Goal: Task Accomplishment & Management: Manage account settings

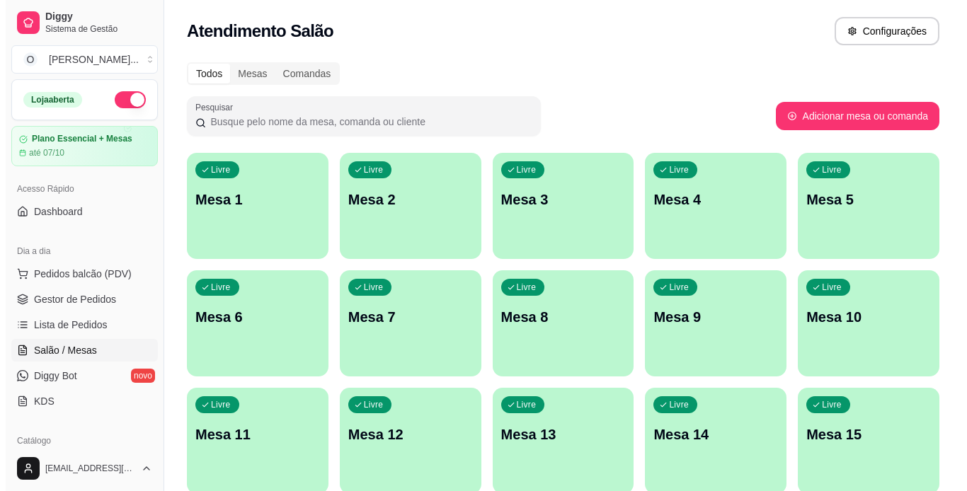
scroll to position [113, 0]
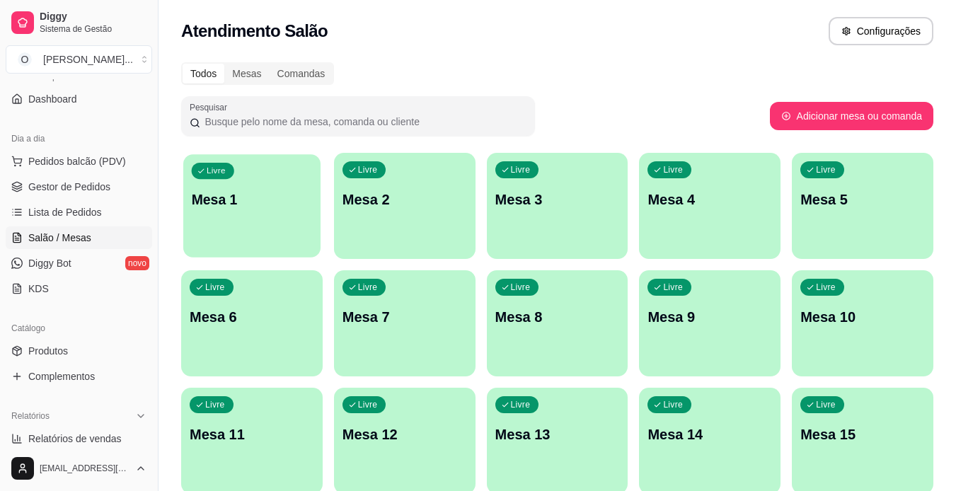
click at [287, 176] on div "Livre Mesa 1" at bounding box center [251, 197] width 137 height 86
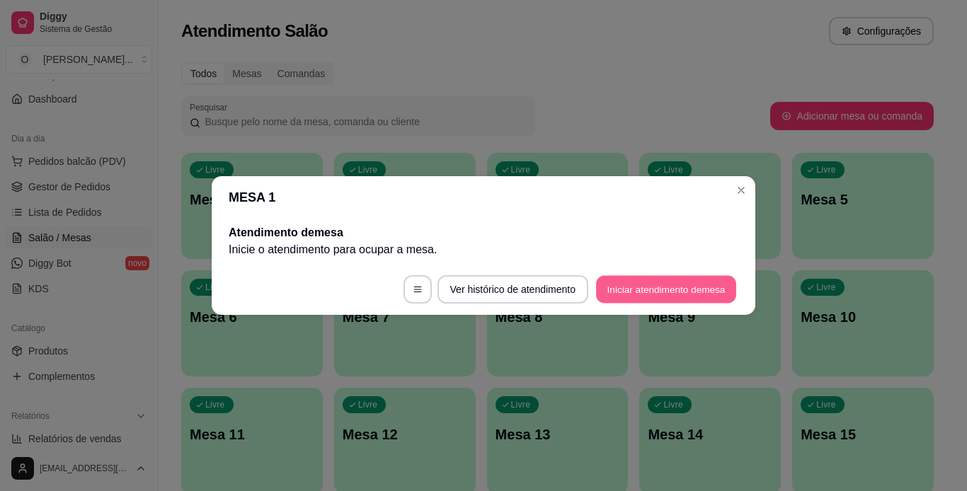
click at [704, 286] on button "Iniciar atendimento de mesa" at bounding box center [666, 290] width 140 height 28
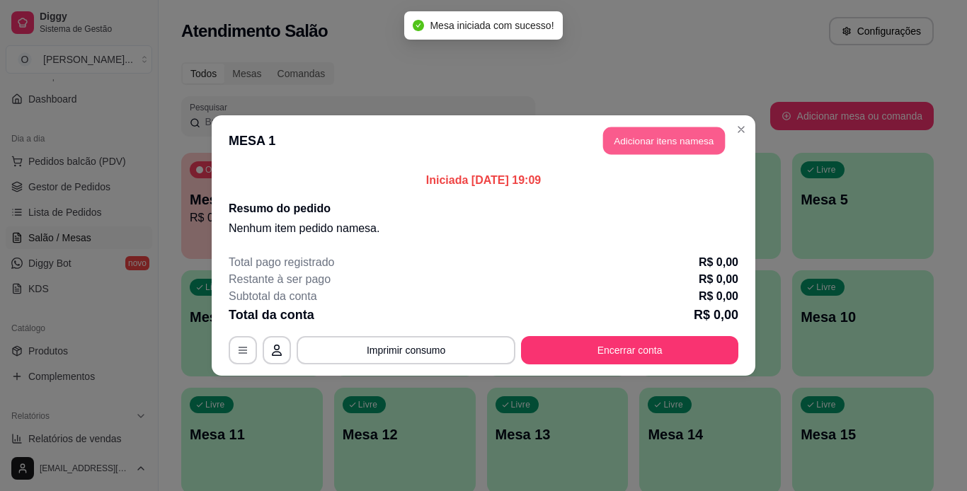
click at [624, 134] on button "Adicionar itens na mesa" at bounding box center [664, 141] width 122 height 28
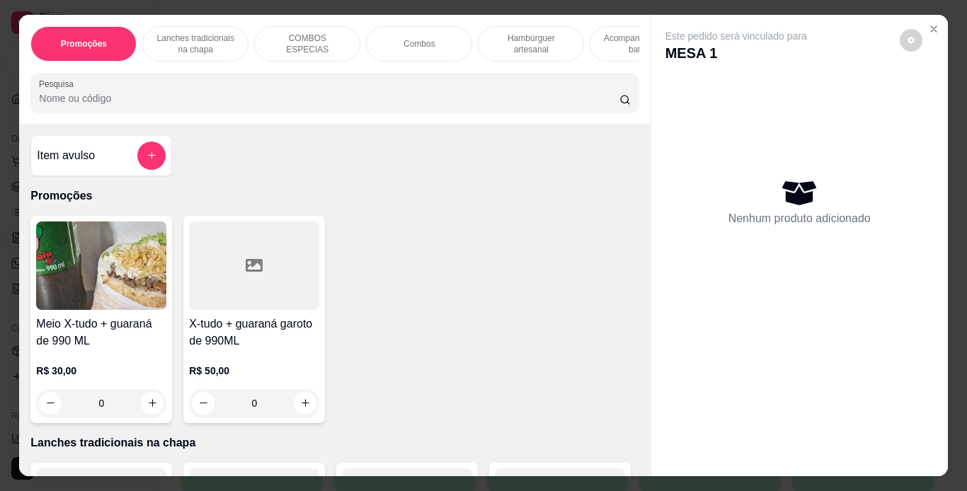
click at [231, 38] on div "Lanches tradicionais na chapa" at bounding box center [195, 43] width 106 height 35
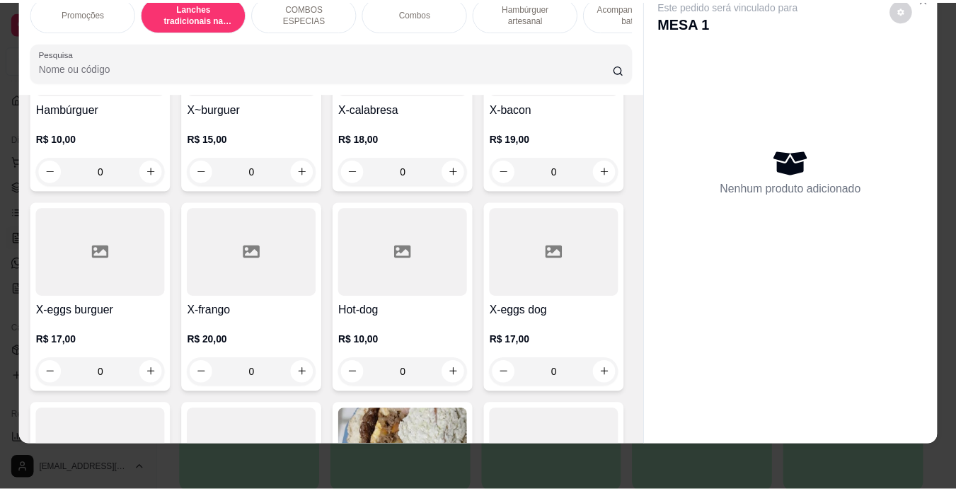
scroll to position [431, 0]
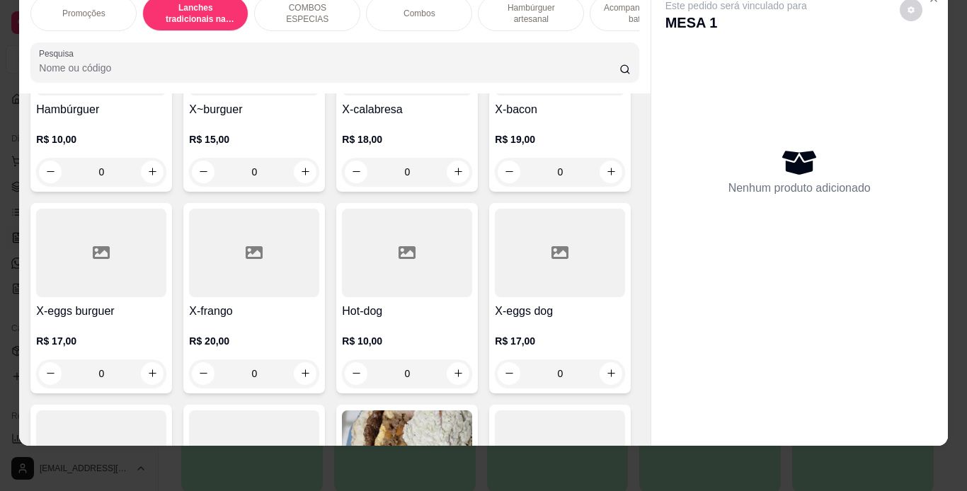
click at [166, 380] on div "0" at bounding box center [101, 374] width 130 height 28
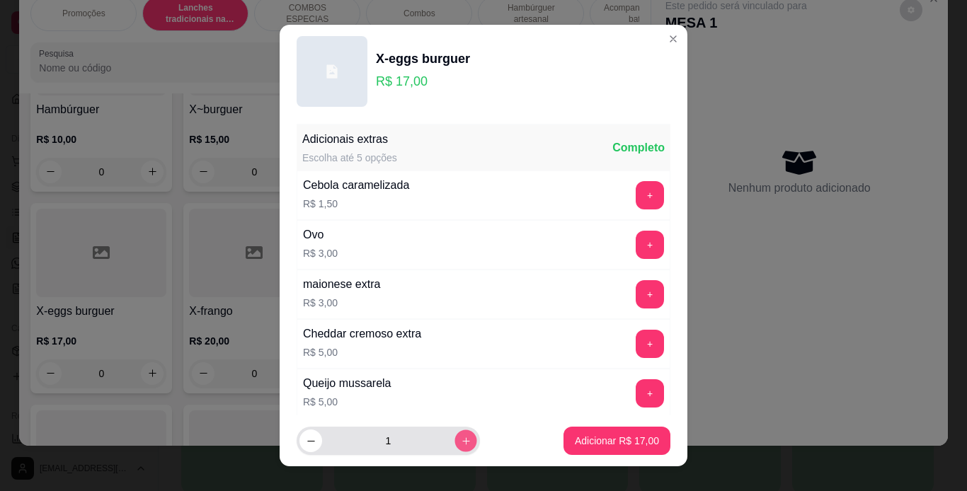
click at [454, 433] on button "increase-product-quantity" at bounding box center [465, 441] width 22 height 22
type input "2"
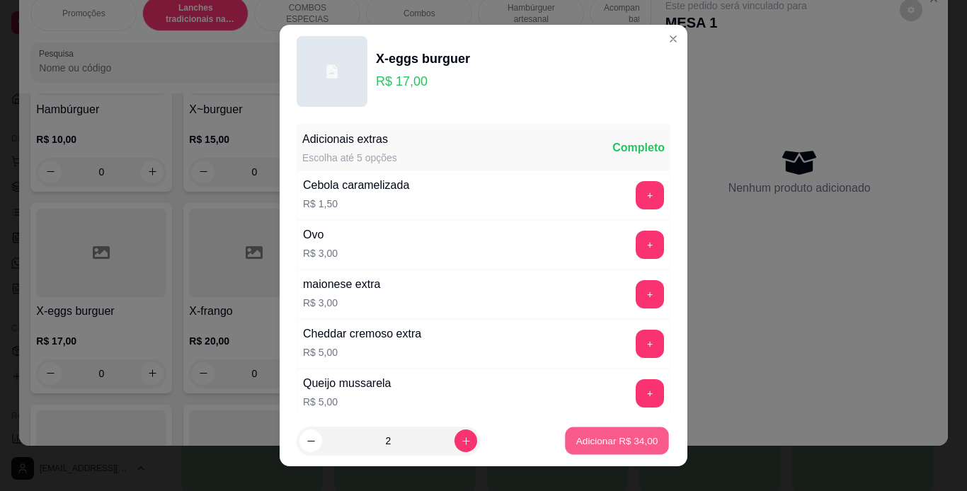
click at [594, 435] on p "Adicionar R$ 34,00" at bounding box center [617, 441] width 82 height 13
type input "2"
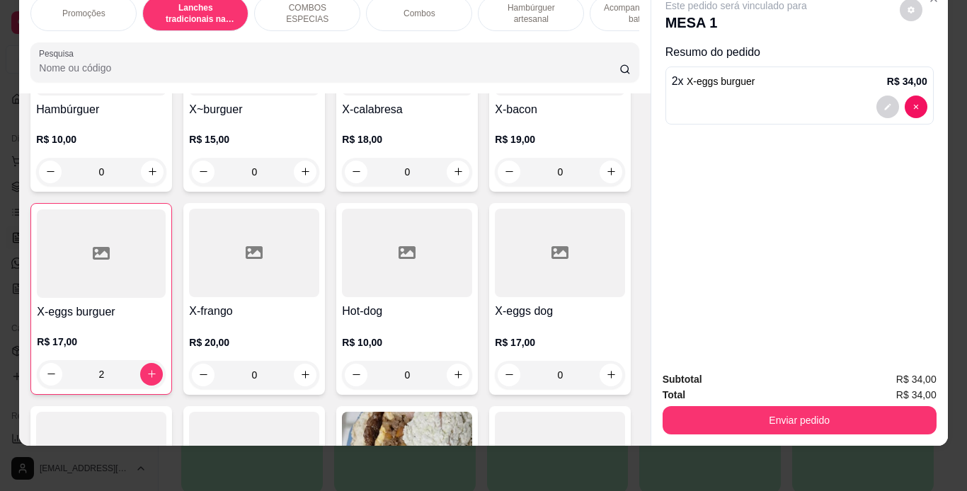
click at [495, 186] on div "0" at bounding box center [560, 172] width 130 height 28
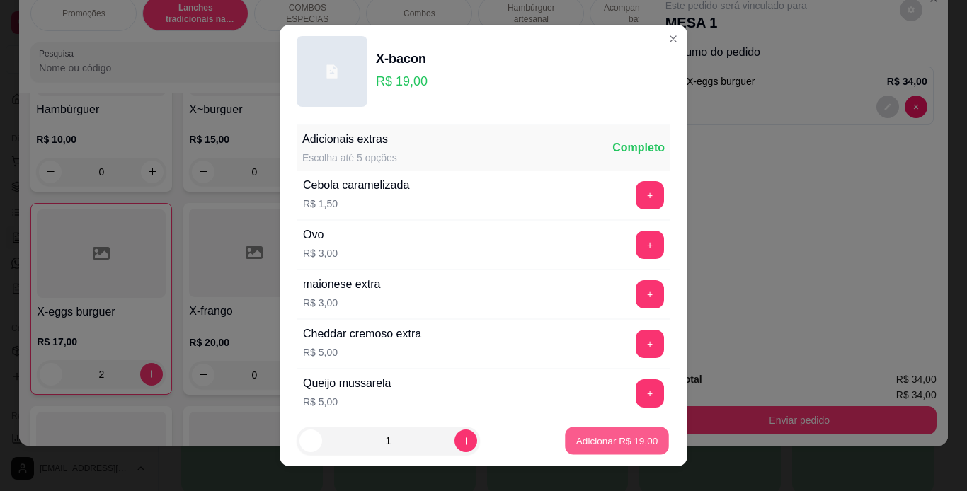
click at [627, 437] on p "Adicionar R$ 19,00" at bounding box center [617, 441] width 82 height 13
type input "1"
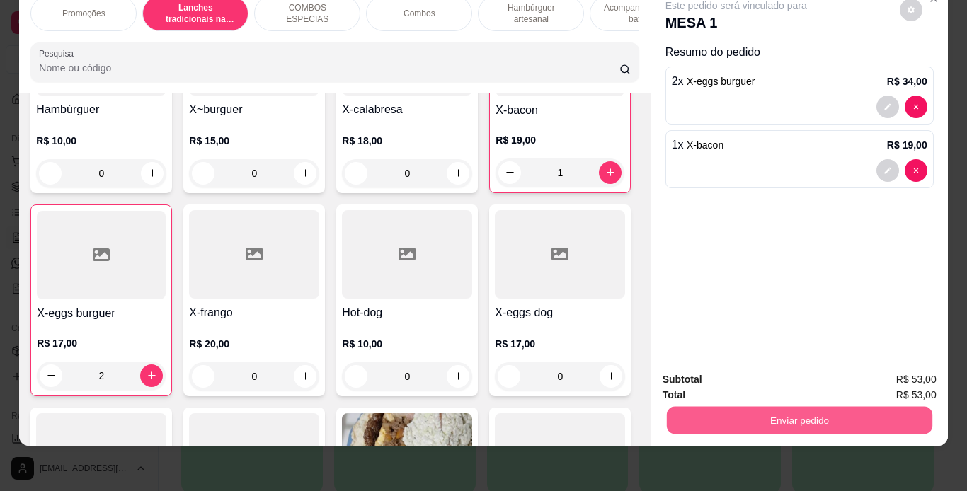
click at [708, 414] on button "Enviar pedido" at bounding box center [798, 421] width 265 height 28
click at [722, 367] on button "Não registrar e enviar pedido" at bounding box center [752, 375] width 143 height 26
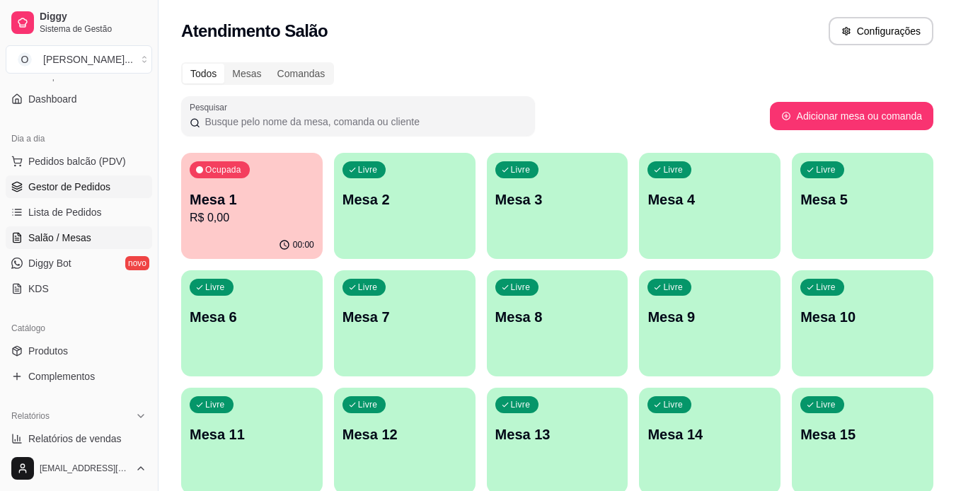
click at [86, 190] on span "Gestor de Pedidos" at bounding box center [69, 187] width 82 height 14
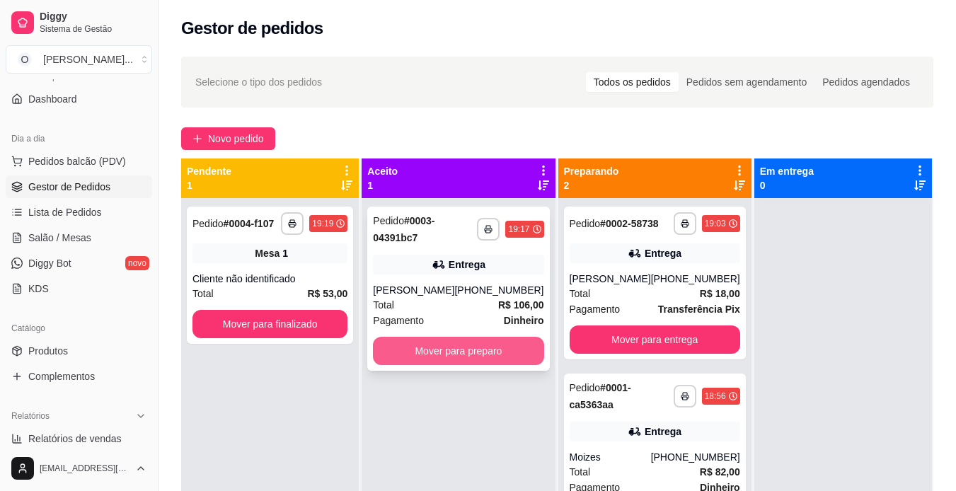
click at [501, 355] on button "Mover para preparo" at bounding box center [458, 351] width 171 height 28
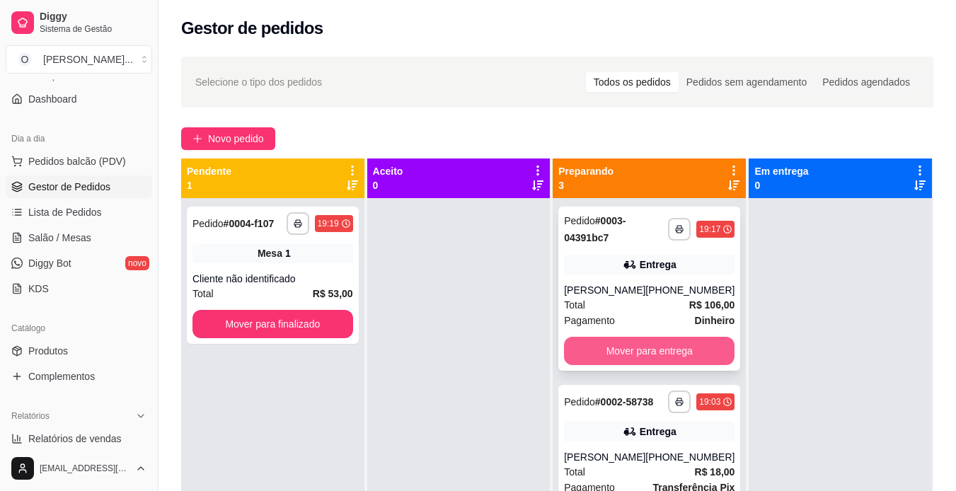
scroll to position [72, 0]
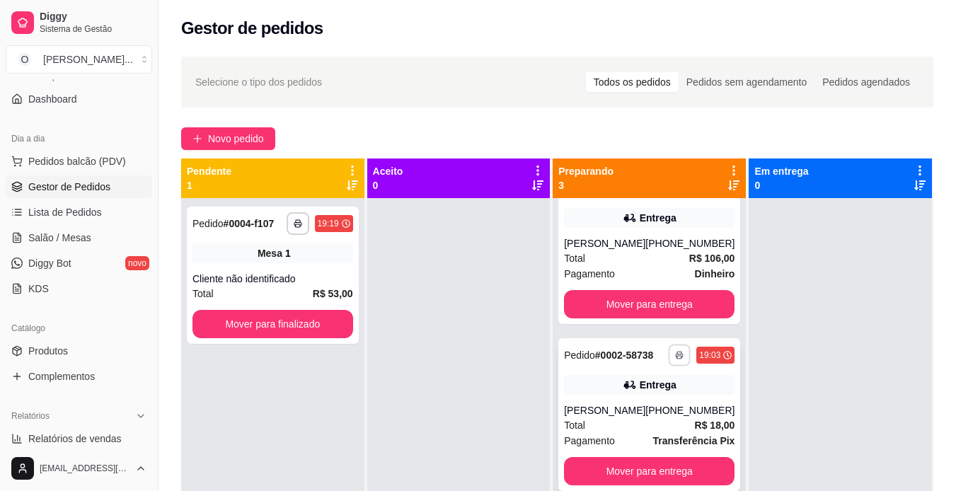
click at [676, 351] on icon "button" at bounding box center [680, 355] width 8 height 8
click at [636, 403] on button "IMPRESSORA" at bounding box center [620, 399] width 99 height 22
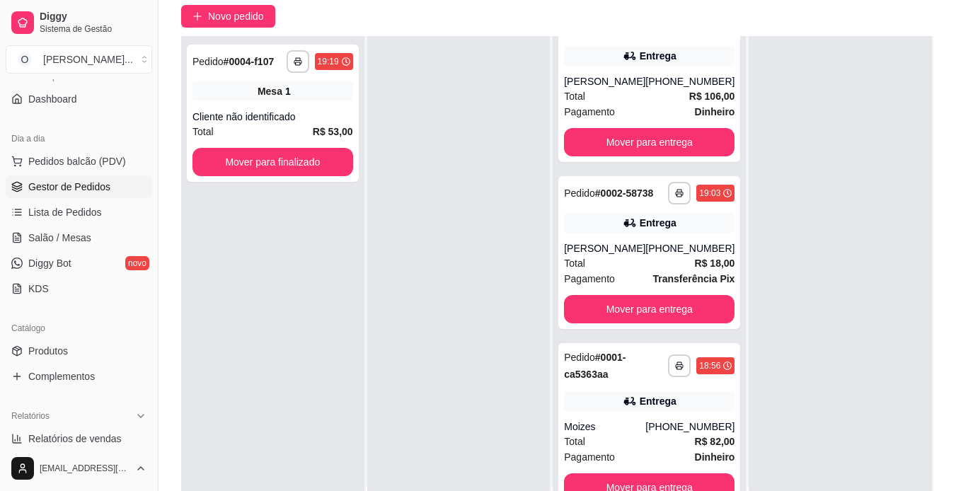
scroll to position [123, 0]
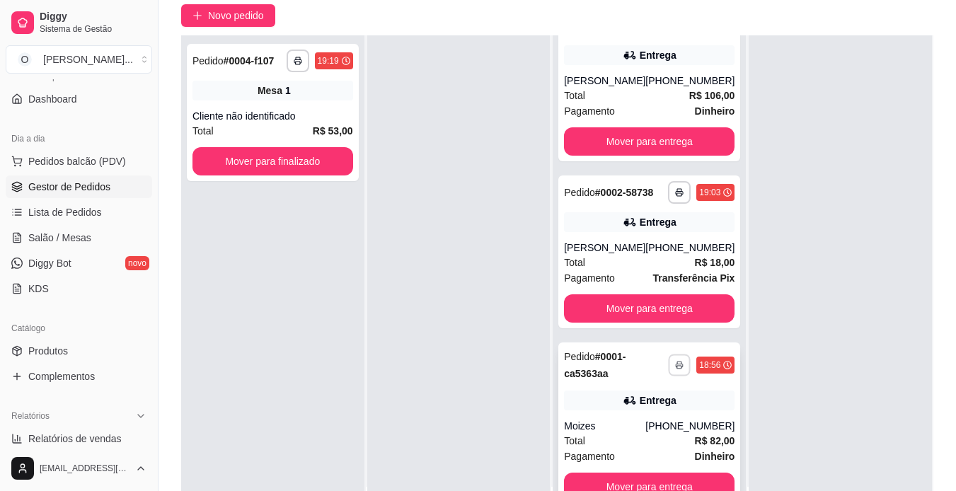
click at [669, 370] on button "button" at bounding box center [680, 365] width 22 height 22
click at [646, 411] on button "IMPRESSORA" at bounding box center [620, 414] width 99 height 22
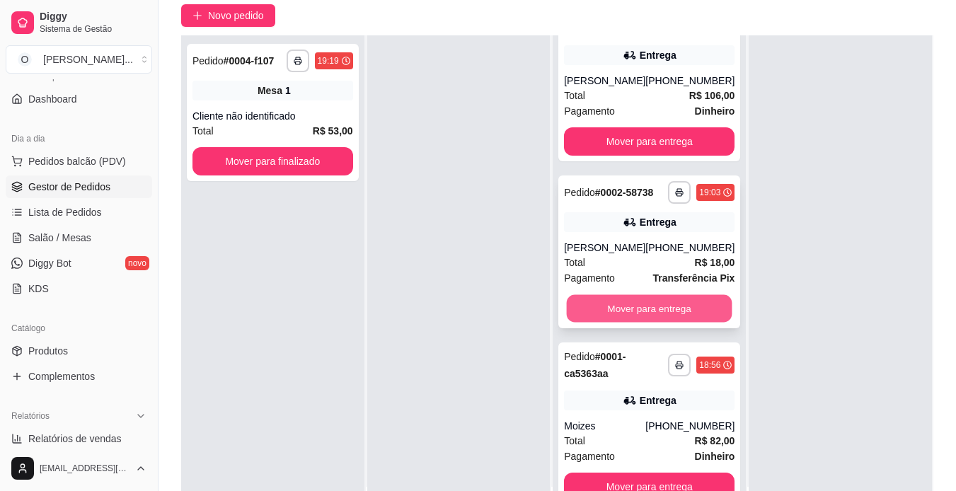
click at [634, 309] on button "Mover para entrega" at bounding box center [650, 309] width 166 height 28
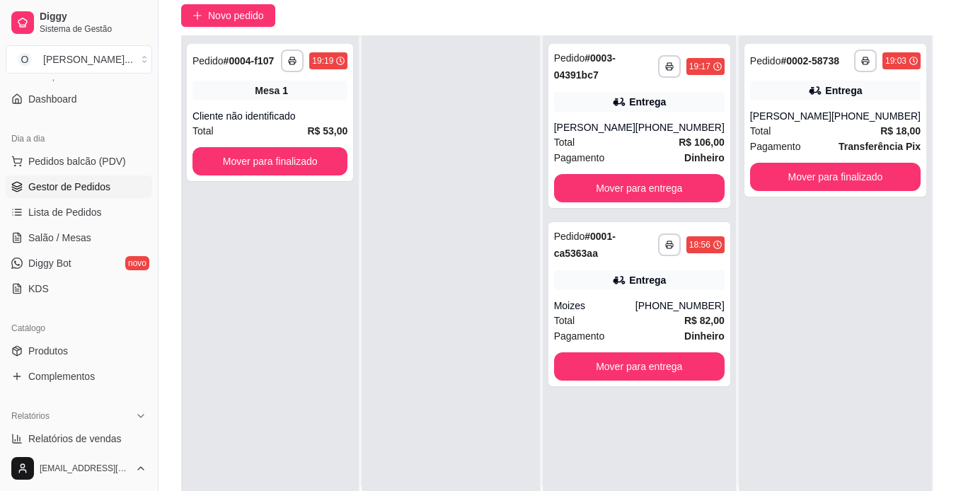
scroll to position [0, 0]
click at [670, 381] on button "Mover para entrega" at bounding box center [639, 367] width 166 height 28
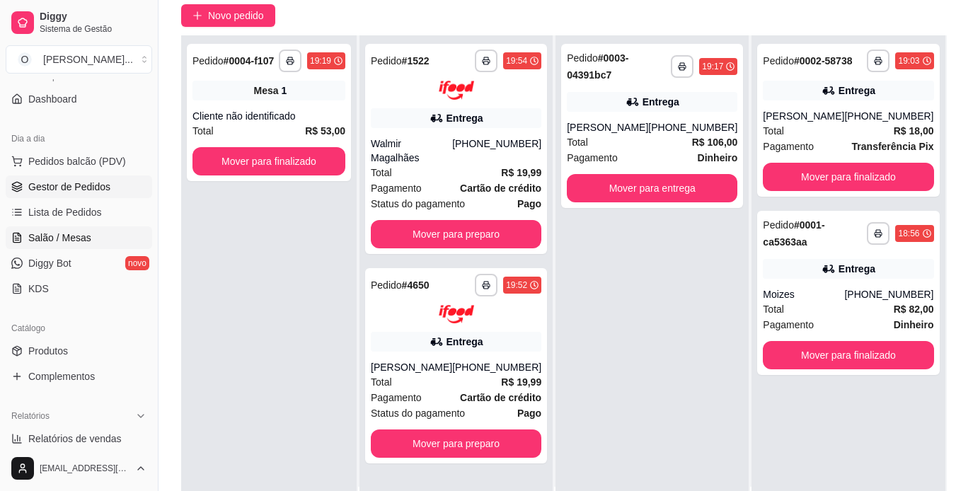
click at [55, 236] on span "Salão / Mesas" at bounding box center [59, 238] width 63 height 14
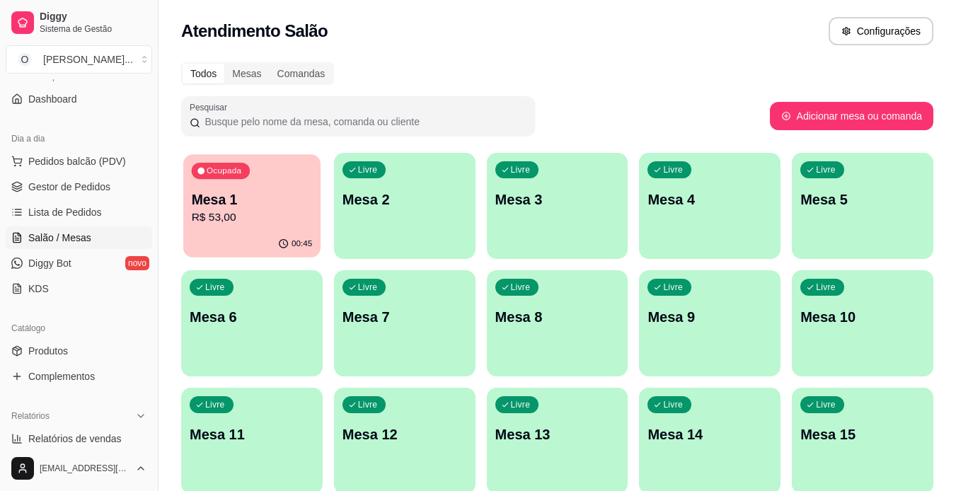
click at [271, 178] on div "Ocupada Mesa 1 R$ 53,00" at bounding box center [251, 192] width 137 height 76
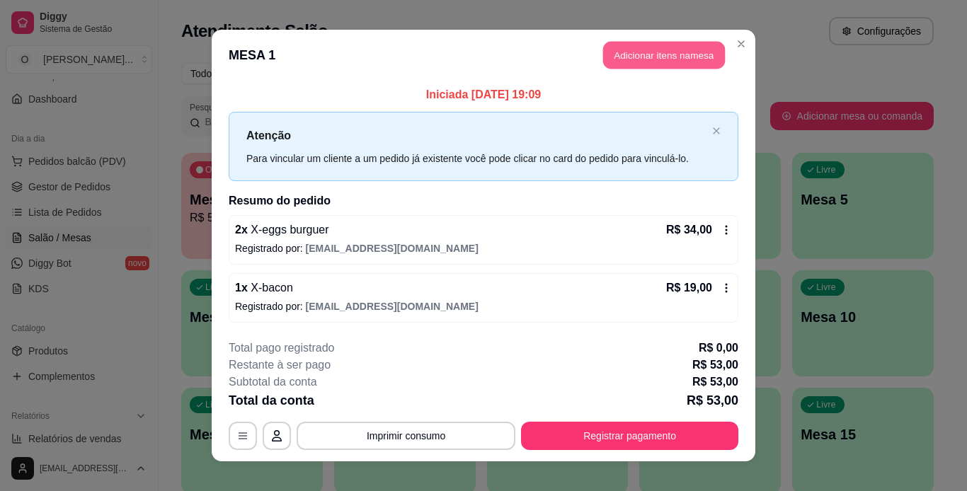
click at [603, 59] on button "Adicionar itens na mesa" at bounding box center [664, 56] width 122 height 28
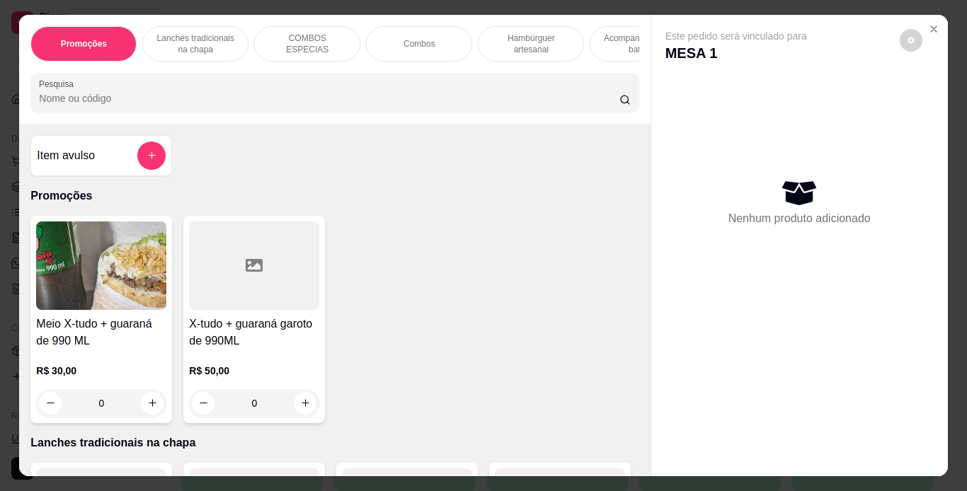
scroll to position [0, 134]
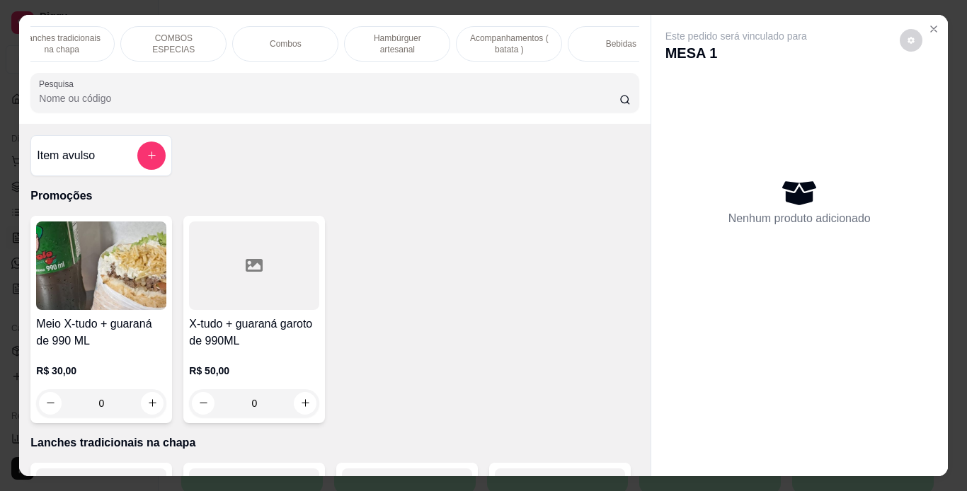
click at [582, 42] on div "Bebidas" at bounding box center [621, 43] width 106 height 35
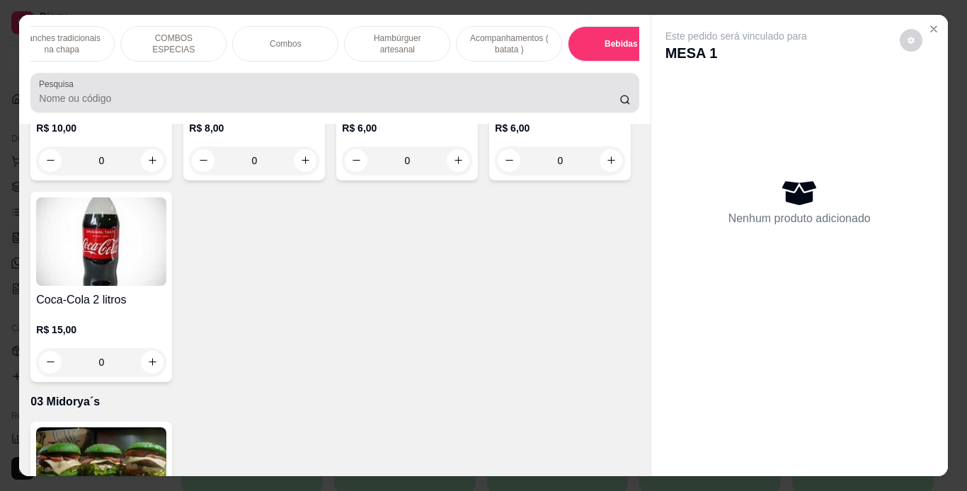
scroll to position [36, 0]
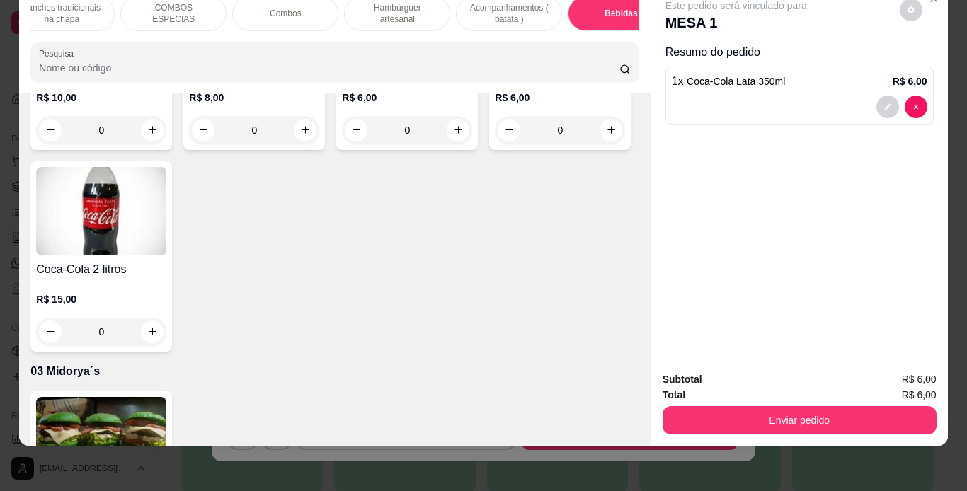
type input "2"
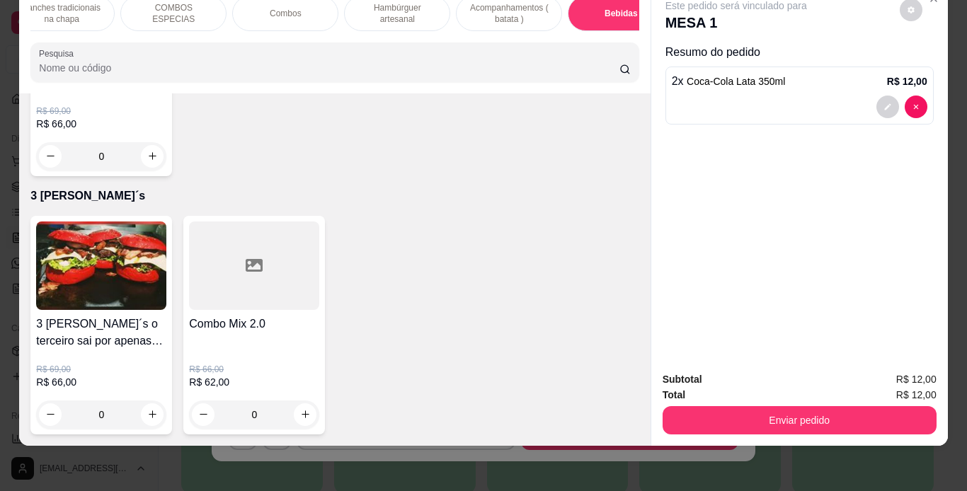
scroll to position [4697, 0]
type input "1"
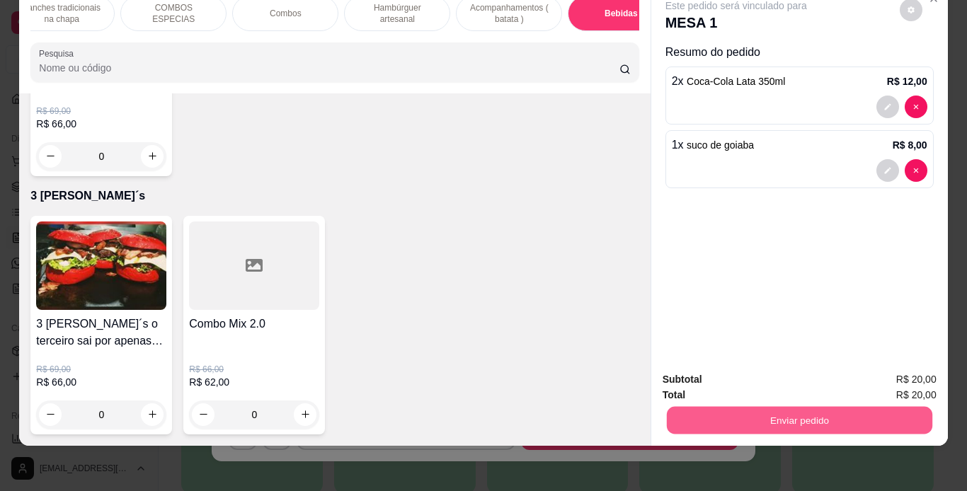
click at [785, 407] on button "Enviar pedido" at bounding box center [798, 421] width 265 height 28
click at [735, 369] on button "Não registrar e enviar pedido" at bounding box center [752, 375] width 147 height 27
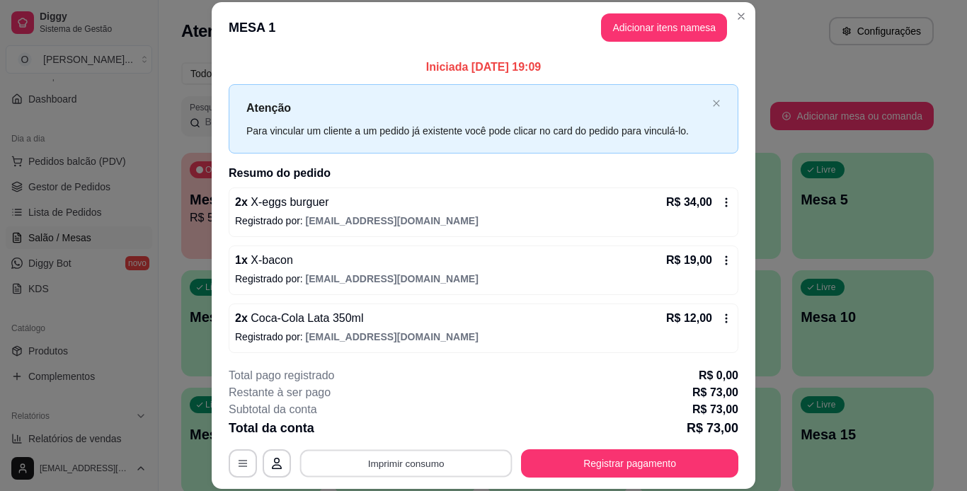
click at [389, 462] on button "Imprimir consumo" at bounding box center [406, 463] width 212 height 28
click at [407, 430] on button "IMPRESSORA" at bounding box center [404, 431] width 99 height 22
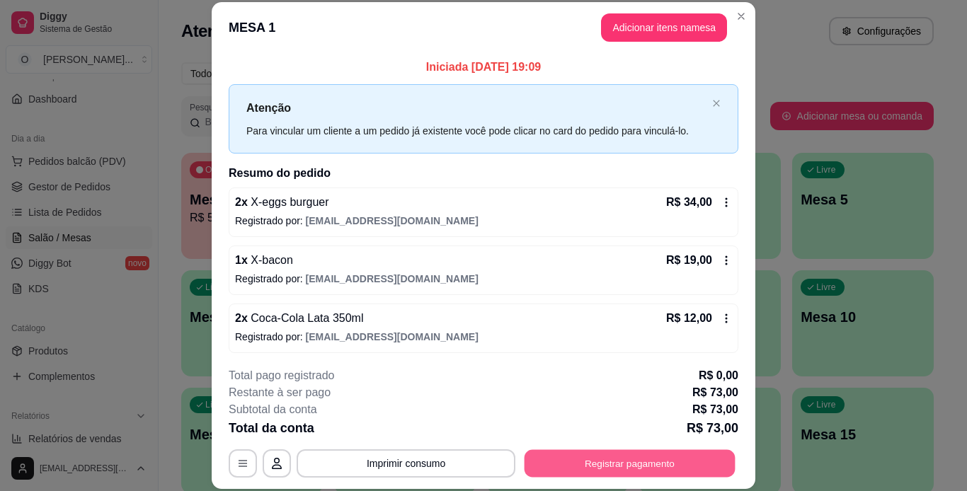
click at [622, 449] on div "**********" at bounding box center [484, 463] width 510 height 28
click at [568, 465] on button "Registrar pagamento" at bounding box center [630, 463] width 211 height 28
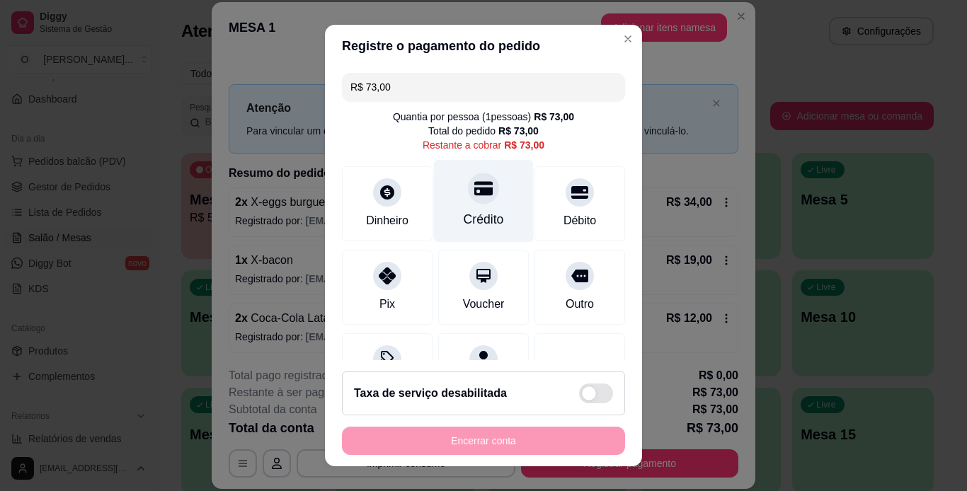
click at [479, 215] on div "Crédito" at bounding box center [484, 219] width 40 height 18
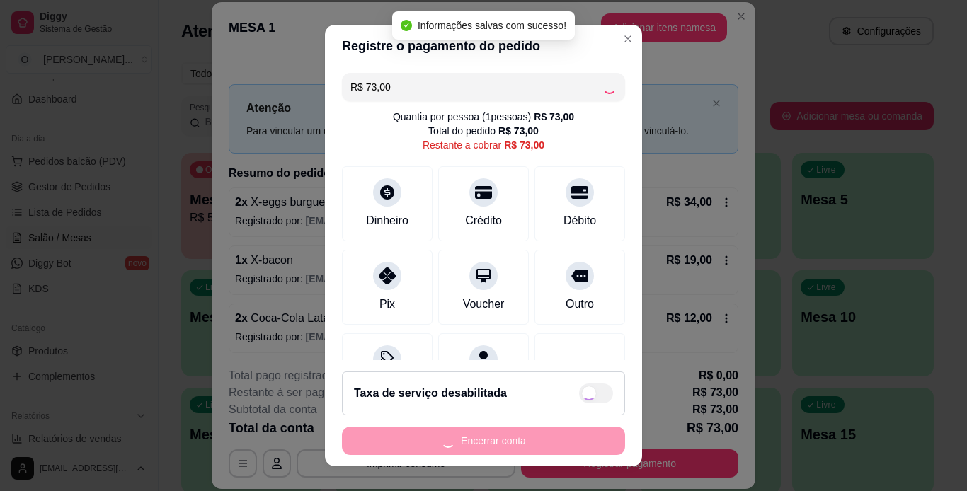
type input "R$ 0,00"
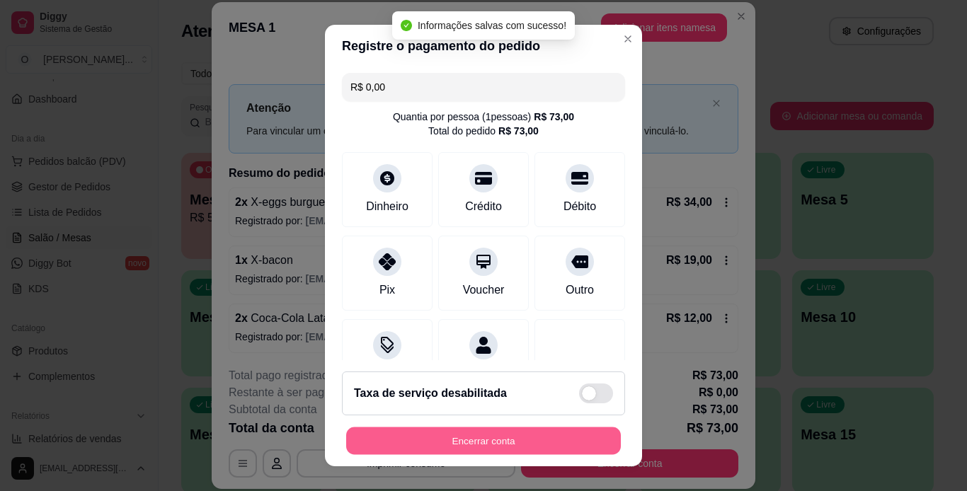
click at [522, 440] on button "Encerrar conta" at bounding box center [483, 442] width 275 height 28
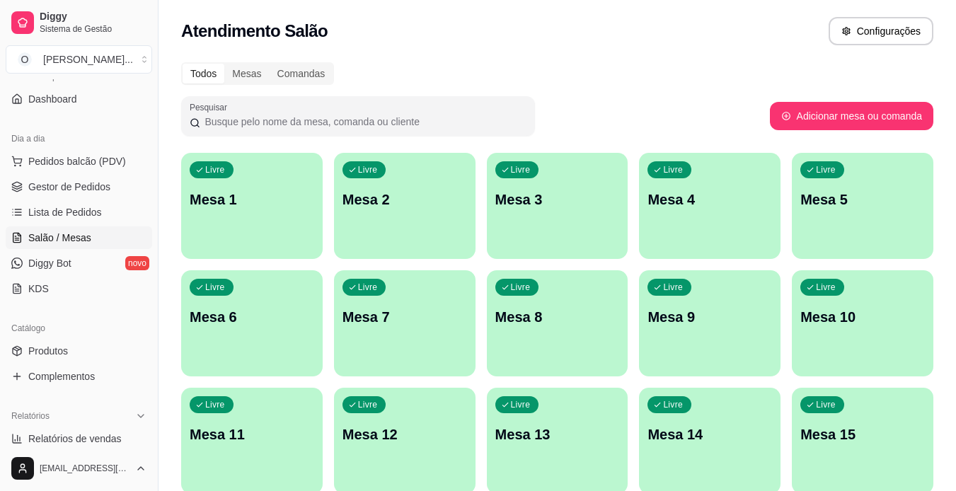
click at [103, 190] on span "Gestor de Pedidos" at bounding box center [69, 187] width 82 height 14
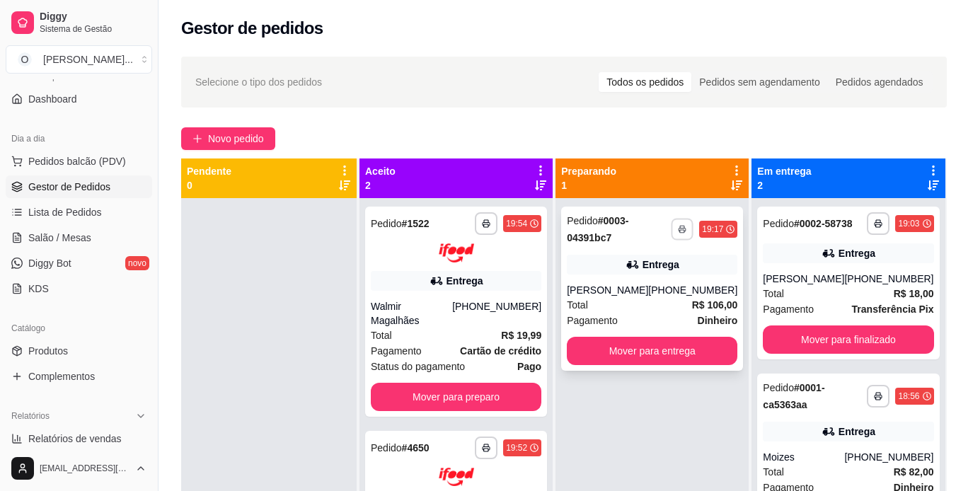
click at [678, 228] on icon "button" at bounding box center [682, 229] width 8 height 8
click at [651, 284] on button "IMPRESSORA" at bounding box center [631, 279] width 99 height 22
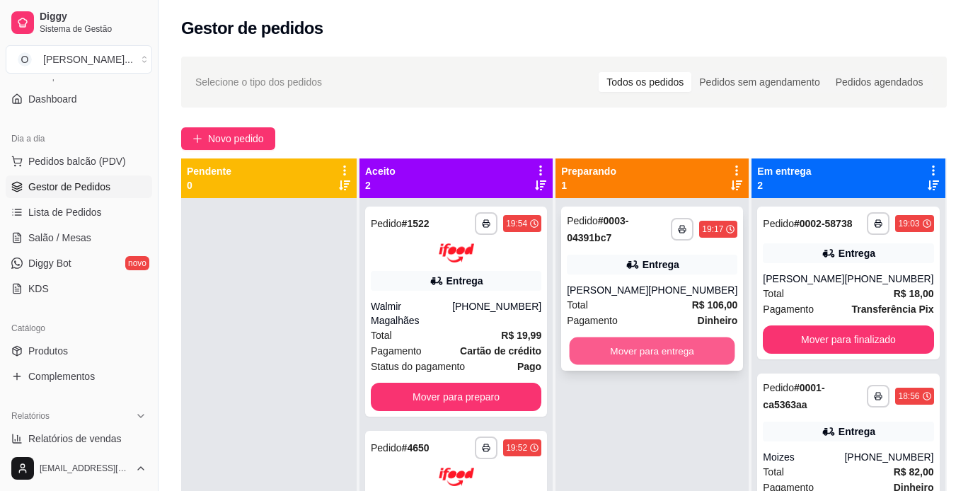
click at [651, 365] on button "Mover para entrega" at bounding box center [653, 352] width 166 height 28
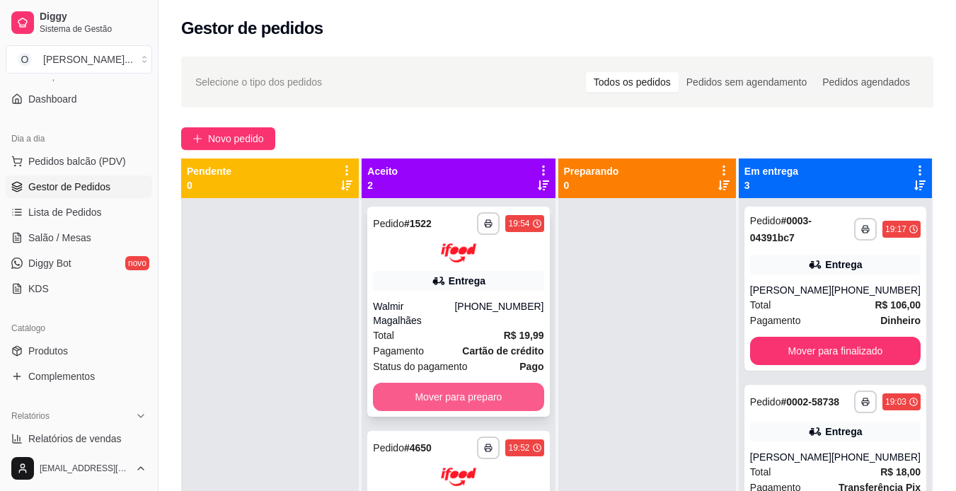
click at [507, 384] on button "Mover para preparo" at bounding box center [458, 397] width 171 height 28
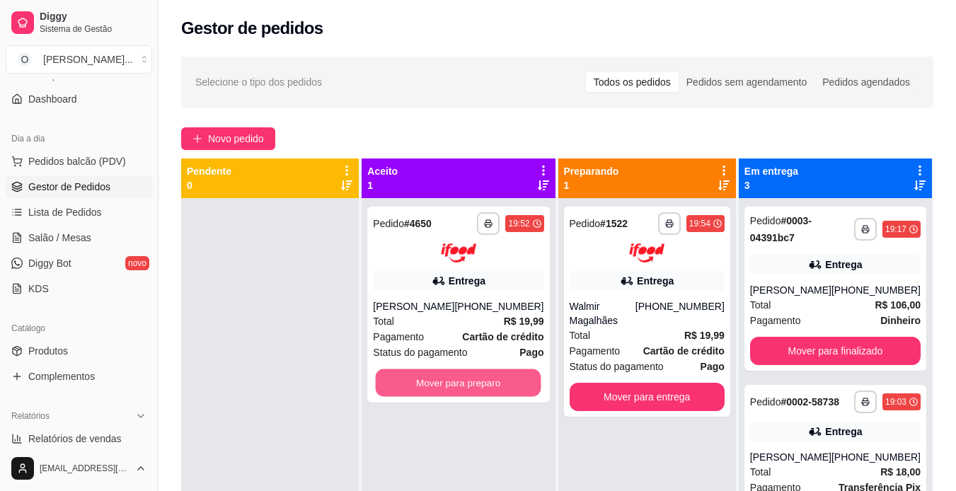
click at [507, 384] on button "Mover para preparo" at bounding box center [459, 383] width 166 height 28
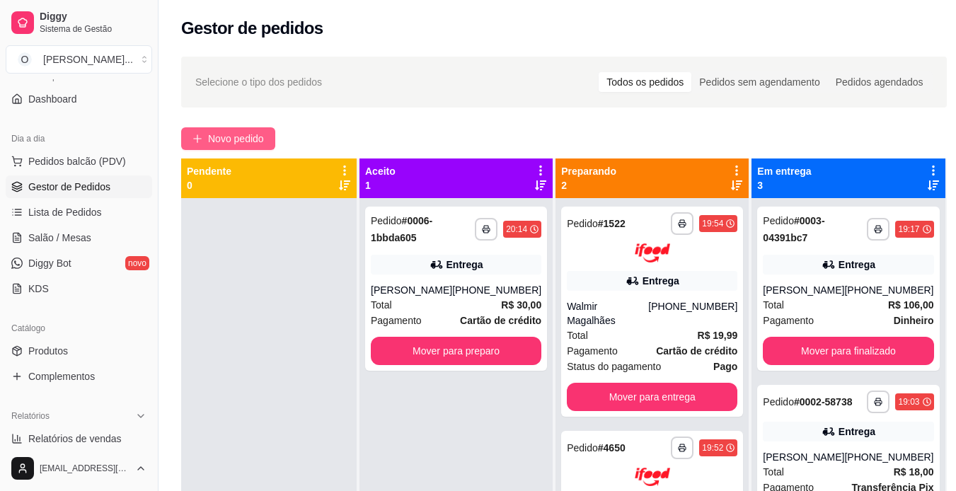
click at [224, 134] on span "Novo pedido" at bounding box center [236, 139] width 56 height 16
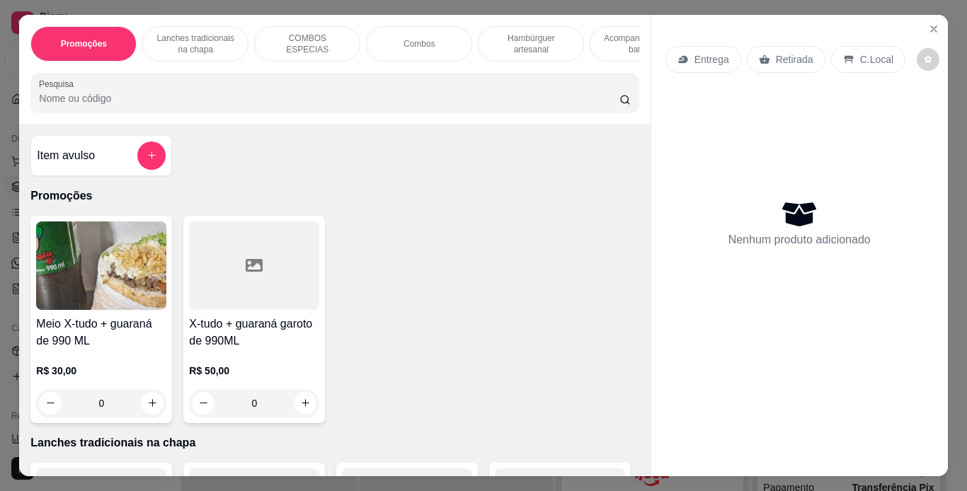
click at [3, 210] on div "Promoções Lanches tradicionais [PERSON_NAME] COMBOS ESPECIAS Combos Hambúrguer …" at bounding box center [483, 245] width 967 height 491
click at [922, 21] on button "Close" at bounding box center [933, 29] width 23 height 23
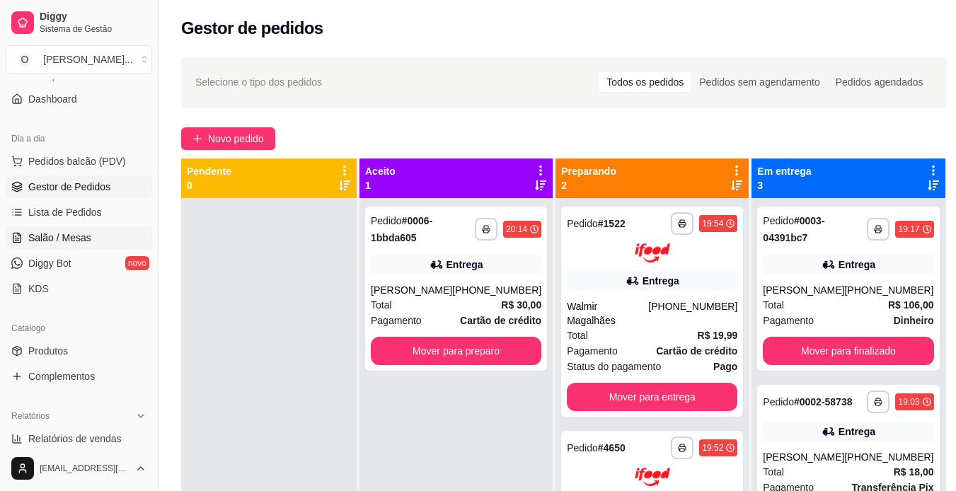
click at [69, 233] on span "Salão / Mesas" at bounding box center [59, 238] width 63 height 14
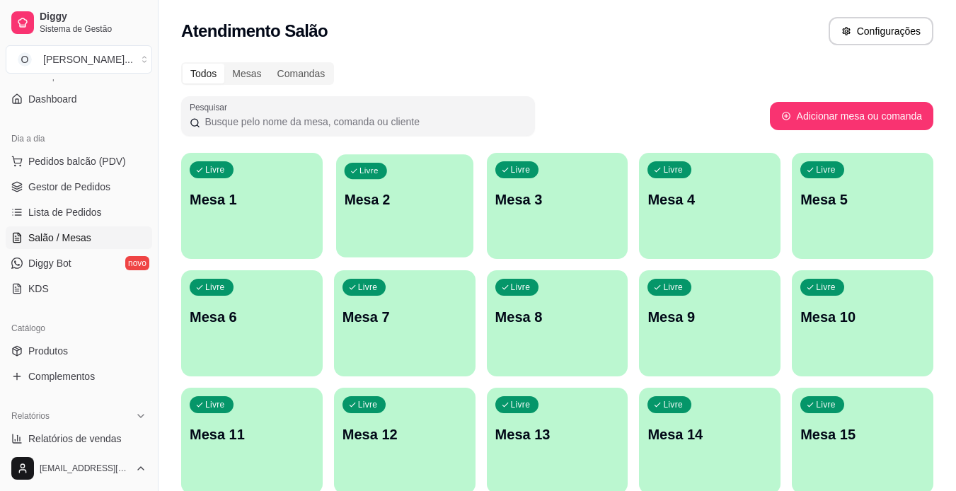
click at [425, 193] on p "Mesa 2" at bounding box center [404, 199] width 121 height 19
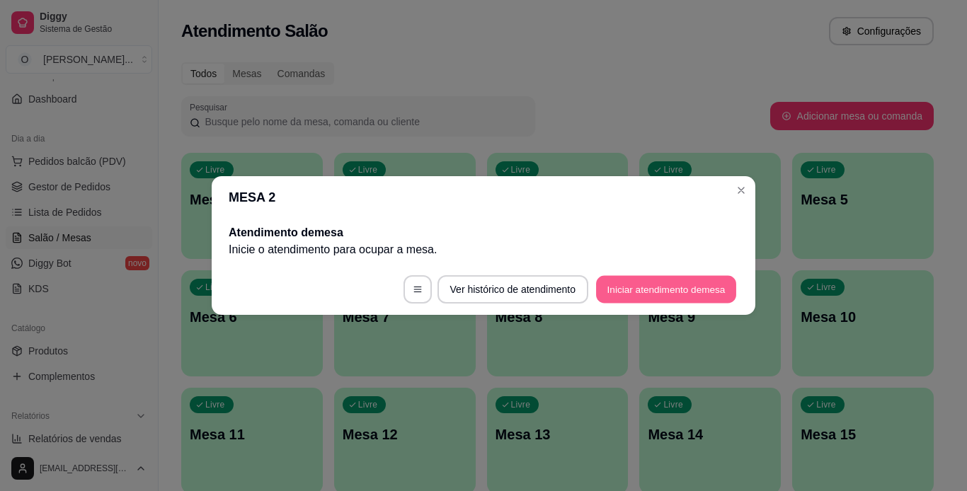
click at [640, 287] on button "Iniciar atendimento de mesa" at bounding box center [666, 290] width 140 height 28
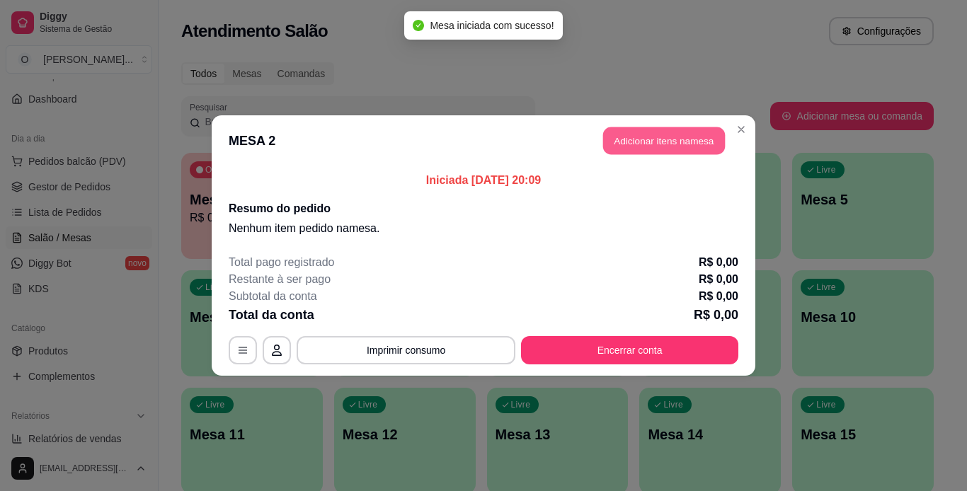
click at [643, 152] on button "Adicionar itens na mesa" at bounding box center [664, 141] width 122 height 28
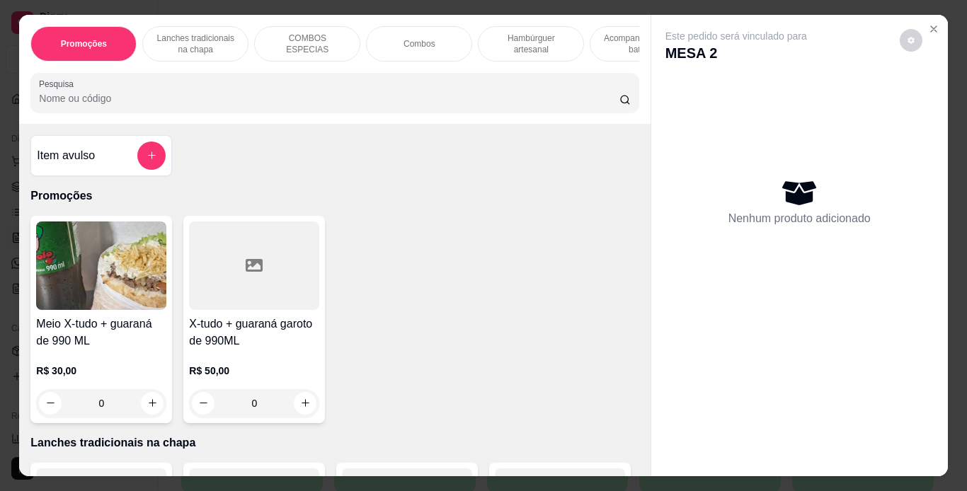
click at [510, 35] on p "Hambúrguer artesanal" at bounding box center [531, 44] width 82 height 23
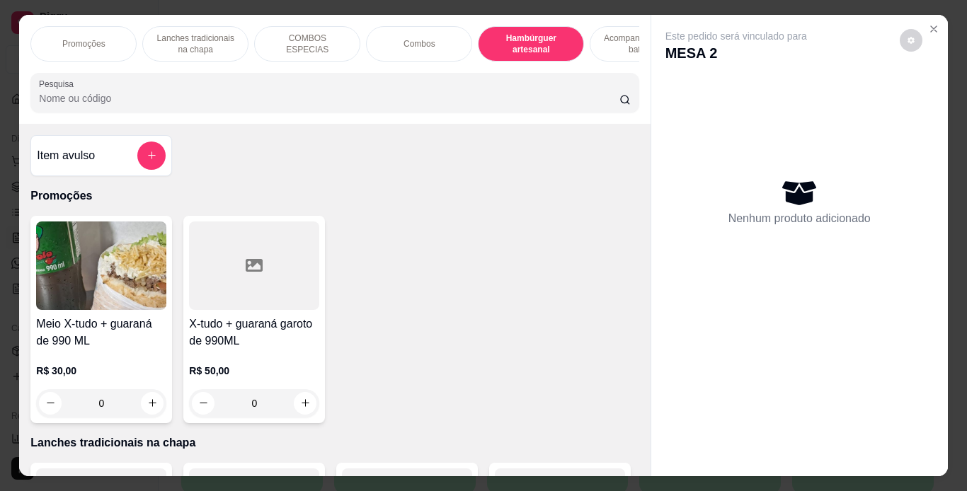
scroll to position [36, 0]
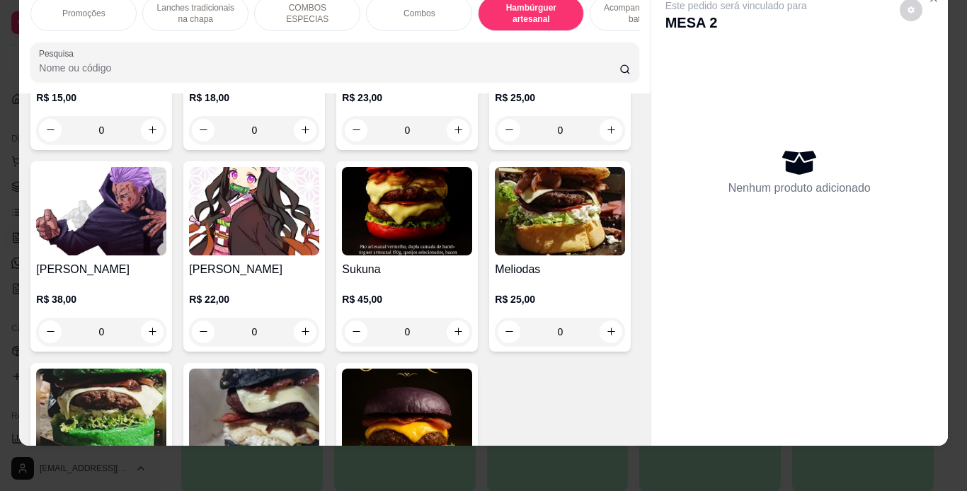
click at [302, 144] on div "0" at bounding box center [254, 130] width 130 height 28
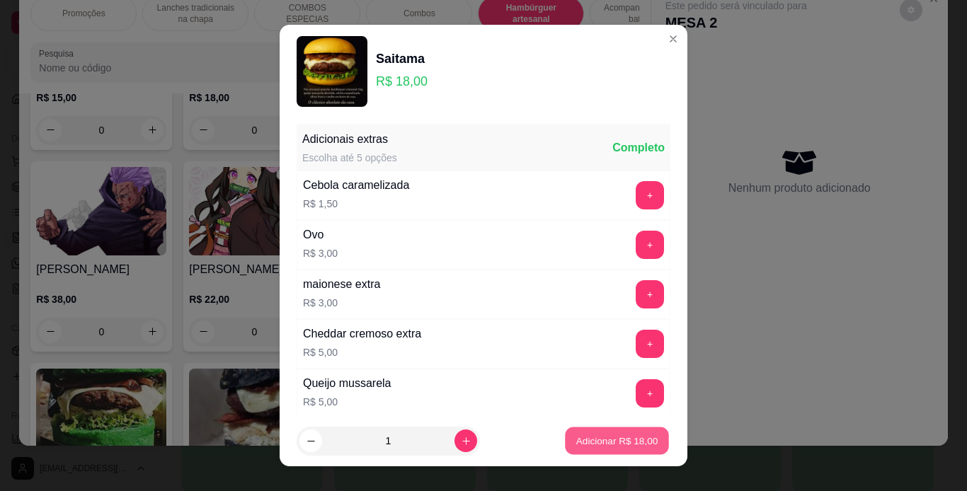
click at [597, 438] on p "Adicionar R$ 18,00" at bounding box center [617, 441] width 82 height 13
type input "1"
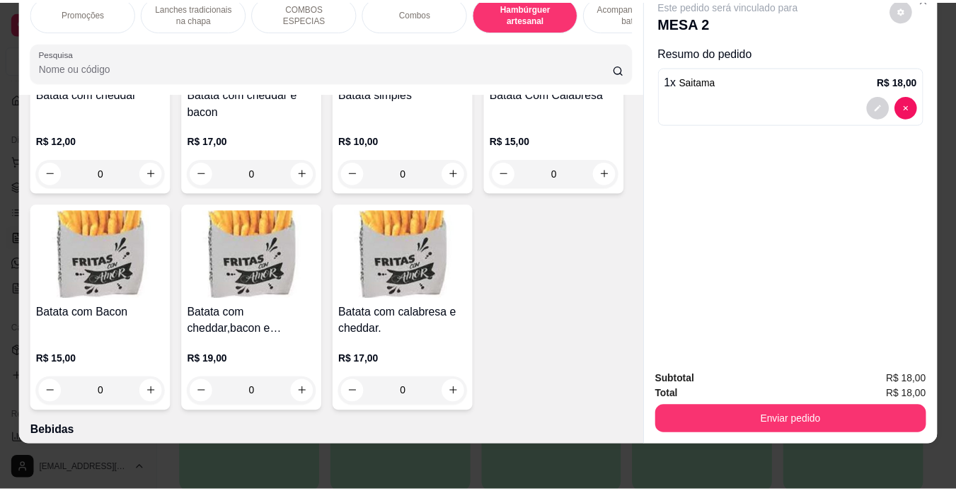
scroll to position [3236, 0]
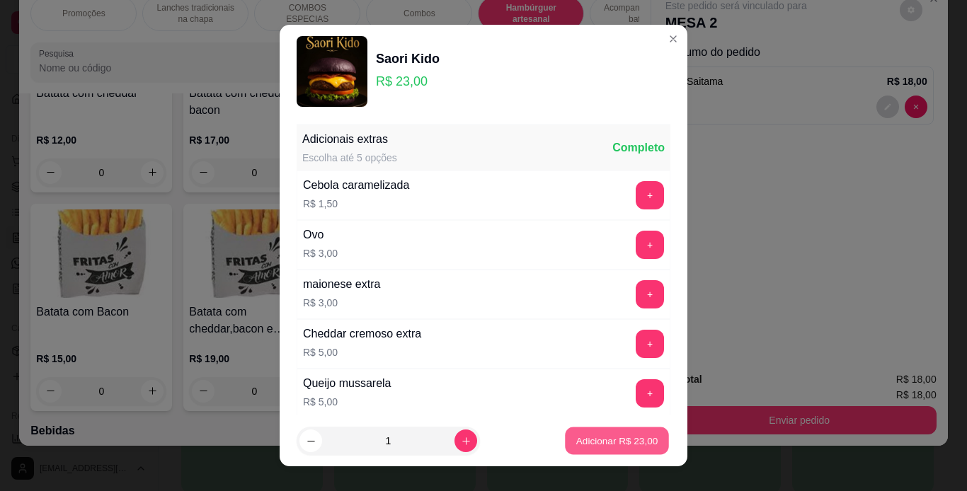
click at [585, 436] on p "Adicionar R$ 23,00" at bounding box center [617, 441] width 82 height 13
type input "1"
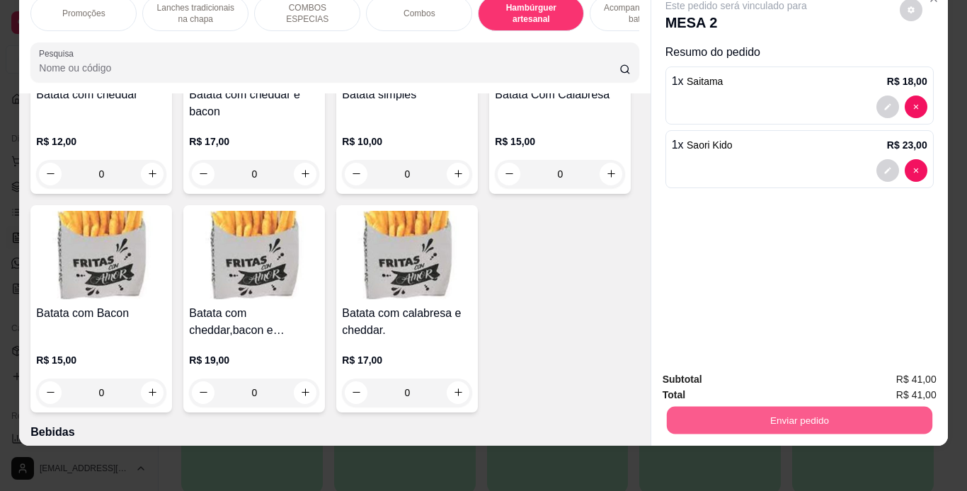
click at [689, 417] on button "Enviar pedido" at bounding box center [798, 421] width 265 height 28
click at [711, 367] on button "Não registrar e enviar pedido" at bounding box center [752, 375] width 143 height 26
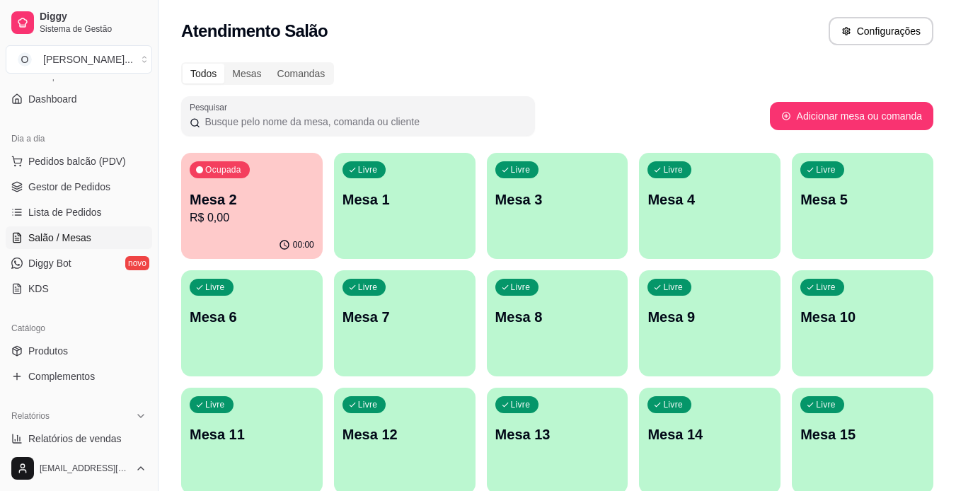
click at [45, 186] on span "Gestor de Pedidos" at bounding box center [69, 187] width 82 height 14
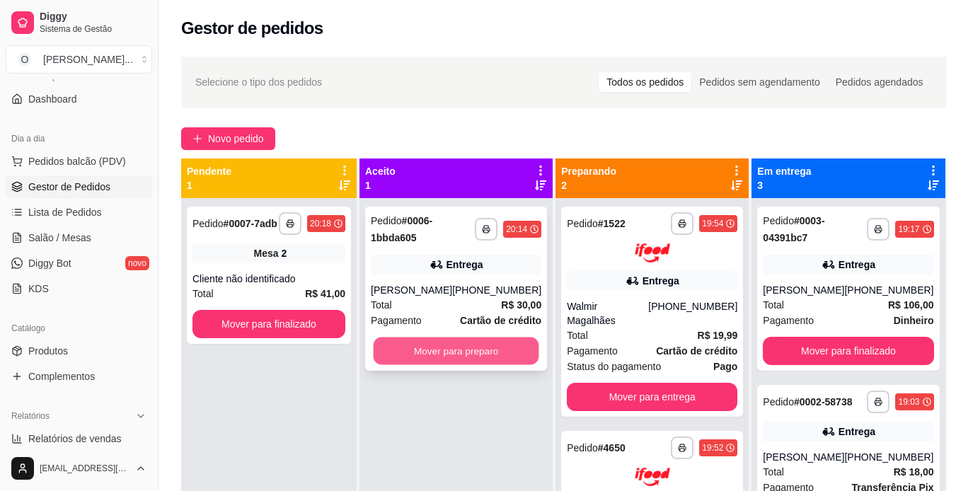
click at [466, 350] on button "Mover para preparo" at bounding box center [457, 352] width 166 height 28
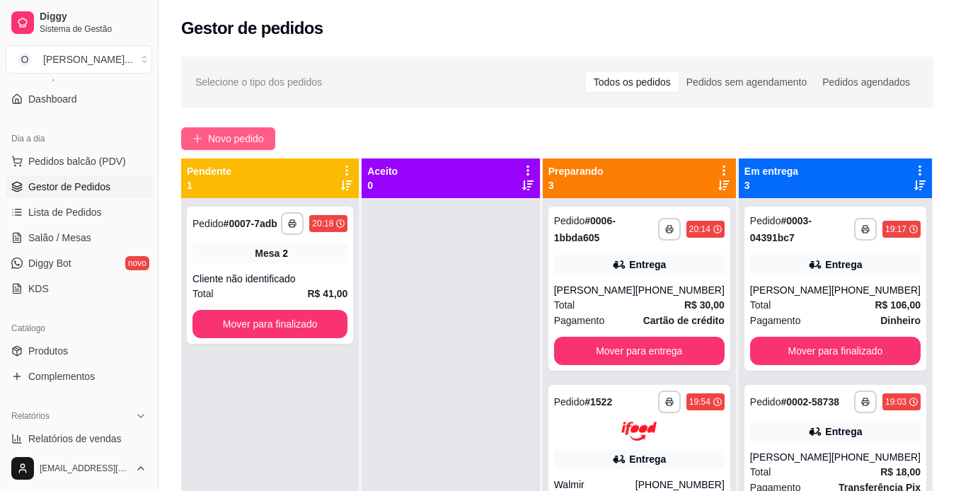
click at [241, 138] on span "Novo pedido" at bounding box center [236, 139] width 56 height 16
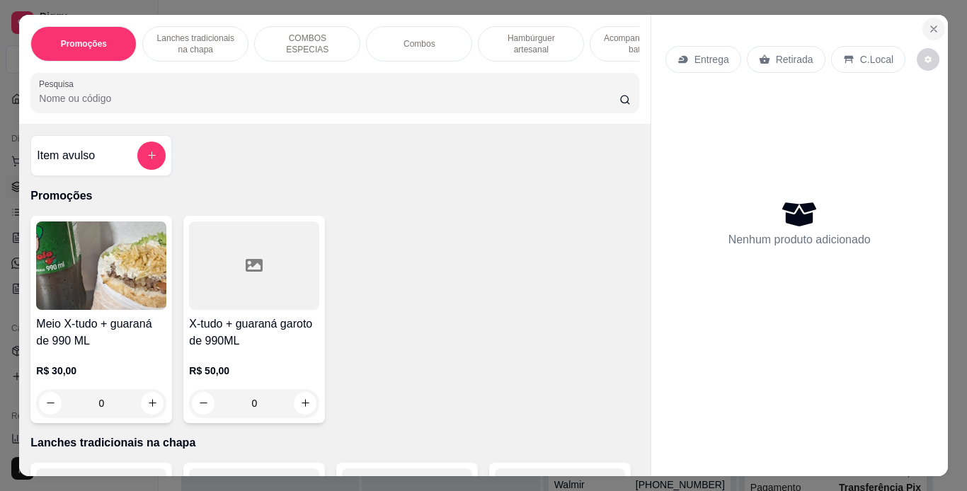
click at [931, 24] on icon "Close" at bounding box center [933, 28] width 11 height 11
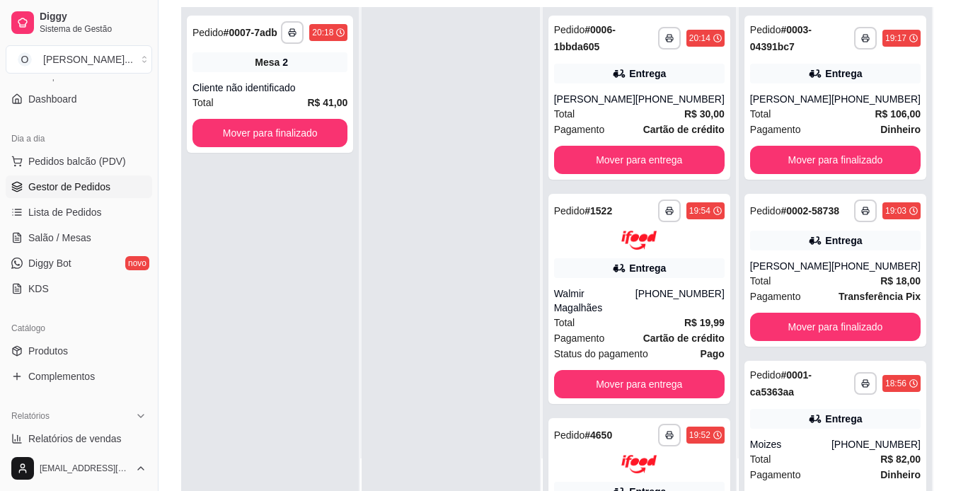
scroll to position [216, 0]
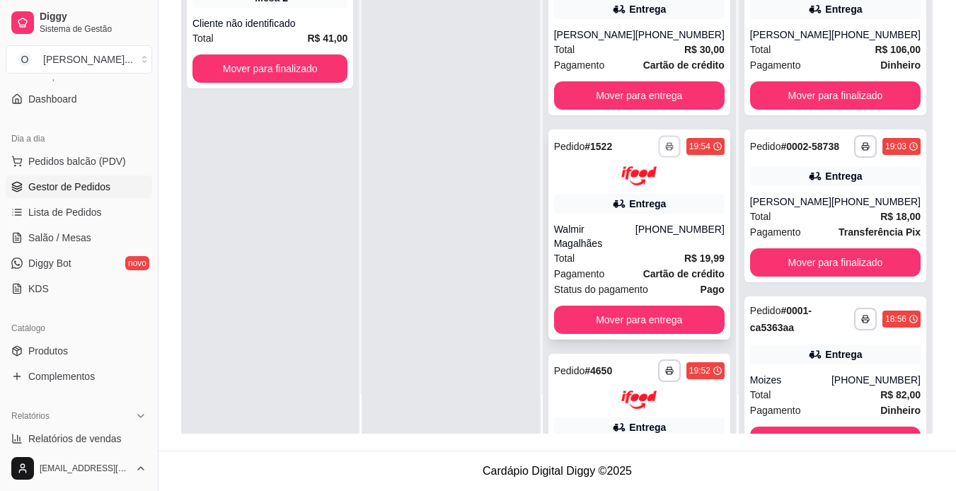
click at [665, 145] on icon "button" at bounding box center [669, 146] width 8 height 8
click at [644, 197] on button "IMPRESSORA" at bounding box center [620, 196] width 99 height 22
click at [665, 368] on icon "button" at bounding box center [669, 371] width 8 height 8
click at [636, 417] on button "IMPRESSORA" at bounding box center [620, 420] width 99 height 22
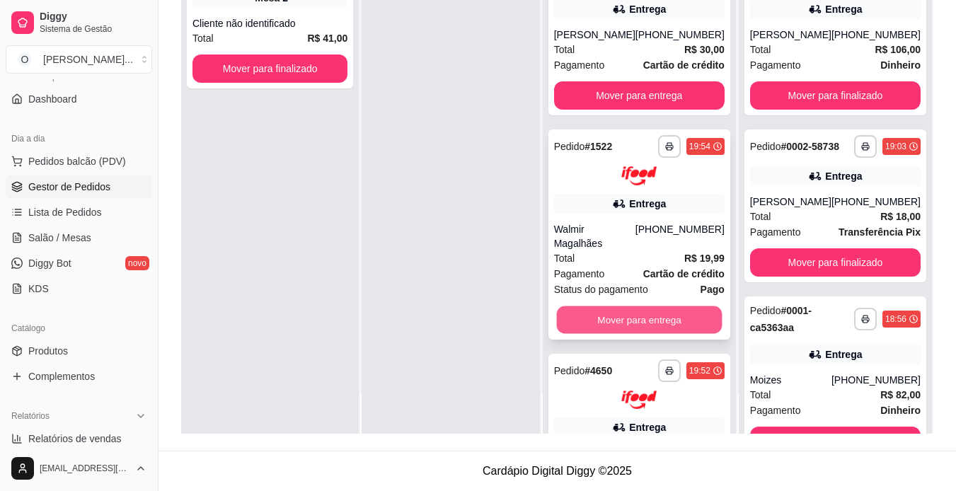
click at [650, 320] on button "Mover para entrega" at bounding box center [639, 320] width 166 height 28
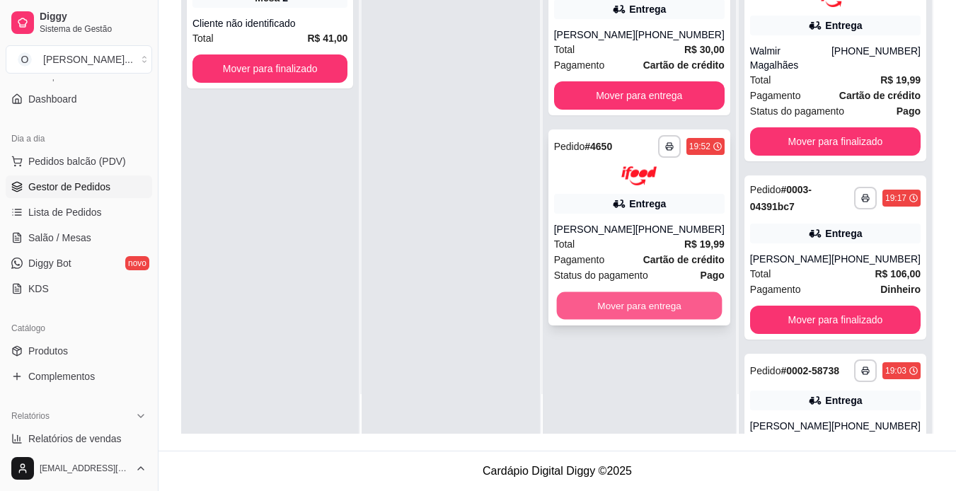
click at [650, 307] on button "Mover para entrega" at bounding box center [639, 306] width 166 height 28
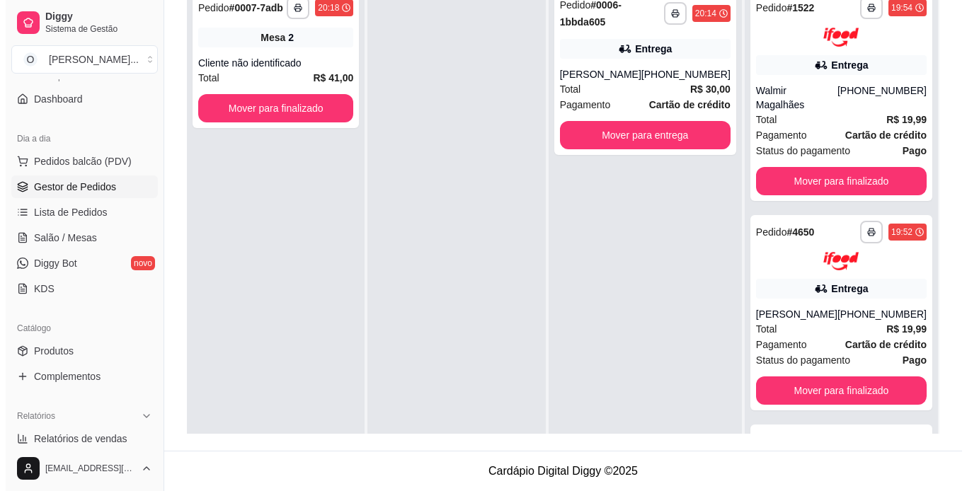
scroll to position [0, 0]
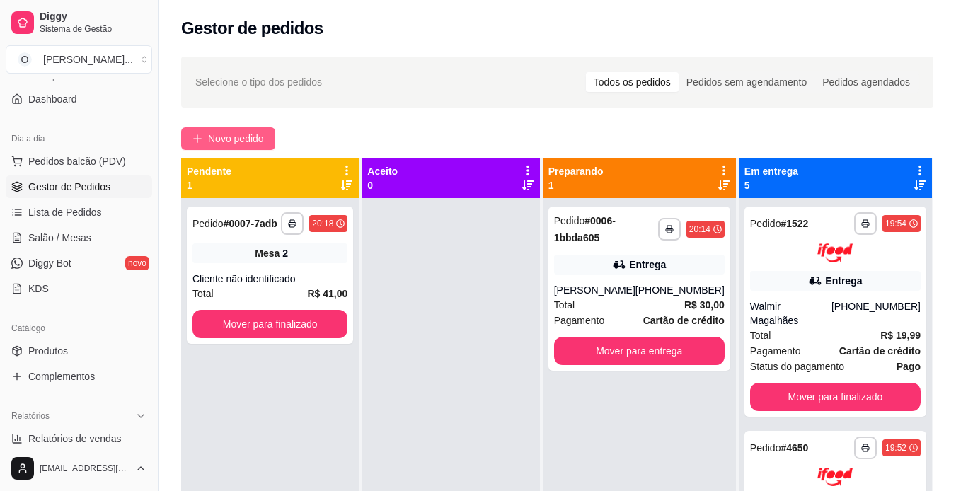
click at [270, 138] on button "Novo pedido" at bounding box center [228, 138] width 94 height 23
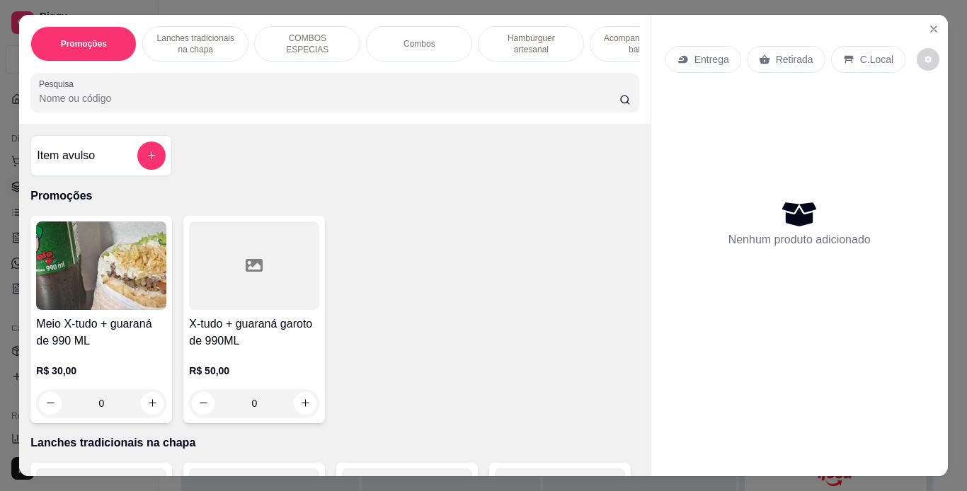
click at [220, 39] on p "Lanches tradicionais na chapa" at bounding box center [195, 44] width 82 height 23
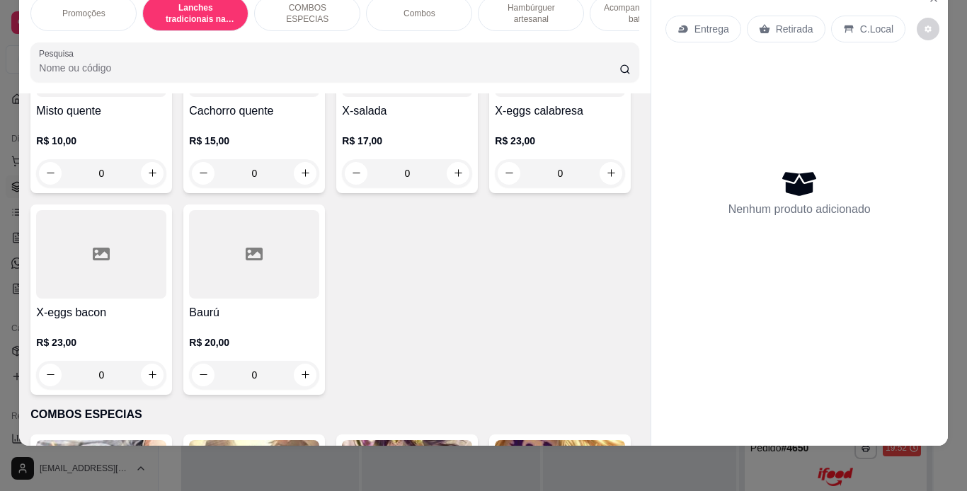
scroll to position [1036, 0]
click at [451, 187] on div "0" at bounding box center [407, 173] width 130 height 28
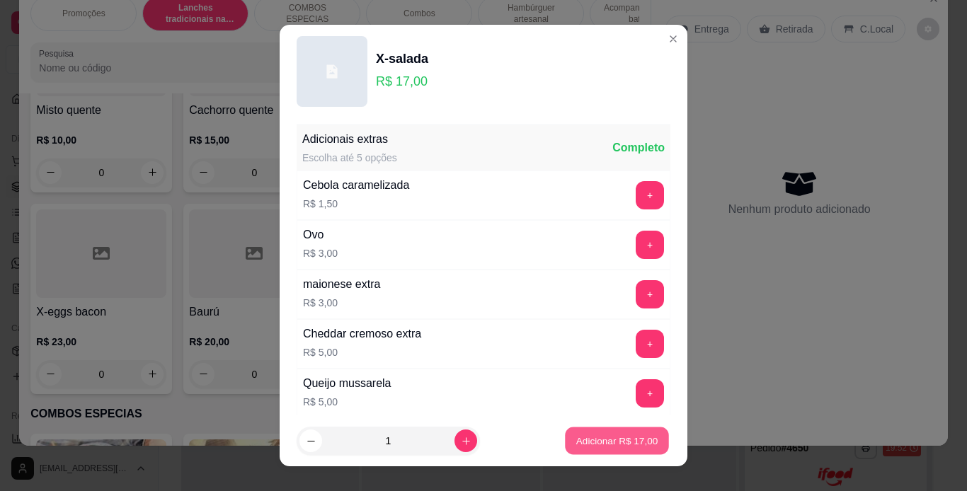
click at [576, 435] on p "Adicionar R$ 17,00" at bounding box center [617, 441] width 82 height 13
type input "1"
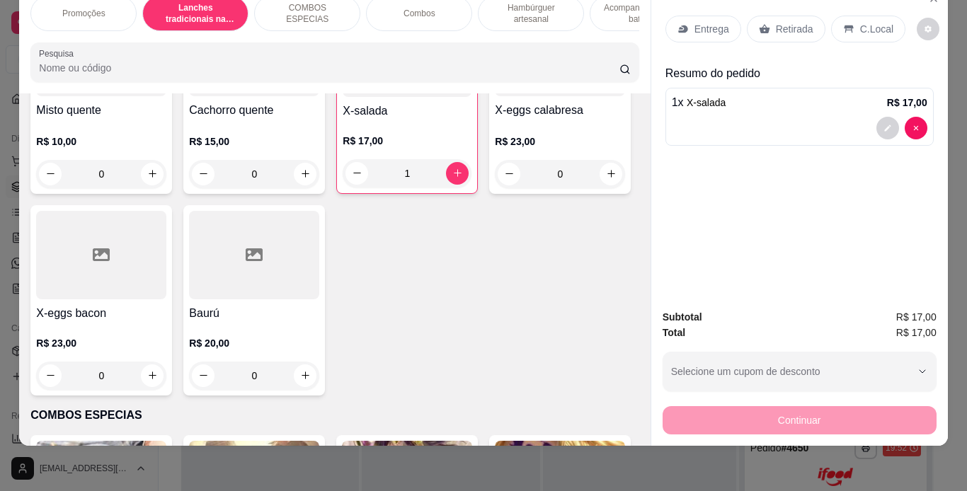
click at [797, 22] on p "Retirada" at bounding box center [795, 29] width 38 height 14
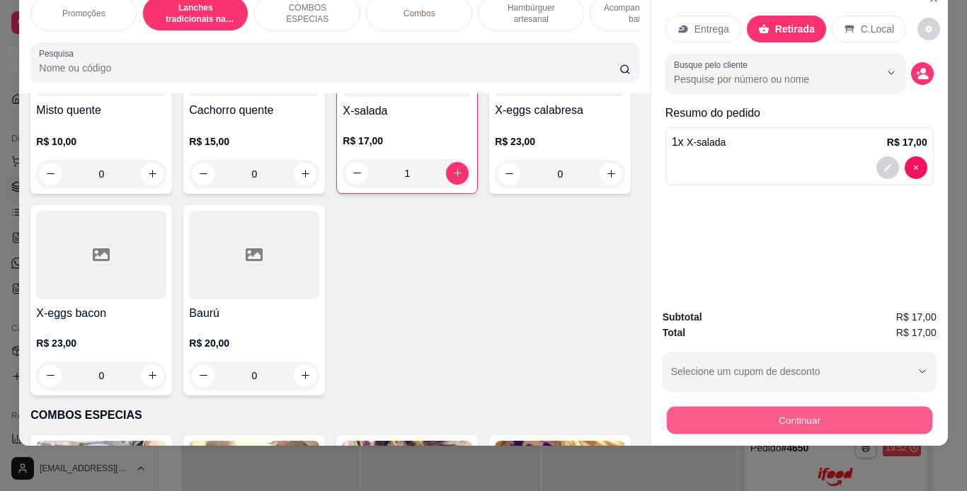
click at [808, 412] on button "Continuar" at bounding box center [798, 421] width 265 height 28
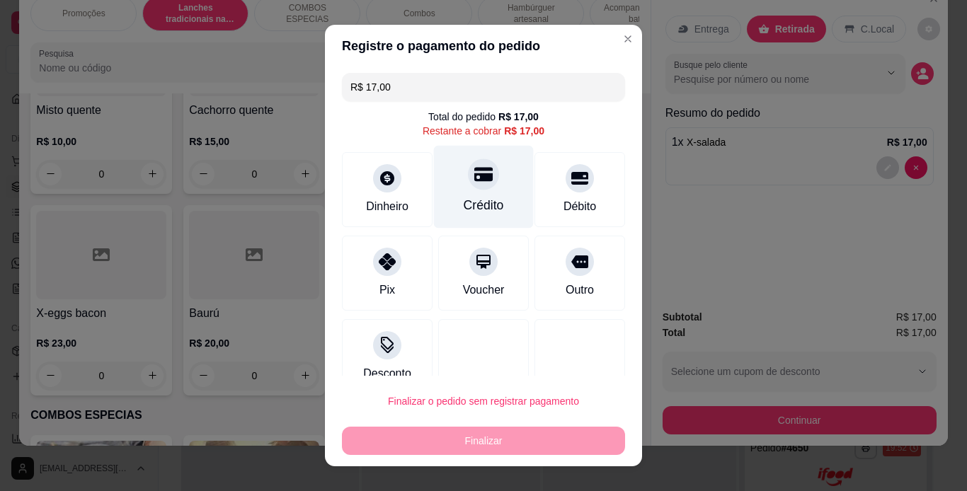
click at [483, 181] on div "Crédito" at bounding box center [484, 186] width 100 height 83
type input "R$ 0,00"
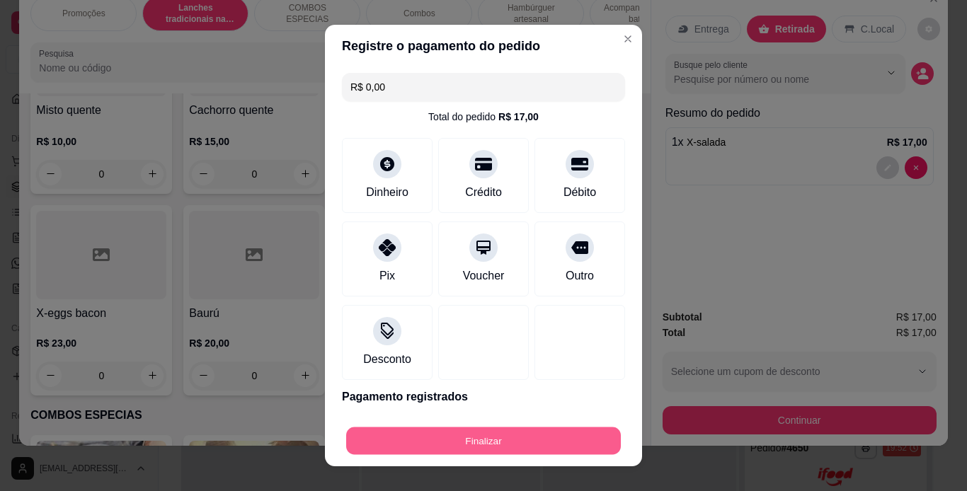
click at [534, 454] on button "Finalizar" at bounding box center [483, 442] width 275 height 28
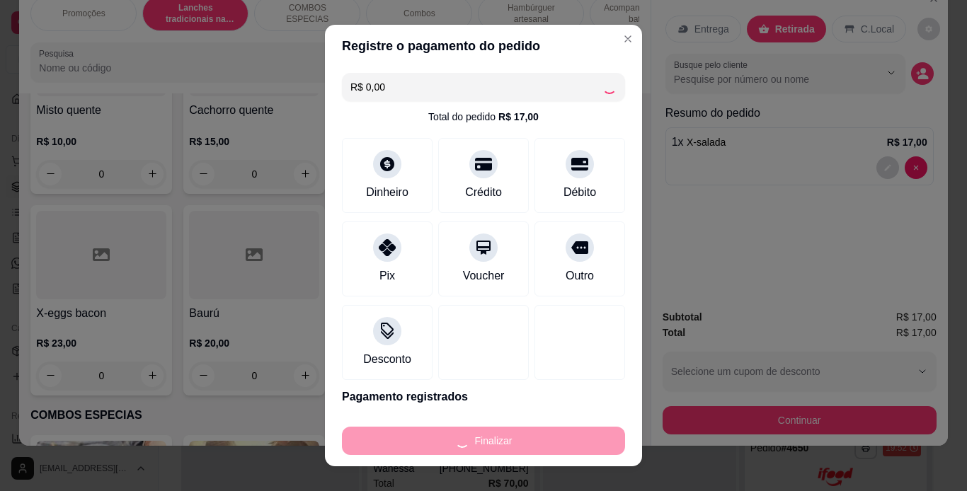
type input "0"
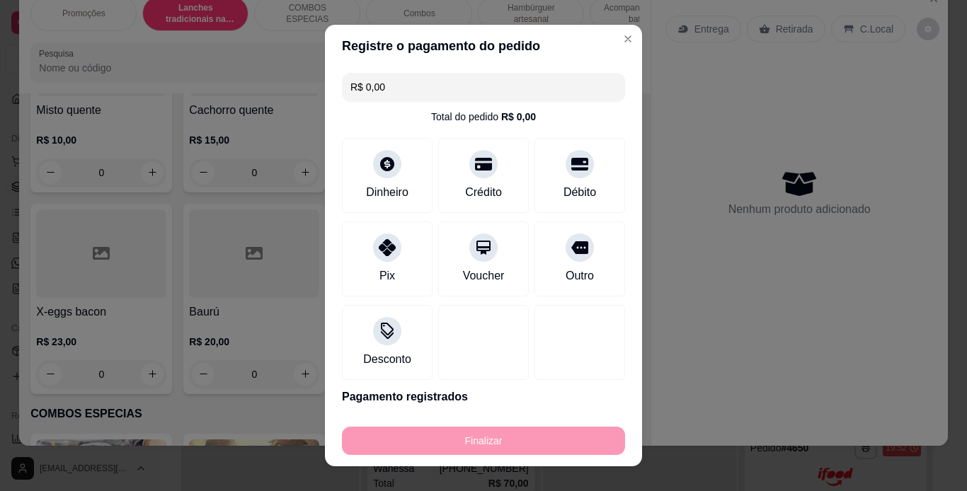
type input "-R$ 17,00"
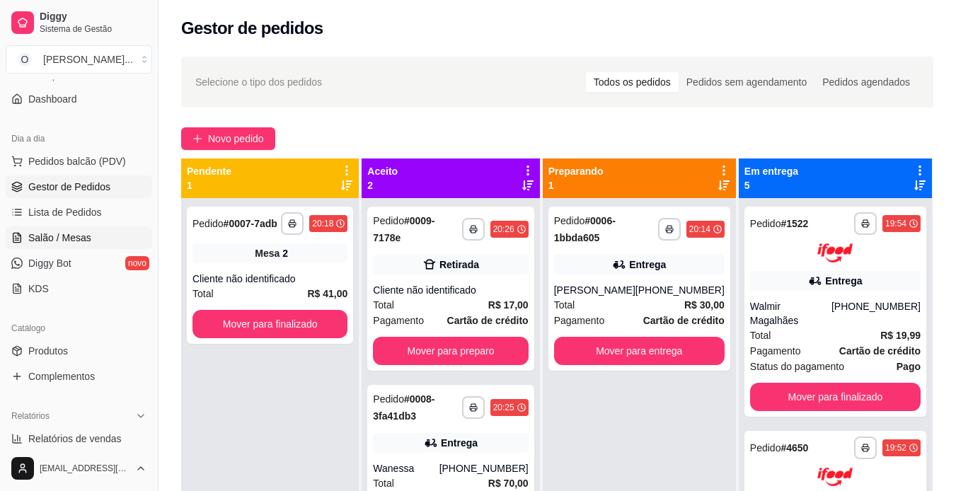
click at [42, 246] on link "Salão / Mesas" at bounding box center [79, 238] width 147 height 23
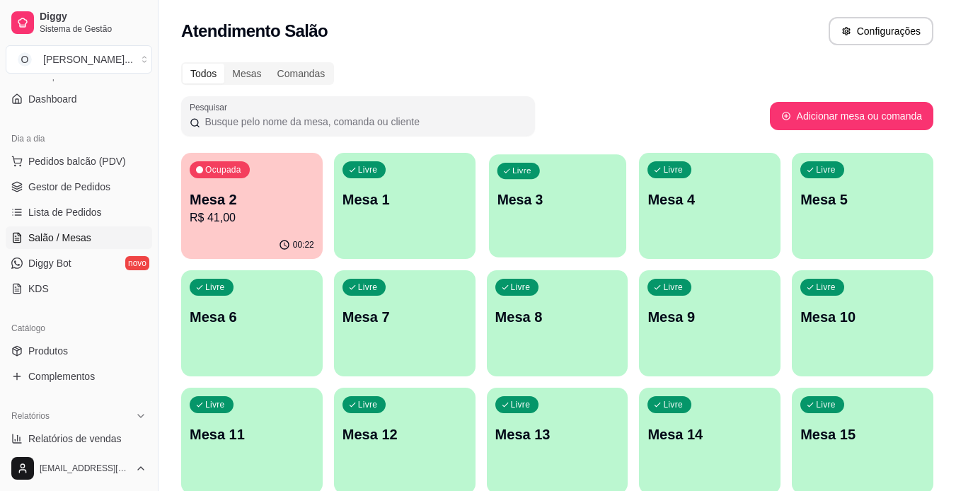
click at [586, 197] on p "Mesa 3" at bounding box center [557, 199] width 121 height 19
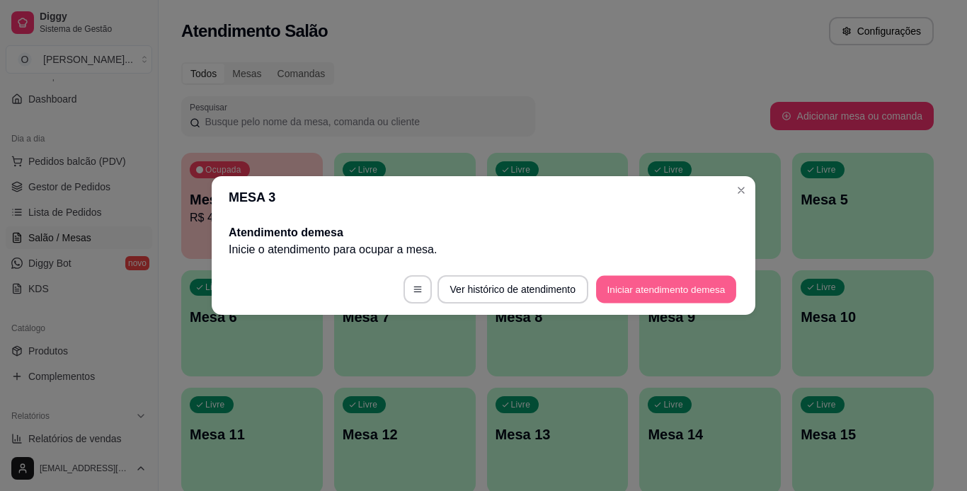
click at [634, 294] on button "Iniciar atendimento de mesa" at bounding box center [666, 290] width 140 height 28
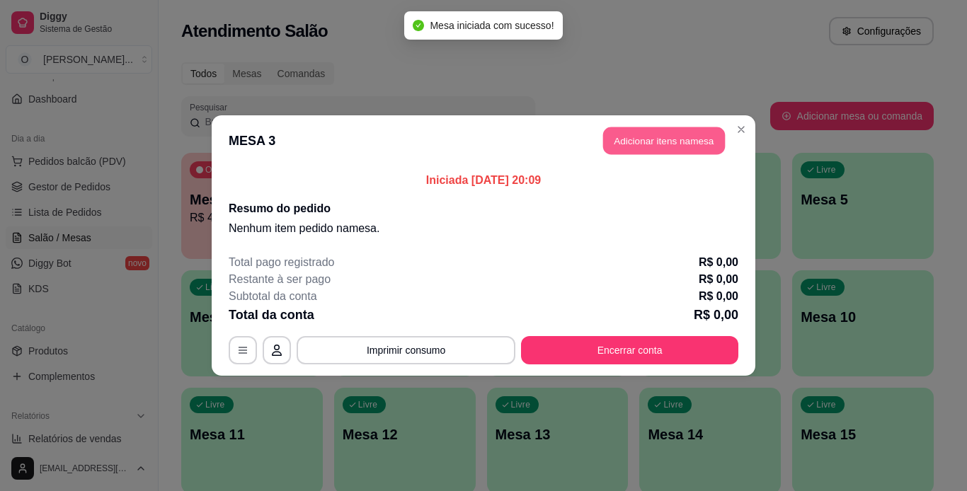
click at [642, 148] on button "Adicionar itens na mesa" at bounding box center [664, 141] width 122 height 28
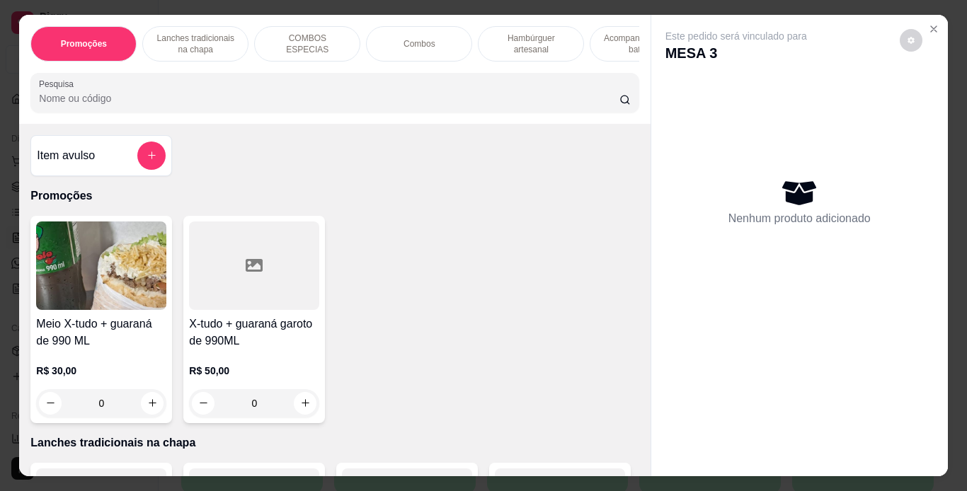
click at [554, 34] on p "Hambúrguer artesanal" at bounding box center [531, 44] width 82 height 23
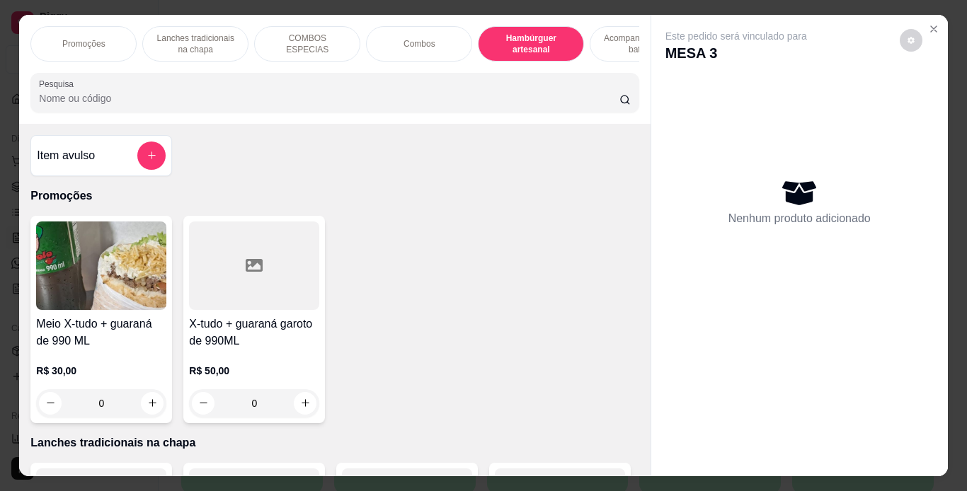
scroll to position [36, 0]
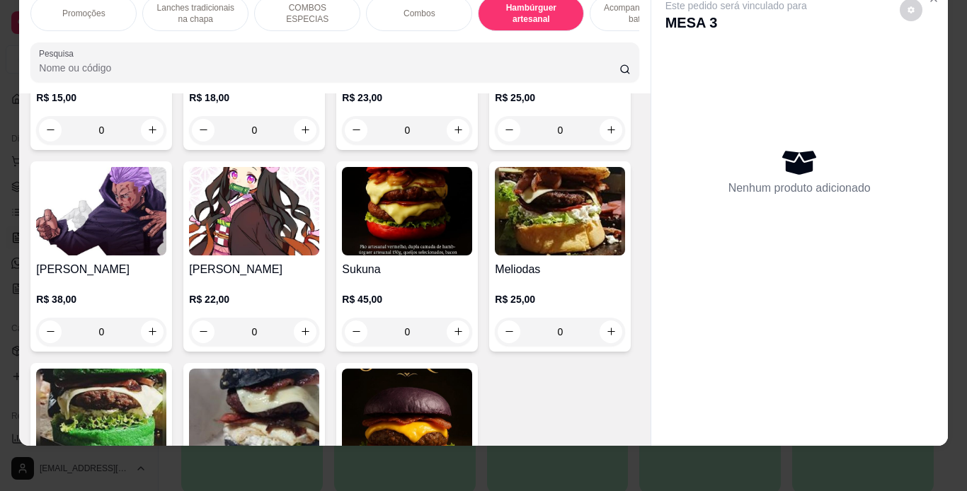
click at [459, 144] on div "0" at bounding box center [407, 130] width 130 height 28
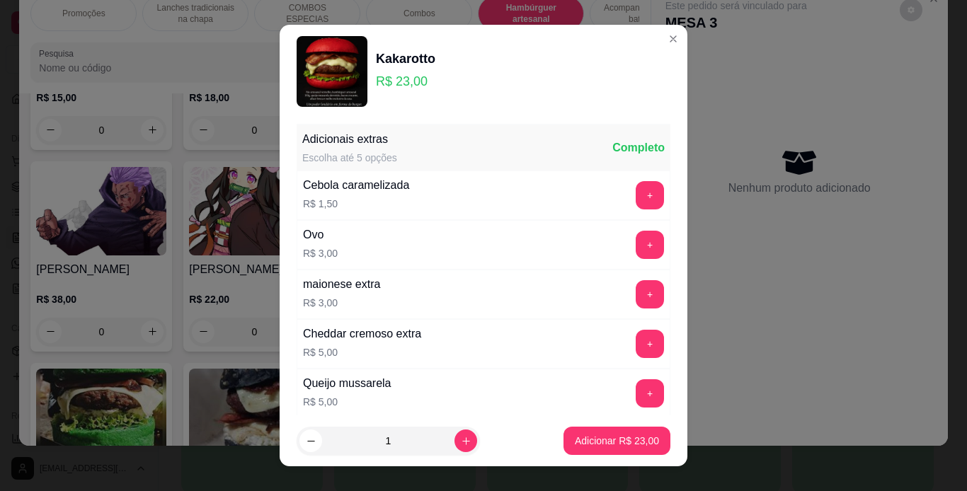
scroll to position [500, 0]
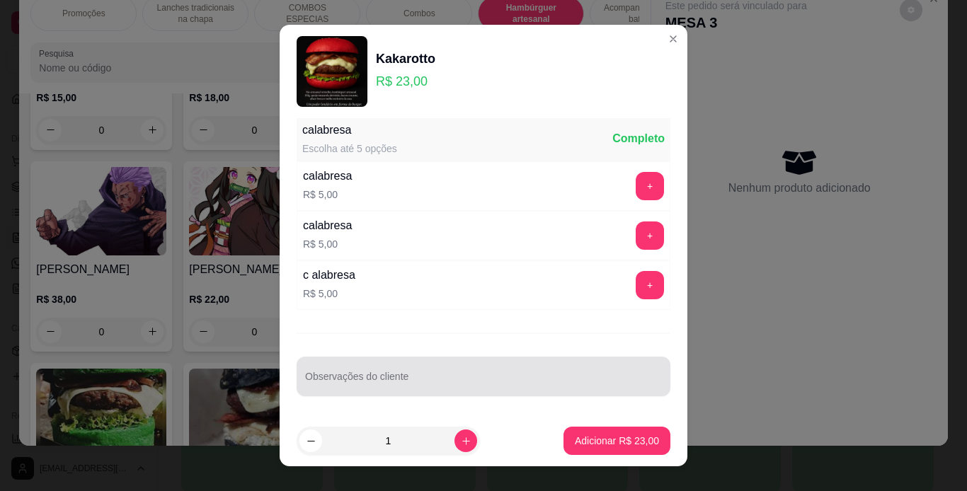
click at [456, 368] on div at bounding box center [483, 376] width 357 height 28
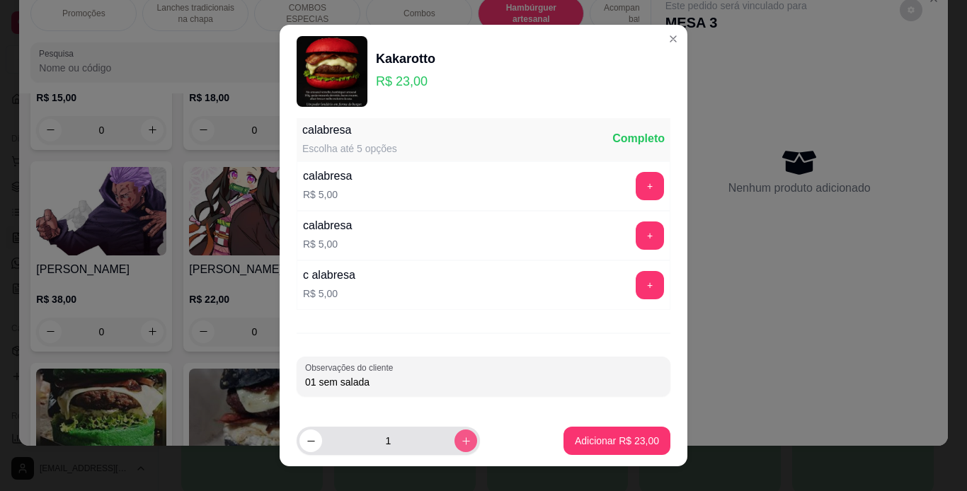
type input "01 sem salada"
click at [454, 436] on button "increase-product-quantity" at bounding box center [465, 441] width 22 height 22
type input "2"
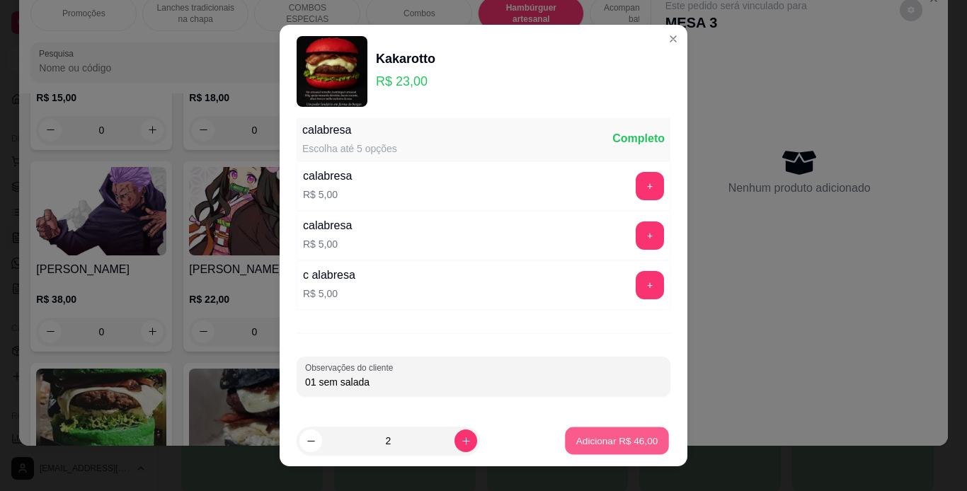
click at [565, 441] on button "Adicionar R$ 46,00" at bounding box center [617, 442] width 104 height 28
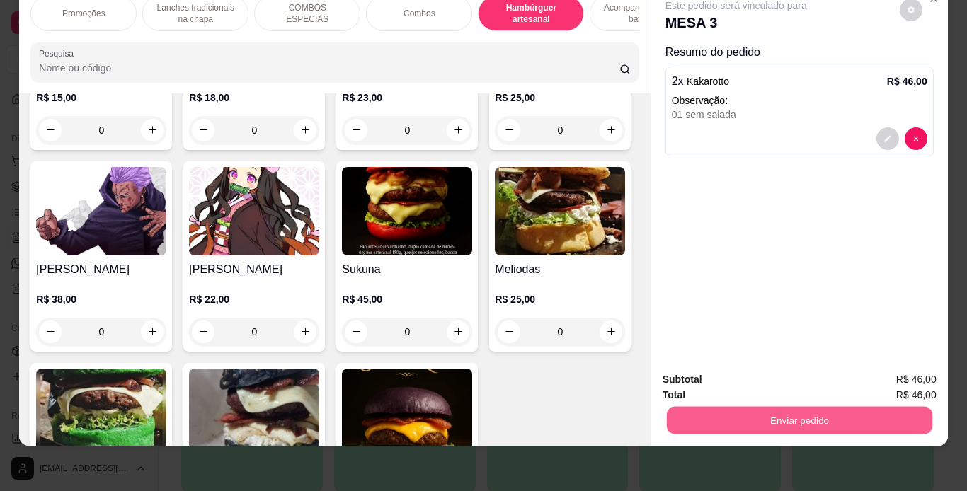
click at [686, 407] on button "Enviar pedido" at bounding box center [798, 421] width 265 height 28
click at [690, 374] on button "Não registrar e enviar pedido" at bounding box center [752, 375] width 143 height 26
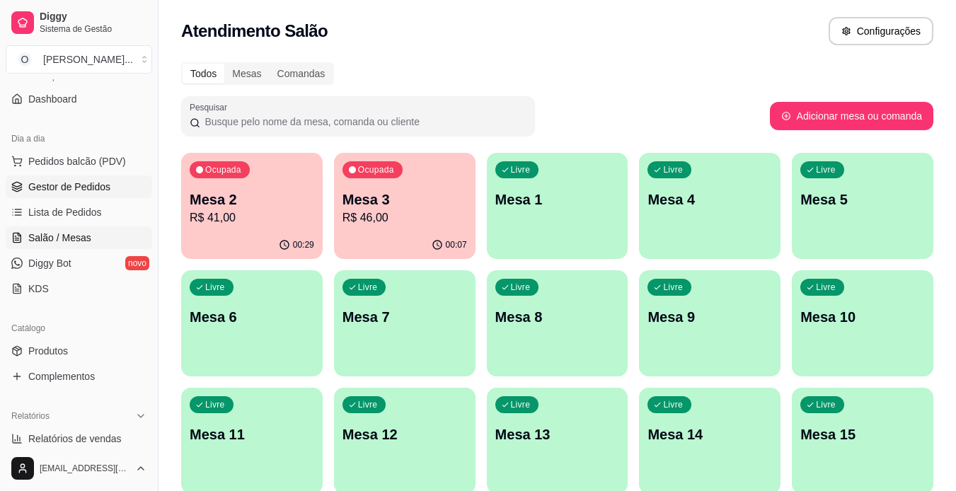
click at [67, 181] on span "Gestor de Pedidos" at bounding box center [69, 187] width 82 height 14
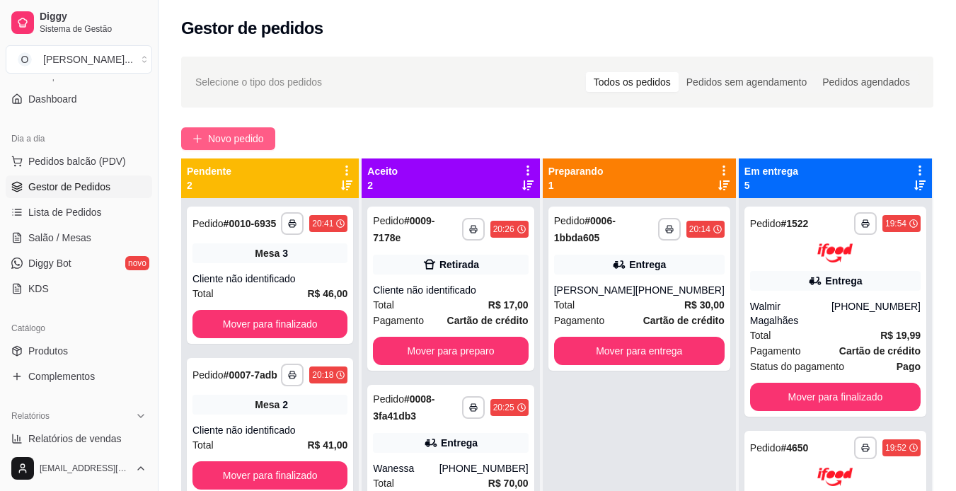
click at [241, 137] on span "Novo pedido" at bounding box center [236, 139] width 56 height 16
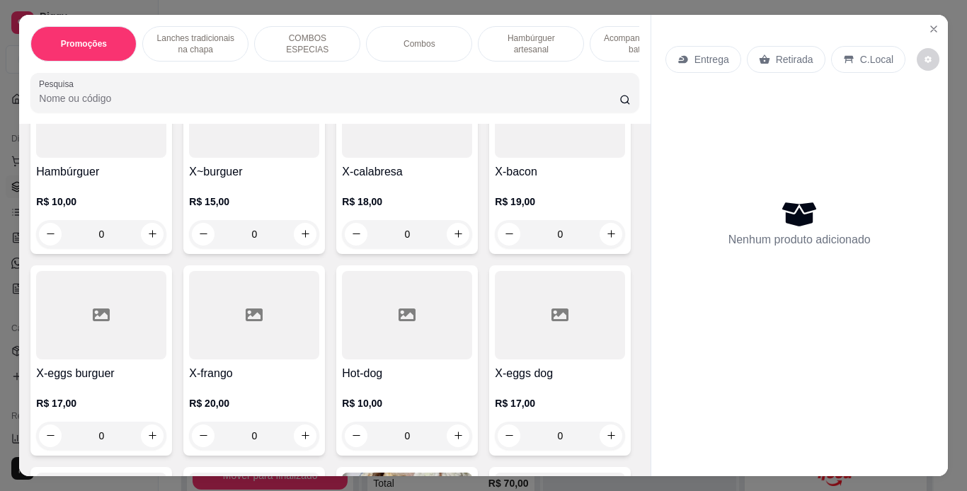
scroll to position [397, 0]
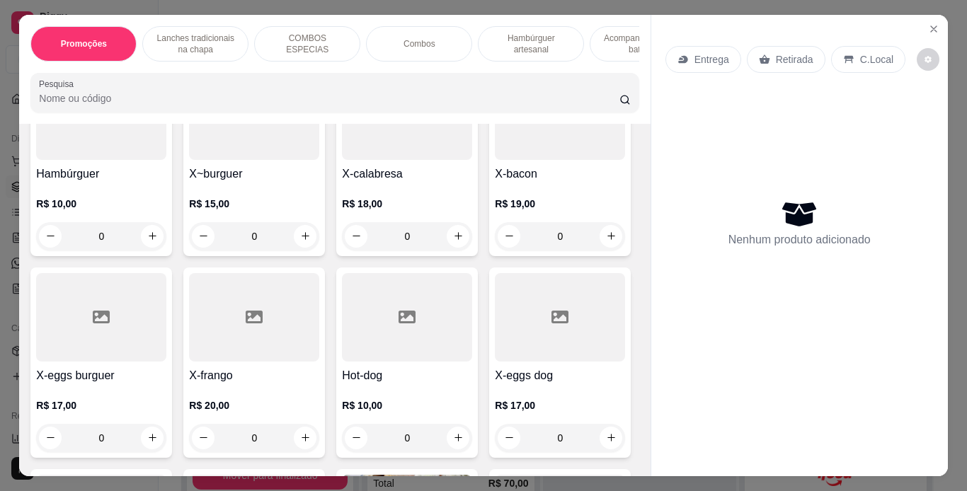
click at [303, 245] on div "0" at bounding box center [254, 236] width 130 height 28
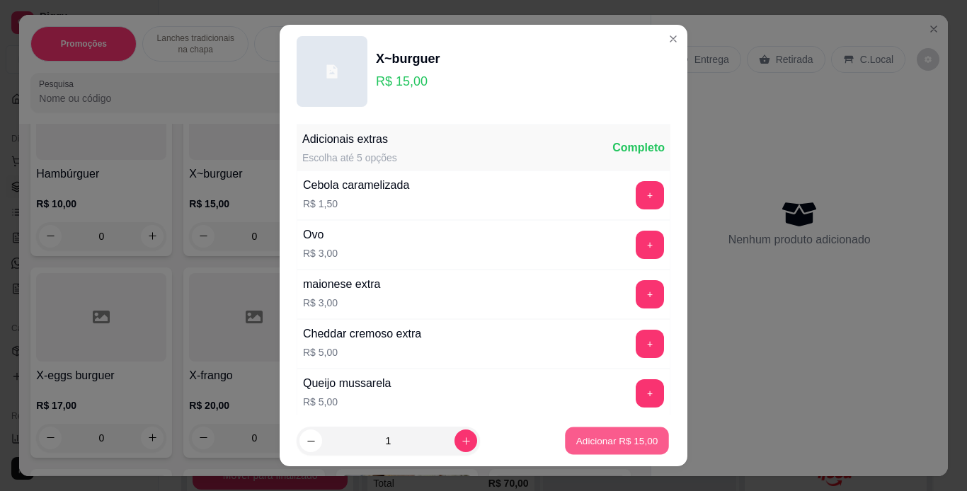
click at [584, 447] on p "Adicionar R$ 15,00" at bounding box center [617, 441] width 82 height 13
type input "1"
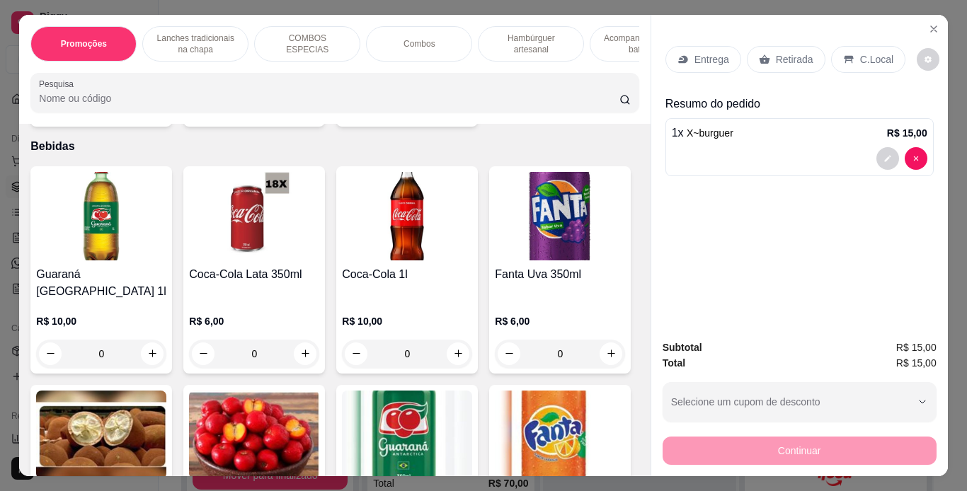
scroll to position [3541, 0]
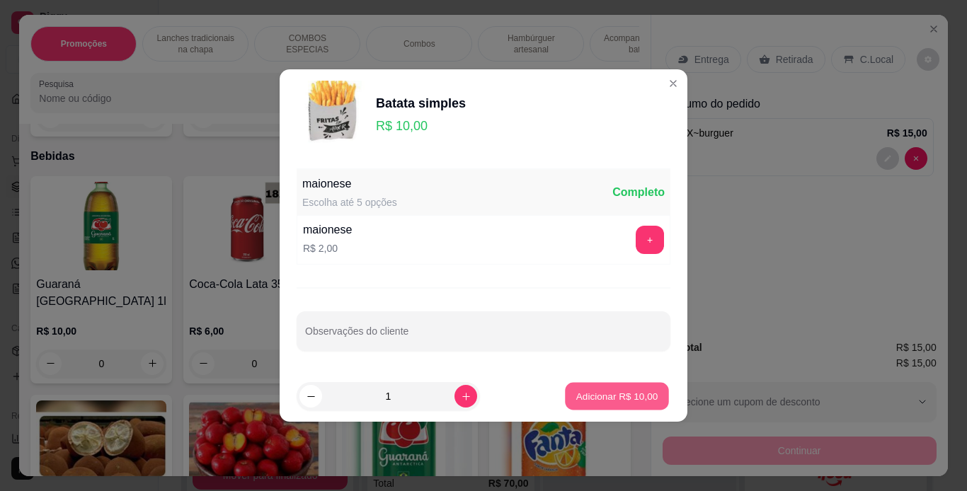
click at [609, 399] on p "Adicionar R$ 10,00" at bounding box center [617, 395] width 82 height 13
type input "1"
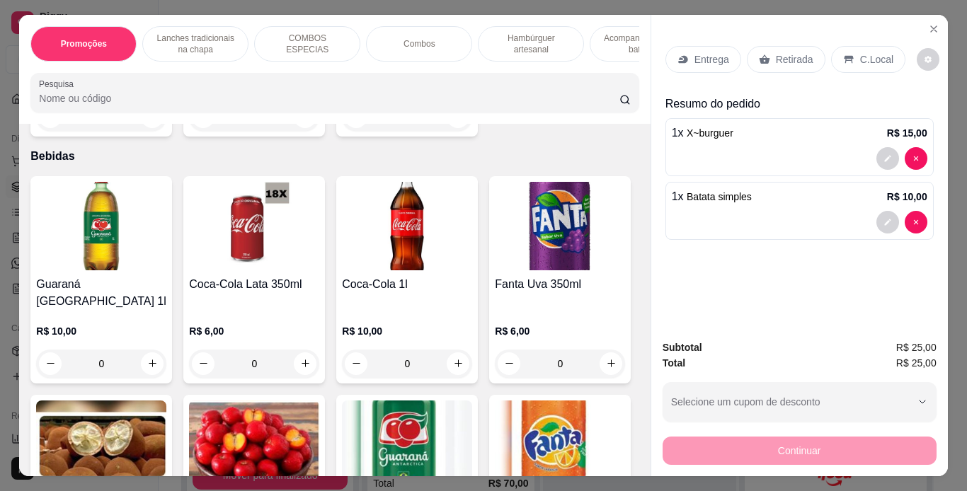
click at [858, 62] on div "C.Local" at bounding box center [868, 59] width 74 height 27
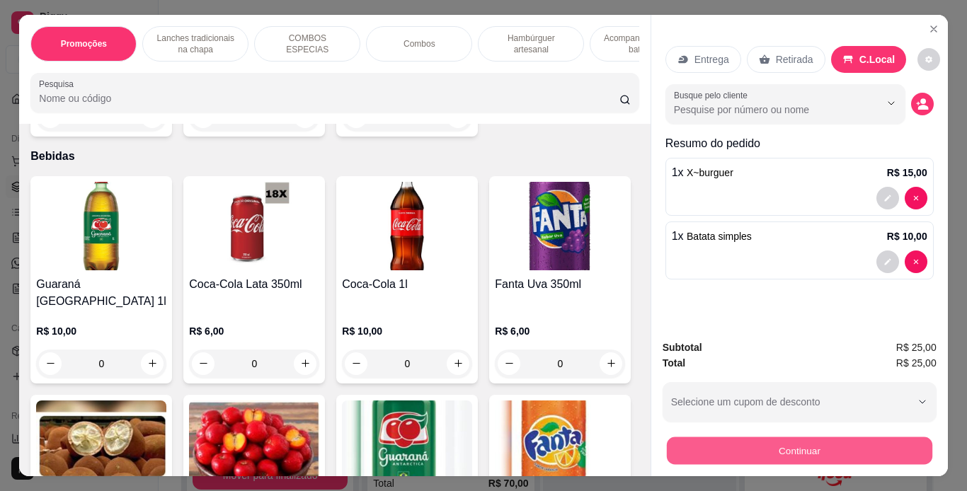
click at [769, 447] on button "Continuar" at bounding box center [798, 451] width 265 height 28
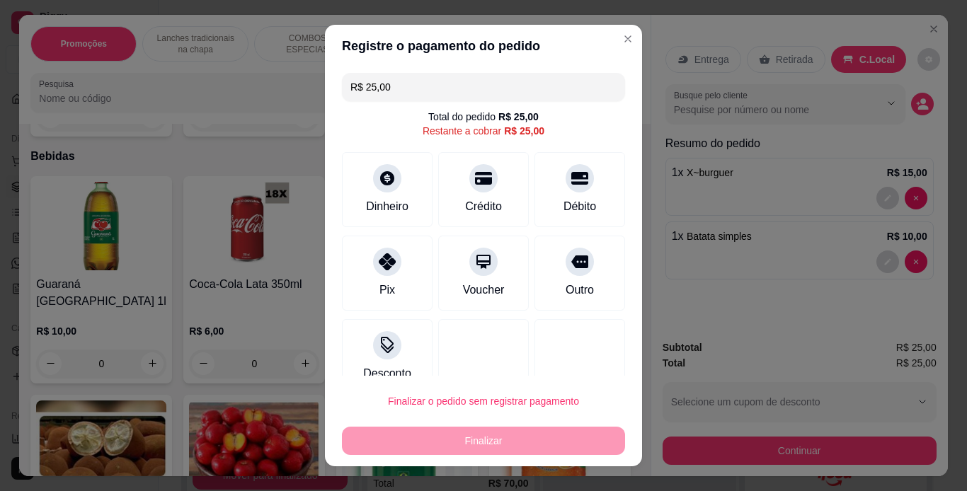
click at [459, 438] on div "Finalizar" at bounding box center [483, 441] width 283 height 28
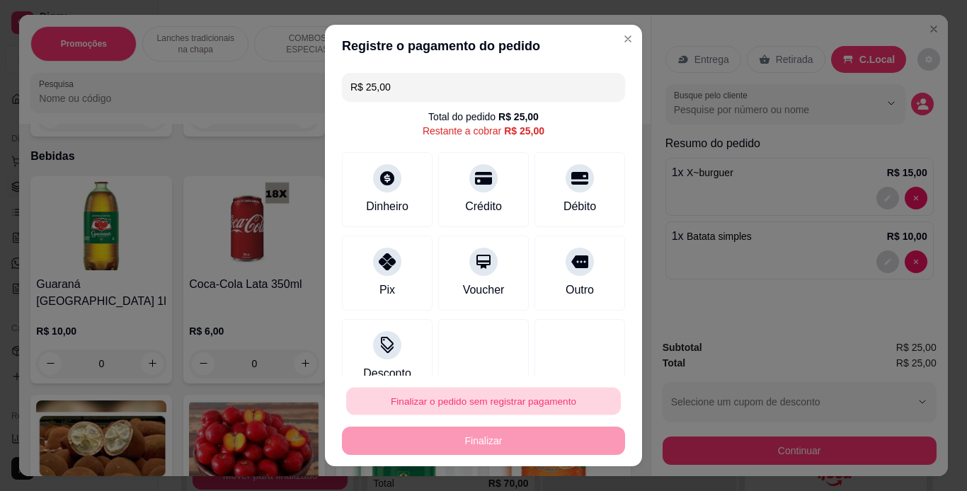
click at [464, 406] on button "Finalizar o pedido sem registrar pagamento" at bounding box center [483, 402] width 275 height 28
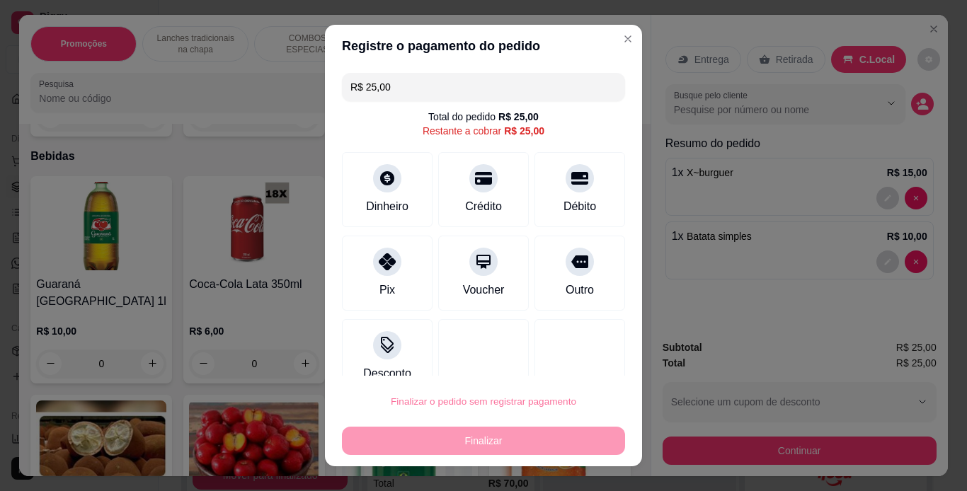
click at [564, 357] on button "Confirmar" at bounding box center [564, 360] width 50 height 21
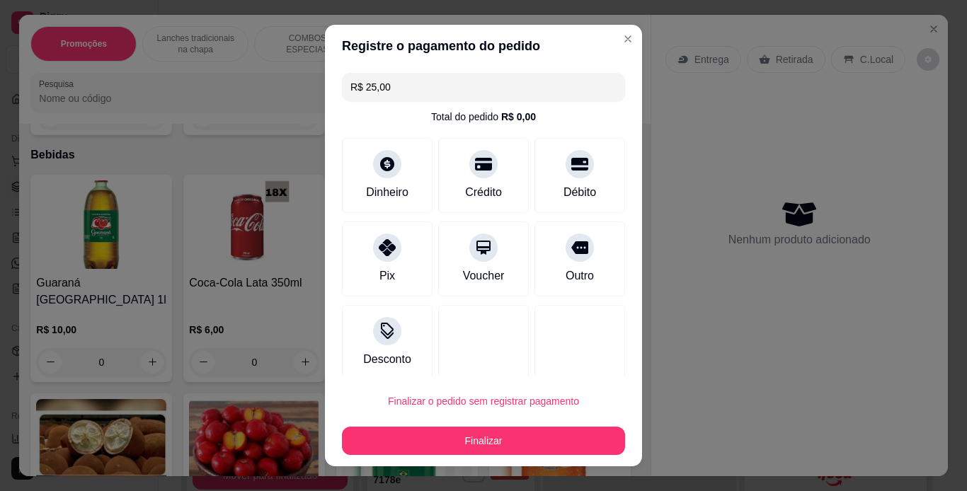
type input "0"
type input "R$ 0,00"
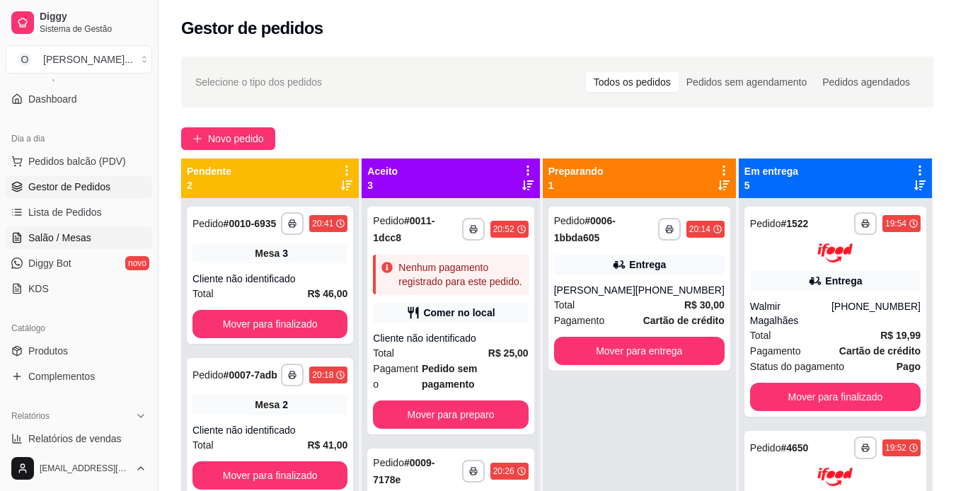
click at [70, 231] on span "Salão / Mesas" at bounding box center [59, 238] width 63 height 14
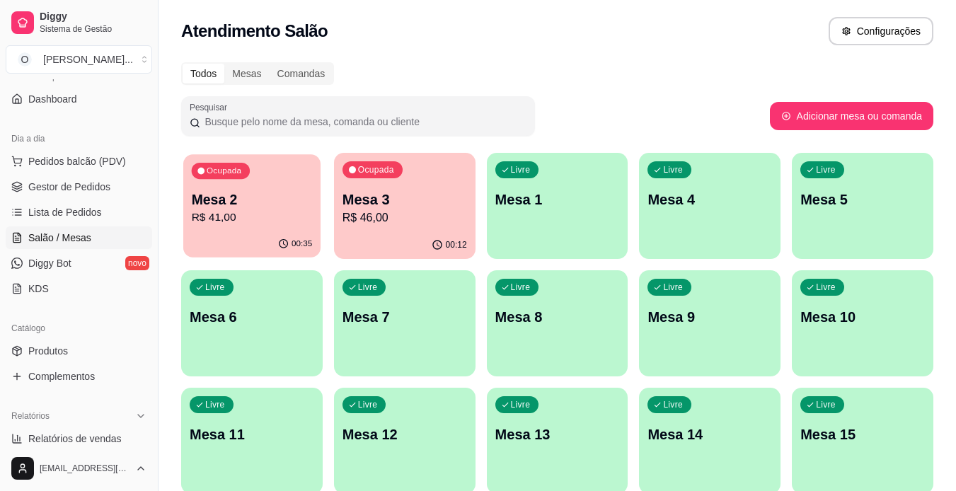
click at [276, 204] on p "Mesa 2" at bounding box center [252, 199] width 121 height 19
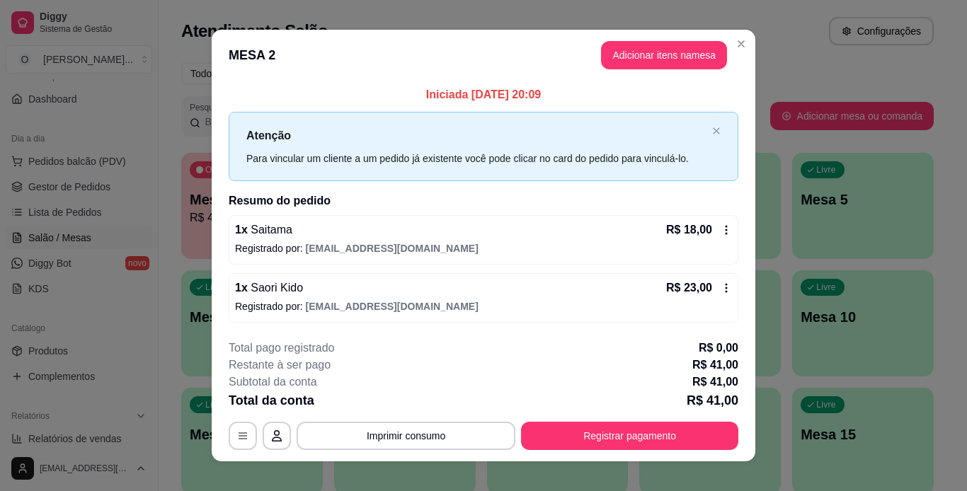
scroll to position [16, 0]
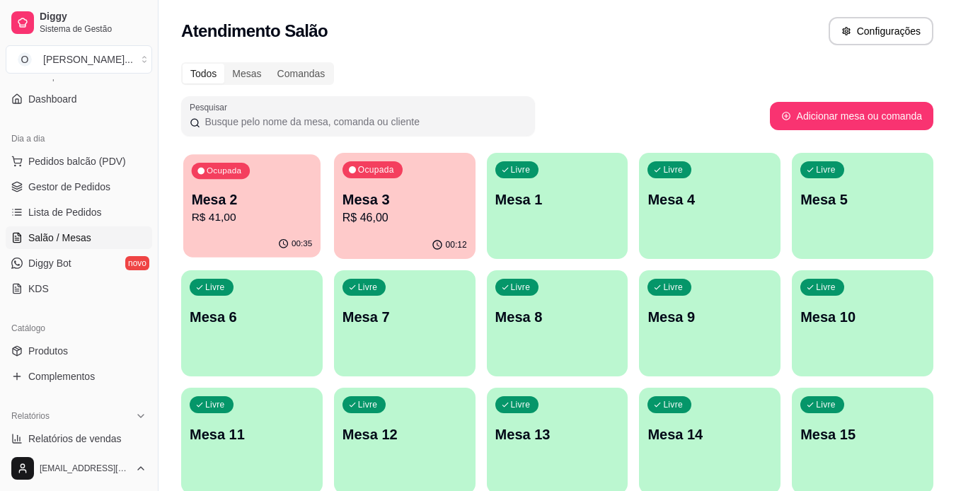
click at [278, 205] on p "Mesa 2" at bounding box center [252, 199] width 121 height 19
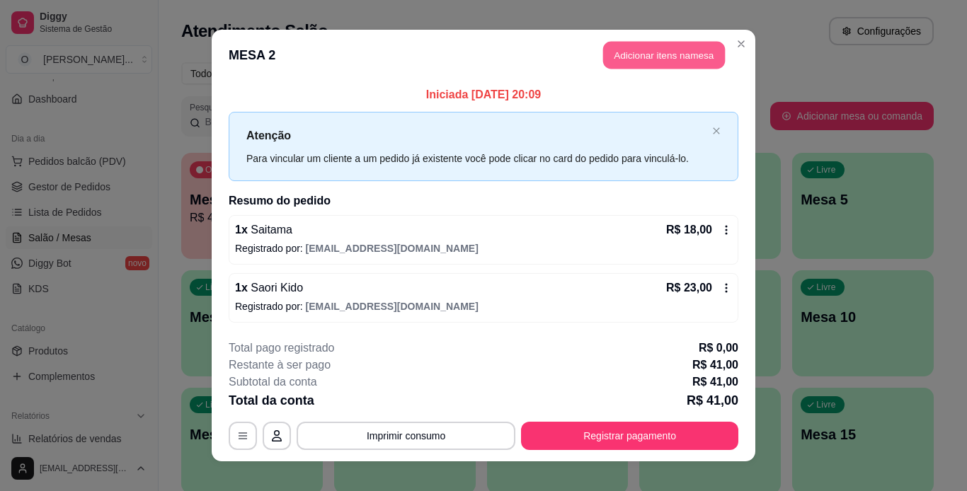
click at [666, 69] on header "MESA 2 Adicionar itens na mesa" at bounding box center [484, 55] width 544 height 51
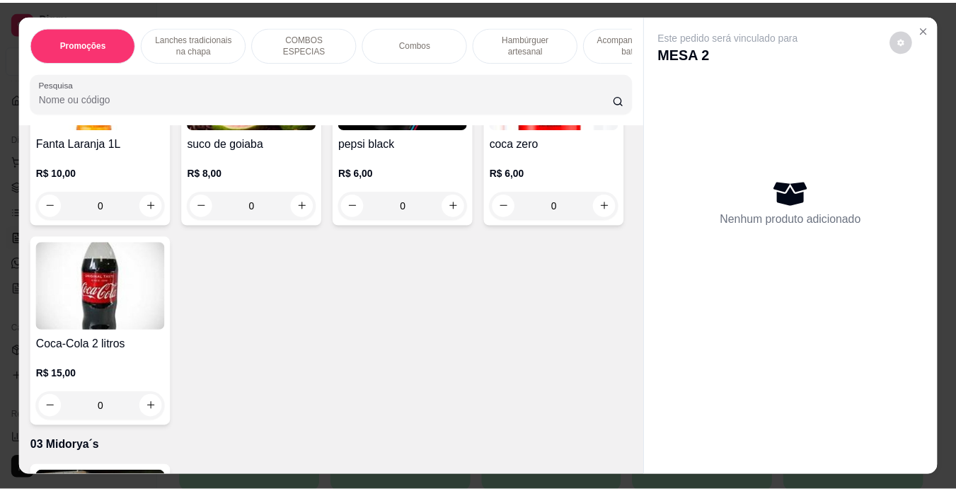
scroll to position [4102, 0]
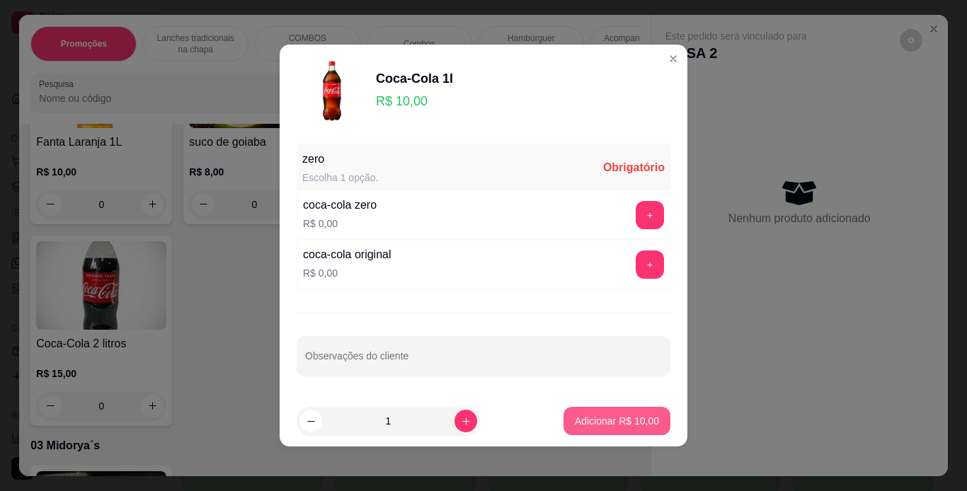
click at [605, 424] on section "Coca-Cola 1l R$ 10,00 zero Escolha 1 opção. Obrigatório coca-cola zero R$ 0,00 …" at bounding box center [484, 246] width 408 height 402
click at [639, 265] on button "+" at bounding box center [650, 265] width 28 height 28
click at [591, 423] on p "Adicionar R$ 10,00" at bounding box center [617, 420] width 82 height 13
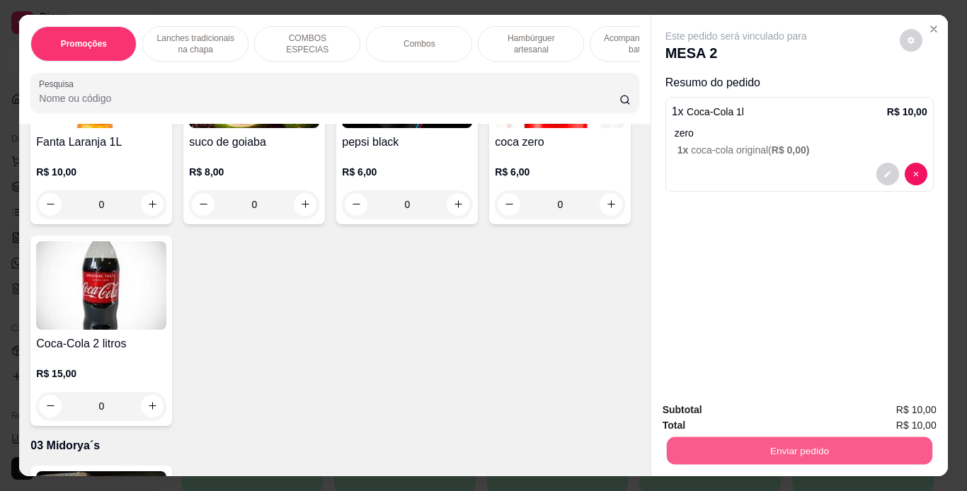
click at [707, 454] on button "Enviar pedido" at bounding box center [798, 451] width 265 height 28
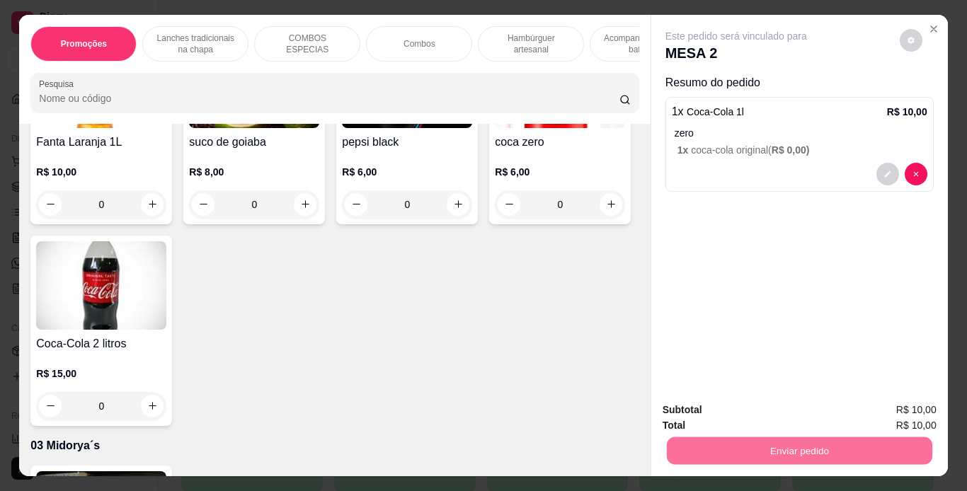
click at [757, 416] on button "Não registrar e enviar pedido" at bounding box center [752, 411] width 143 height 26
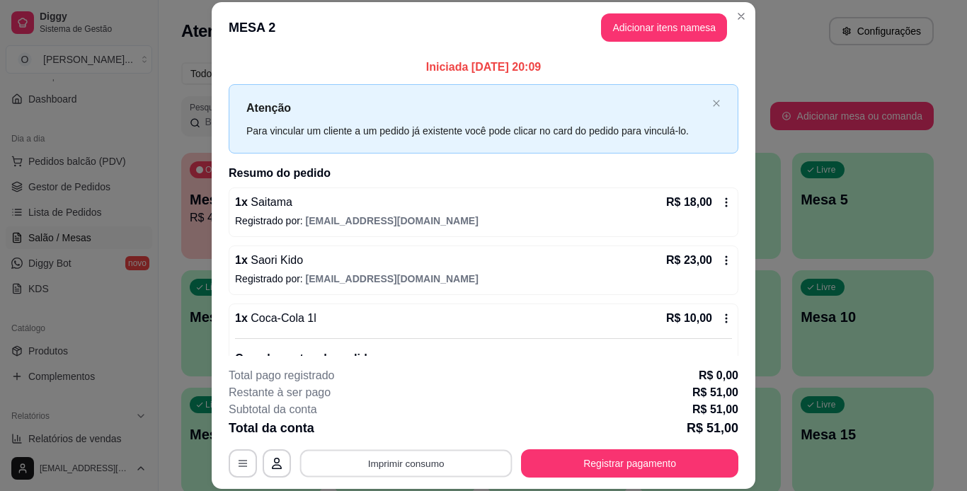
click at [417, 474] on button "Imprimir consumo" at bounding box center [406, 463] width 212 height 28
click at [423, 440] on button "IMPRESSORA" at bounding box center [404, 431] width 99 height 22
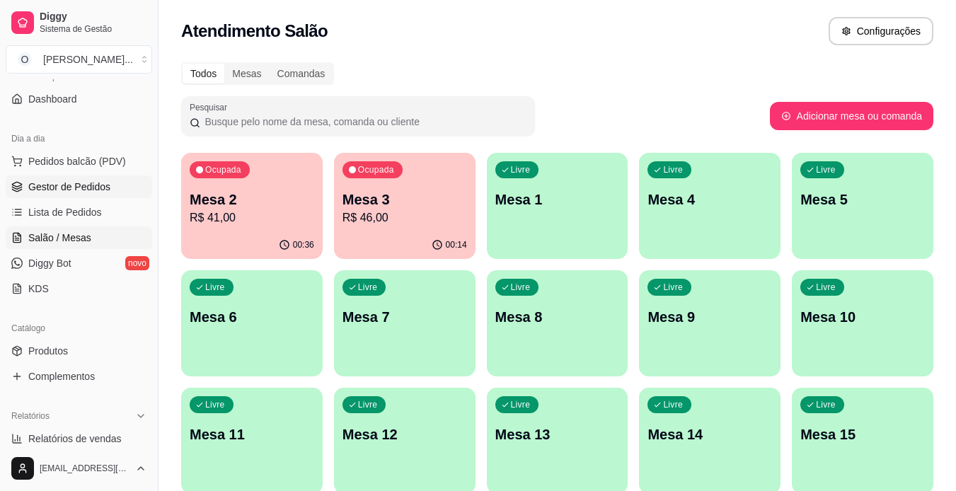
click at [62, 193] on span "Gestor de Pedidos" at bounding box center [69, 187] width 82 height 14
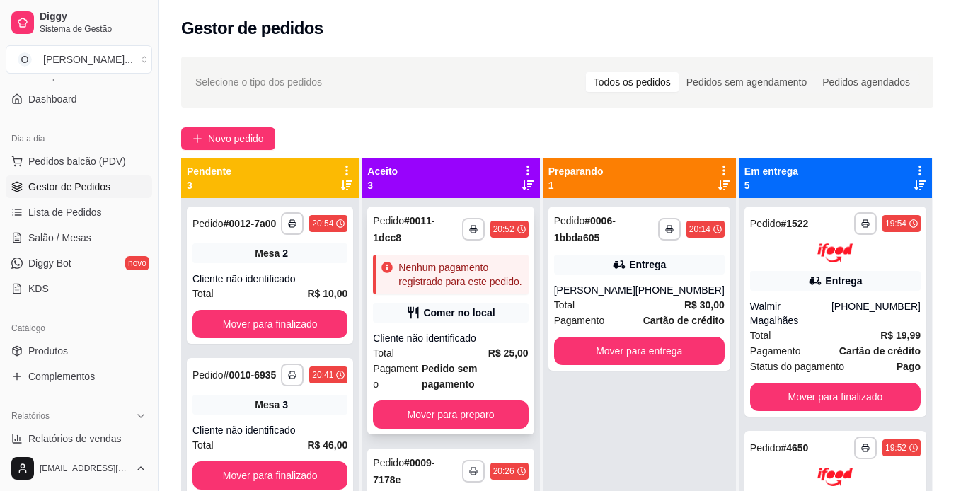
scroll to position [25, 0]
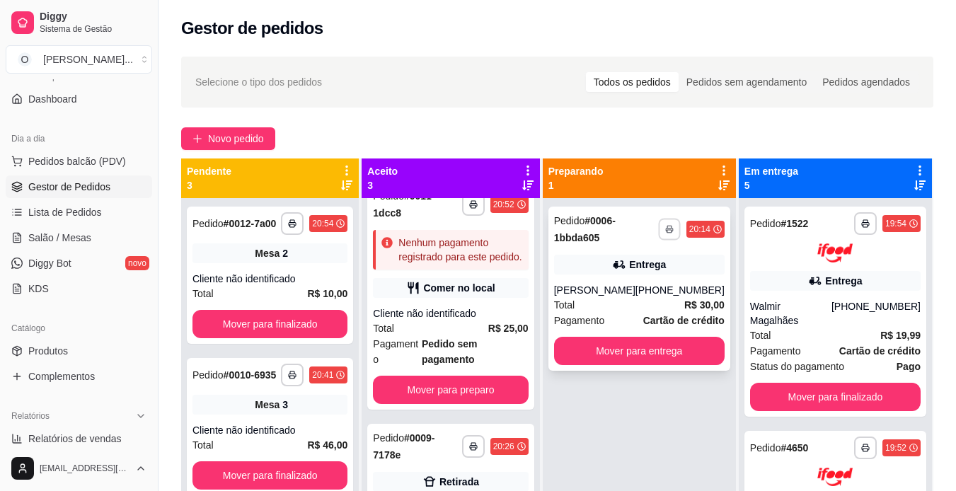
click at [676, 232] on button "button" at bounding box center [669, 229] width 22 height 22
click at [639, 280] on button "IMPRESSORA" at bounding box center [631, 279] width 99 height 22
click at [677, 229] on button "button" at bounding box center [669, 229] width 22 height 22
click at [619, 273] on button "IMPRESSORA" at bounding box center [631, 279] width 99 height 22
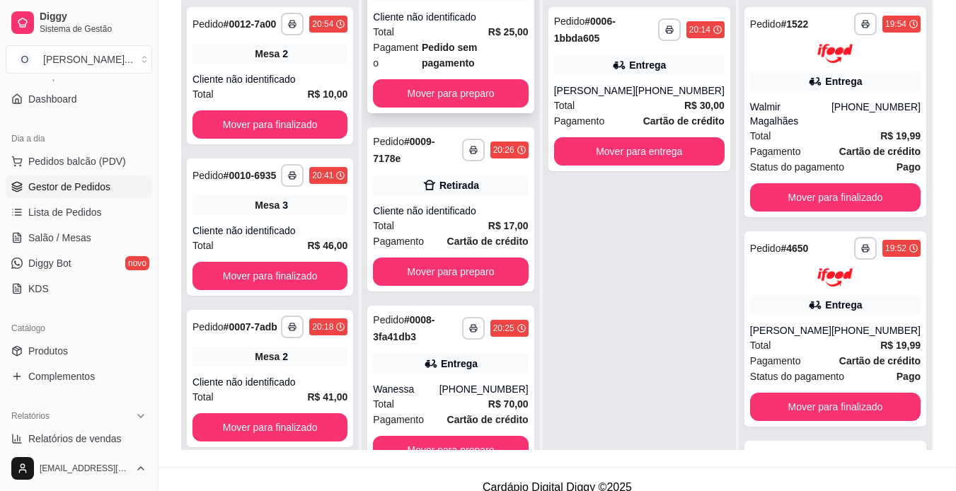
scroll to position [131, 0]
click at [472, 338] on button "button" at bounding box center [473, 328] width 22 height 22
click at [437, 382] on button "IMPRESSORA" at bounding box center [435, 383] width 99 height 22
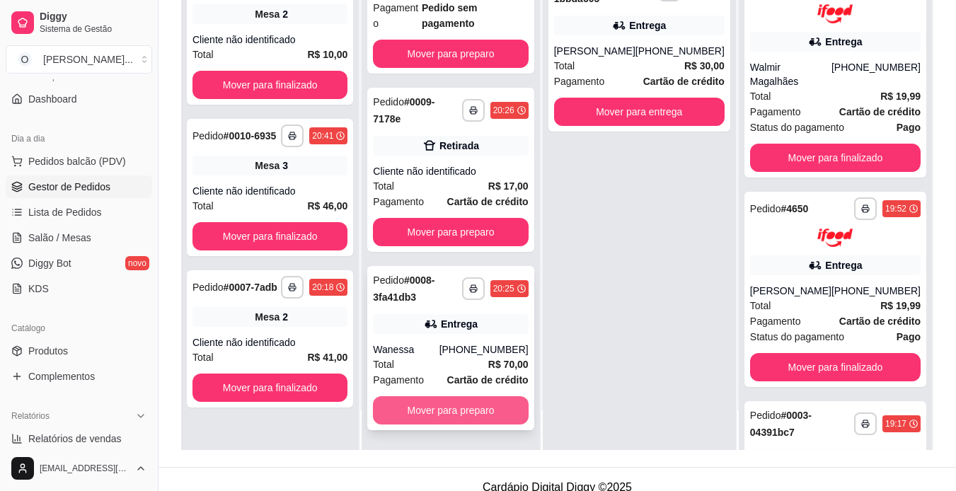
click at [429, 410] on button "Mover para preparo" at bounding box center [450, 410] width 155 height 28
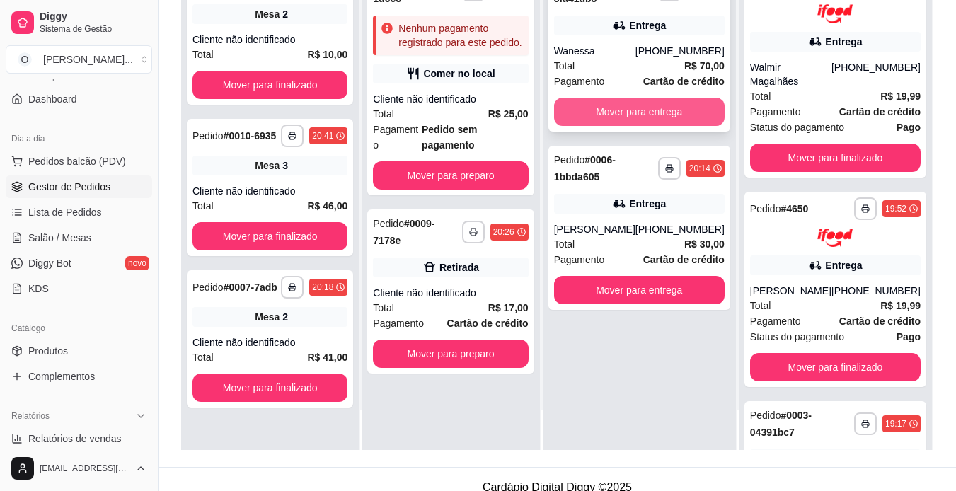
scroll to position [0, 0]
click at [641, 120] on button "Mover para entrega" at bounding box center [639, 112] width 166 height 28
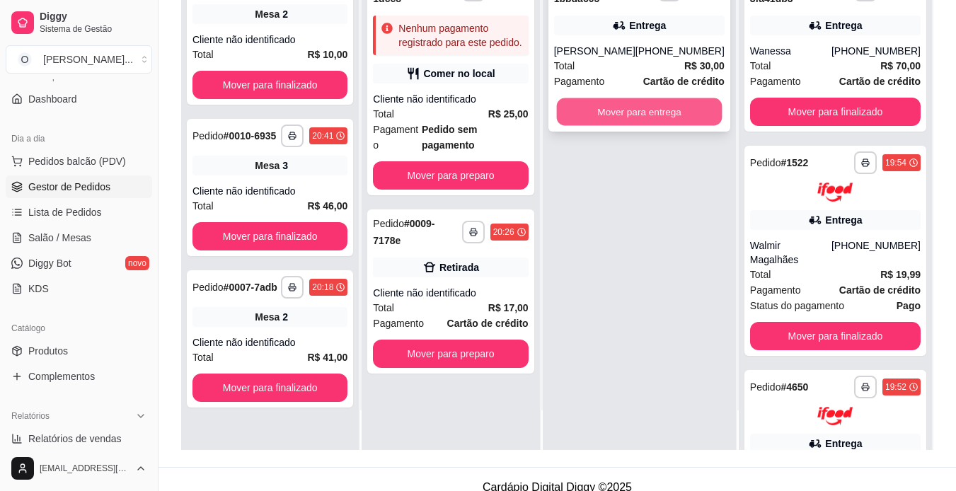
click at [656, 114] on button "Mover para entrega" at bounding box center [639, 112] width 166 height 28
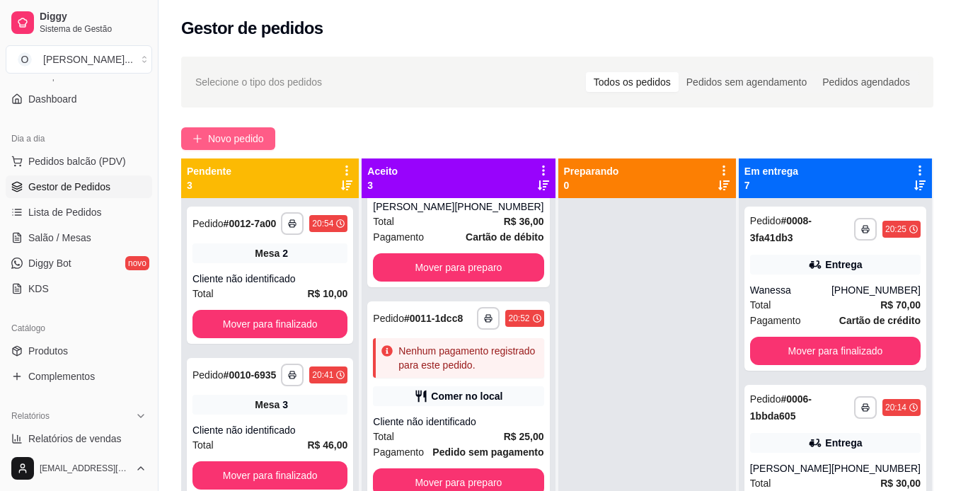
click at [229, 134] on span "Novo pedido" at bounding box center [236, 139] width 56 height 16
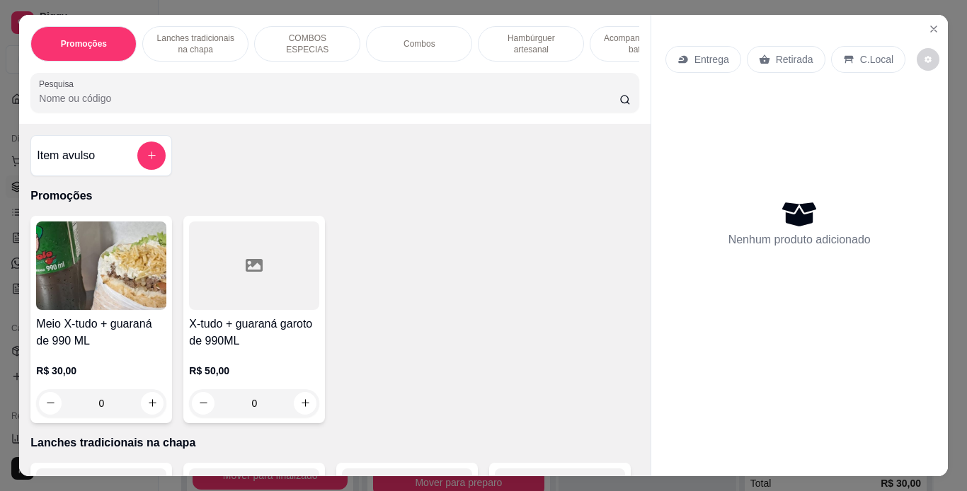
click at [202, 37] on p "Lanches tradicionais na chapa" at bounding box center [195, 44] width 82 height 23
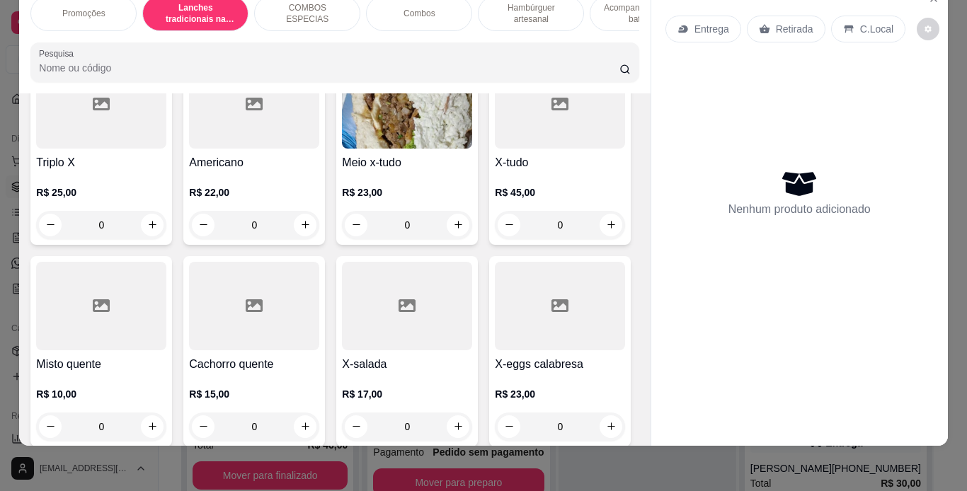
scroll to position [782, 0]
click at [495, 37] on div "0" at bounding box center [560, 22] width 130 height 28
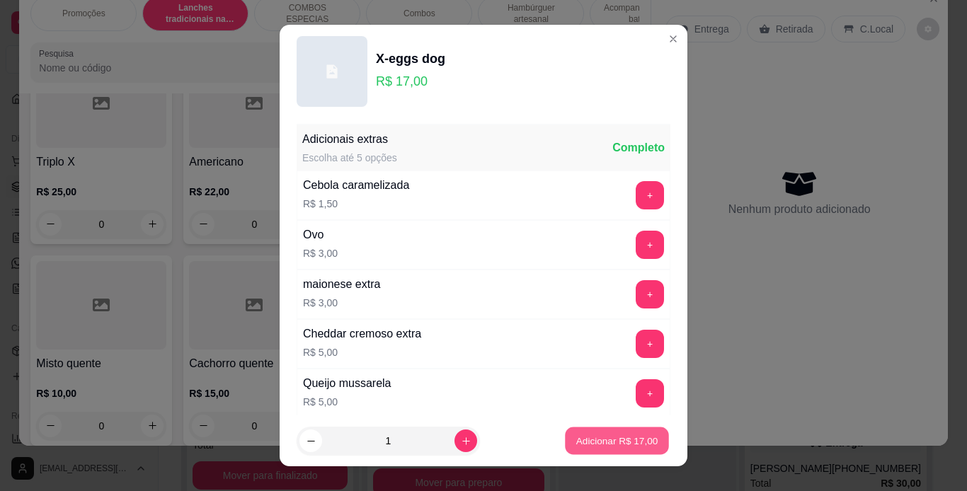
click at [595, 435] on p "Adicionar R$ 17,00" at bounding box center [617, 441] width 82 height 13
type input "1"
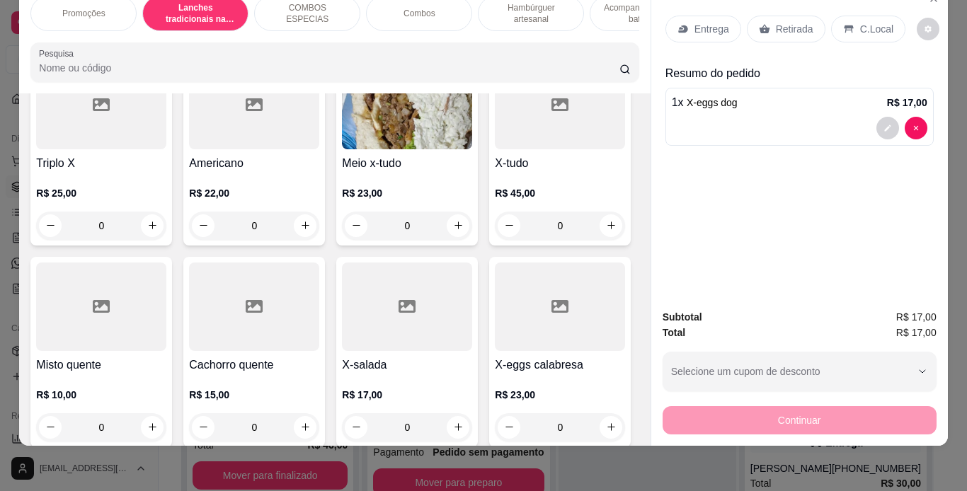
click at [861, 22] on p "C.Local" at bounding box center [876, 29] width 33 height 14
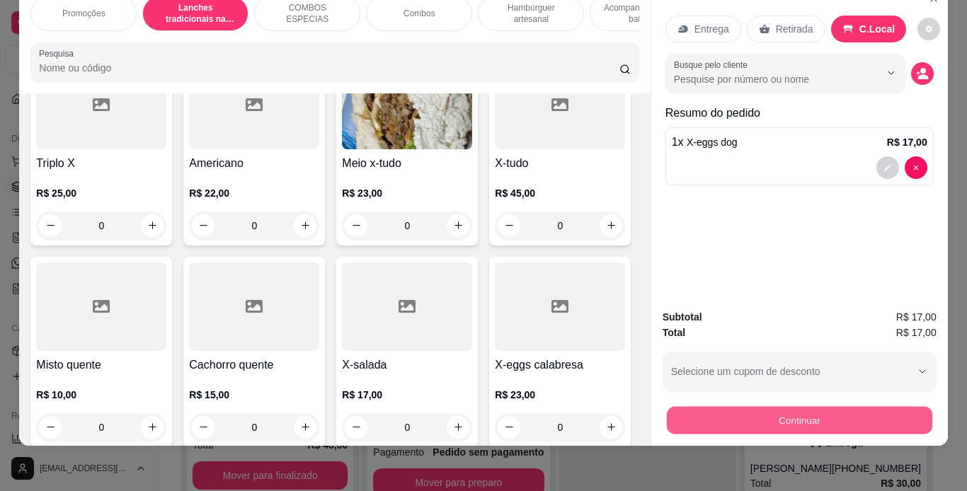
click at [800, 408] on button "Continuar" at bounding box center [798, 421] width 265 height 28
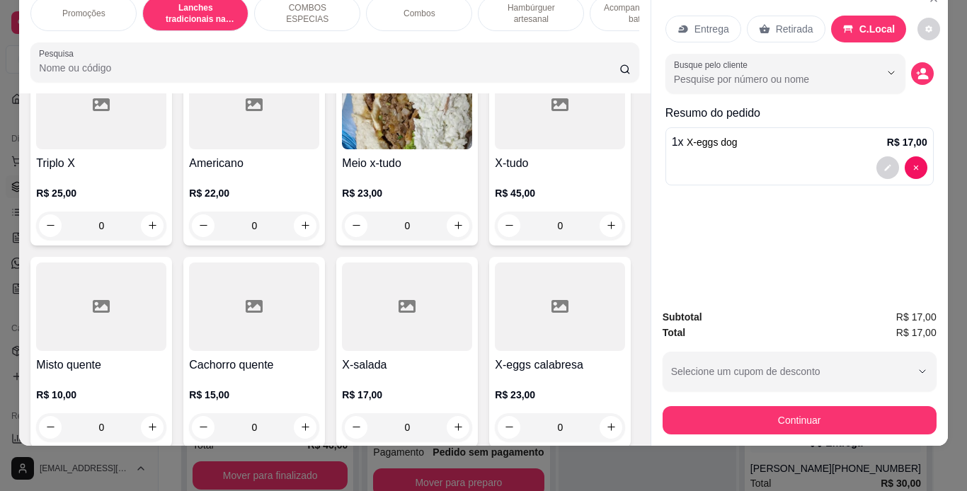
click at [496, 38] on div "1" at bounding box center [560, 23] width 129 height 28
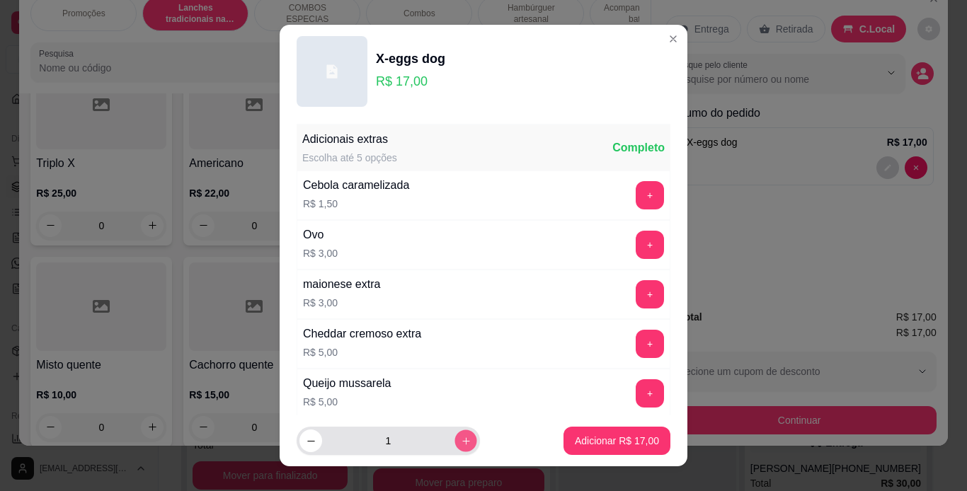
click at [456, 437] on button "increase-product-quantity" at bounding box center [465, 441] width 22 height 22
type input "2"
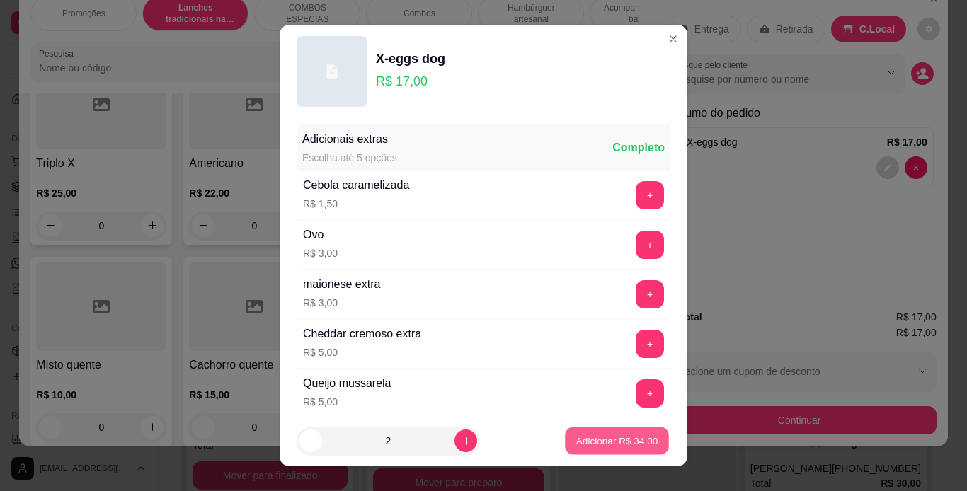
click at [625, 435] on p "Adicionar R$ 34,00" at bounding box center [617, 441] width 82 height 13
type input "3"
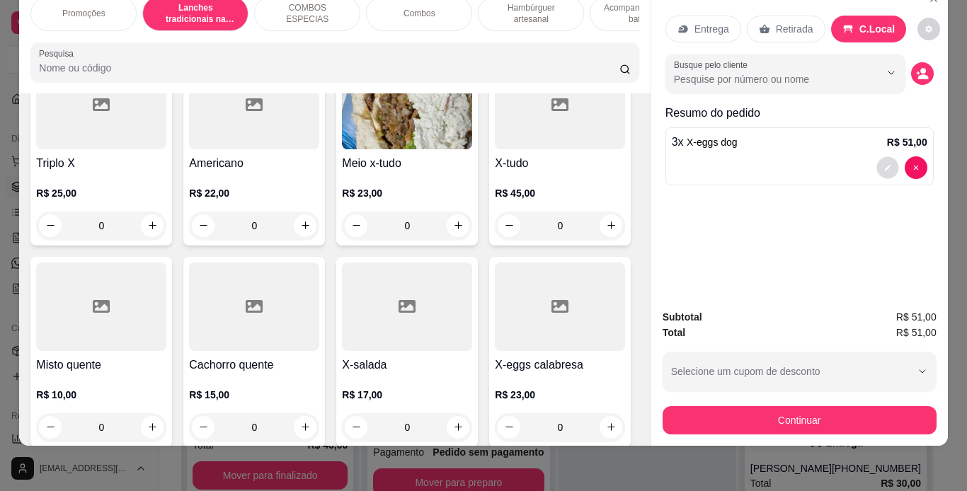
click at [886, 164] on icon "decrease-product-quantity" at bounding box center [887, 168] width 8 height 8
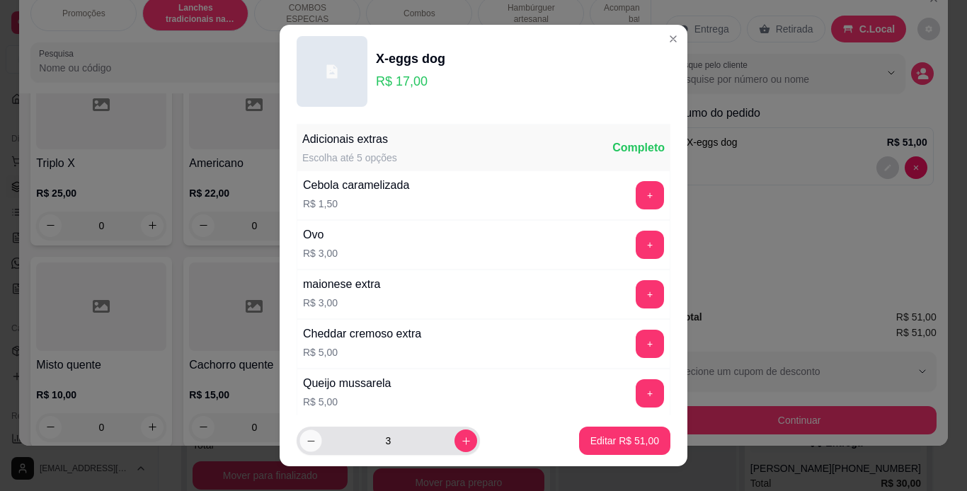
click at [310, 447] on button "decrease-product-quantity" at bounding box center [310, 441] width 22 height 22
type input "2"
click at [580, 435] on button "Editar R$ 34,00" at bounding box center [624, 442] width 88 height 28
type input "2"
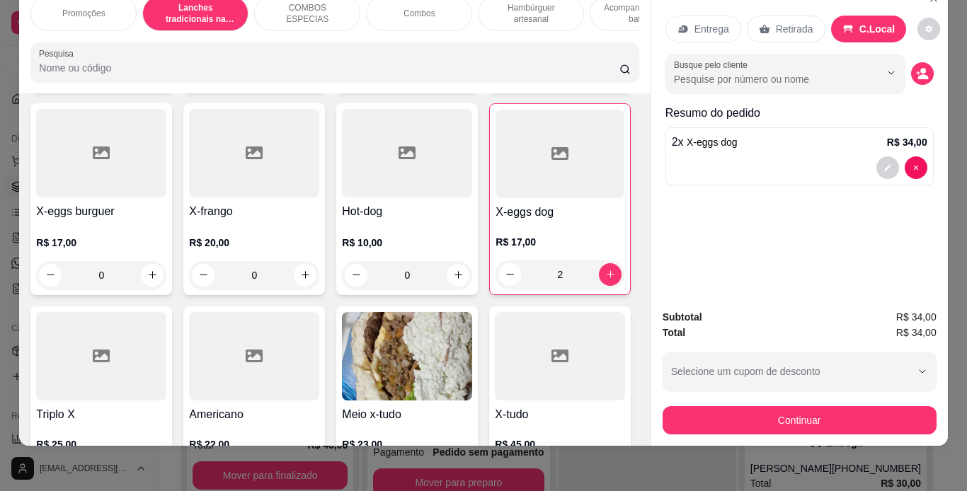
scroll to position [530, 0]
click at [166, 275] on div "0" at bounding box center [101, 276] width 130 height 28
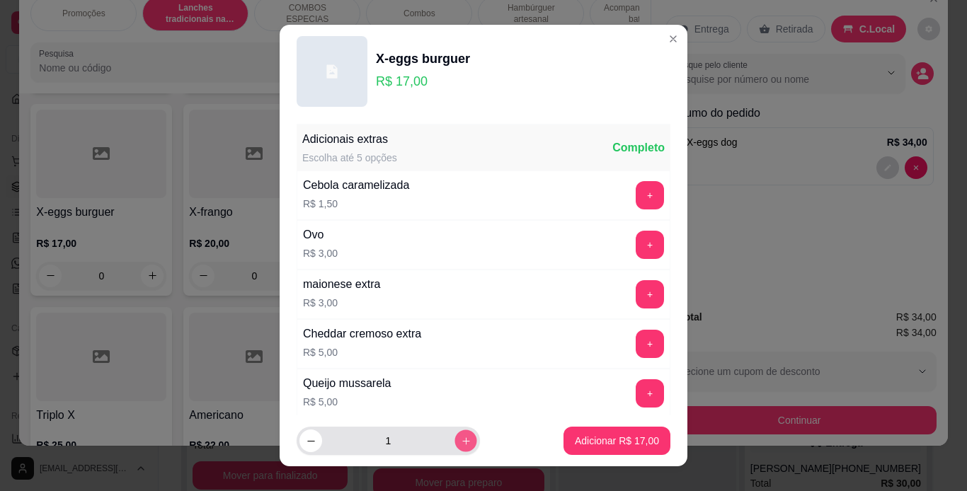
click at [454, 443] on button "increase-product-quantity" at bounding box center [465, 441] width 22 height 22
type input "2"
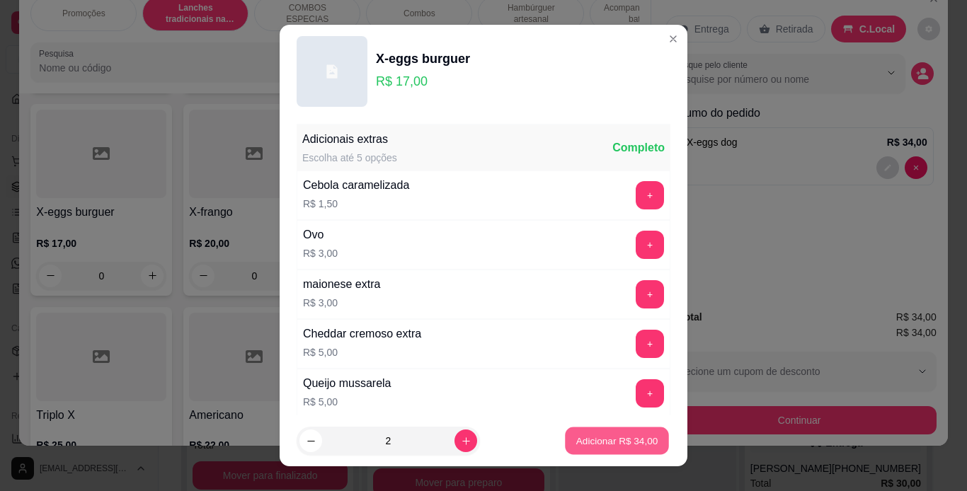
click at [619, 441] on p "Adicionar R$ 34,00" at bounding box center [617, 441] width 82 height 13
type input "2"
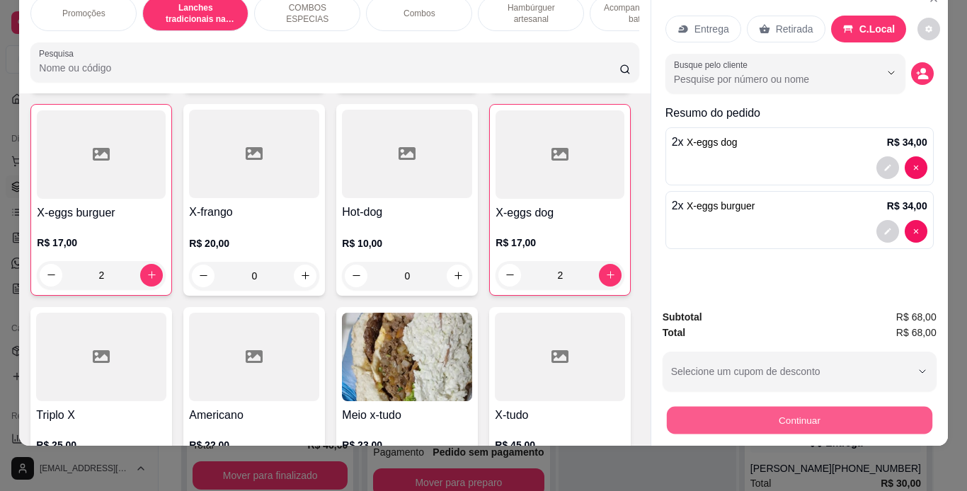
click at [702, 407] on button "Continuar" at bounding box center [798, 421] width 265 height 28
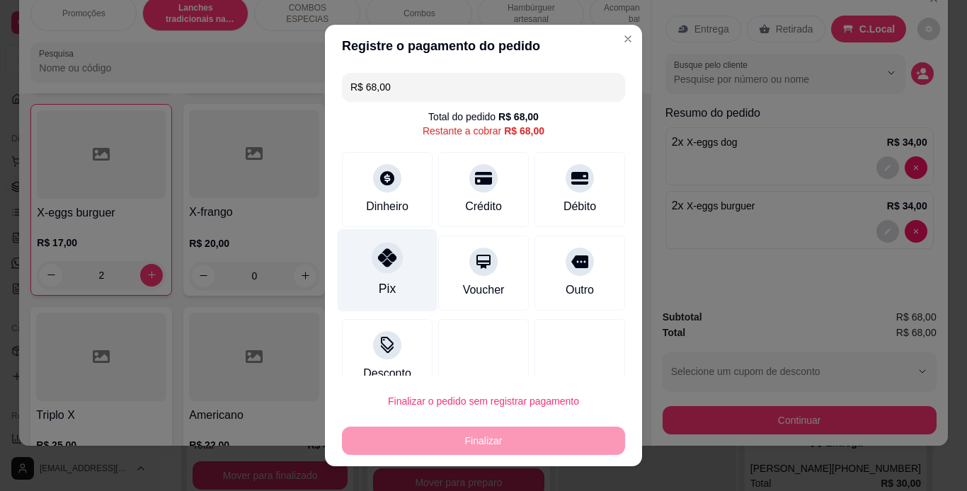
click at [378, 263] on icon at bounding box center [387, 257] width 18 height 18
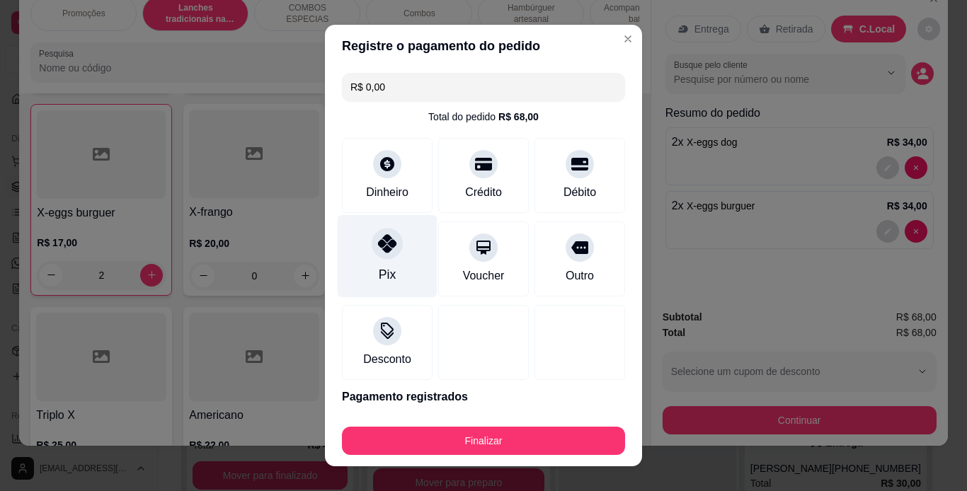
type input "R$ 0,00"
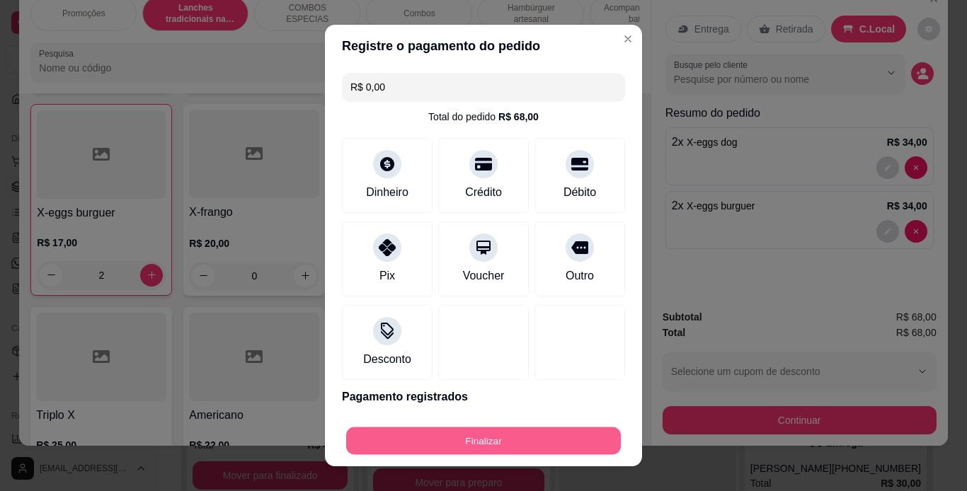
click at [500, 445] on button "Finalizar" at bounding box center [483, 442] width 275 height 28
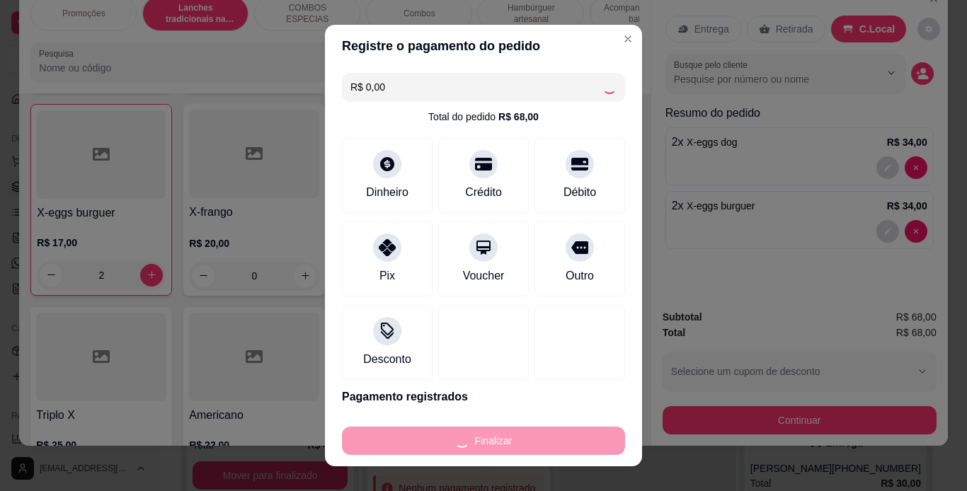
type input "0"
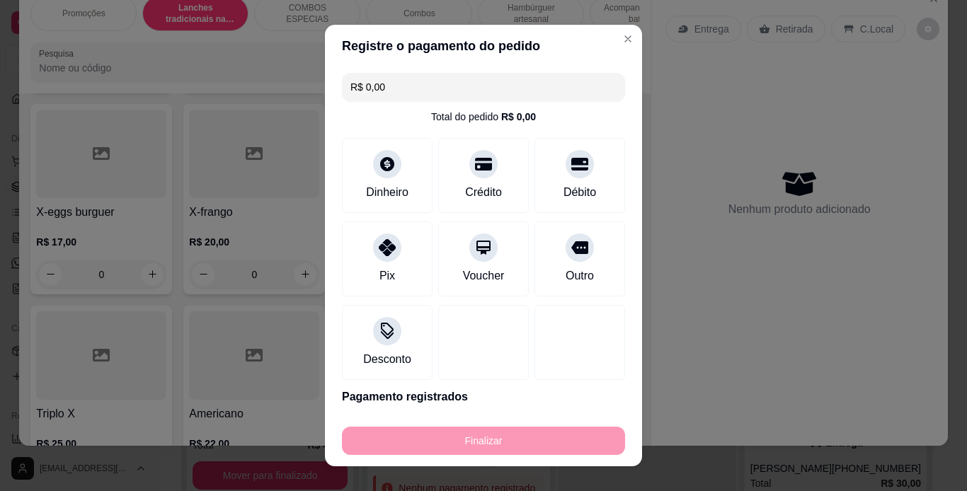
type input "-R$ 68,00"
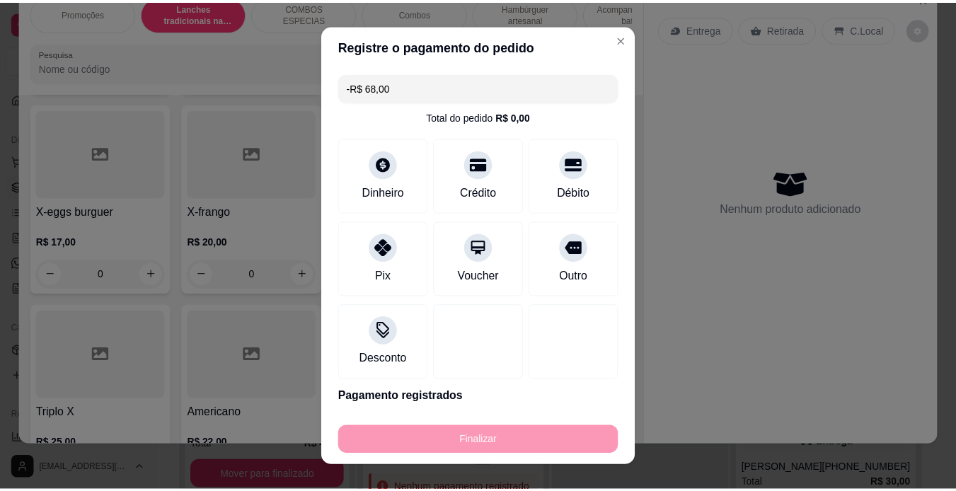
scroll to position [292, 0]
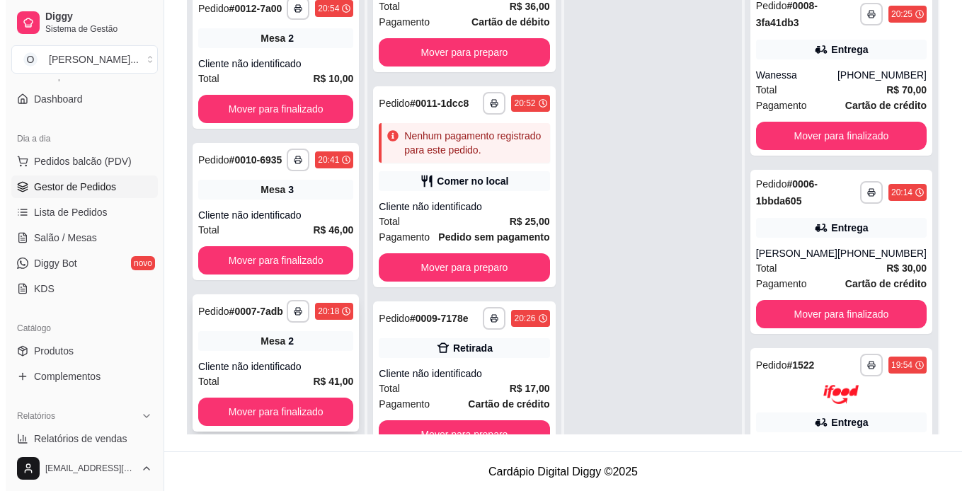
scroll to position [144, 0]
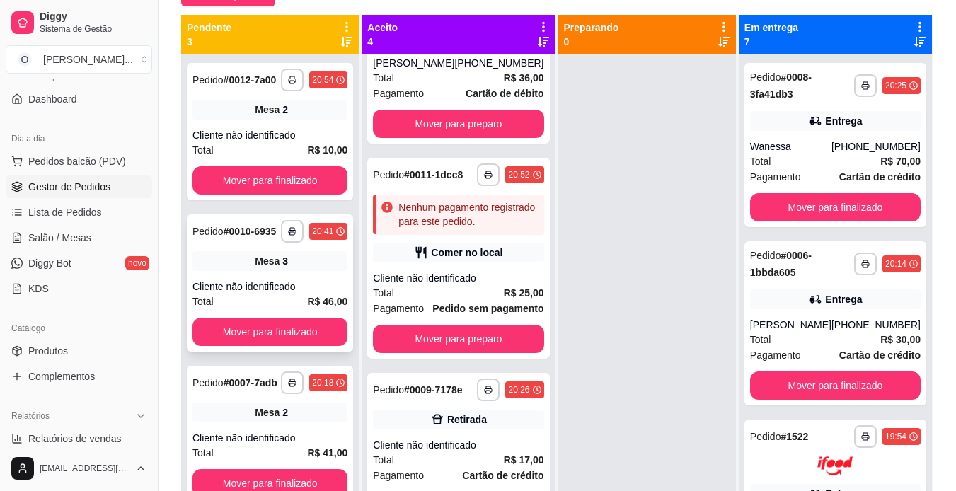
click at [299, 277] on div "**********" at bounding box center [270, 282] width 166 height 137
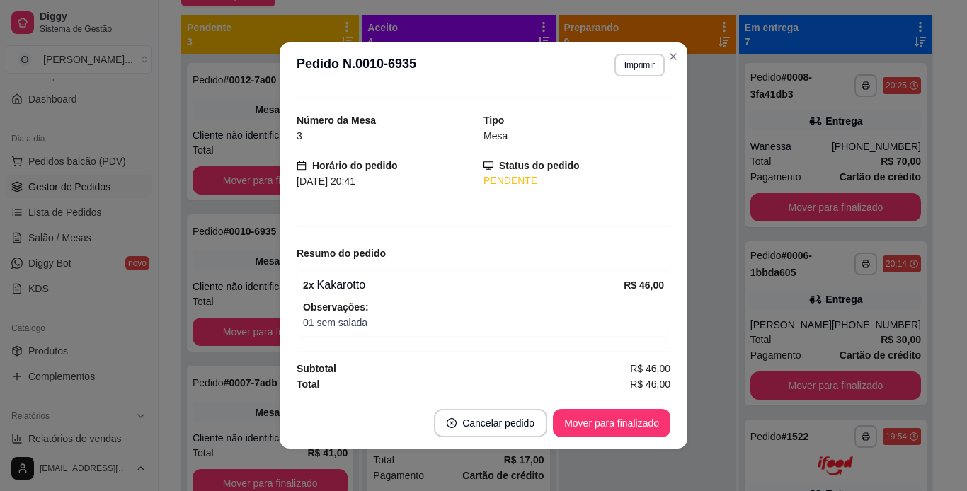
scroll to position [3, 0]
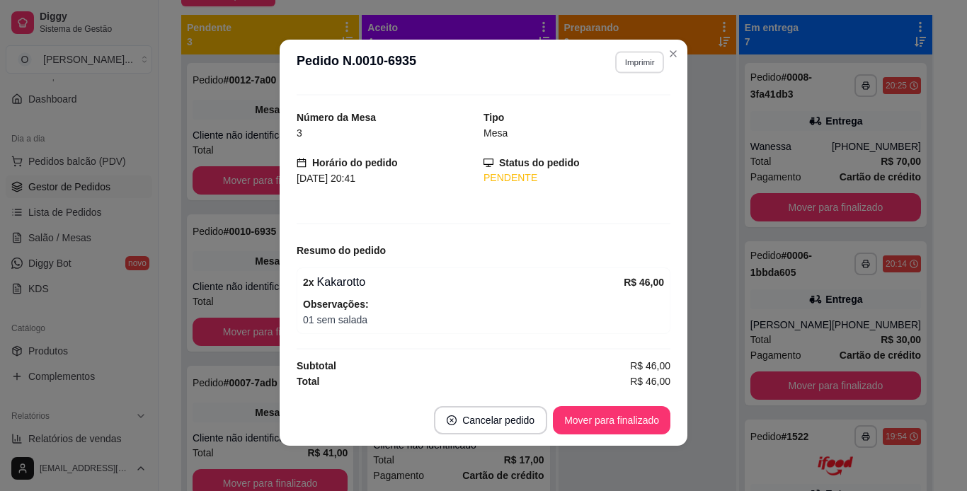
click at [640, 65] on button "Imprimir" at bounding box center [639, 62] width 49 height 22
click at [595, 118] on button "IMPRESSORA" at bounding box center [608, 112] width 99 height 22
click at [628, 69] on button "Imprimir" at bounding box center [639, 62] width 50 height 23
click at [596, 117] on button "IMPRESSORA" at bounding box center [608, 112] width 99 height 22
click at [597, 407] on button "Mover para finalizado" at bounding box center [612, 421] width 114 height 28
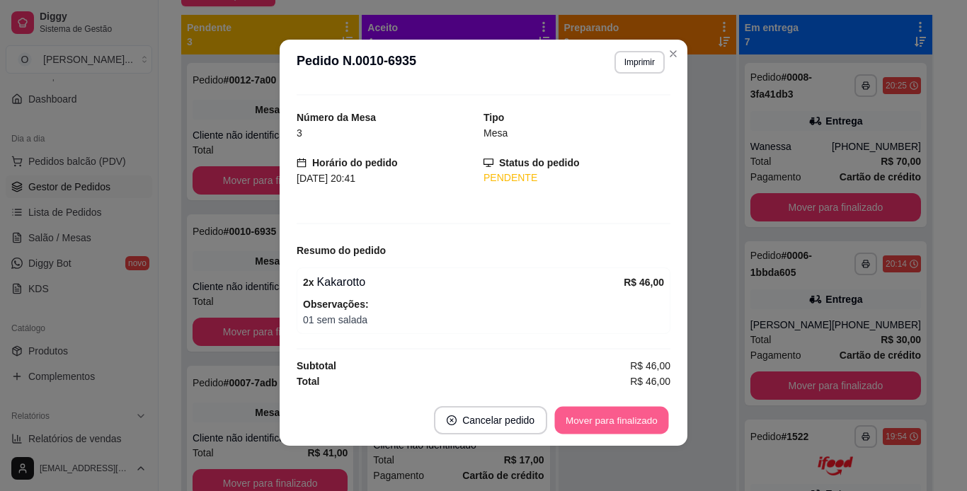
click at [595, 426] on button "Mover para finalizado" at bounding box center [612, 421] width 114 height 28
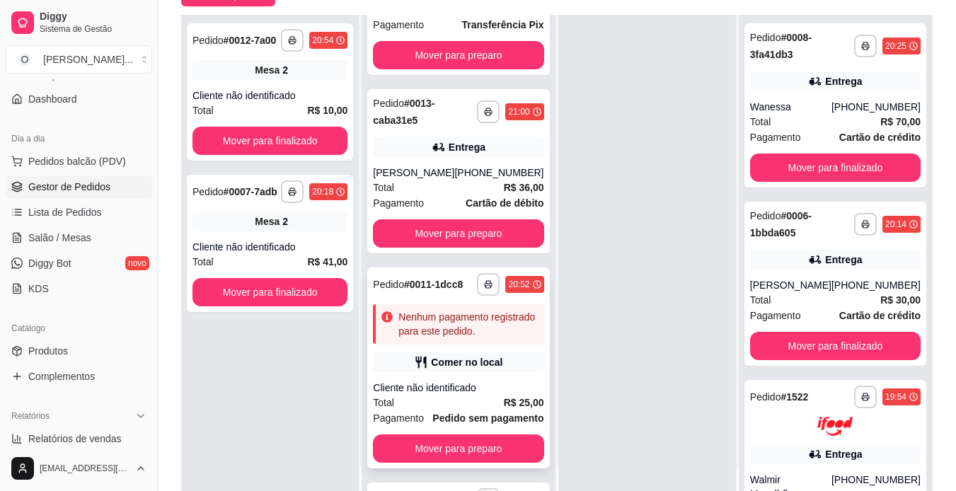
scroll to position [279, 0]
click at [485, 117] on icon "button" at bounding box center [489, 112] width 8 height 8
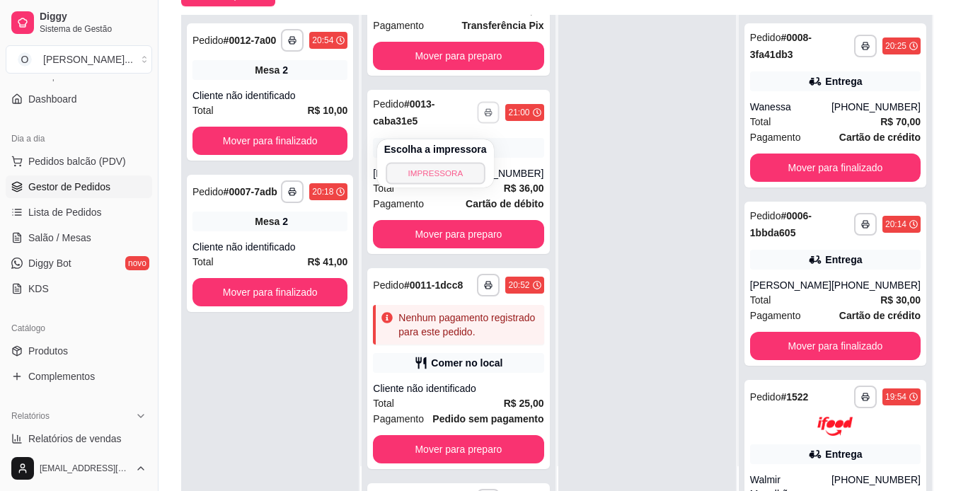
click at [442, 173] on button "IMPRESSORA" at bounding box center [435, 173] width 99 height 22
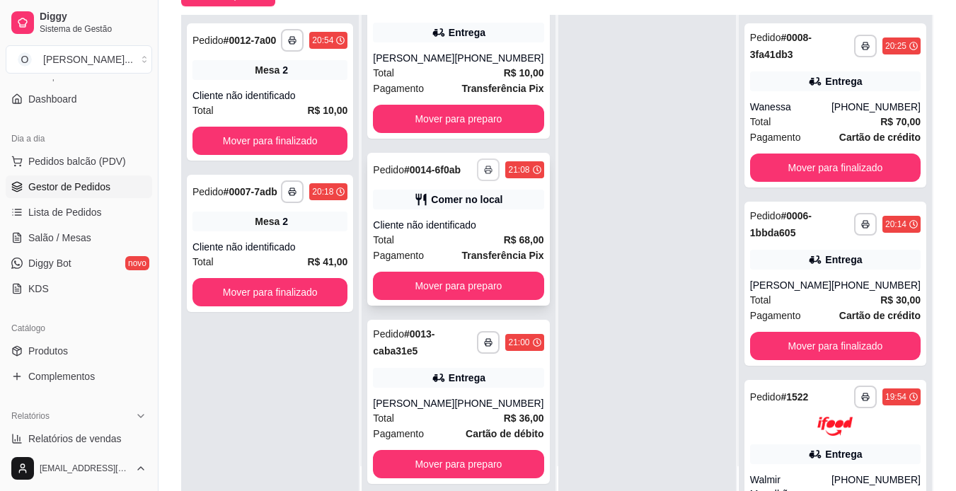
scroll to position [17, 0]
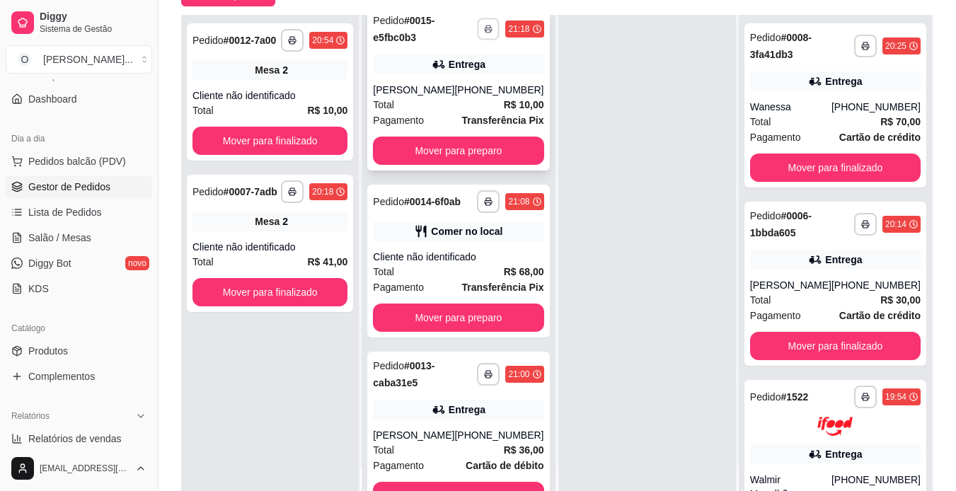
click at [478, 23] on button "button" at bounding box center [489, 29] width 22 height 22
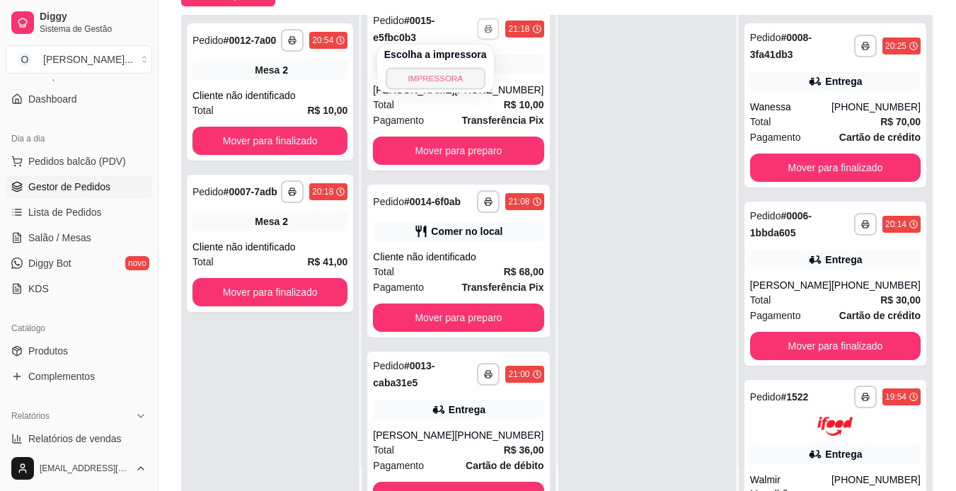
click at [458, 78] on button "IMPRESSORA" at bounding box center [435, 78] width 99 height 22
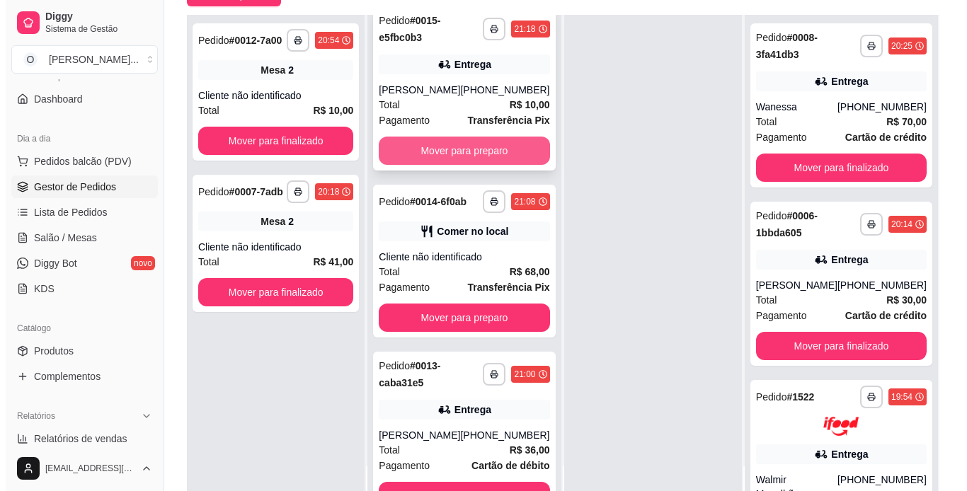
scroll to position [0, 0]
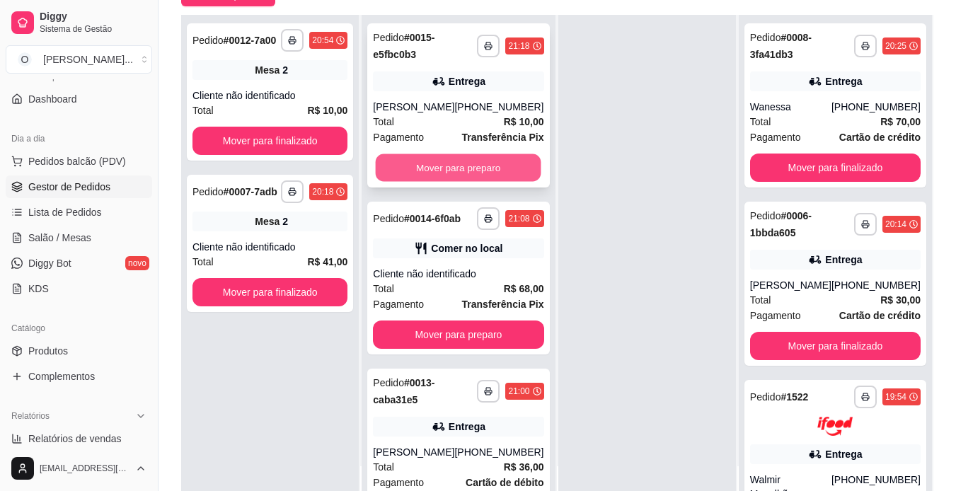
click at [491, 166] on button "Mover para preparo" at bounding box center [459, 168] width 166 height 28
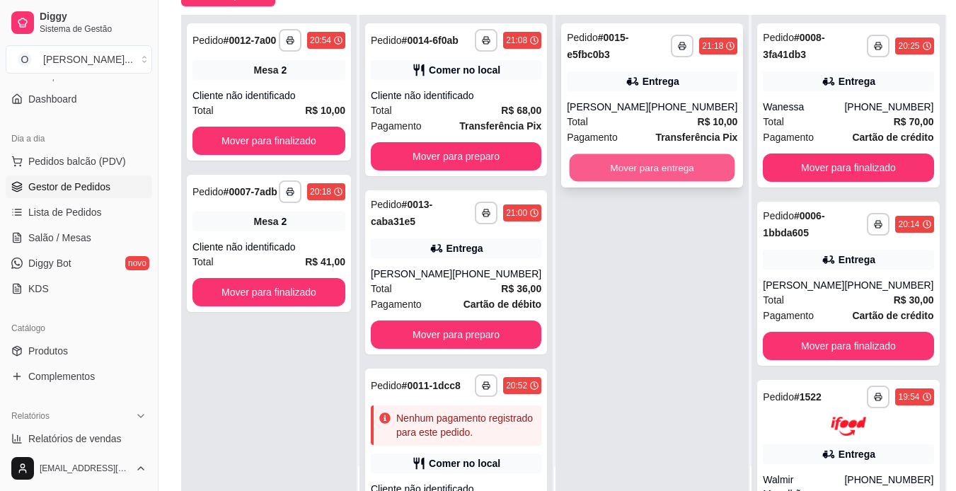
click at [620, 174] on button "Mover para entrega" at bounding box center [653, 168] width 166 height 28
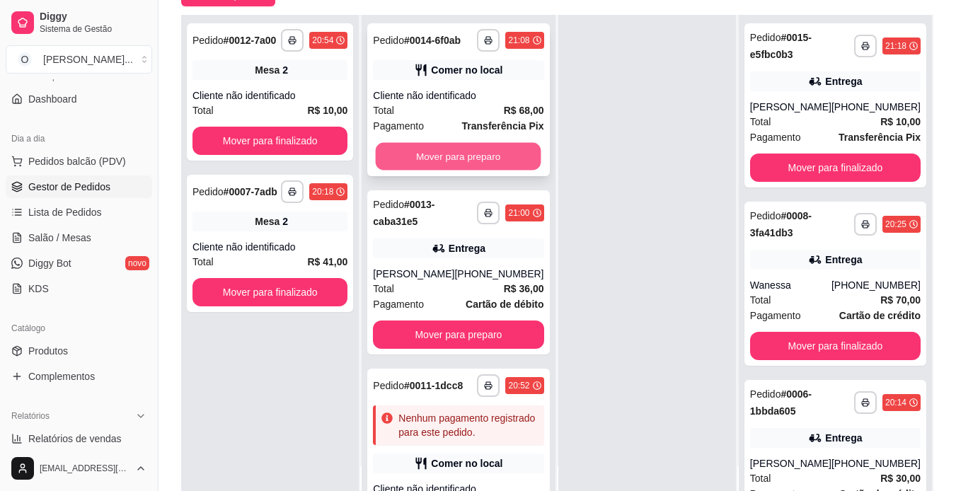
click at [510, 171] on button "Mover para preparo" at bounding box center [459, 157] width 166 height 28
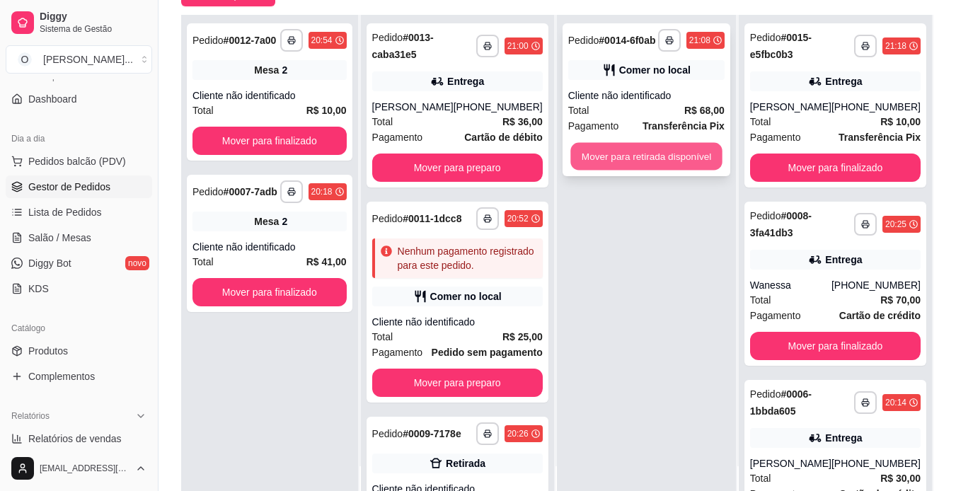
click at [602, 163] on button "Mover para retirada disponível" at bounding box center [646, 157] width 151 height 28
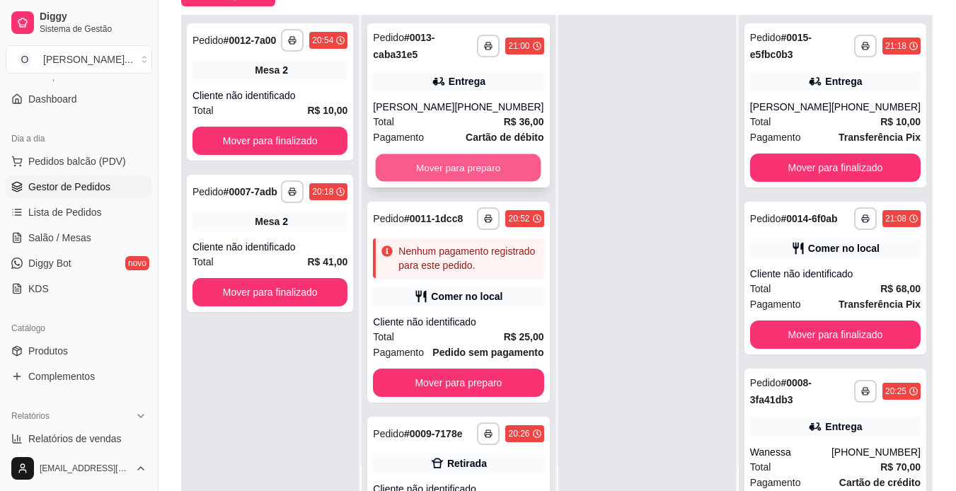
click at [491, 175] on button "Mover para preparo" at bounding box center [459, 168] width 166 height 28
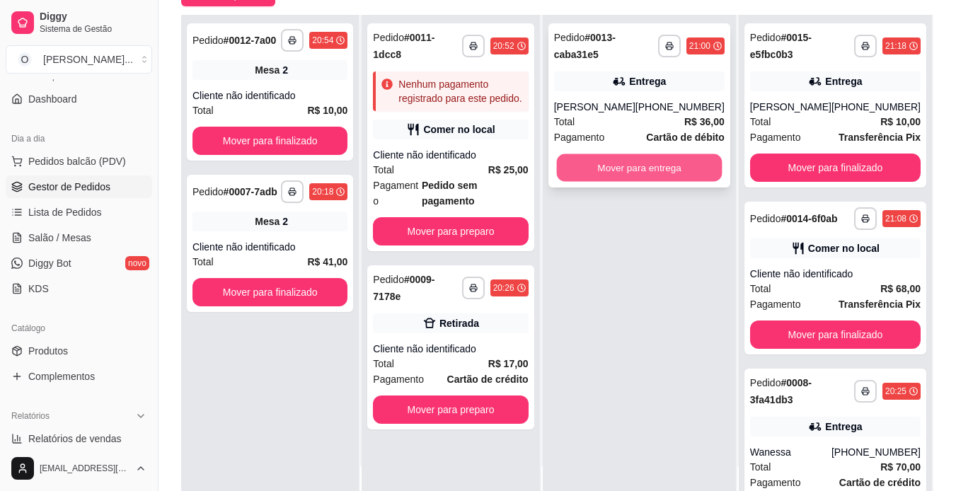
click at [607, 172] on button "Mover para entrega" at bounding box center [639, 168] width 166 height 28
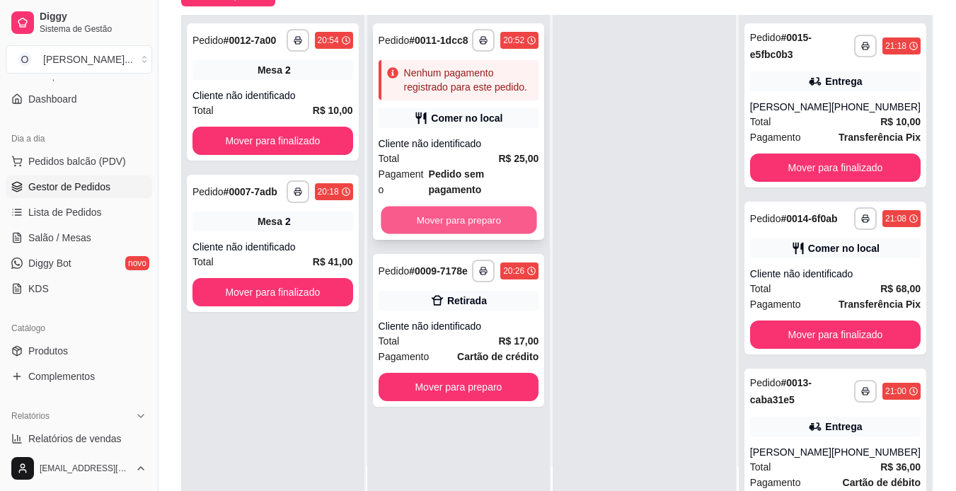
click at [510, 210] on button "Mover para preparo" at bounding box center [459, 221] width 156 height 28
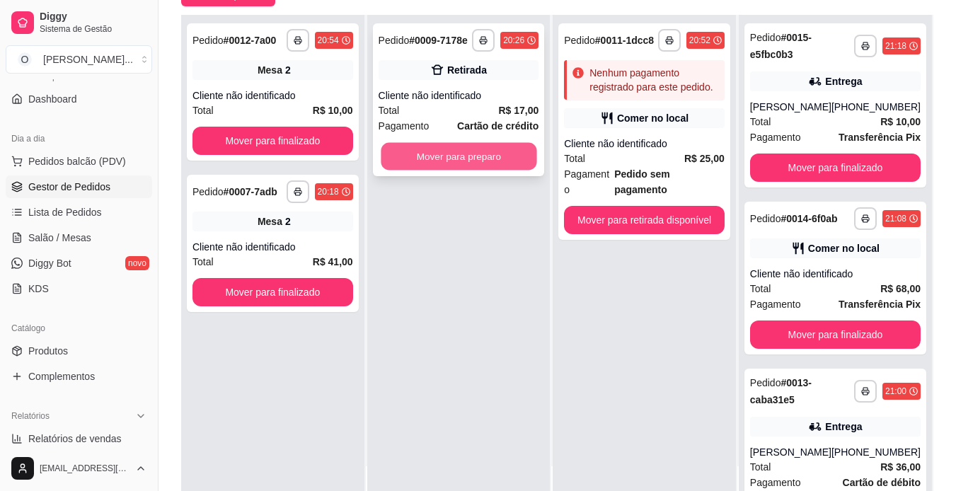
click at [475, 159] on button "Mover para preparo" at bounding box center [459, 157] width 156 height 28
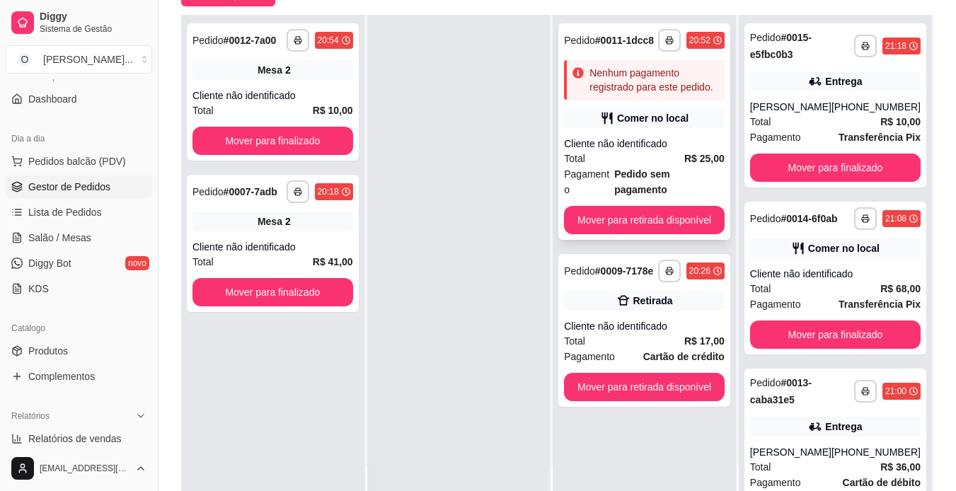
click at [633, 127] on div "Comer no local" at bounding box center [644, 118] width 161 height 20
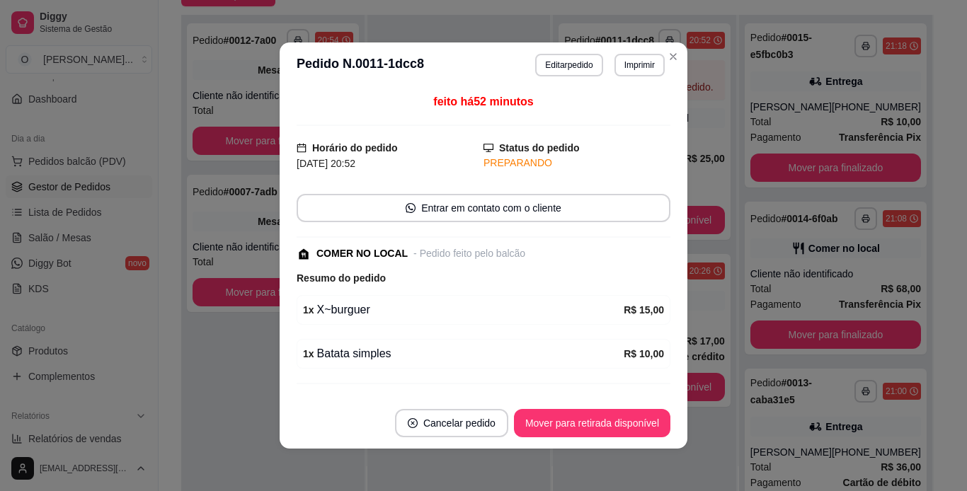
scroll to position [80, 0]
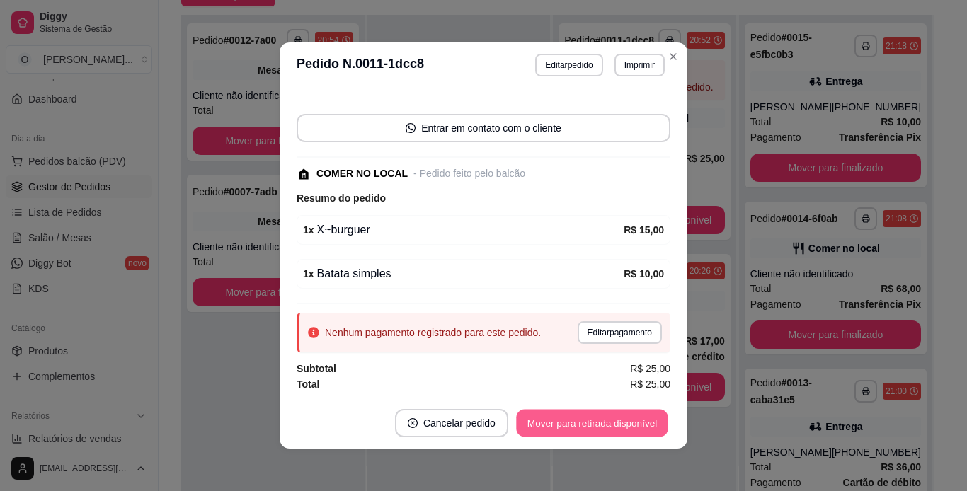
click at [557, 430] on button "Mover para retirada disponível" at bounding box center [591, 424] width 151 height 28
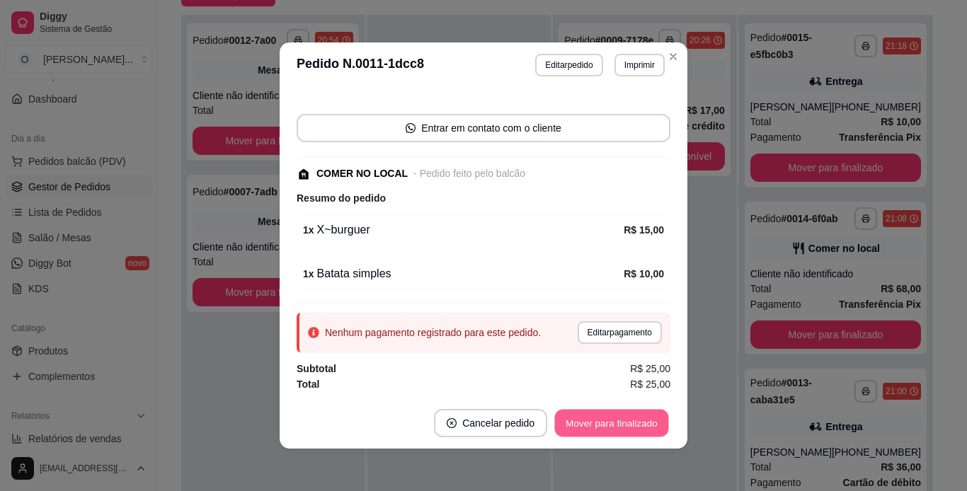
click at [557, 430] on button "Mover para finalizado" at bounding box center [612, 424] width 114 height 28
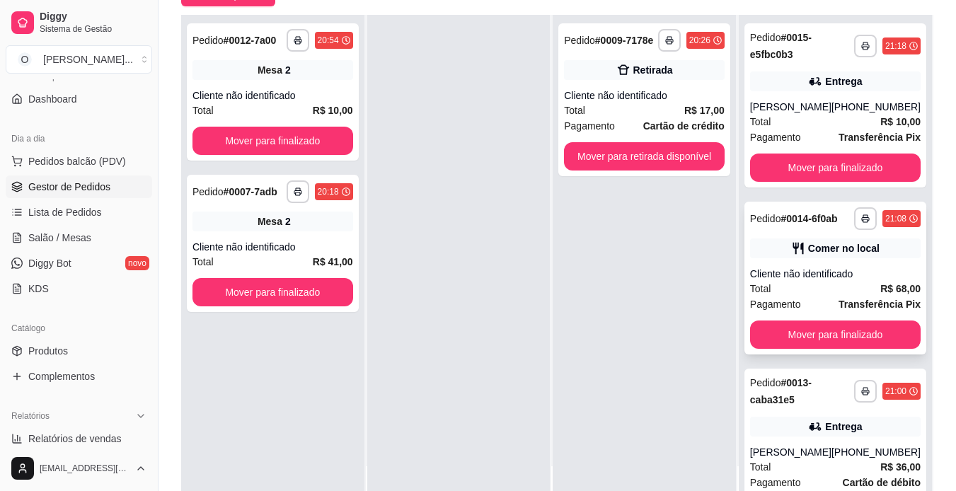
click at [816, 276] on div "**********" at bounding box center [836, 278] width 182 height 153
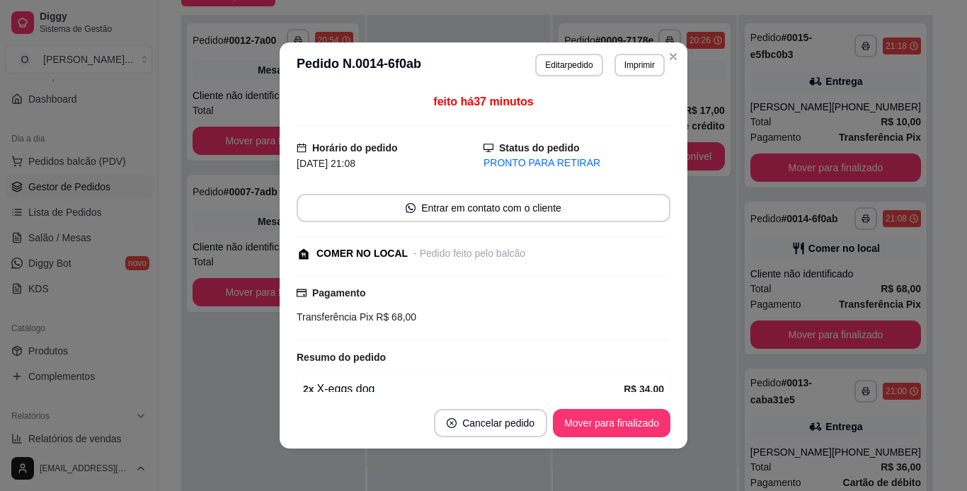
scroll to position [111, 0]
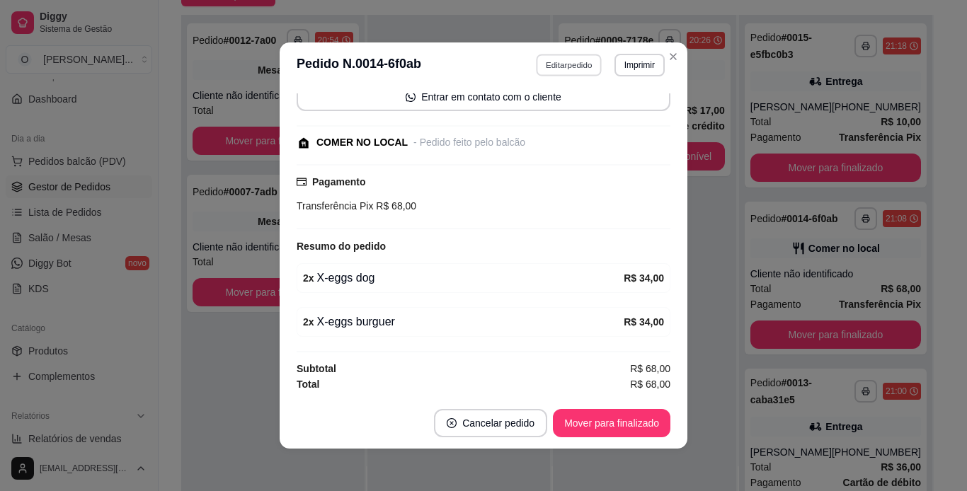
click at [582, 66] on button "Editar pedido" at bounding box center [570, 65] width 66 height 22
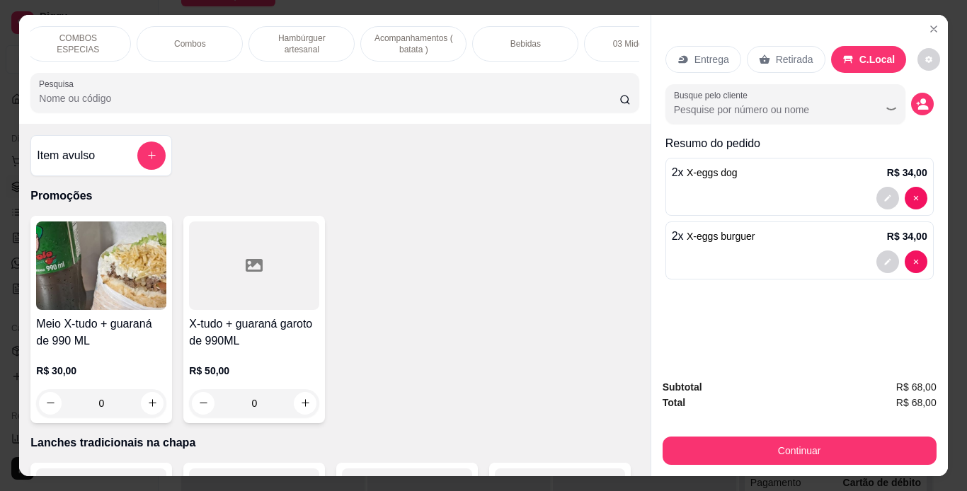
scroll to position [0, 230]
click at [551, 42] on div "Bebidas" at bounding box center [524, 43] width 106 height 35
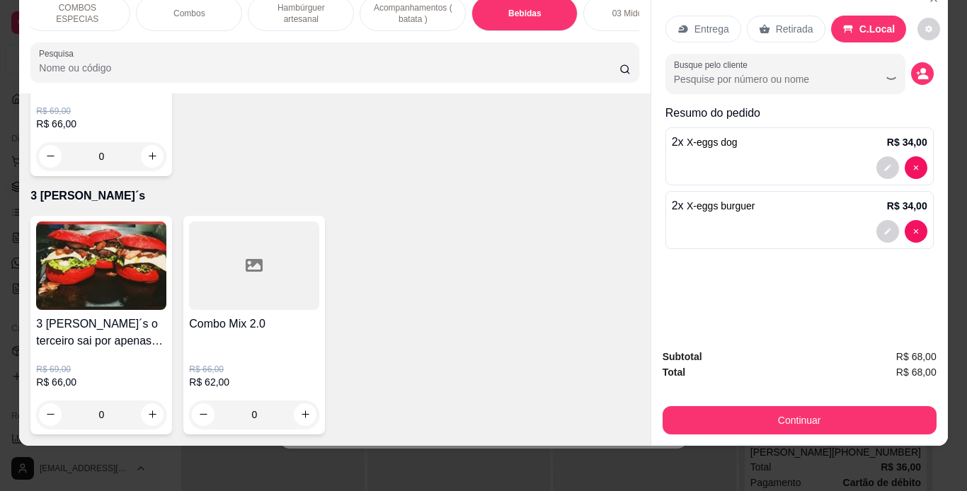
scroll to position [4978, 0]
type input "1"
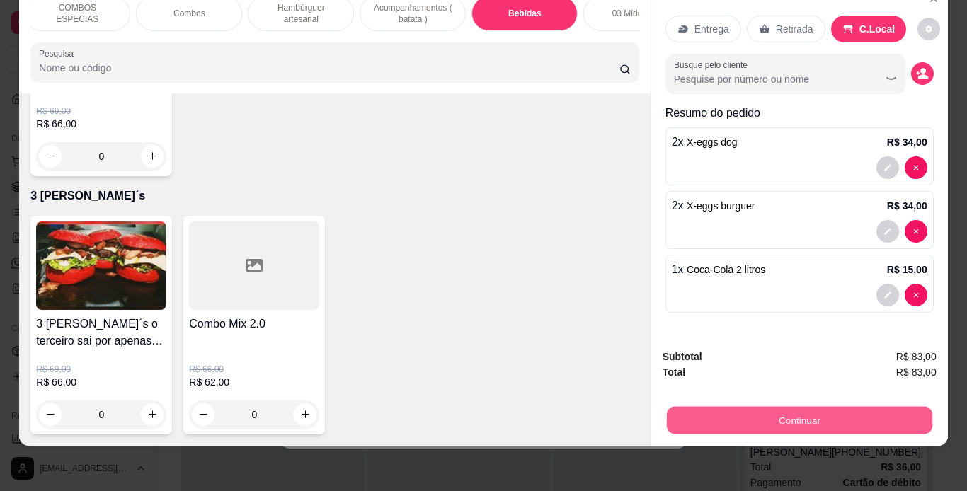
click at [679, 410] on button "Continuar" at bounding box center [798, 421] width 265 height 28
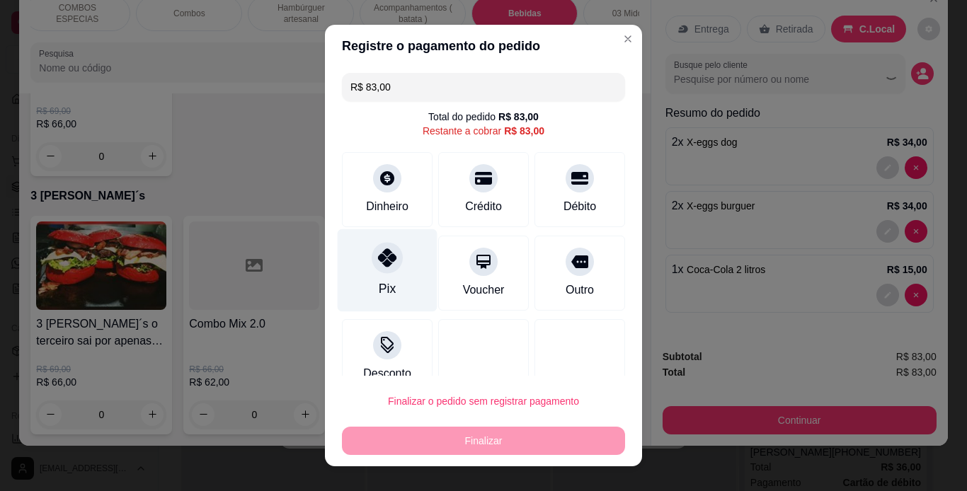
click at [372, 266] on div at bounding box center [387, 257] width 31 height 31
type input "R$ 0,00"
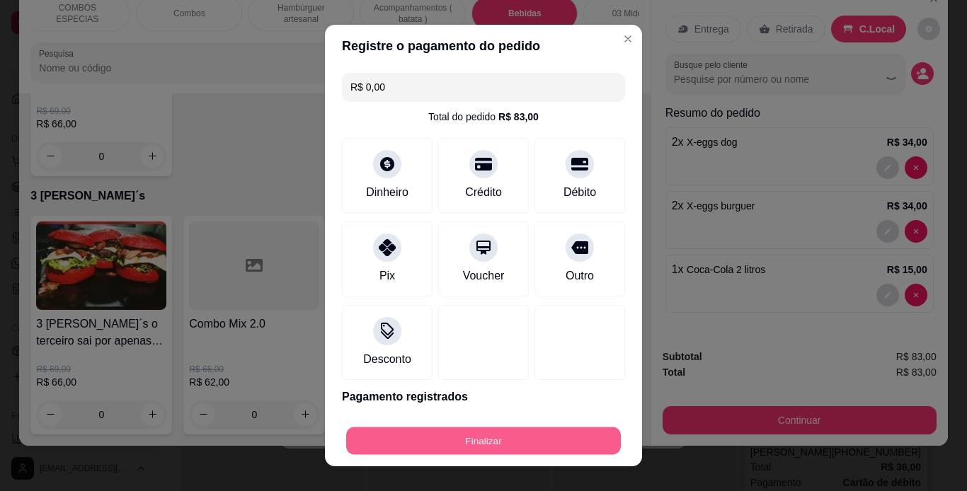
click at [455, 439] on button "Finalizar" at bounding box center [483, 442] width 275 height 28
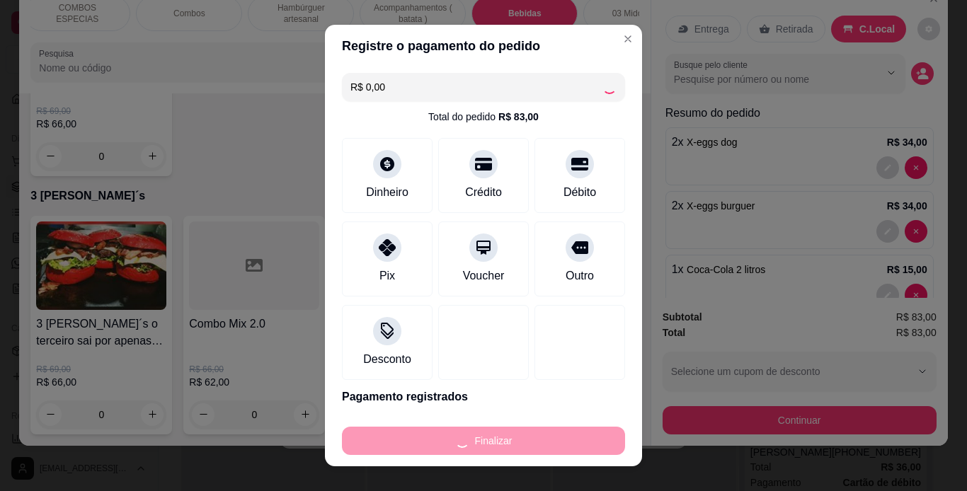
type input "0"
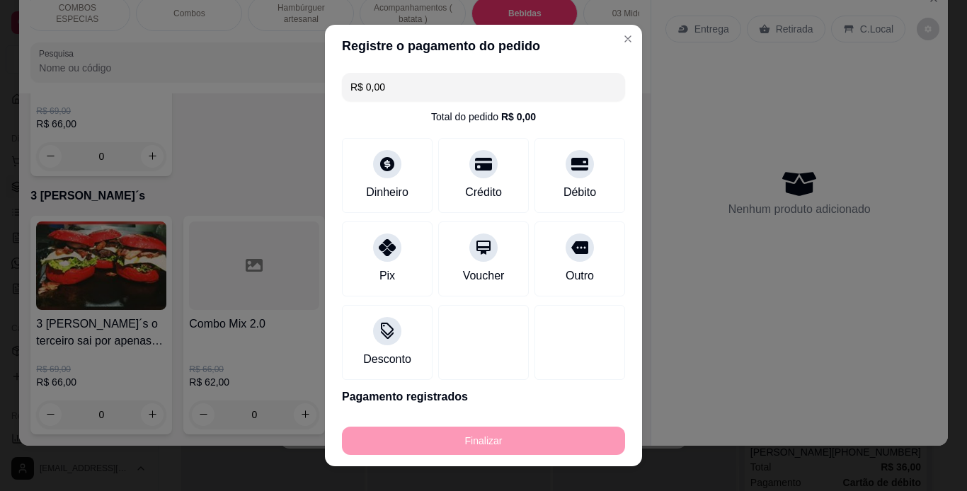
type input "-R$ 83,00"
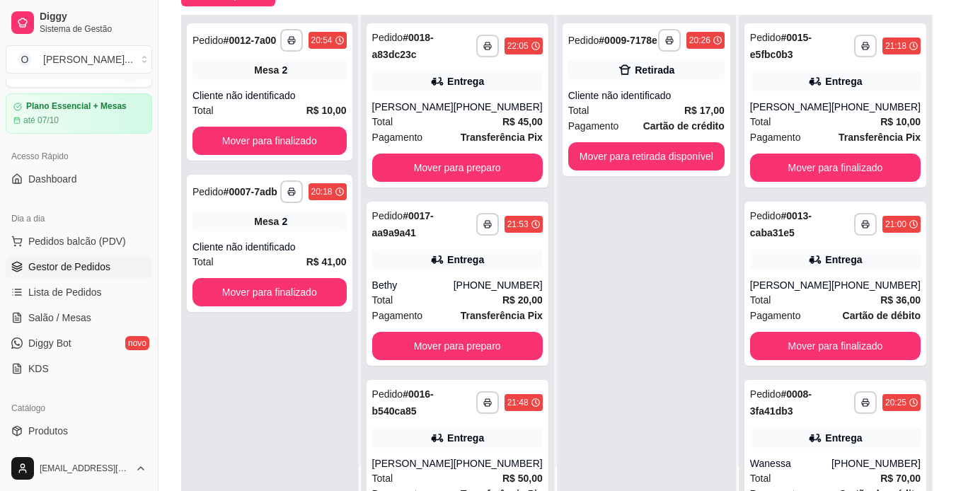
scroll to position [29, 0]
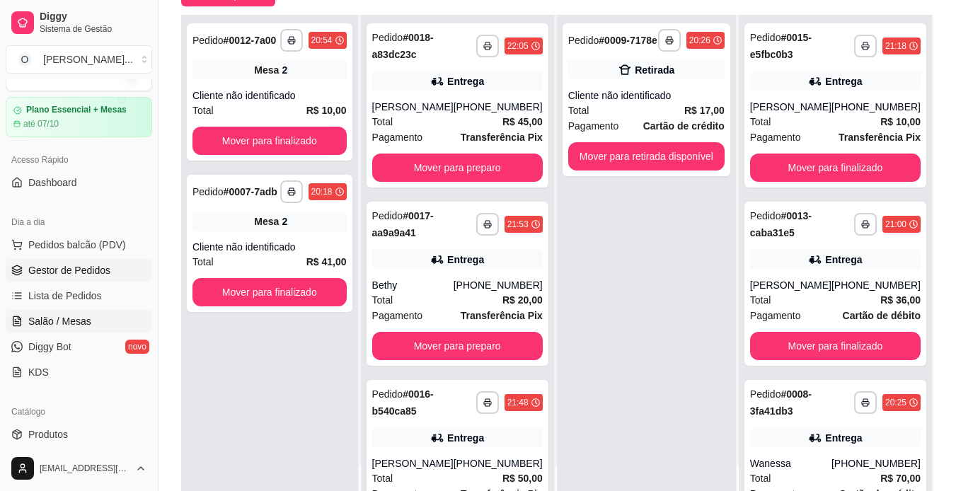
click at [64, 315] on span "Salão / Mesas" at bounding box center [59, 321] width 63 height 14
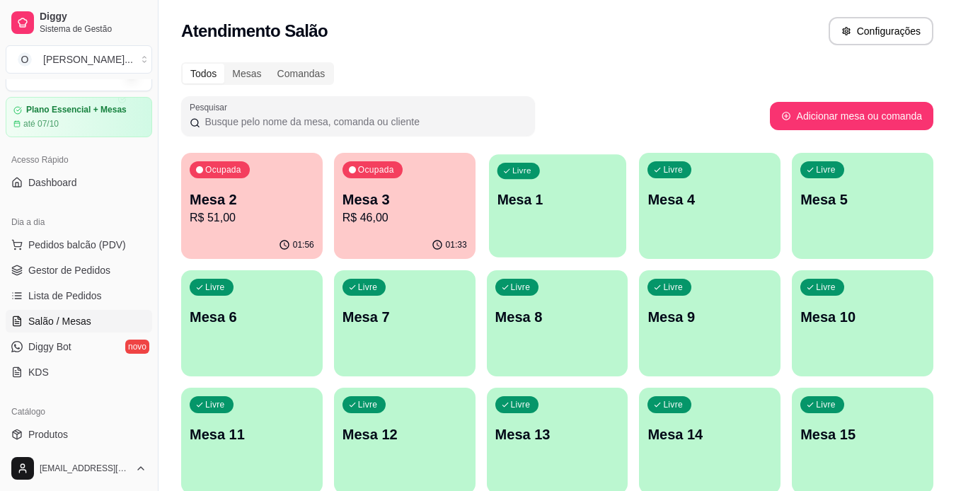
click at [508, 197] on p "Mesa 1" at bounding box center [557, 199] width 121 height 19
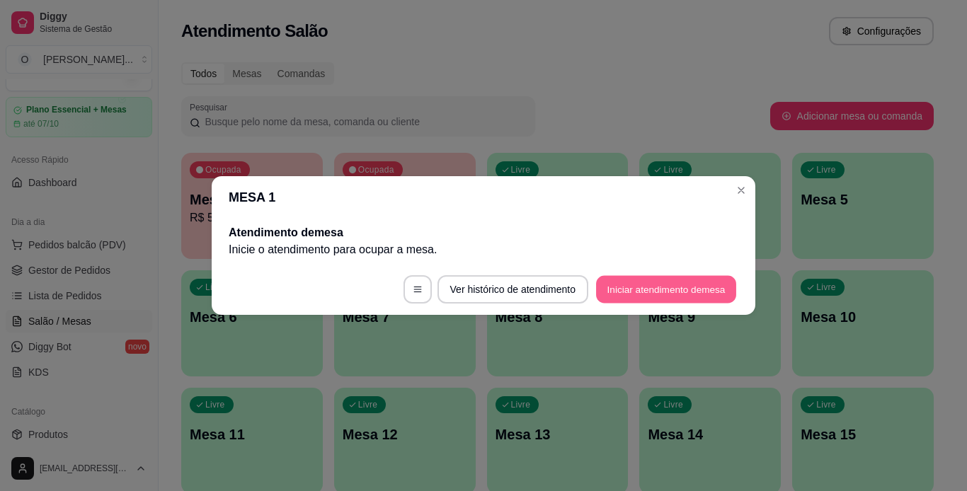
click at [662, 285] on button "Iniciar atendimento de mesa" at bounding box center [666, 290] width 140 height 28
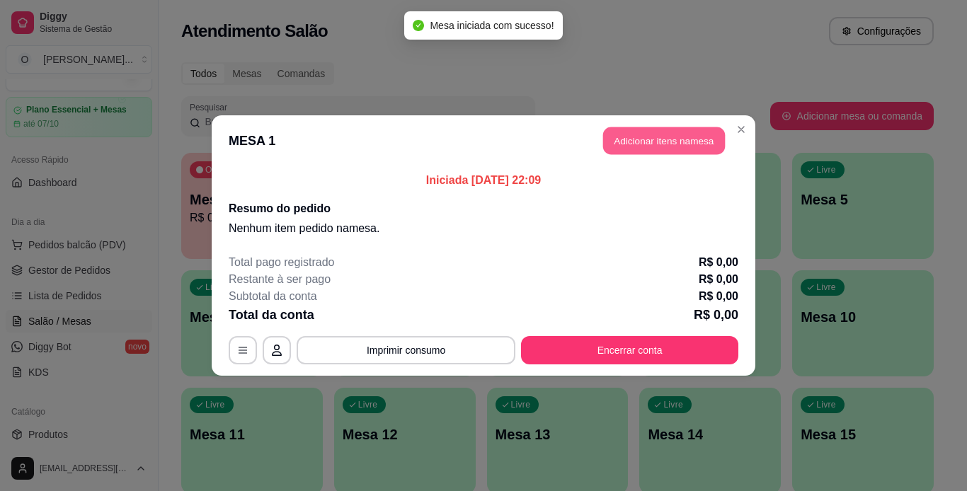
click at [658, 134] on button "Adicionar itens na mesa" at bounding box center [664, 141] width 122 height 28
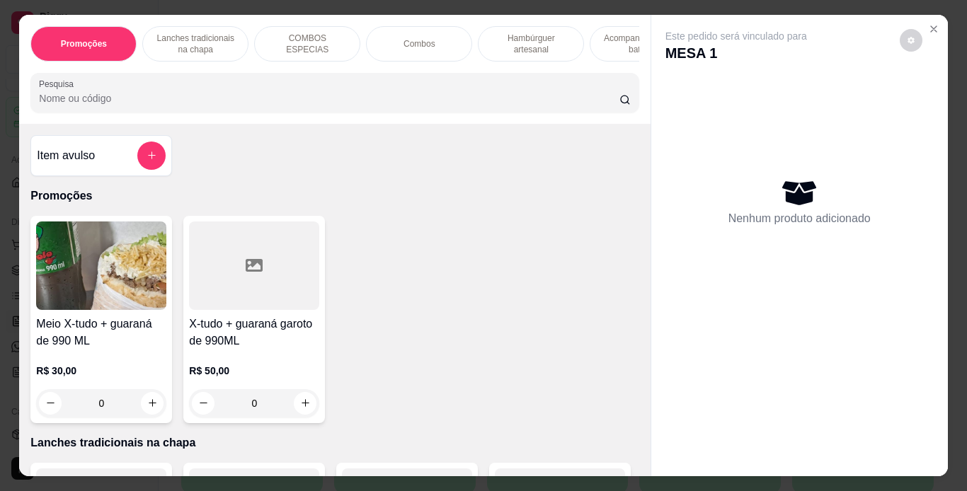
click at [520, 34] on p "Hambúrguer artesanal" at bounding box center [531, 44] width 82 height 23
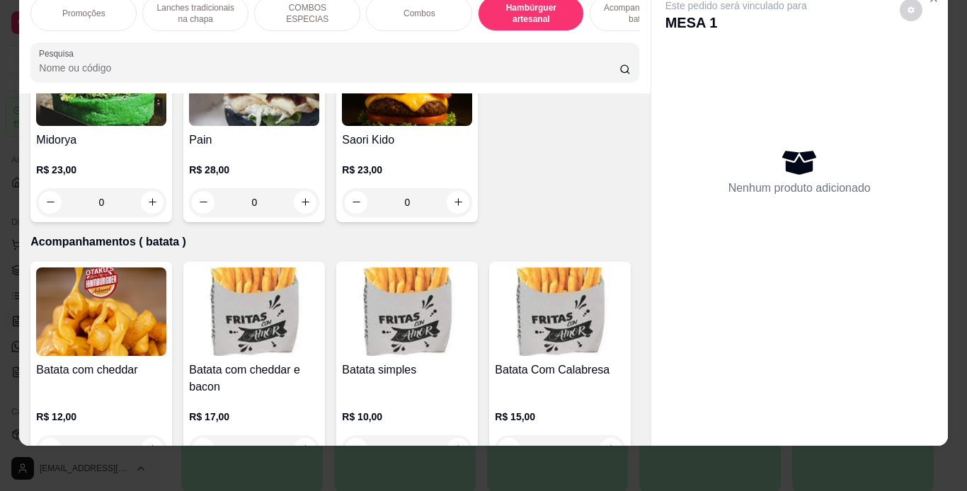
scroll to position [2958, 0]
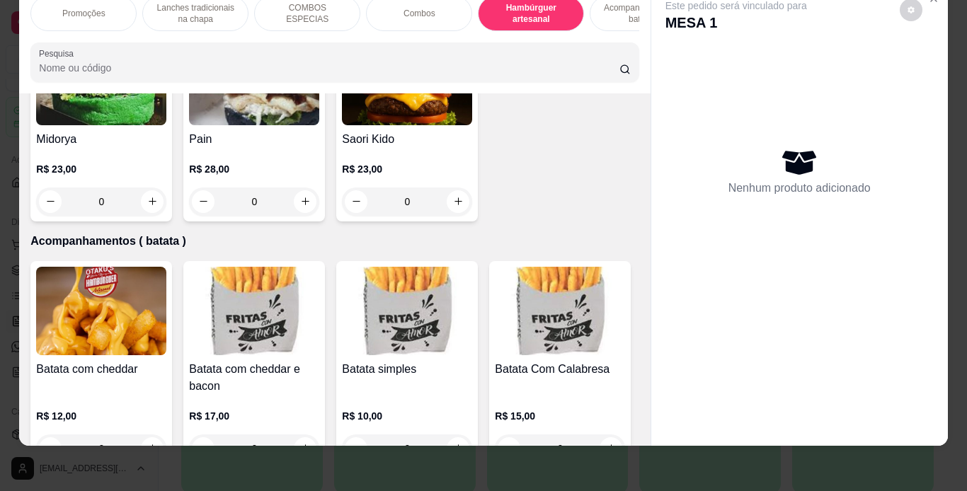
click at [342, 14] on div "0" at bounding box center [407, 0] width 130 height 28
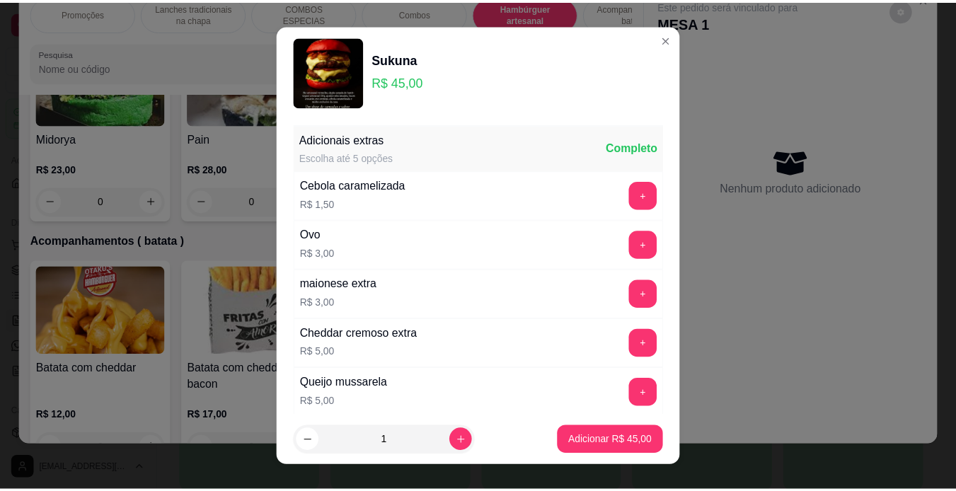
scroll to position [401, 0]
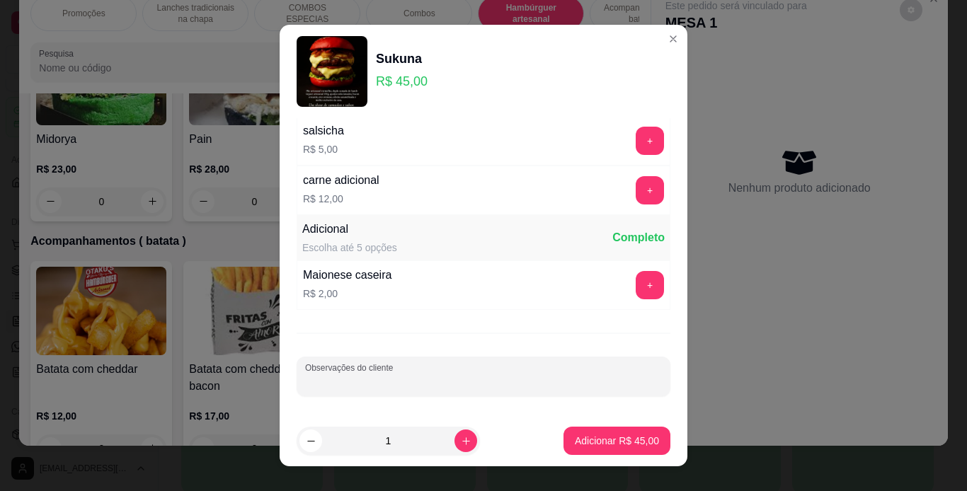
click at [382, 379] on input "Observações do cliente" at bounding box center [483, 382] width 357 height 14
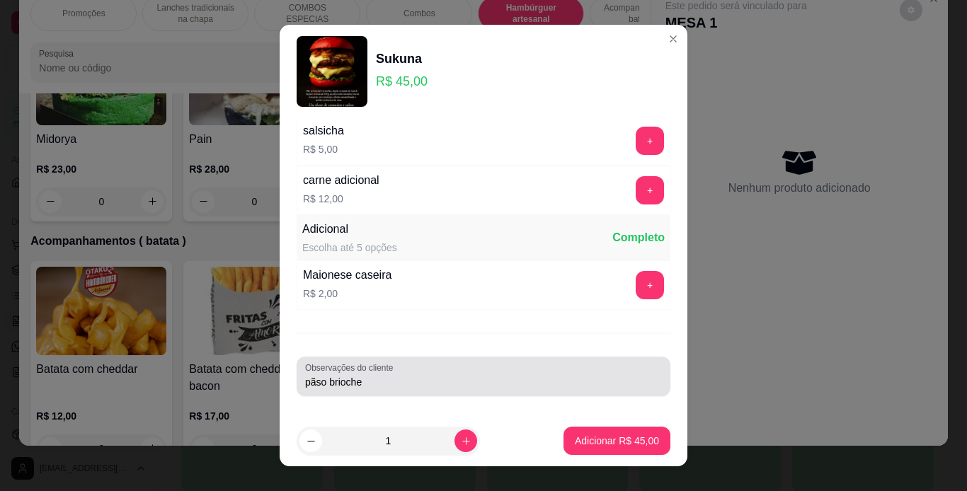
drag, startPoint x: 396, startPoint y: 396, endPoint x: 316, endPoint y: 383, distance: 81.0
click at [316, 383] on div "Observações do cliente pãso brioche" at bounding box center [484, 377] width 374 height 40
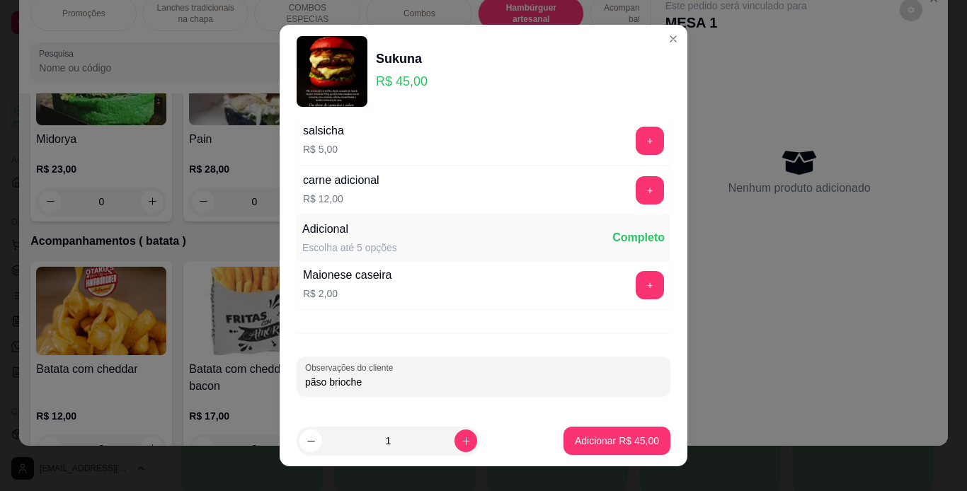
click at [316, 383] on input "pãso brioche" at bounding box center [483, 382] width 357 height 14
type input "pão brioche"
click at [596, 440] on p "Adicionar R$ 45,00" at bounding box center [617, 441] width 82 height 13
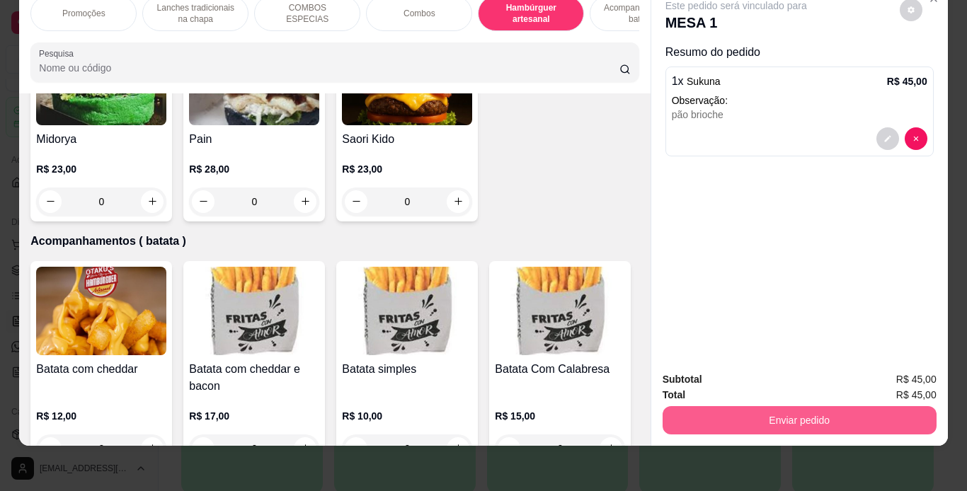
click at [694, 412] on button "Enviar pedido" at bounding box center [800, 420] width 274 height 28
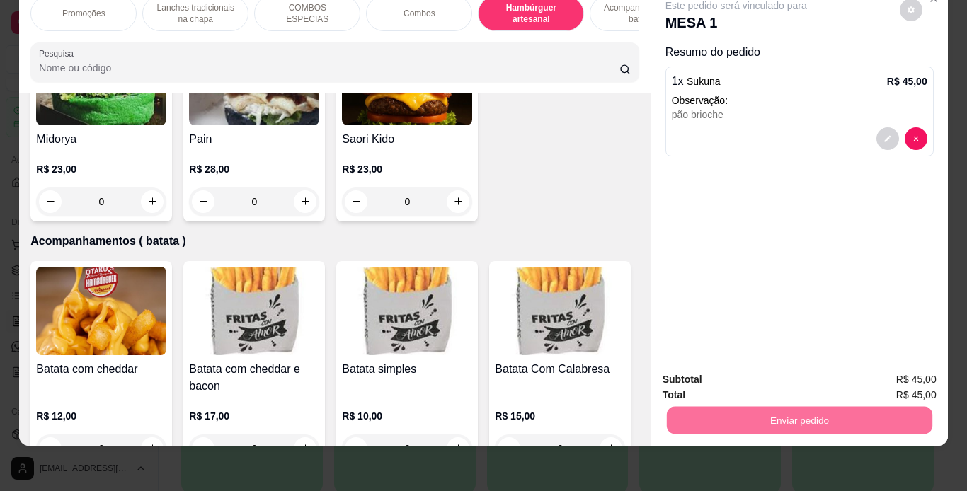
click at [709, 371] on button "Não registrar e enviar pedido" at bounding box center [752, 375] width 143 height 26
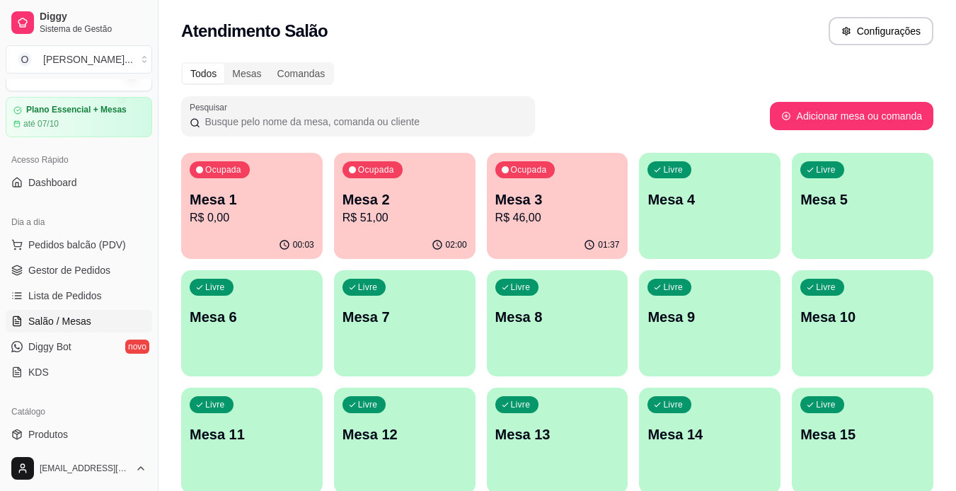
click at [94, 275] on span "Gestor de Pedidos" at bounding box center [69, 270] width 82 height 14
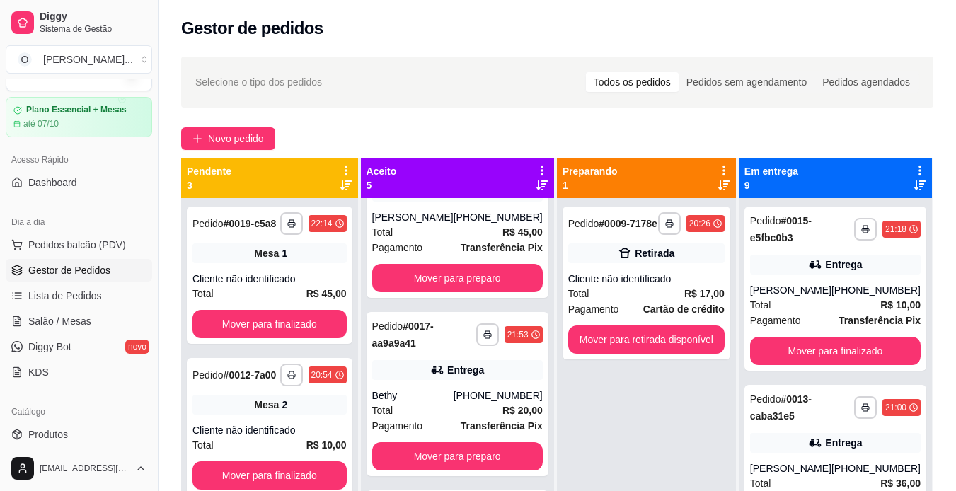
scroll to position [259, 0]
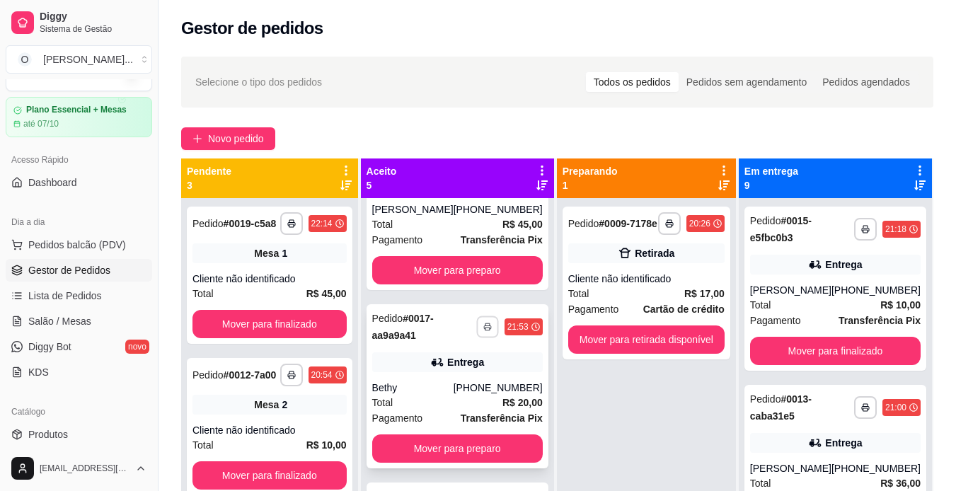
click at [486, 323] on polyline "button" at bounding box center [488, 324] width 4 height 2
click at [454, 374] on button "IMPRESSORA" at bounding box center [435, 376] width 99 height 22
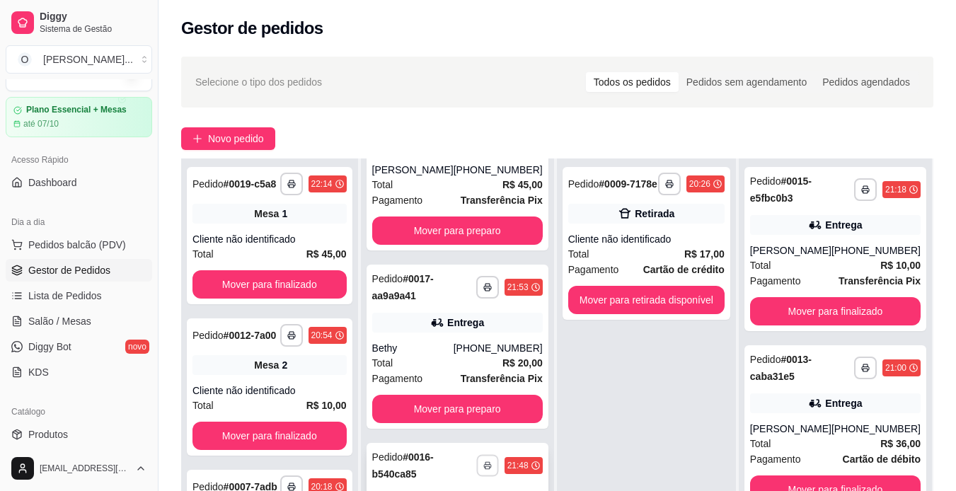
click at [484, 465] on icon "button" at bounding box center [487, 466] width 7 height 3
click at [459, 433] on button "IMPRESSORA" at bounding box center [435, 436] width 99 height 22
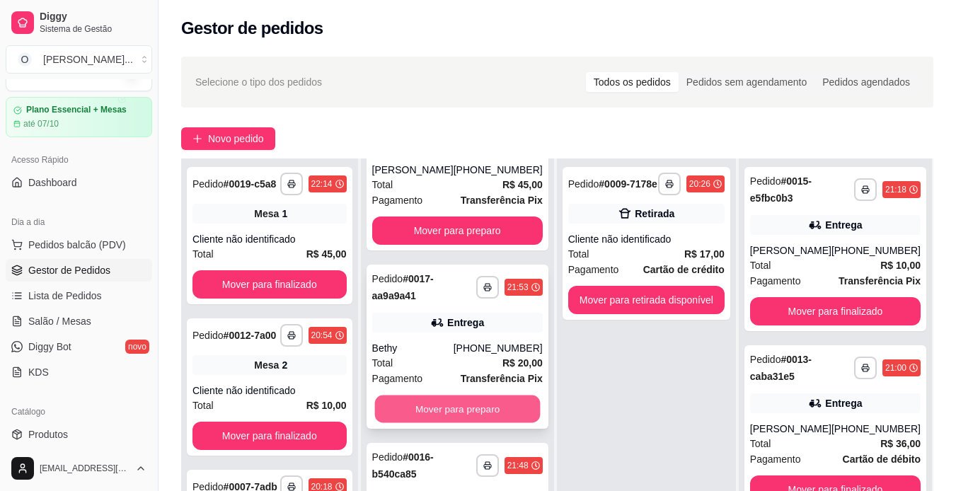
click at [505, 413] on button "Mover para preparo" at bounding box center [457, 410] width 166 height 28
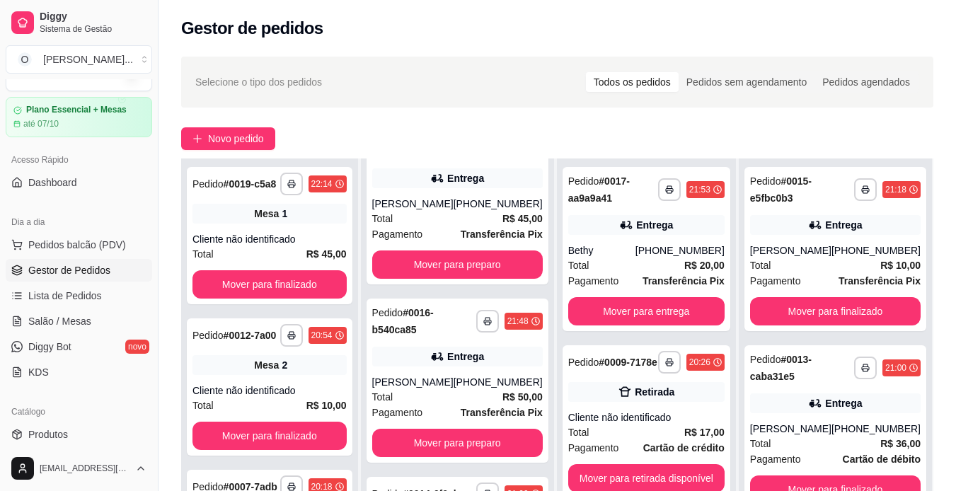
scroll to position [236, 0]
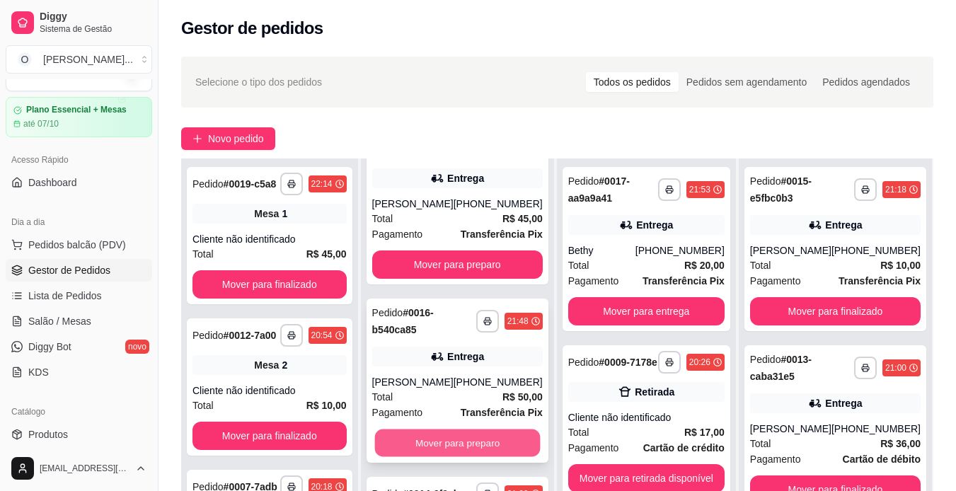
click at [488, 432] on button "Mover para preparo" at bounding box center [457, 444] width 166 height 28
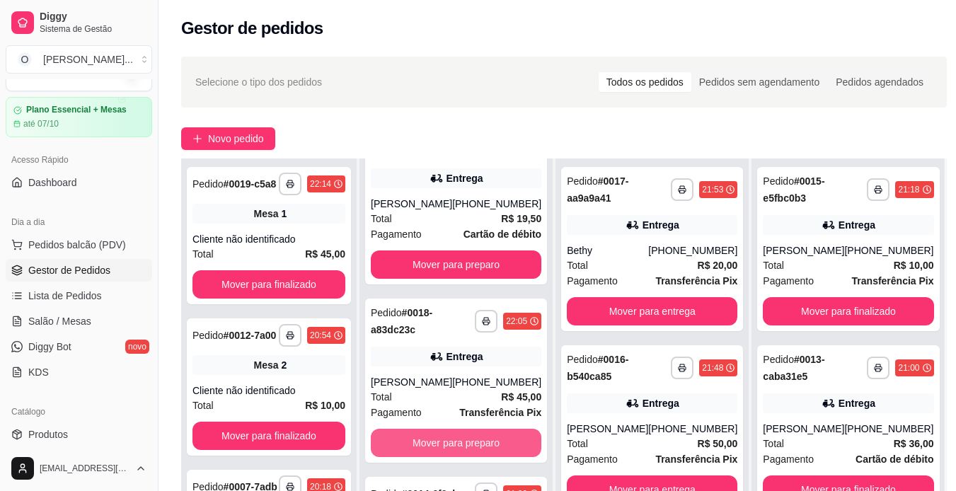
scroll to position [58, 0]
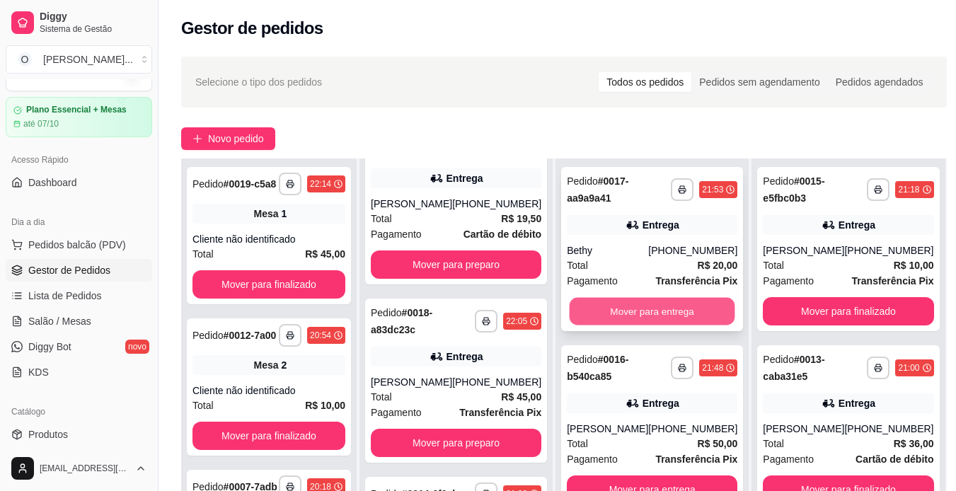
click at [697, 318] on button "Mover para entrega" at bounding box center [653, 312] width 166 height 28
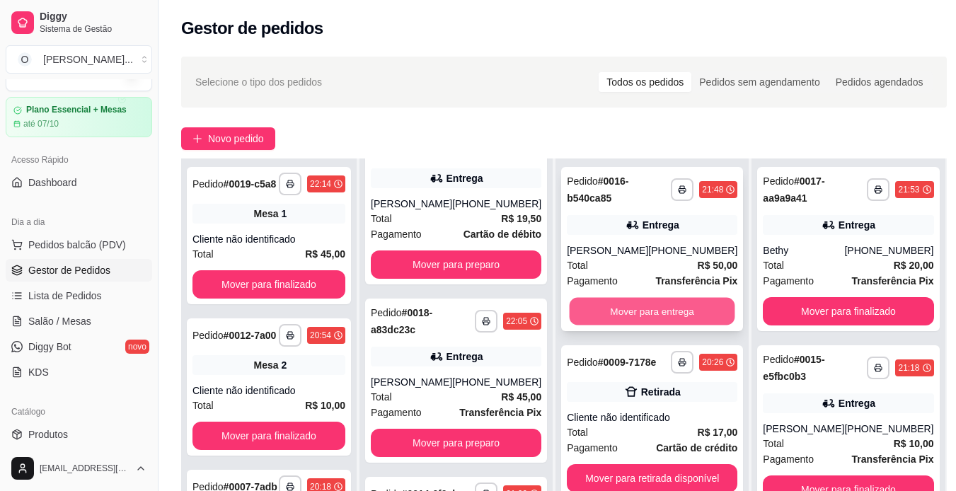
click at [696, 314] on button "Mover para entrega" at bounding box center [653, 312] width 166 height 28
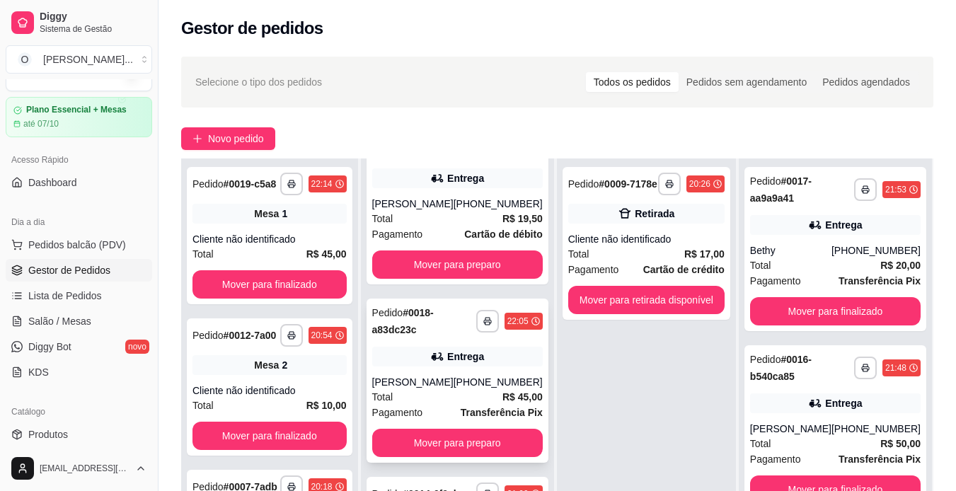
click at [488, 347] on div "Entrega" at bounding box center [457, 357] width 171 height 20
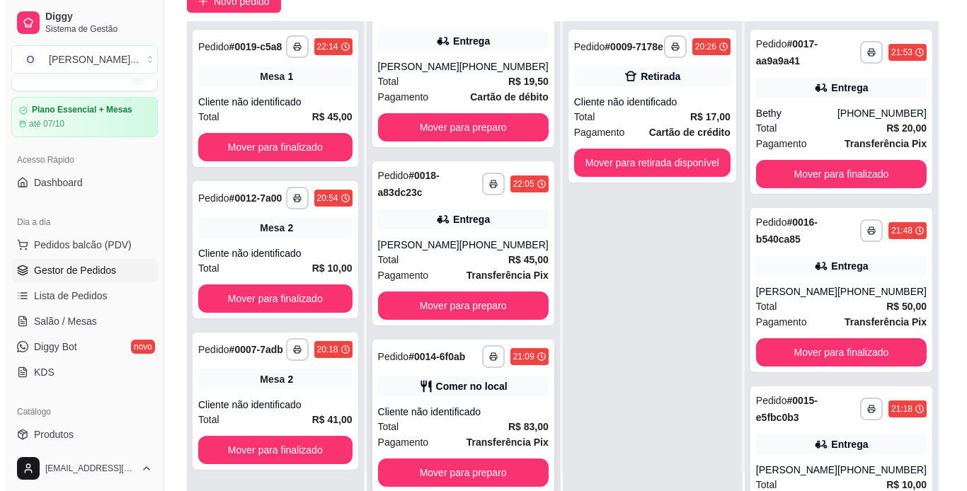
scroll to position [216, 0]
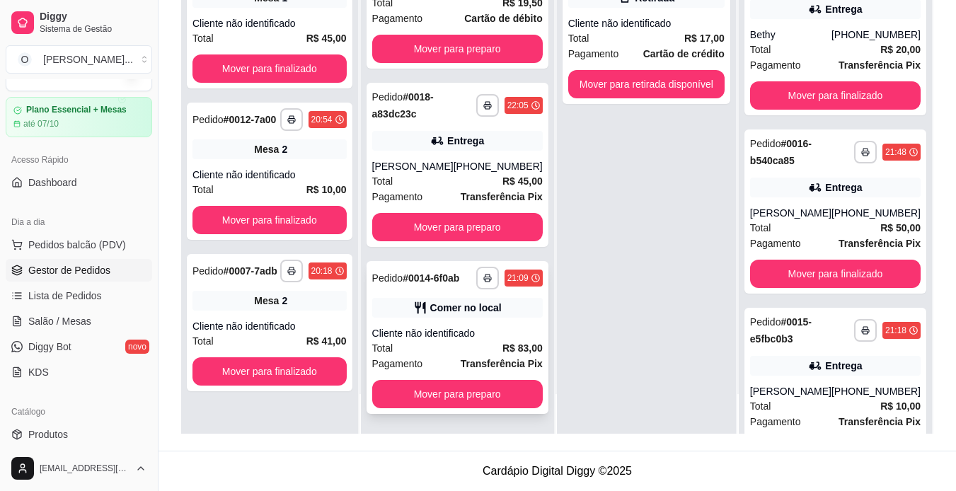
click at [497, 327] on div "Cliente não identificado" at bounding box center [457, 333] width 171 height 14
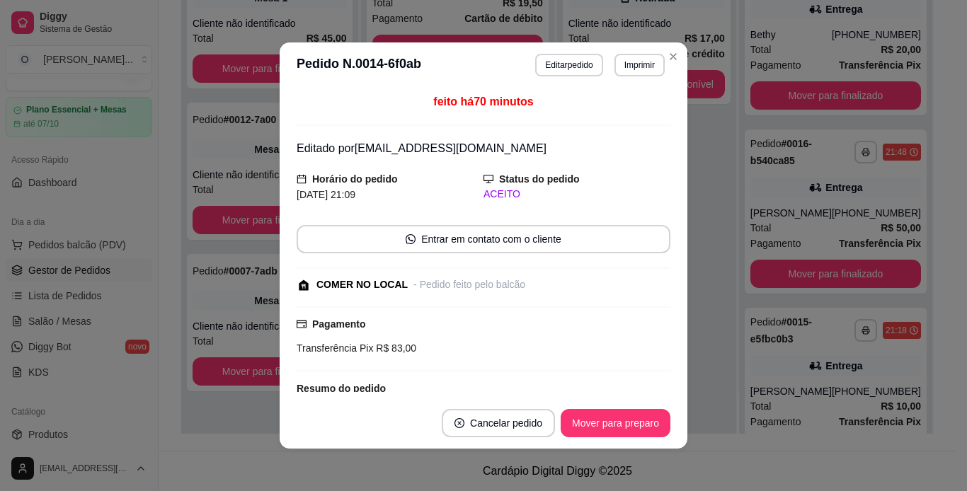
scroll to position [186, 0]
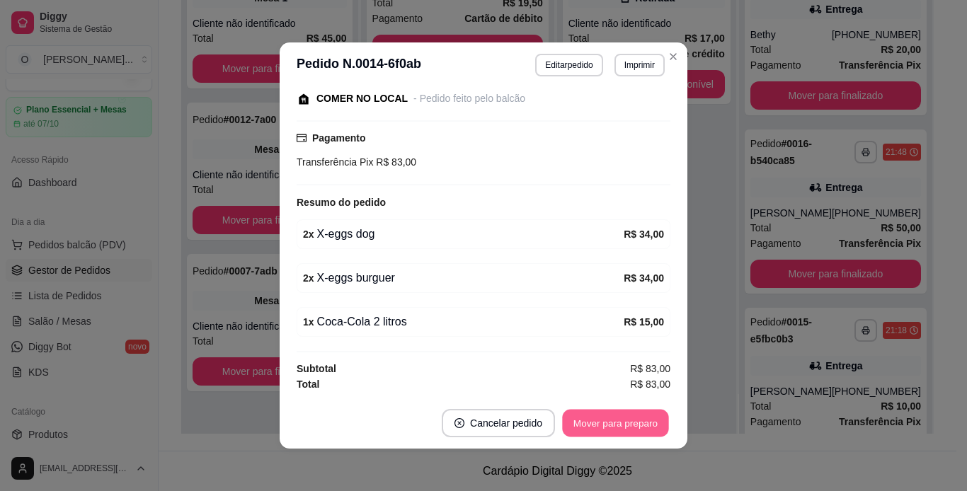
click at [613, 412] on button "Mover para preparo" at bounding box center [615, 424] width 106 height 28
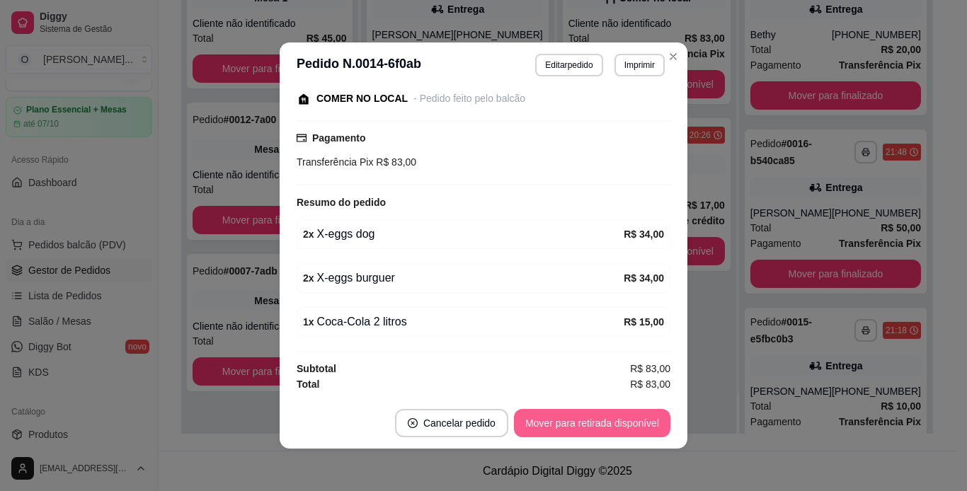
scroll to position [0, 0]
click at [613, 416] on button "Mover para retirada disponível" at bounding box center [591, 424] width 151 height 28
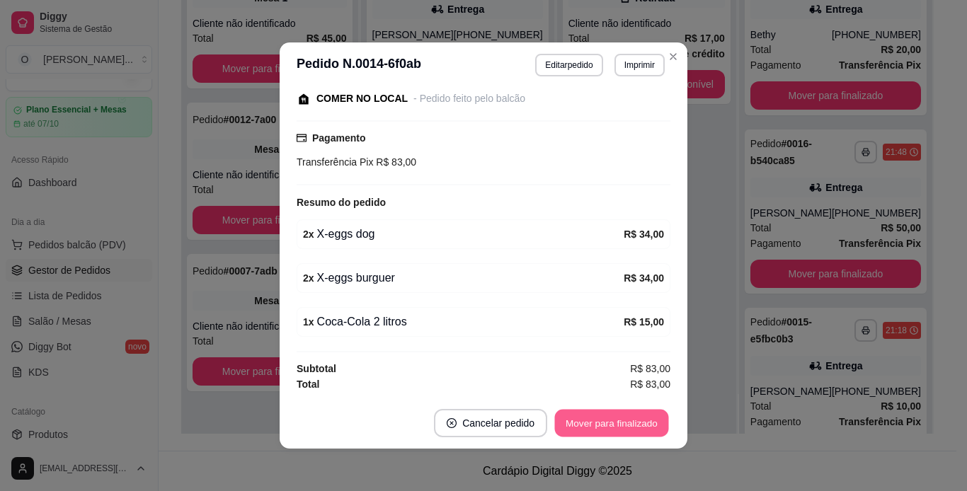
click at [613, 416] on button "Mover para finalizado" at bounding box center [612, 424] width 114 height 28
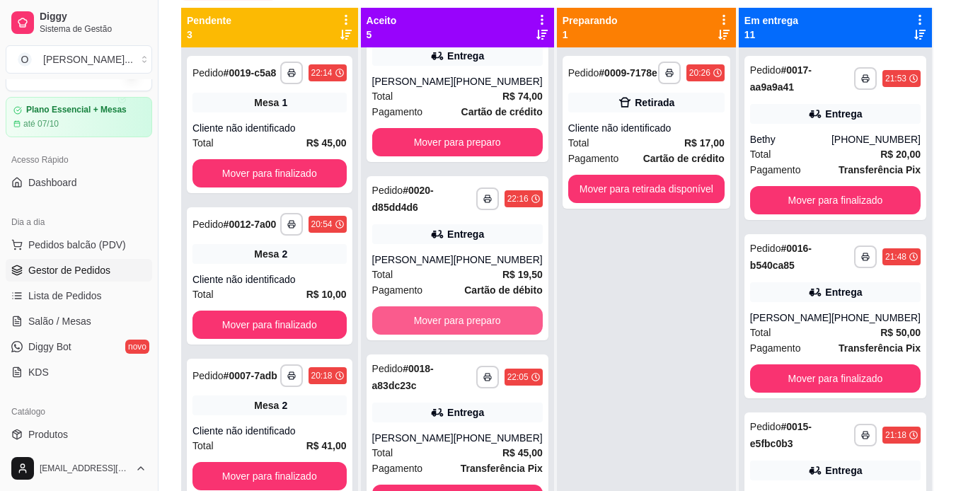
scroll to position [40, 0]
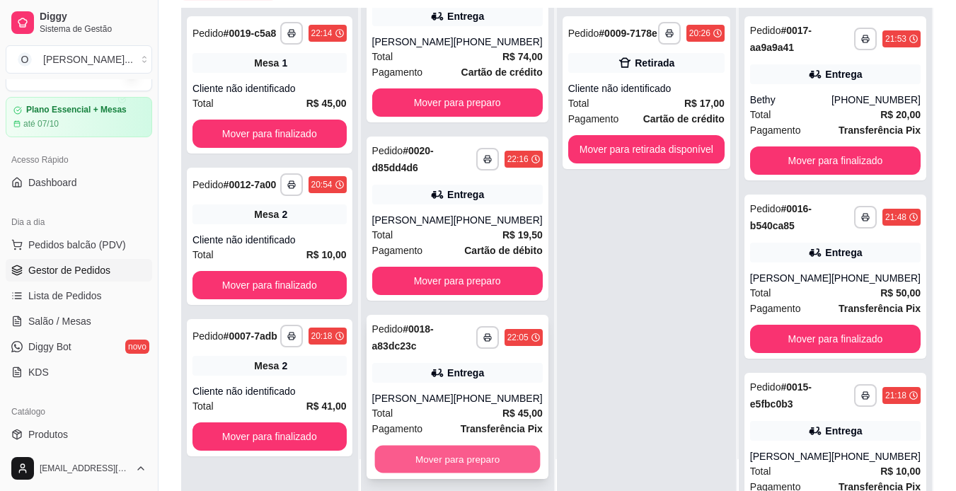
click at [473, 457] on button "Mover para preparo" at bounding box center [457, 460] width 166 height 28
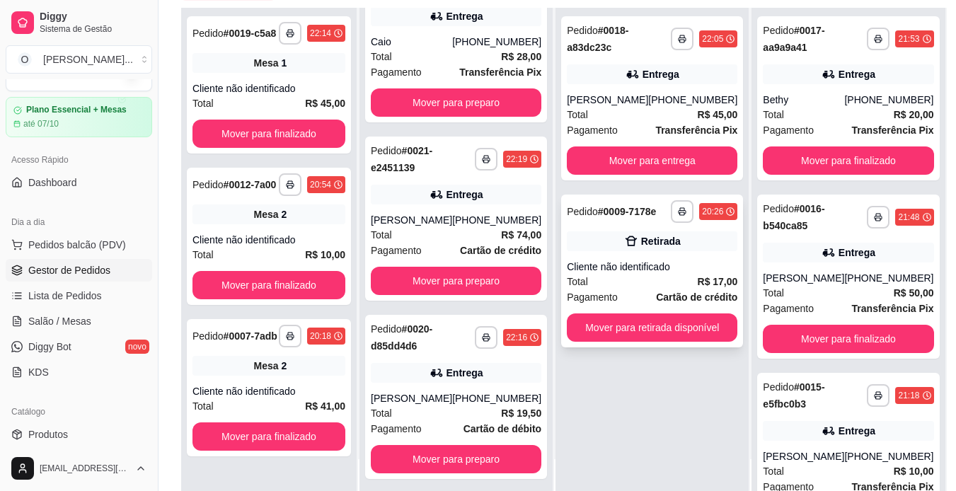
scroll to position [236, 0]
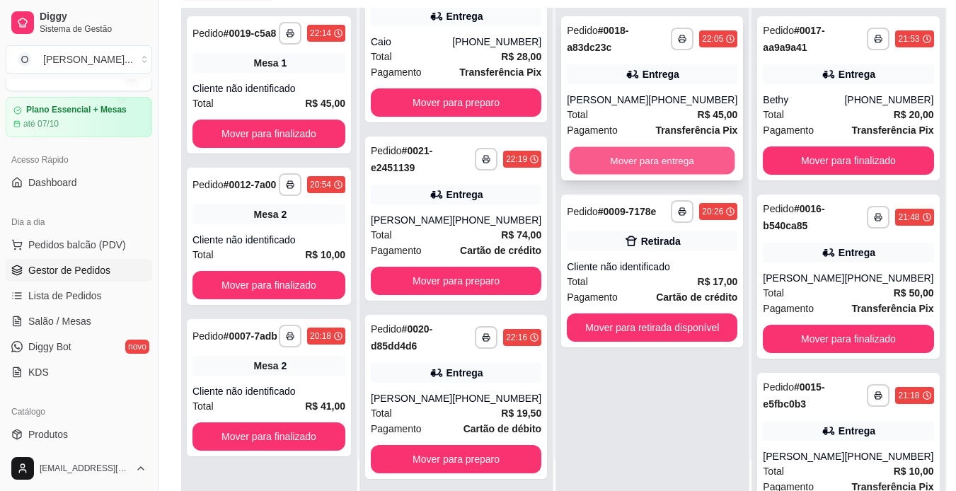
click at [665, 157] on button "Mover para entrega" at bounding box center [653, 161] width 166 height 28
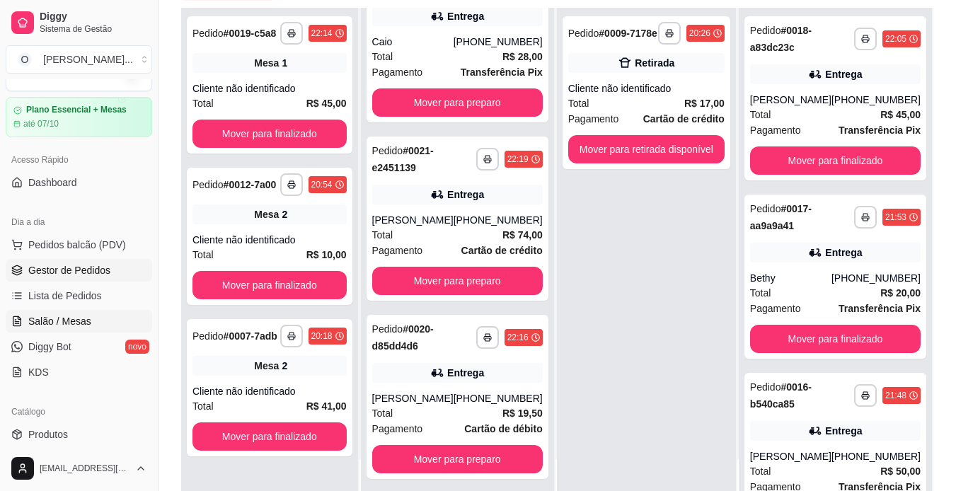
click at [51, 325] on span "Salão / Mesas" at bounding box center [59, 321] width 63 height 14
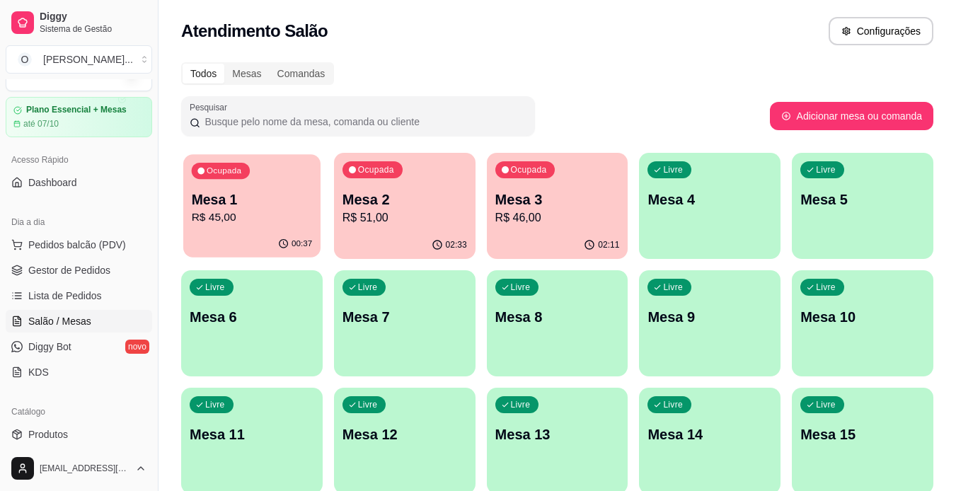
click at [200, 194] on p "Mesa 1" at bounding box center [252, 199] width 121 height 19
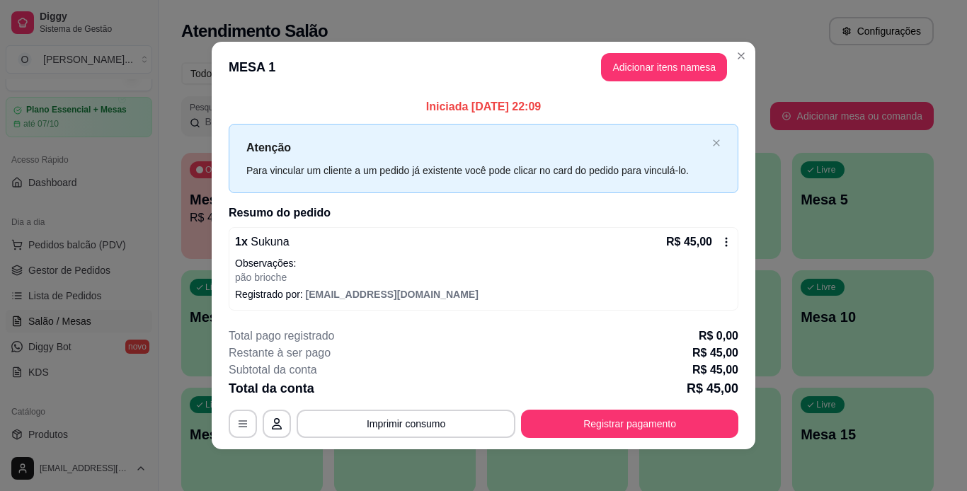
scroll to position [4, 0]
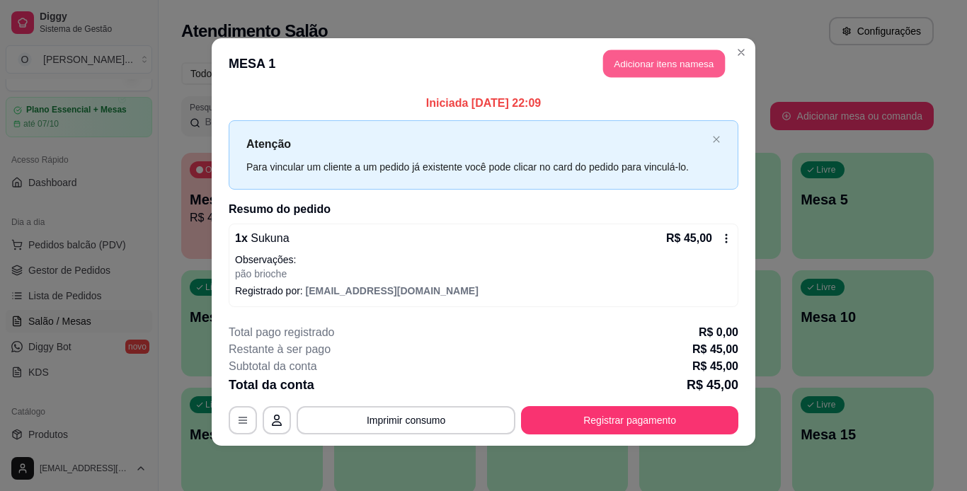
click at [649, 59] on button "Adicionar itens na mesa" at bounding box center [664, 64] width 122 height 28
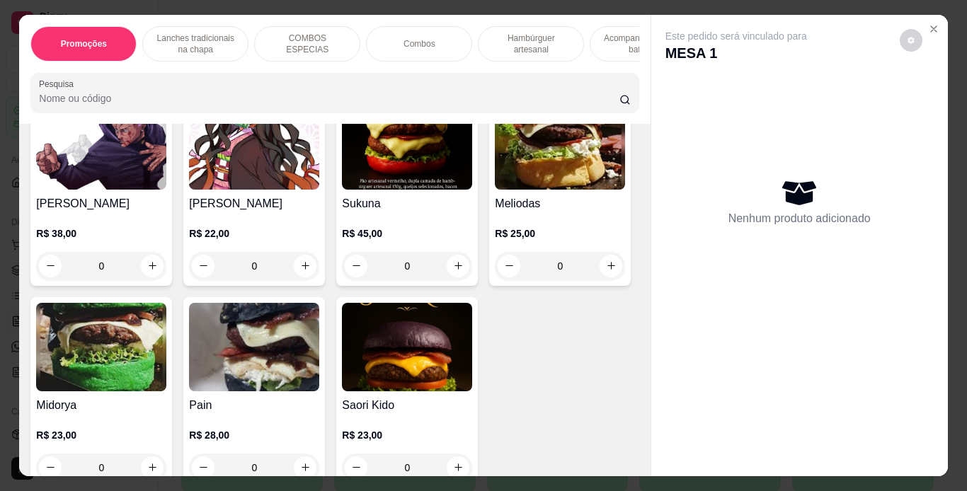
scroll to position [2722, 0]
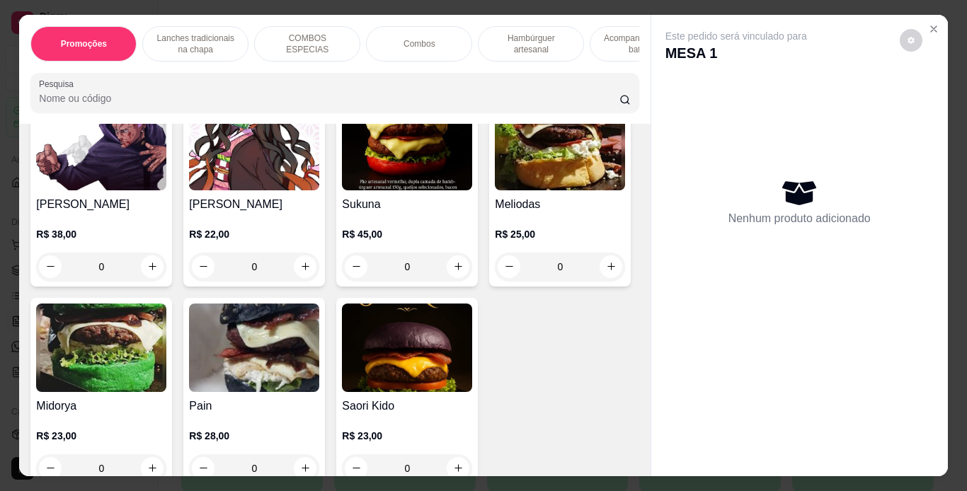
click at [303, 79] on div "0" at bounding box center [254, 65] width 130 height 28
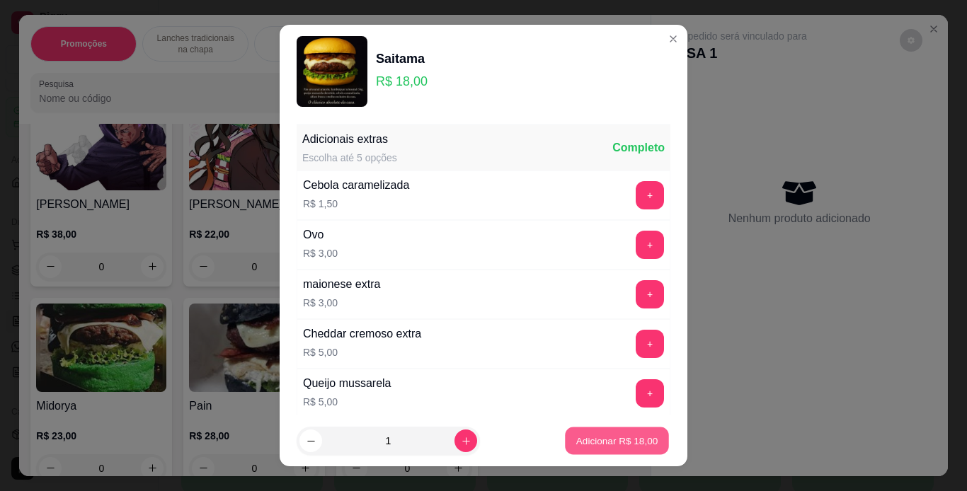
click at [581, 451] on button "Adicionar R$ 18,00" at bounding box center [617, 442] width 104 height 28
type input "1"
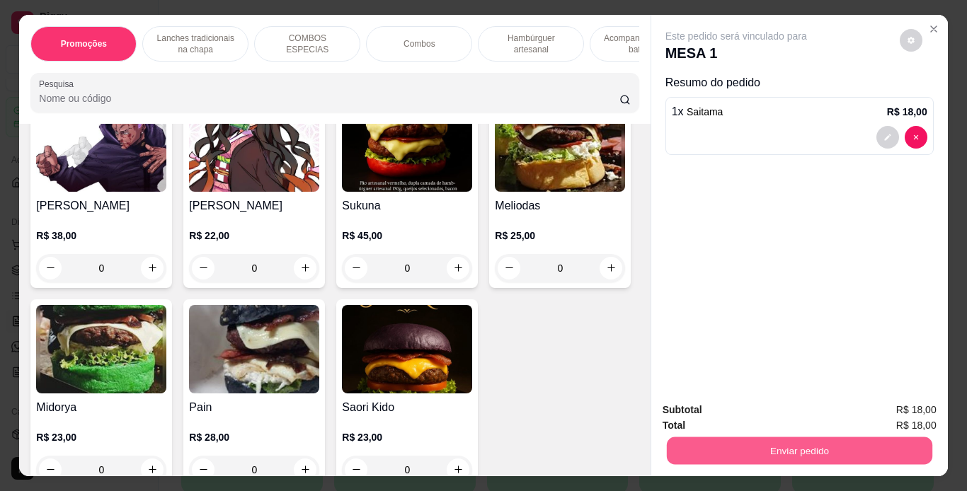
click at [804, 450] on button "Enviar pedido" at bounding box center [798, 451] width 265 height 28
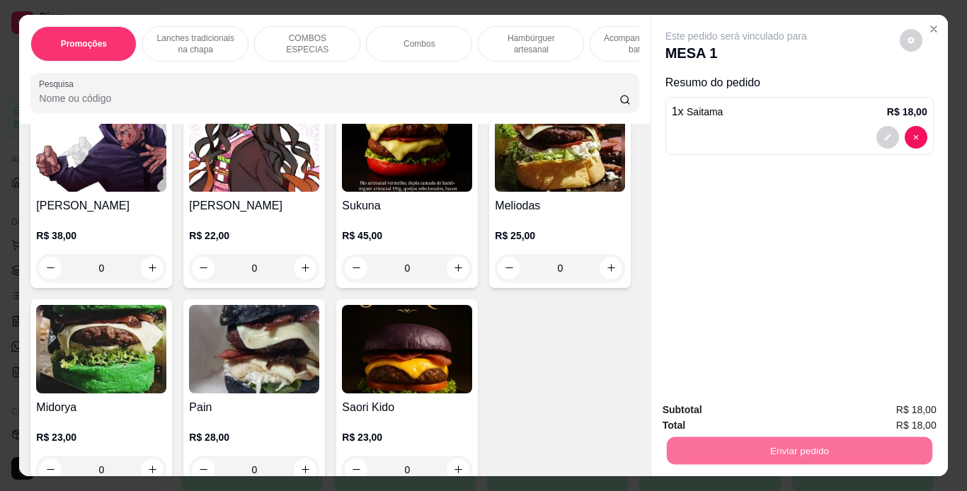
click at [791, 411] on button "Não registrar e enviar pedido" at bounding box center [752, 411] width 143 height 26
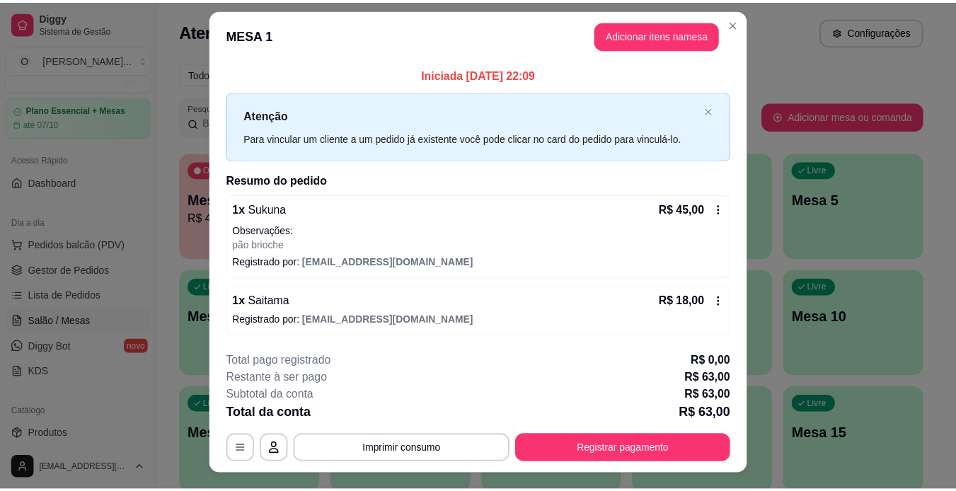
scroll to position [0, 0]
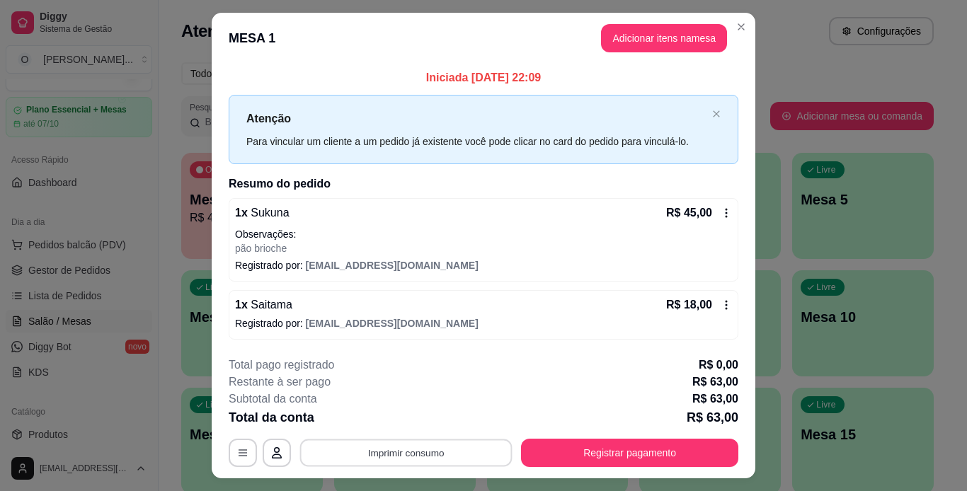
click at [440, 450] on button "Imprimir consumo" at bounding box center [406, 453] width 212 height 28
click at [429, 423] on button "IMPRESSORA" at bounding box center [404, 420] width 99 height 22
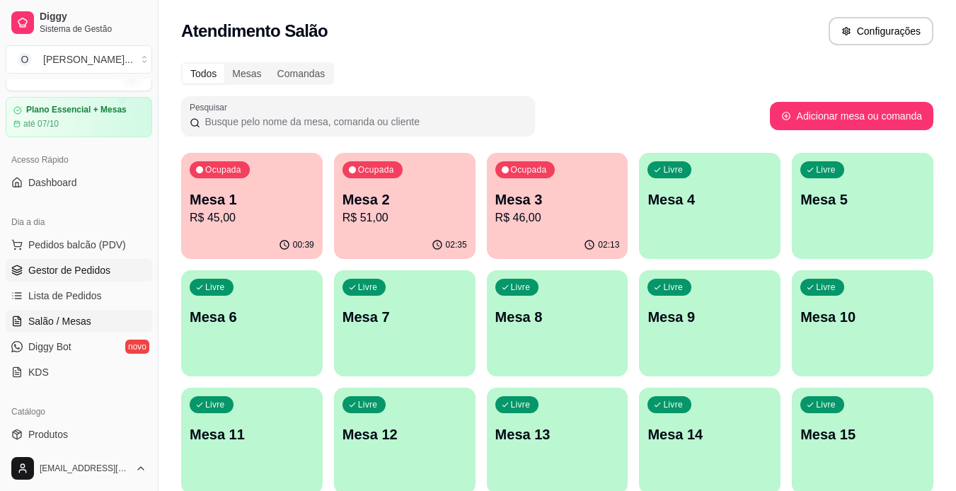
click at [120, 278] on link "Gestor de Pedidos" at bounding box center [79, 270] width 147 height 23
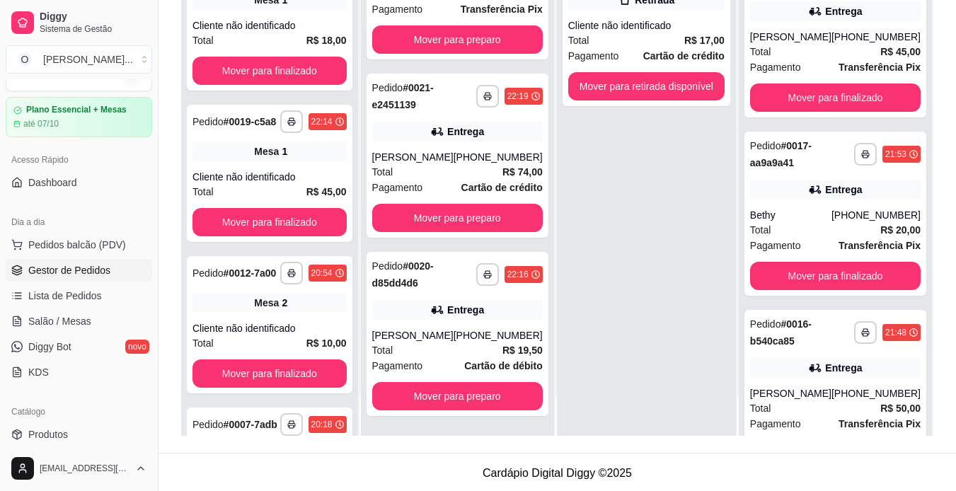
scroll to position [216, 0]
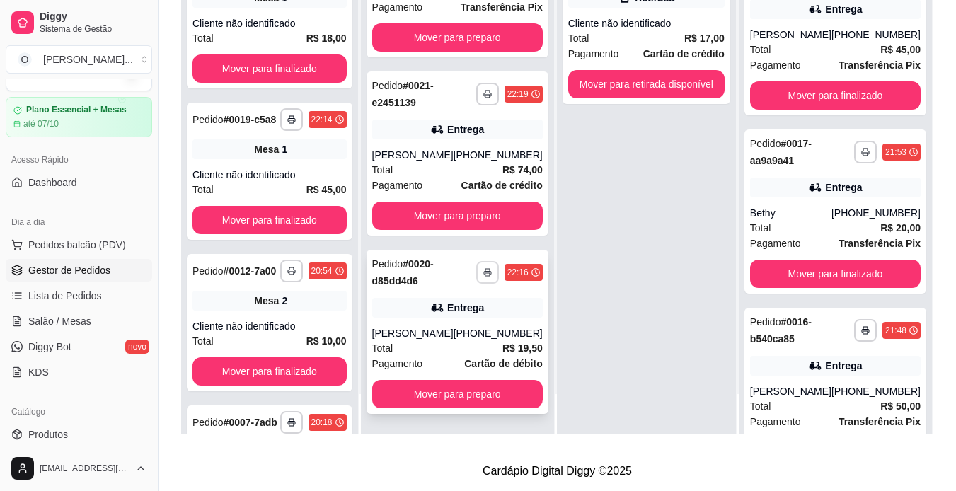
click at [483, 273] on icon "button" at bounding box center [487, 272] width 8 height 8
click at [438, 325] on button "IMPRESSORA" at bounding box center [435, 322] width 99 height 22
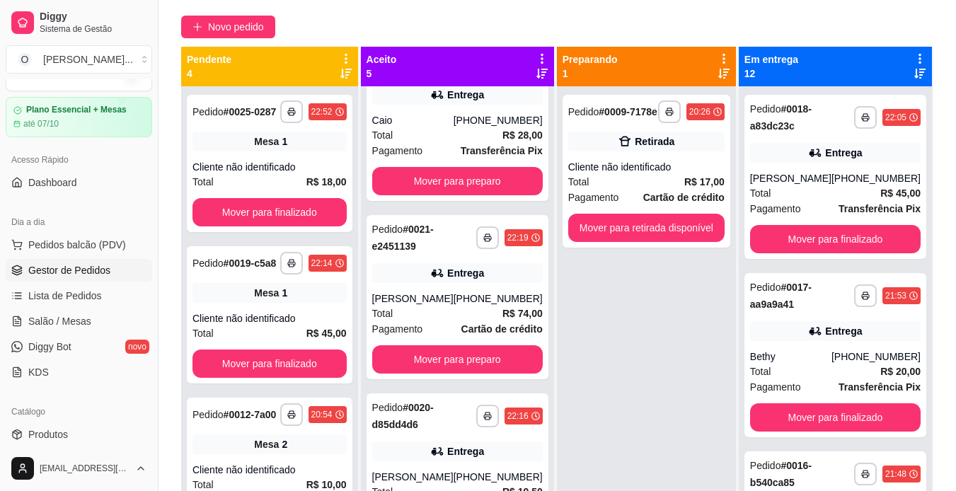
scroll to position [111, 0]
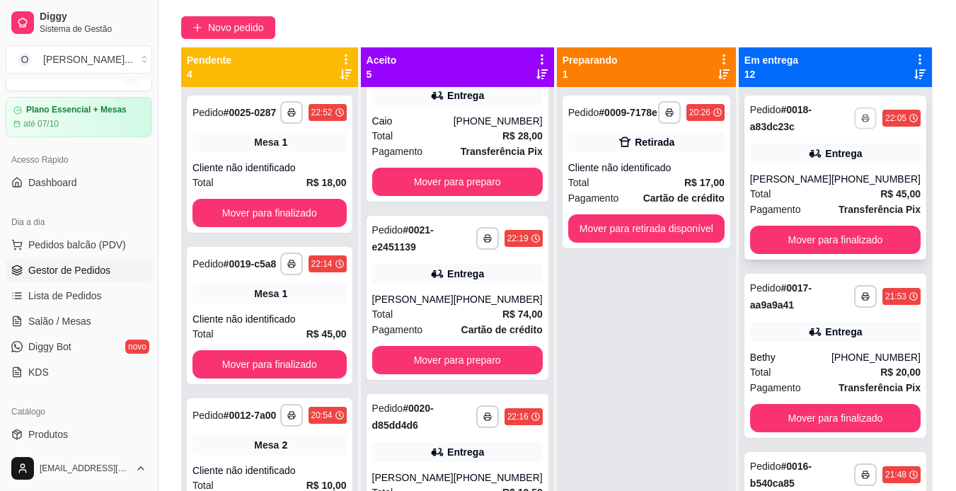
click at [854, 117] on button "button" at bounding box center [865, 118] width 22 height 22
click at [800, 166] on button "IMPRESSORA" at bounding box center [806, 167] width 99 height 22
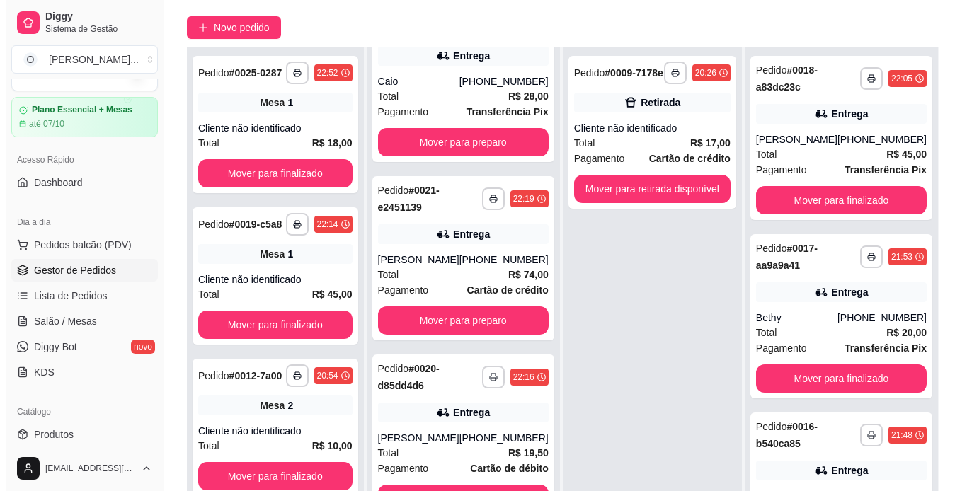
scroll to position [216, 0]
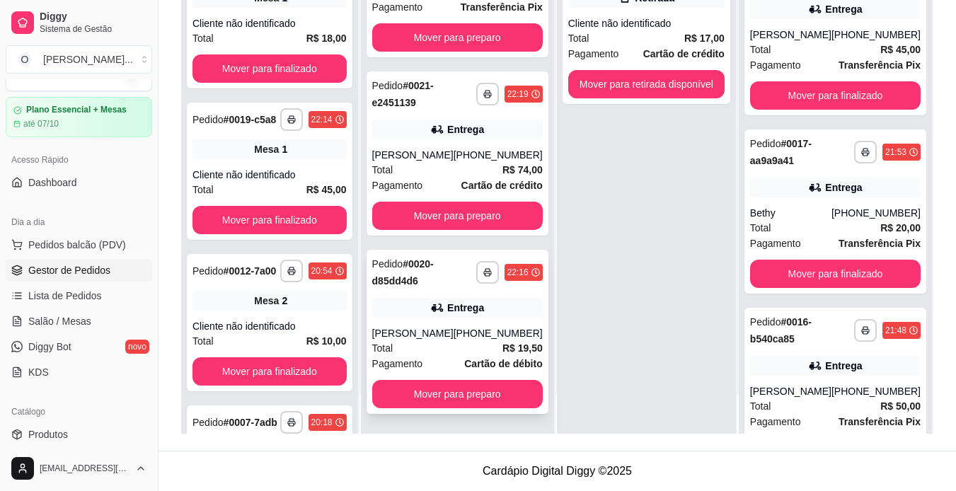
click at [471, 358] on strong "Cartão de débito" at bounding box center [503, 363] width 78 height 11
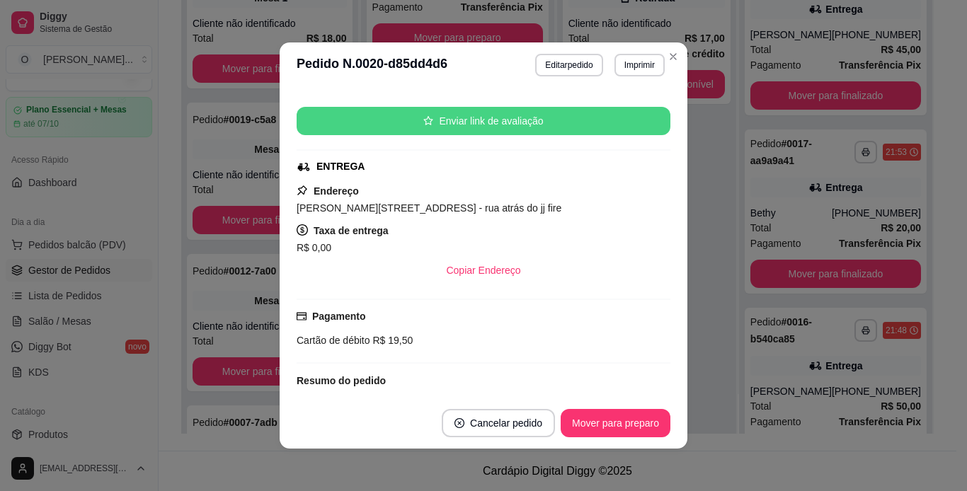
scroll to position [362, 0]
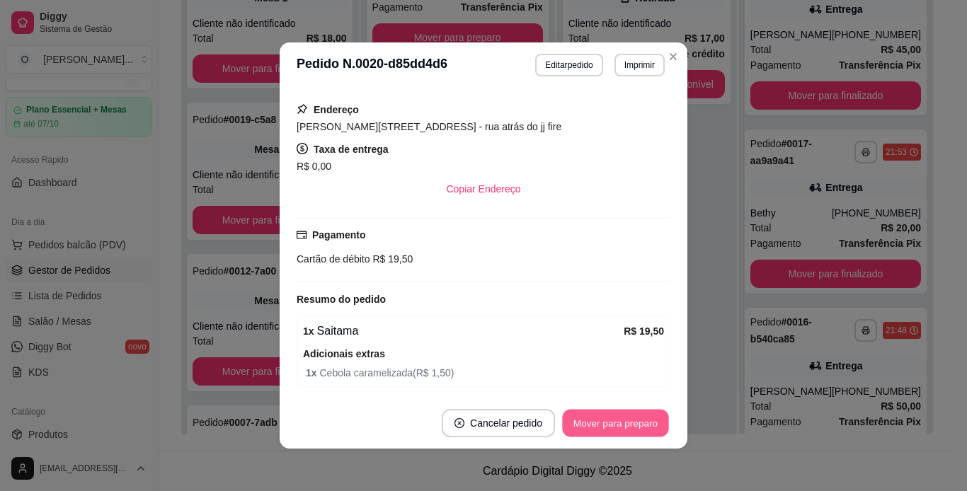
click at [590, 417] on button "Mover para preparo" at bounding box center [615, 424] width 106 height 28
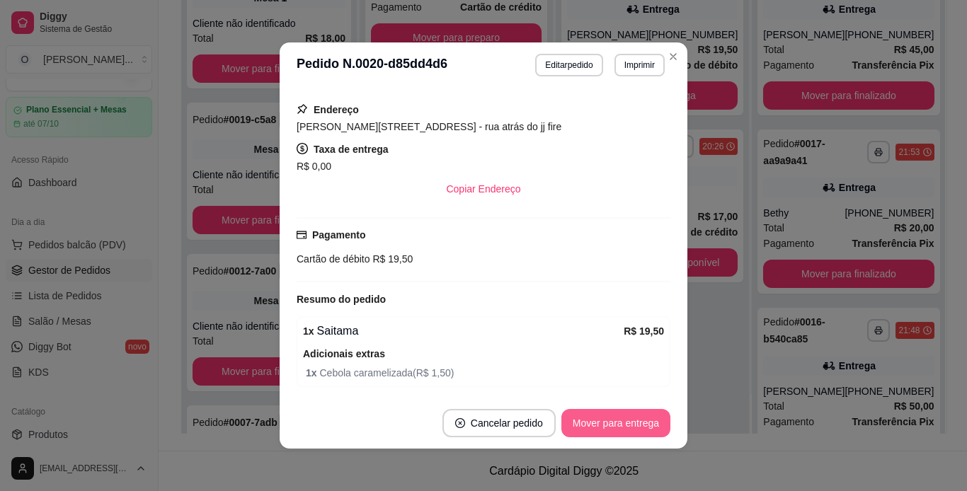
scroll to position [447, 0]
click at [590, 417] on button "Mover para entrega" at bounding box center [616, 424] width 106 height 28
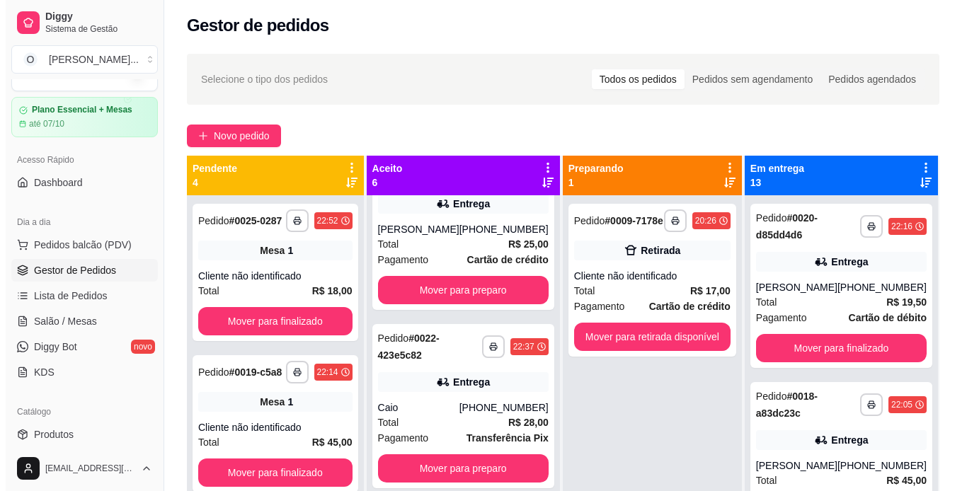
scroll to position [0, 0]
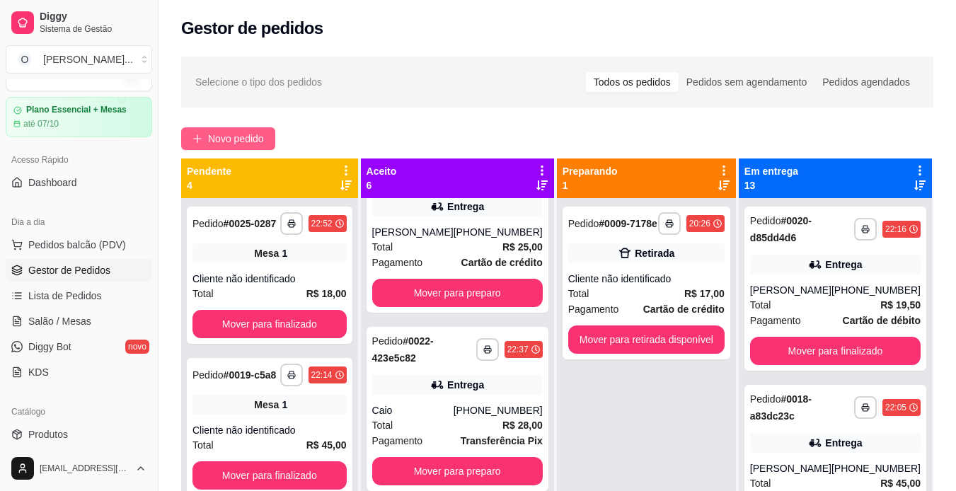
click at [210, 144] on span "Novo pedido" at bounding box center [236, 139] width 56 height 16
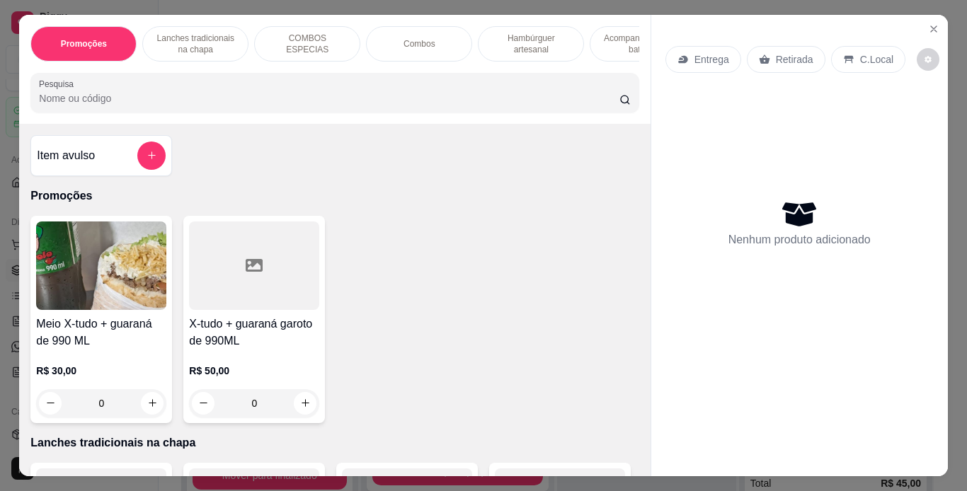
click at [795, 62] on div "Retirada" at bounding box center [786, 59] width 79 height 27
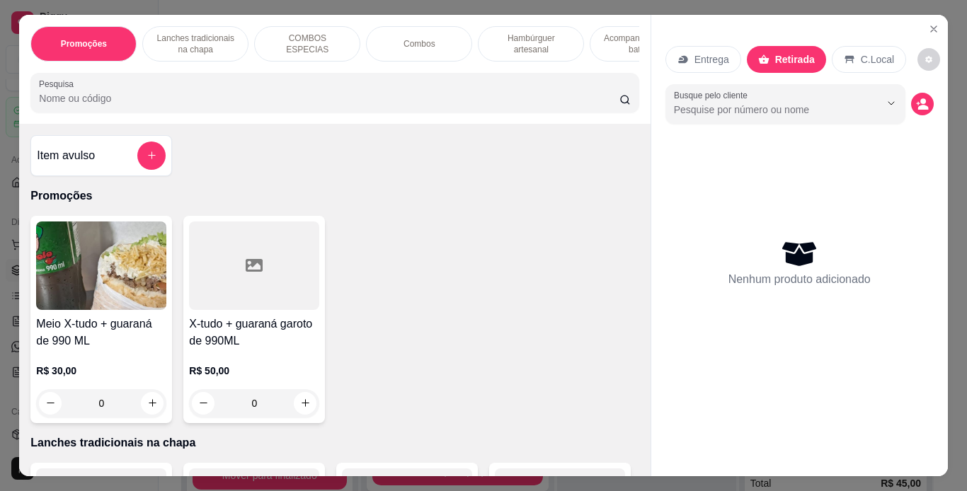
click at [496, 42] on p "Hambúrguer artesanal" at bounding box center [531, 44] width 82 height 23
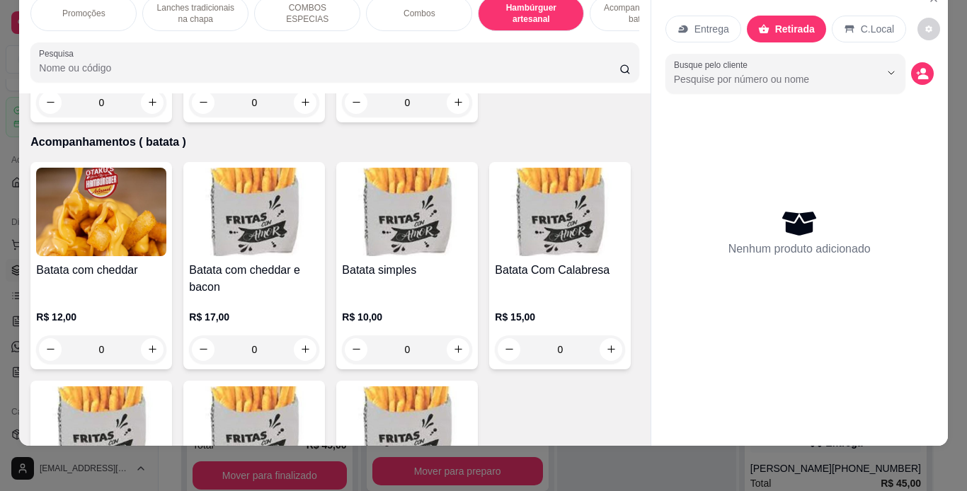
scroll to position [3088, 0]
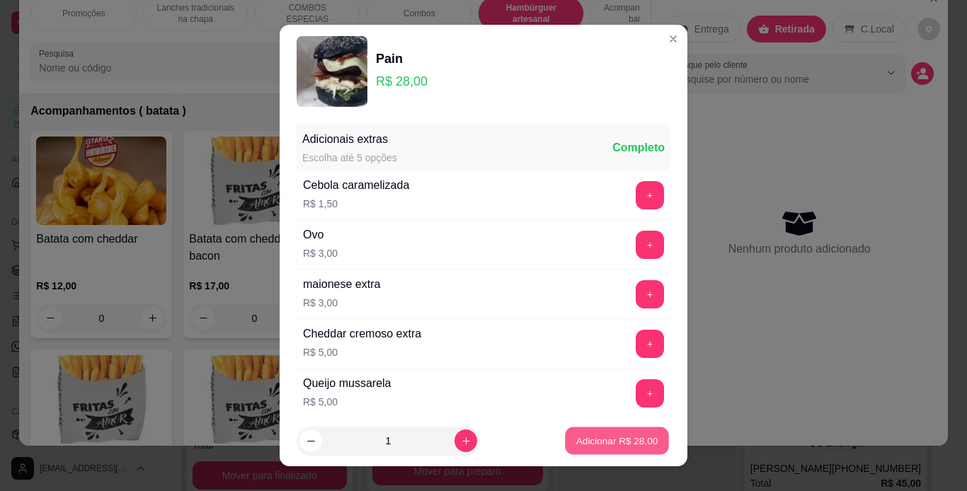
click at [585, 437] on p "Adicionar R$ 28,00" at bounding box center [617, 441] width 82 height 13
type input "1"
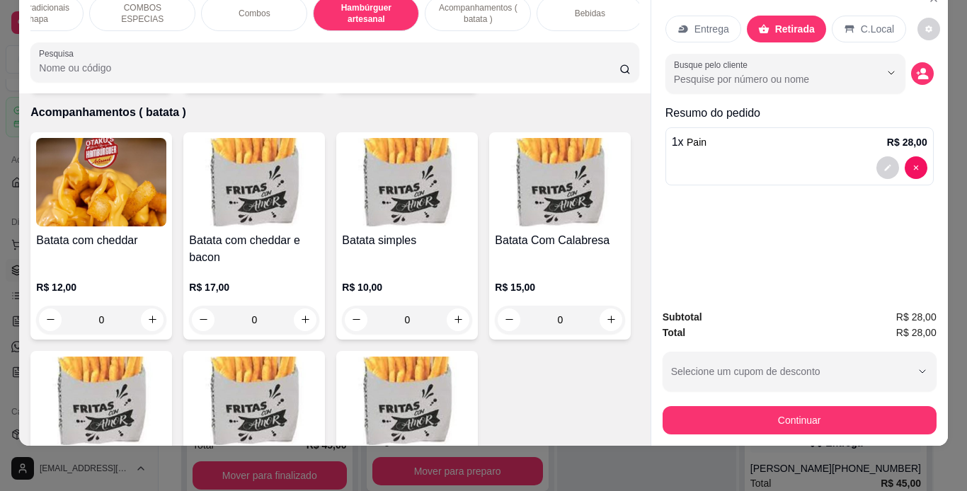
scroll to position [0, 166]
click at [600, 8] on div "Bebidas" at bounding box center [589, 13] width 106 height 35
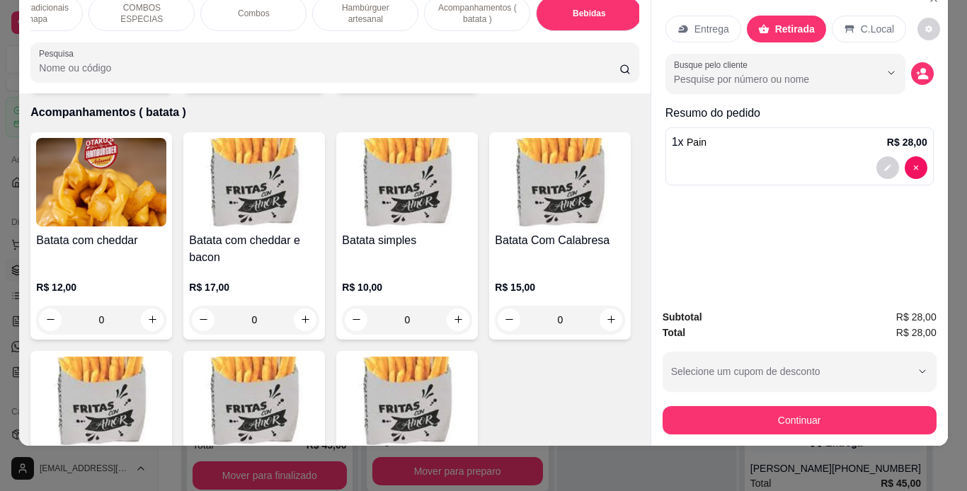
scroll to position [4147, 0]
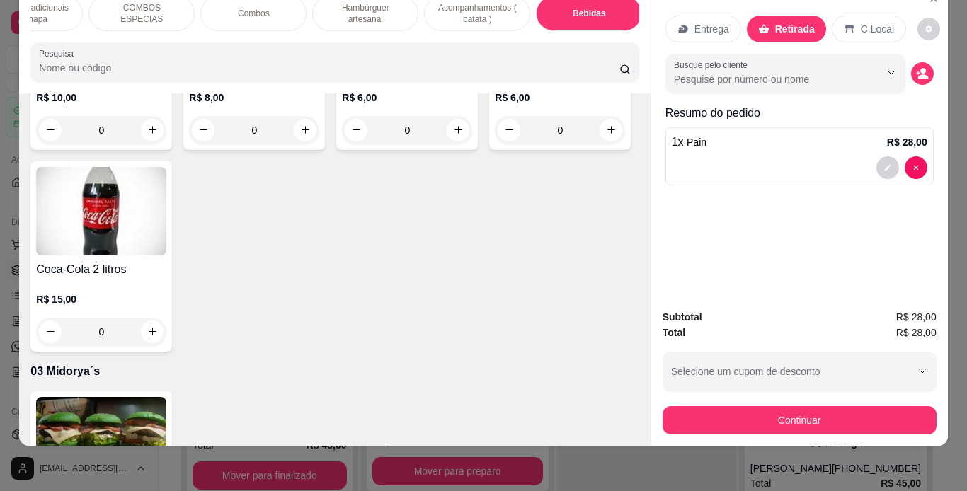
type input "1"
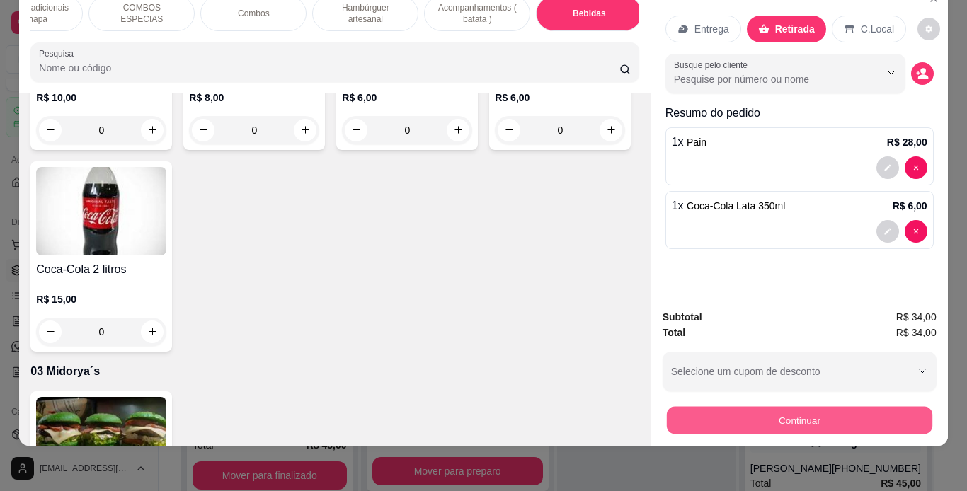
click at [702, 407] on button "Continuar" at bounding box center [798, 421] width 265 height 28
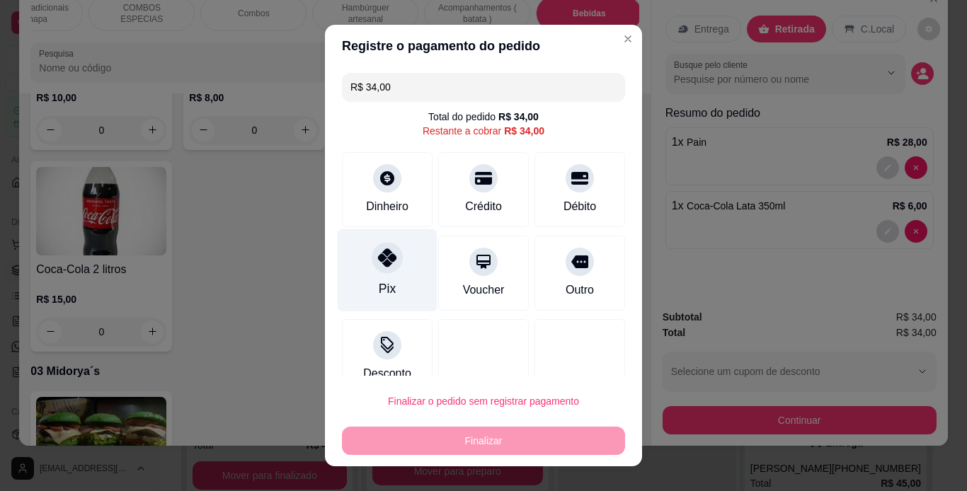
click at [381, 264] on icon at bounding box center [387, 257] width 18 height 18
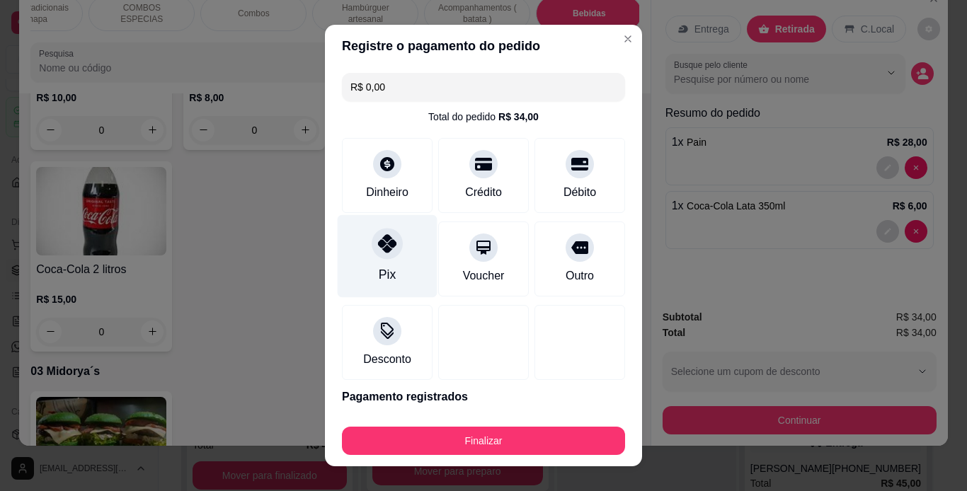
type input "R$ 0,00"
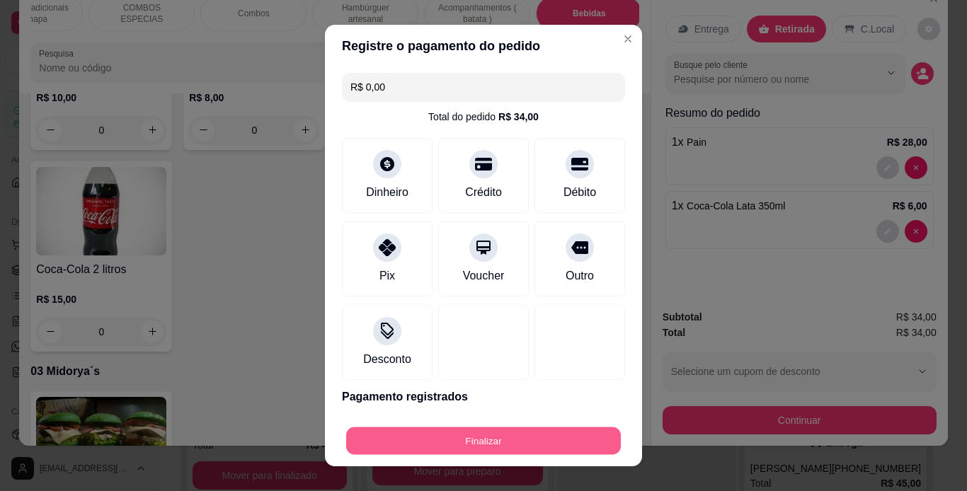
click at [500, 435] on button "Finalizar" at bounding box center [483, 442] width 275 height 28
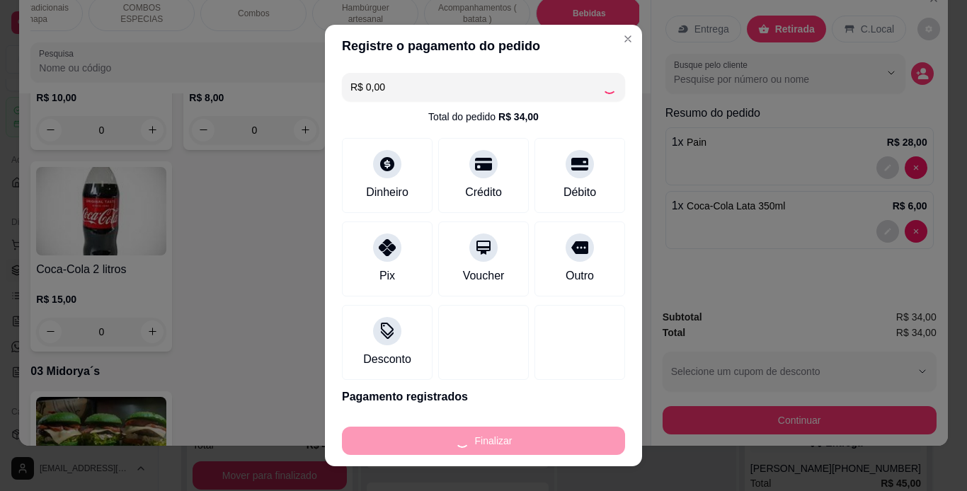
type input "0"
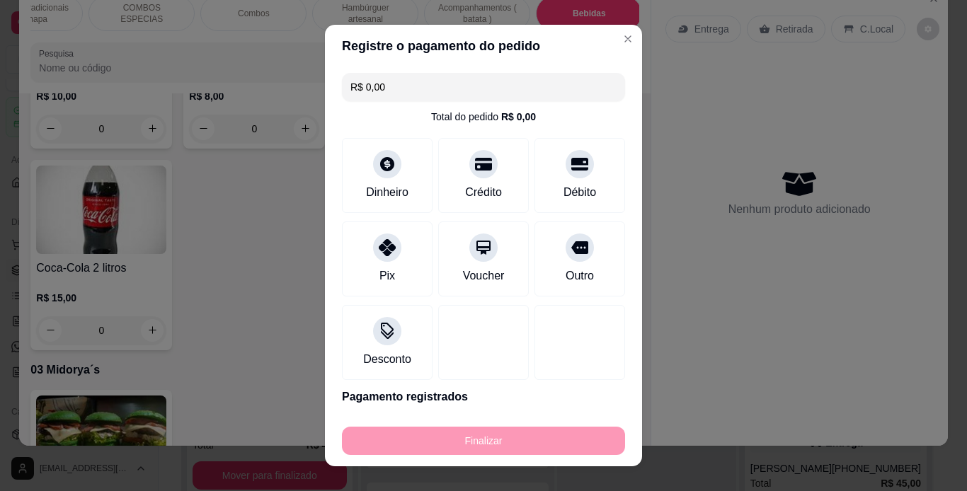
type input "-R$ 34,00"
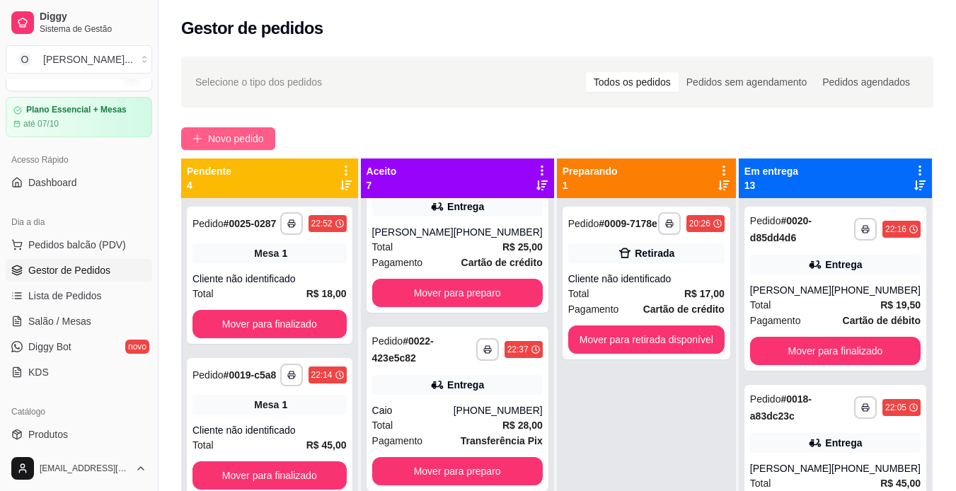
click at [263, 134] on span "Novo pedido" at bounding box center [236, 139] width 56 height 16
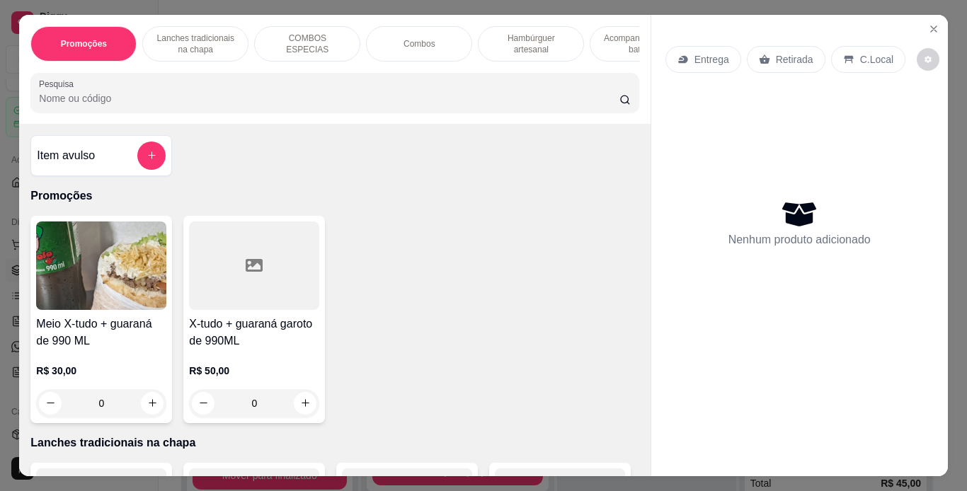
click at [860, 52] on p "C.Local" at bounding box center [876, 59] width 33 height 14
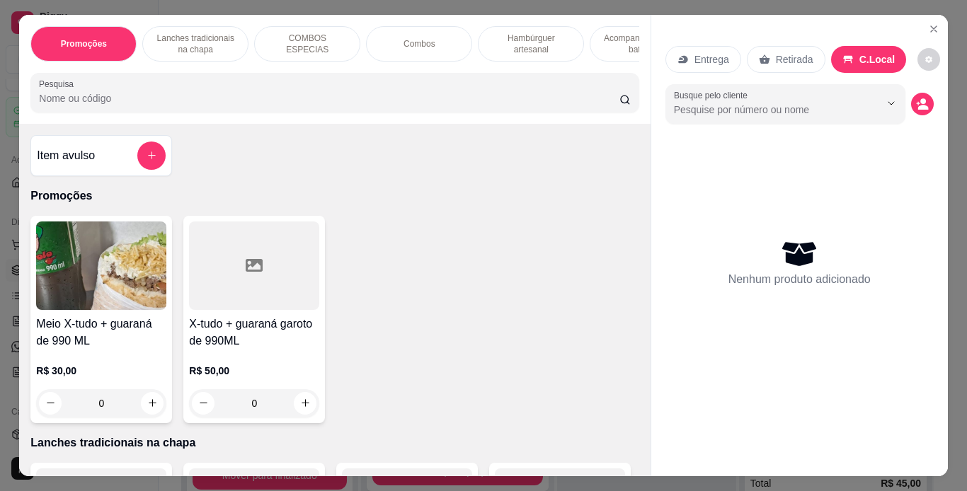
click at [526, 50] on p "Hambúrguer artesanal" at bounding box center [531, 44] width 82 height 23
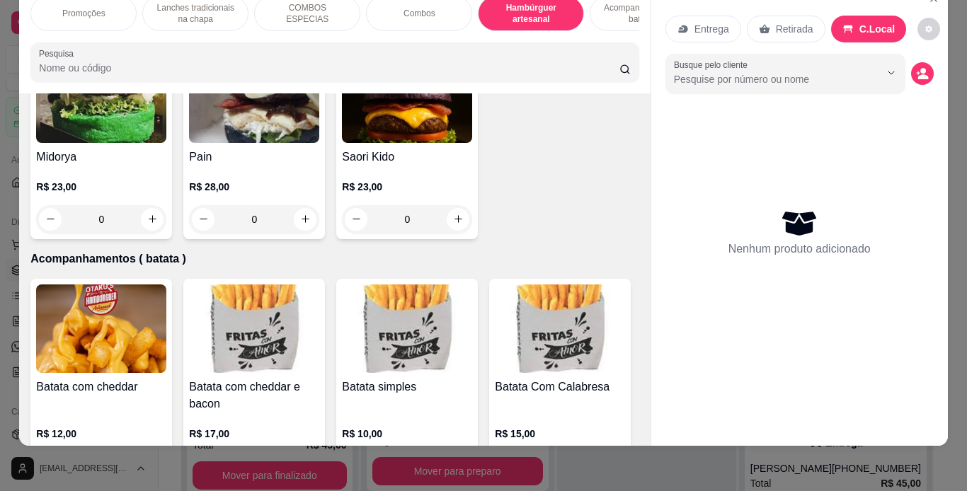
scroll to position [2943, 0]
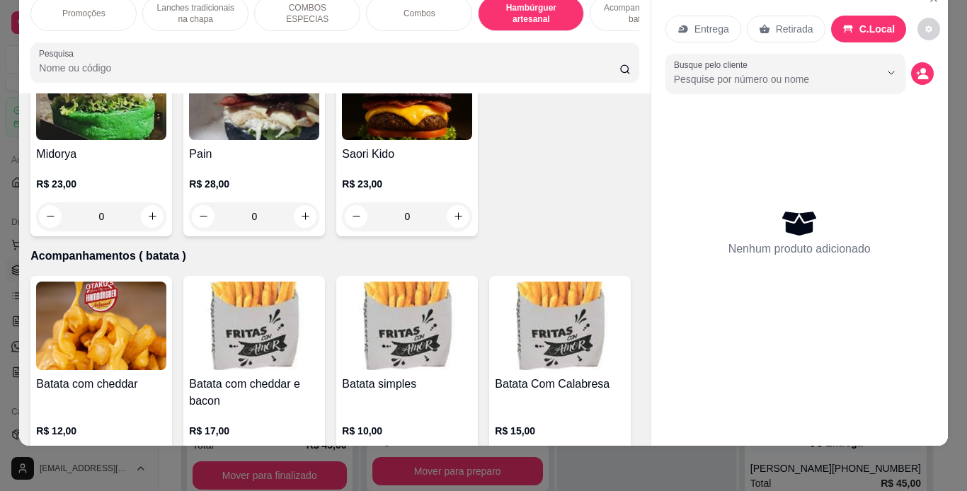
click at [495, 29] on div "0" at bounding box center [560, 15] width 130 height 28
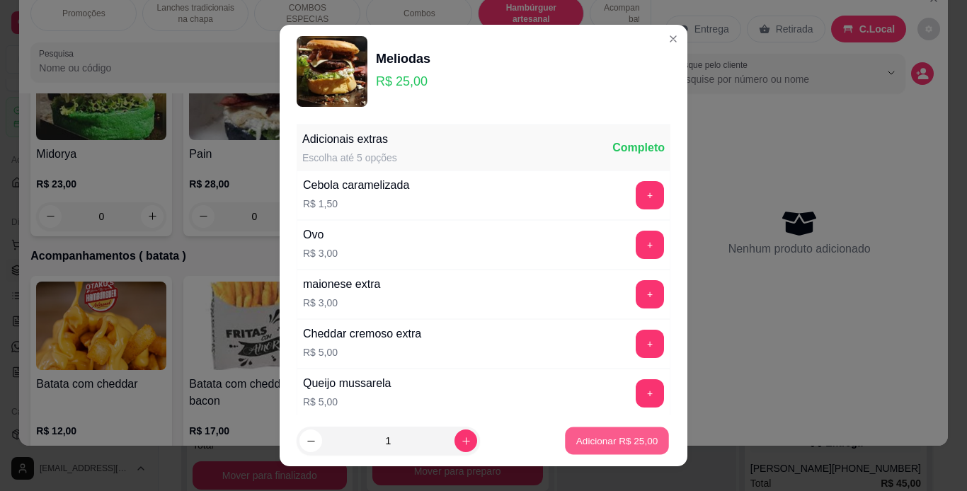
click at [580, 447] on p "Adicionar R$ 25,00" at bounding box center [617, 441] width 82 height 13
type input "1"
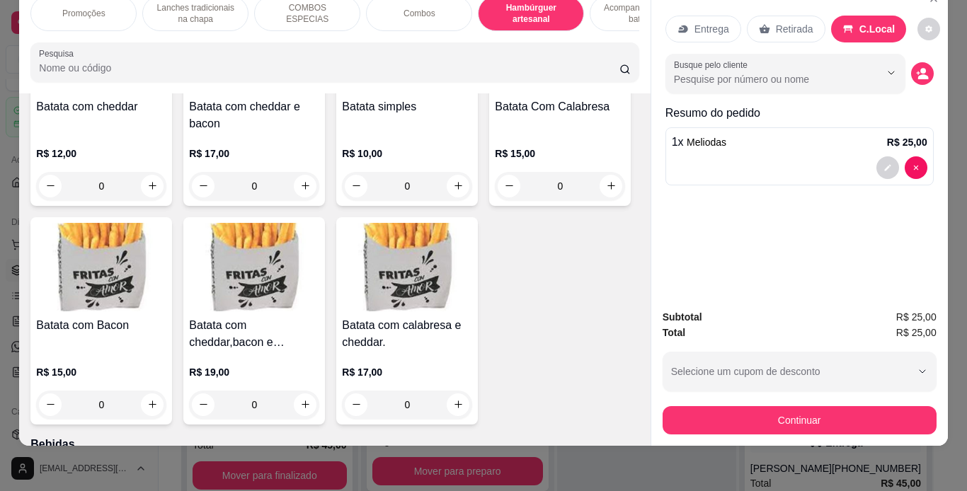
scroll to position [3232, 0]
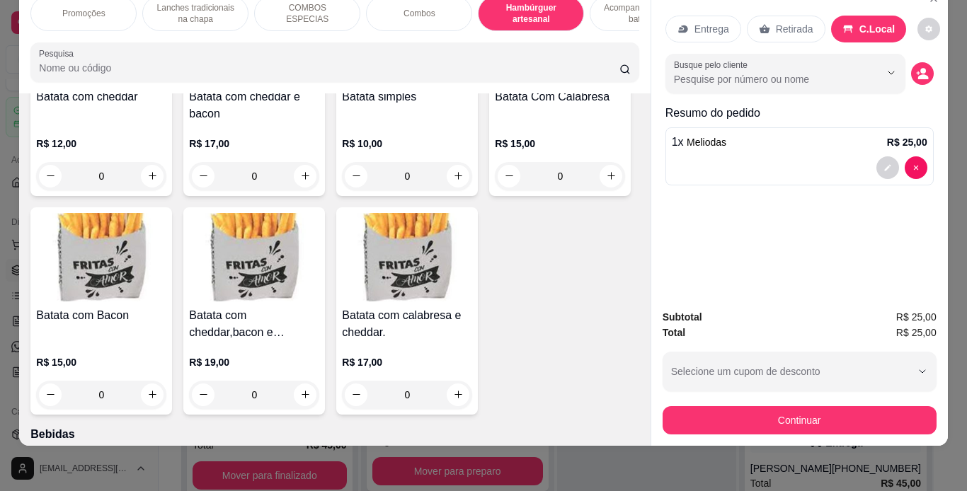
click at [401, 83] on img at bounding box center [407, 38] width 130 height 88
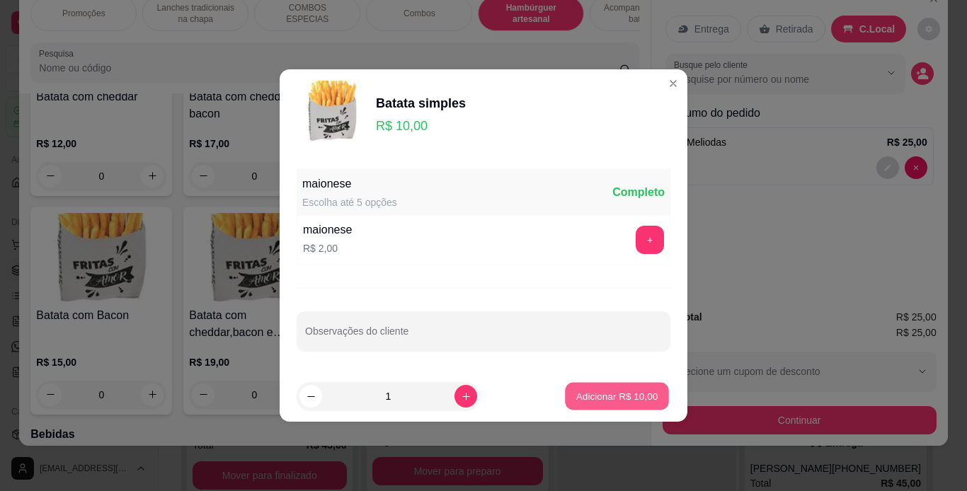
click at [629, 404] on button "Adicionar R$ 10,00" at bounding box center [617, 397] width 104 height 28
type input "1"
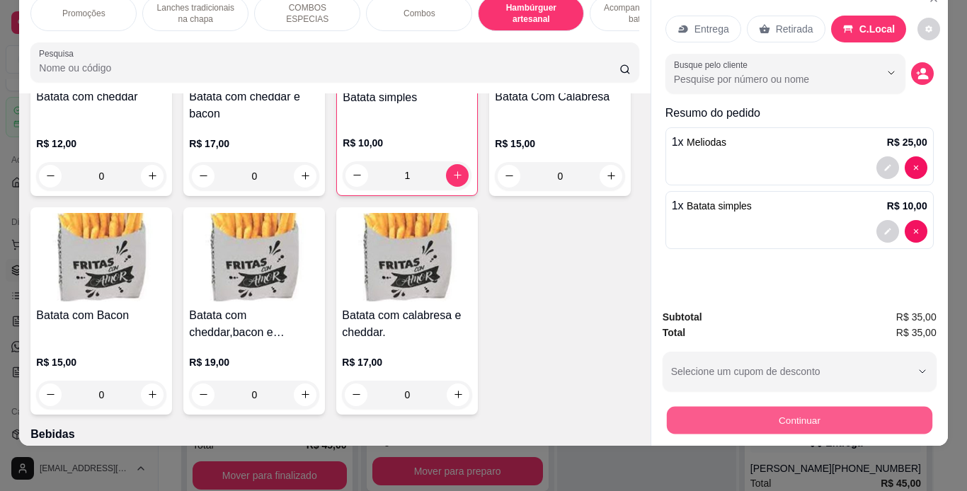
click at [716, 414] on button "Continuar" at bounding box center [798, 421] width 265 height 28
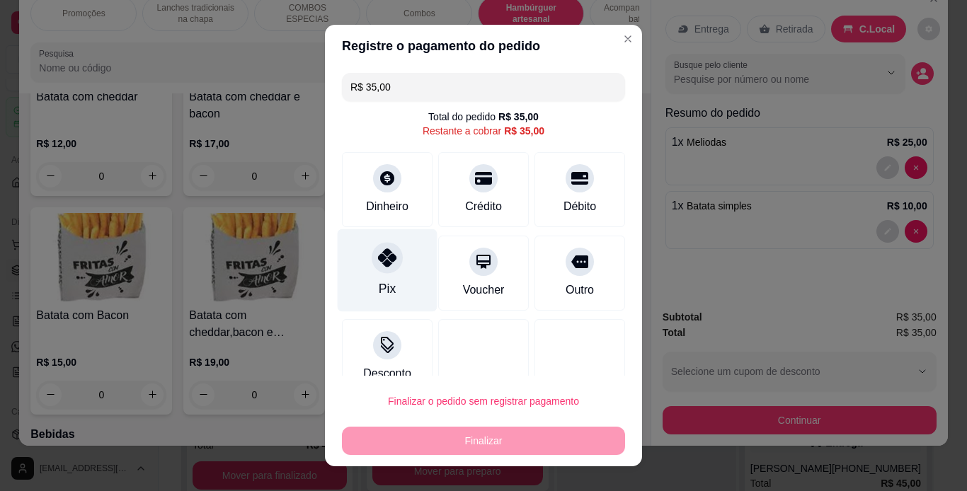
click at [372, 262] on div at bounding box center [387, 257] width 31 height 31
type input "R$ 0,00"
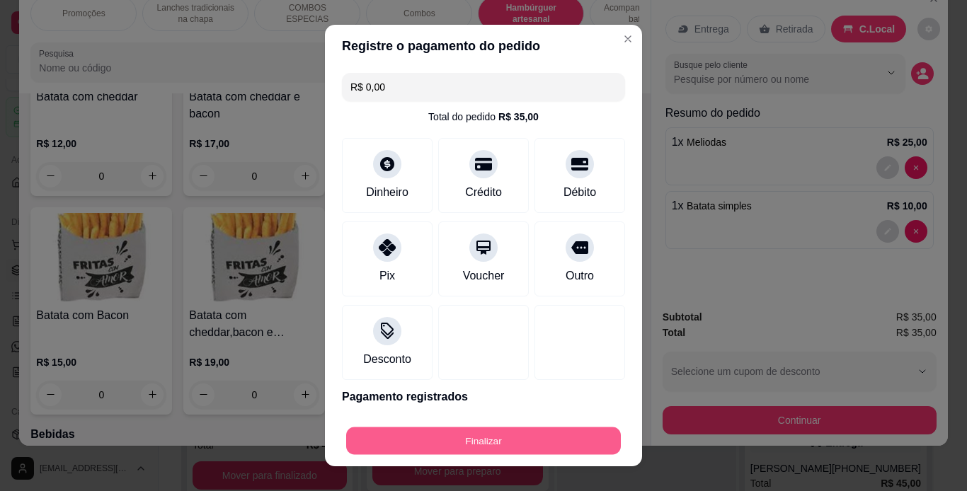
click at [510, 446] on button "Finalizar" at bounding box center [483, 442] width 275 height 28
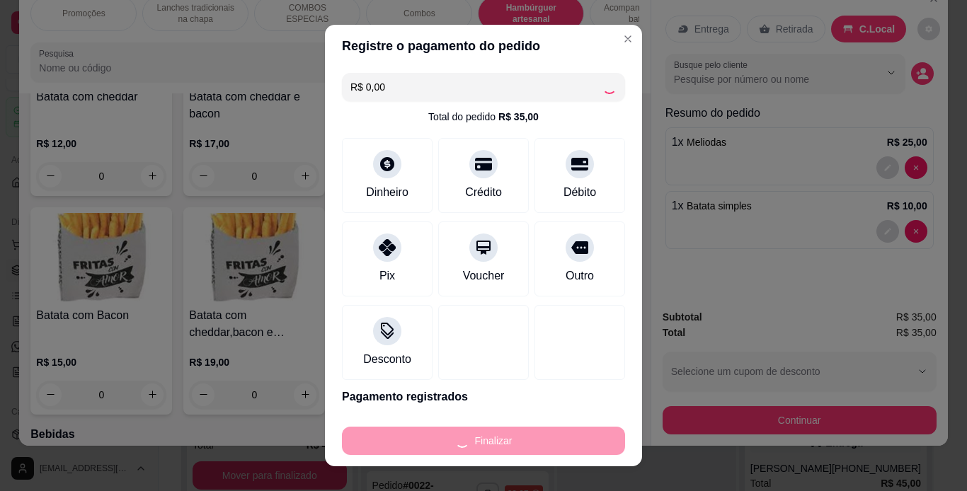
type input "0"
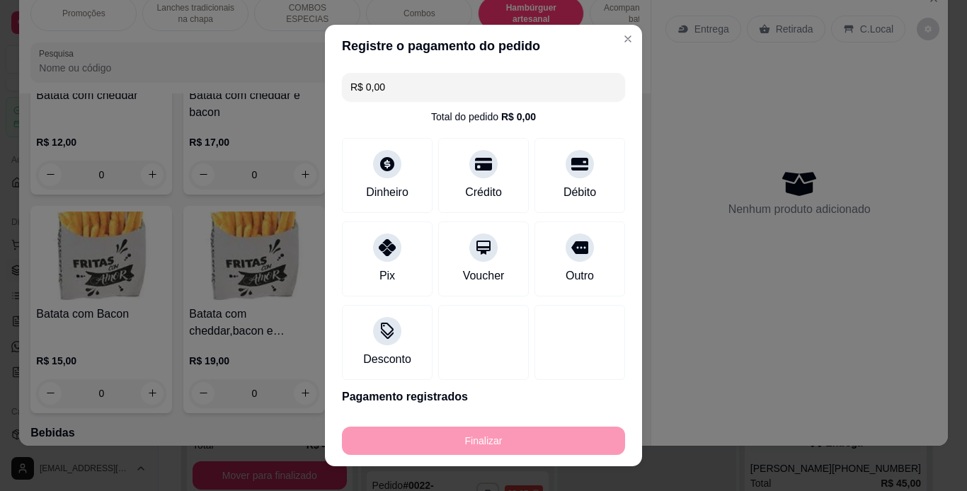
type input "-R$ 35,00"
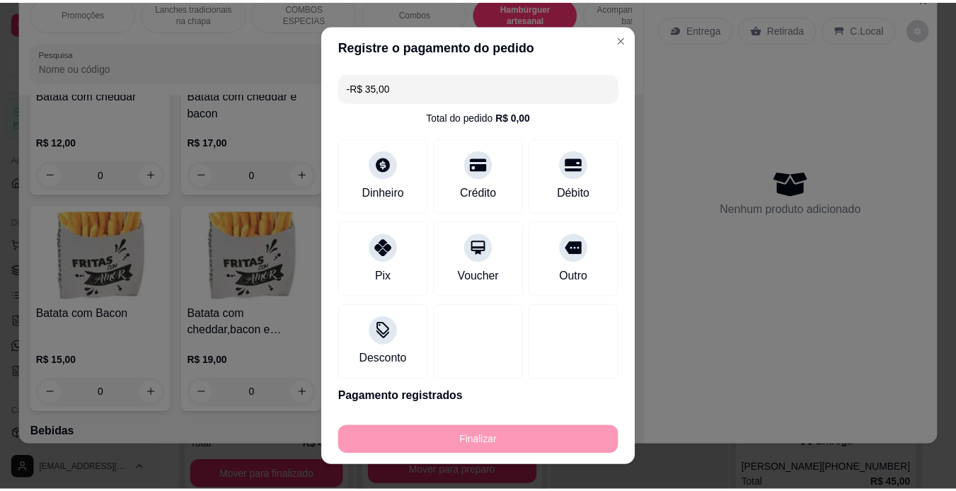
scroll to position [3231, 0]
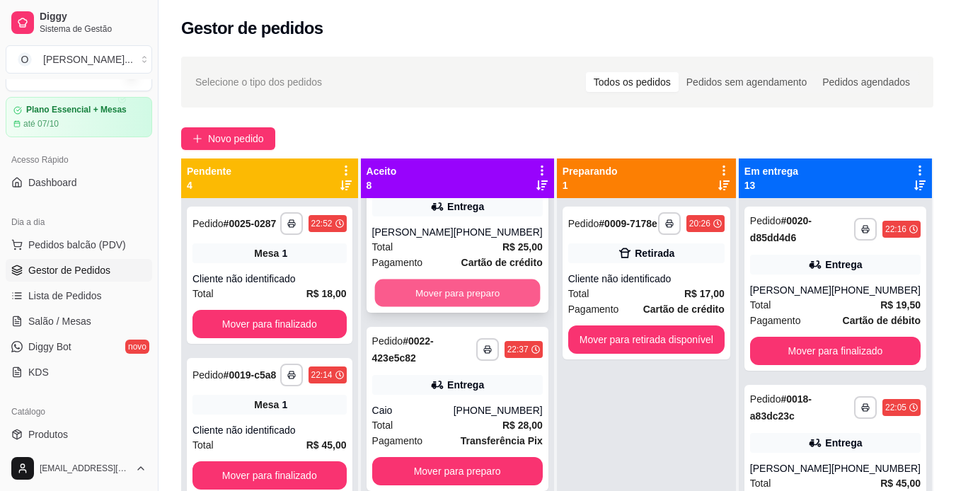
click at [453, 290] on button "Mover para preparo" at bounding box center [457, 293] width 166 height 28
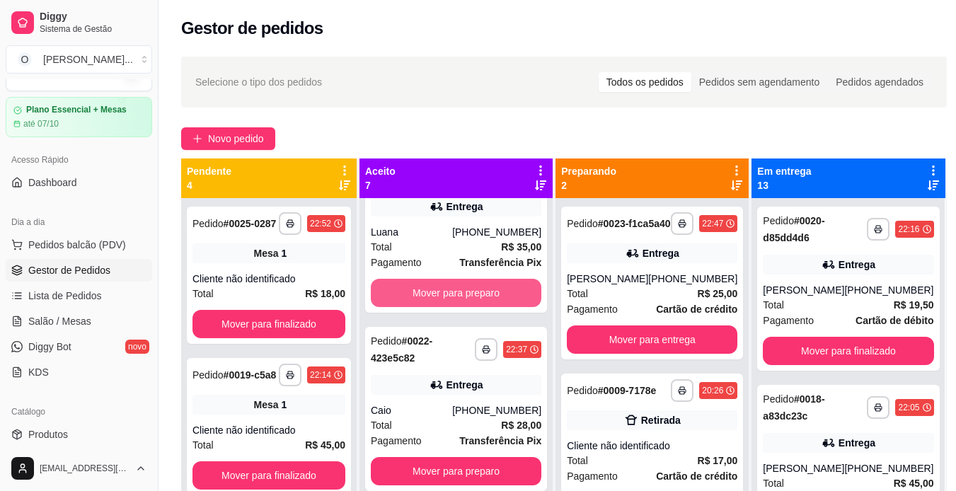
scroll to position [803, 0]
click at [453, 292] on button "Mover para preparo" at bounding box center [457, 293] width 166 height 28
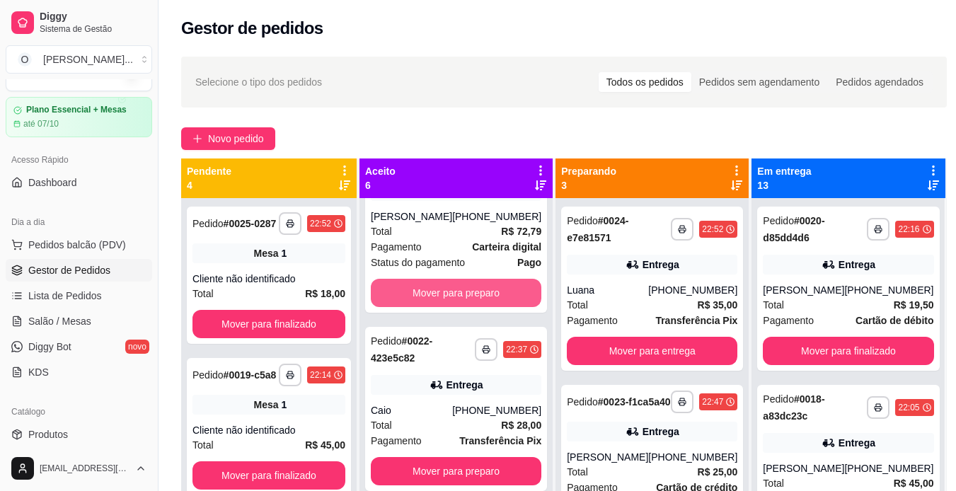
scroll to position [625, 0]
click at [453, 292] on button "Mover para preparo" at bounding box center [457, 293] width 166 height 28
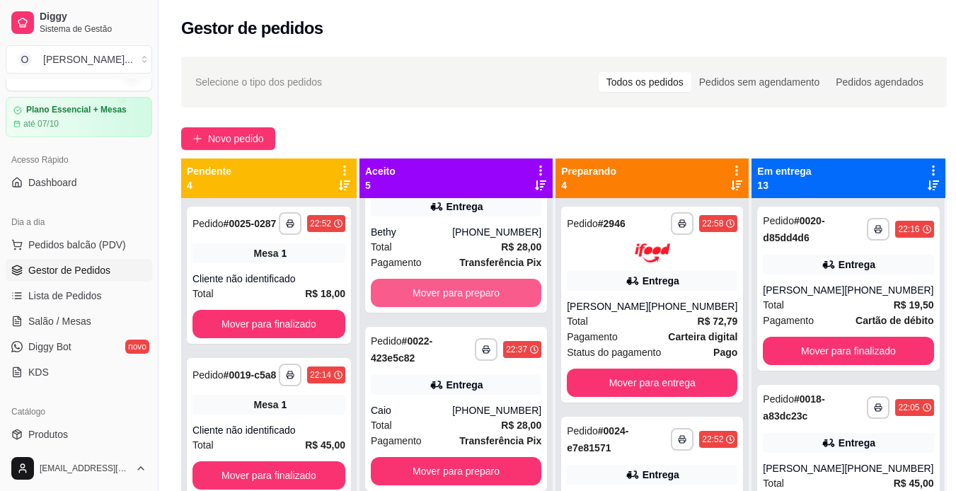
scroll to position [415, 0]
click at [453, 292] on button "Mover para preparo" at bounding box center [457, 294] width 166 height 28
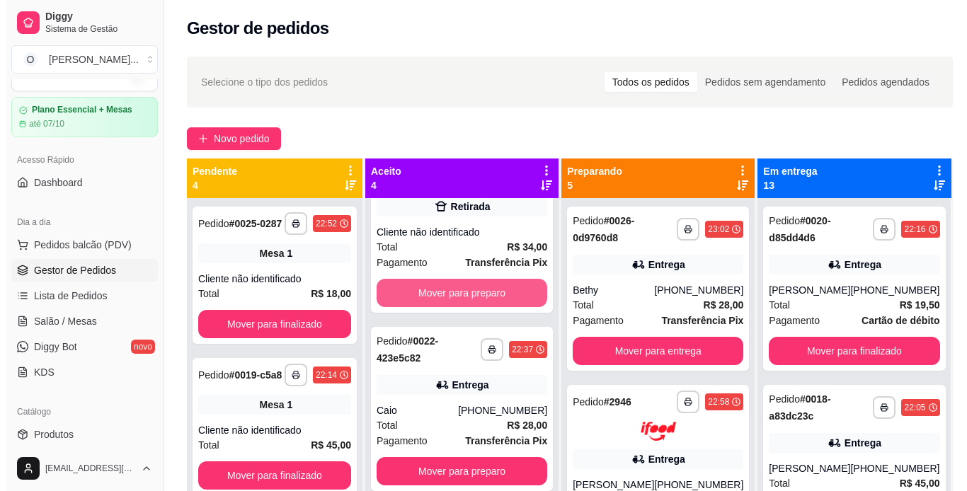
scroll to position [236, 0]
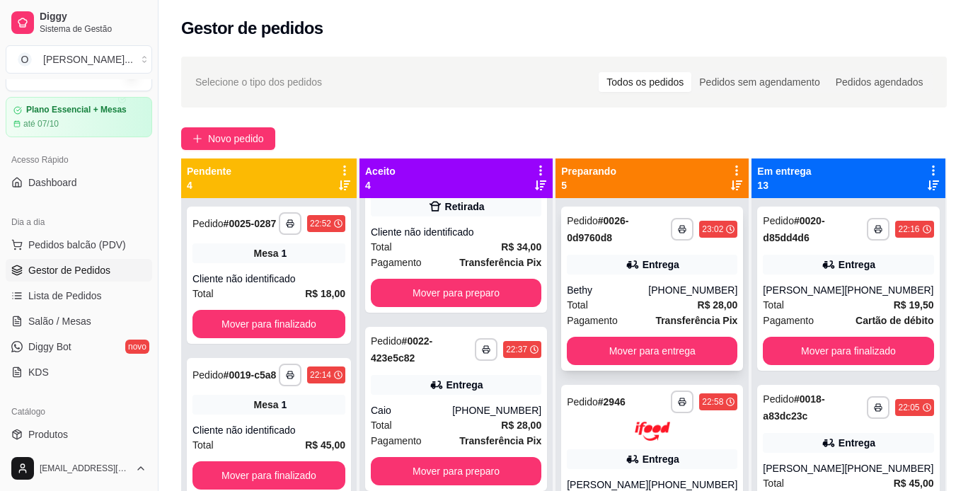
click at [678, 281] on div "**********" at bounding box center [652, 289] width 182 height 164
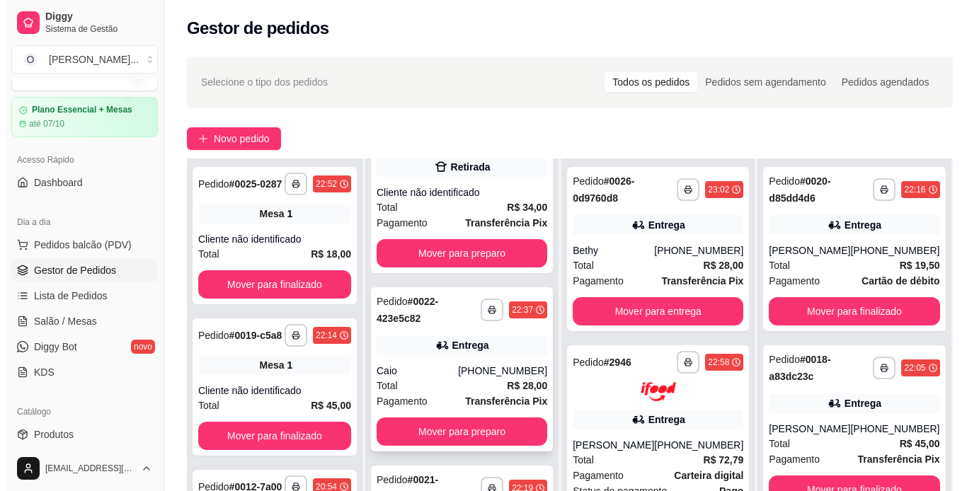
scroll to position [216, 0]
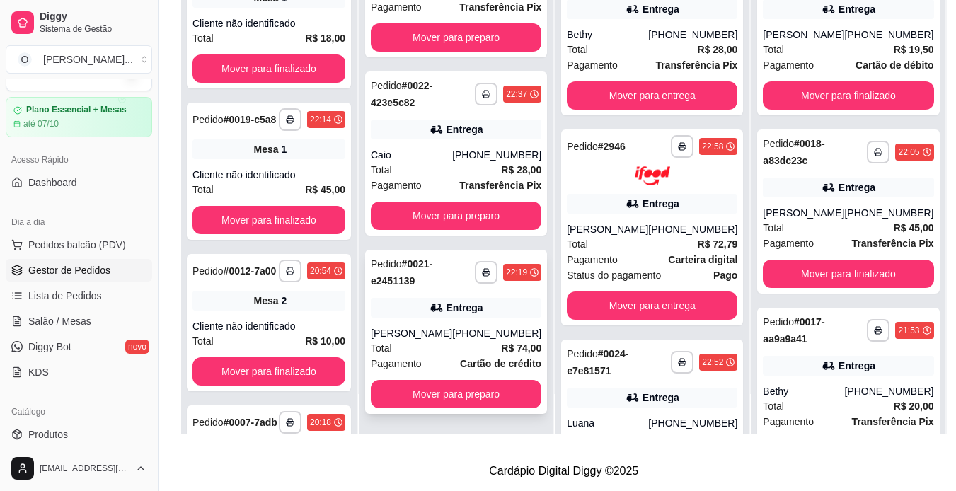
click at [460, 356] on span "Cartão de crédito" at bounding box center [500, 364] width 81 height 16
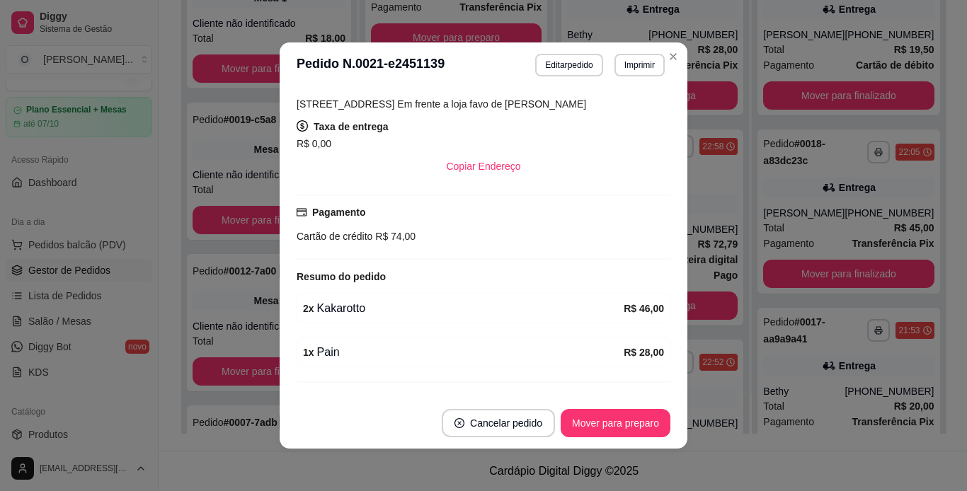
scroll to position [365, 0]
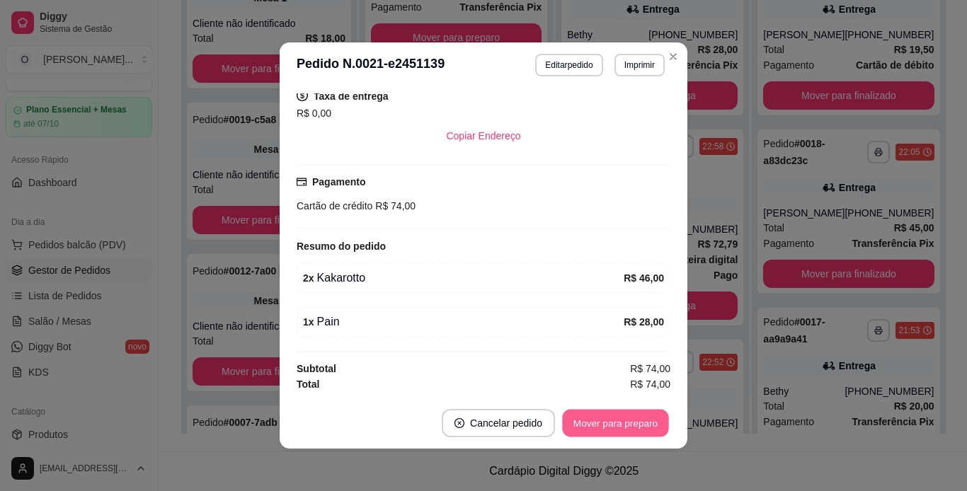
click at [605, 416] on button "Mover para preparo" at bounding box center [615, 424] width 106 height 28
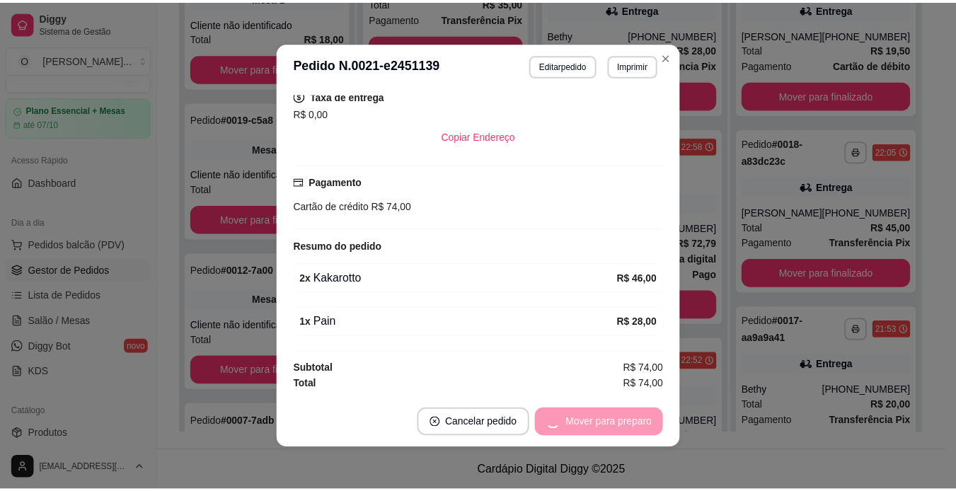
scroll to position [58, 0]
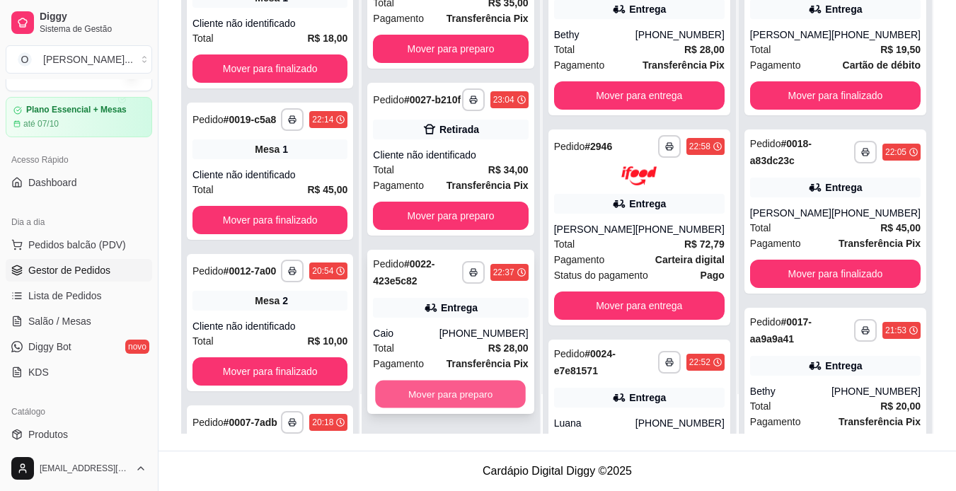
click at [476, 390] on button "Mover para preparo" at bounding box center [451, 395] width 151 height 28
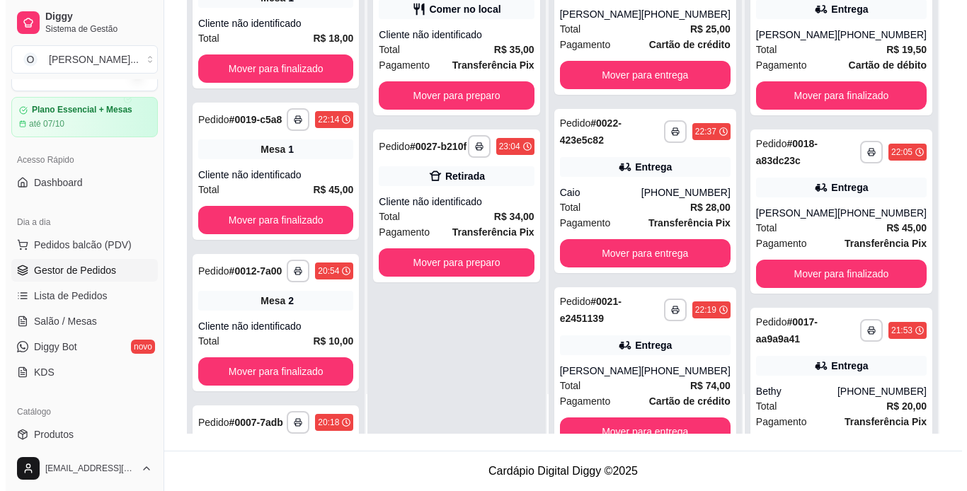
scroll to position [574, 0]
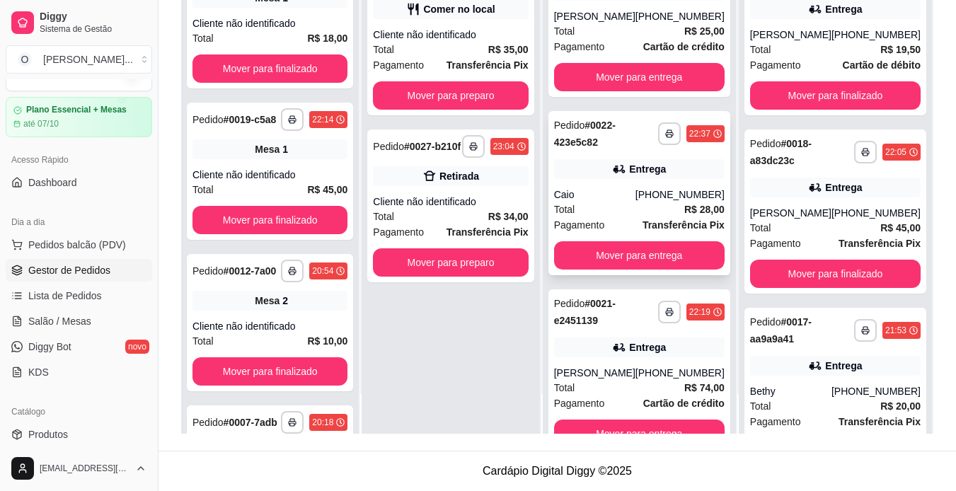
click at [630, 217] on div "Total R$ 28,00" at bounding box center [639, 210] width 171 height 16
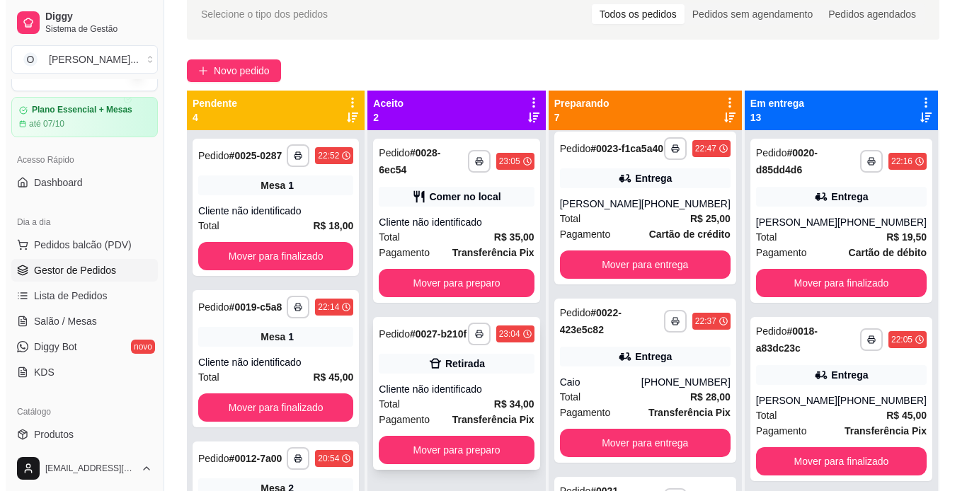
scroll to position [0, 0]
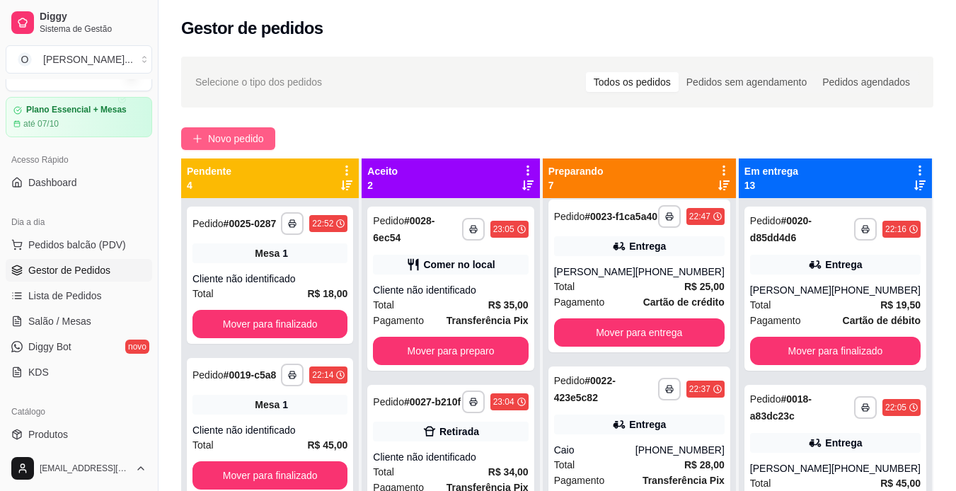
click at [270, 133] on button "Novo pedido" at bounding box center [228, 138] width 94 height 23
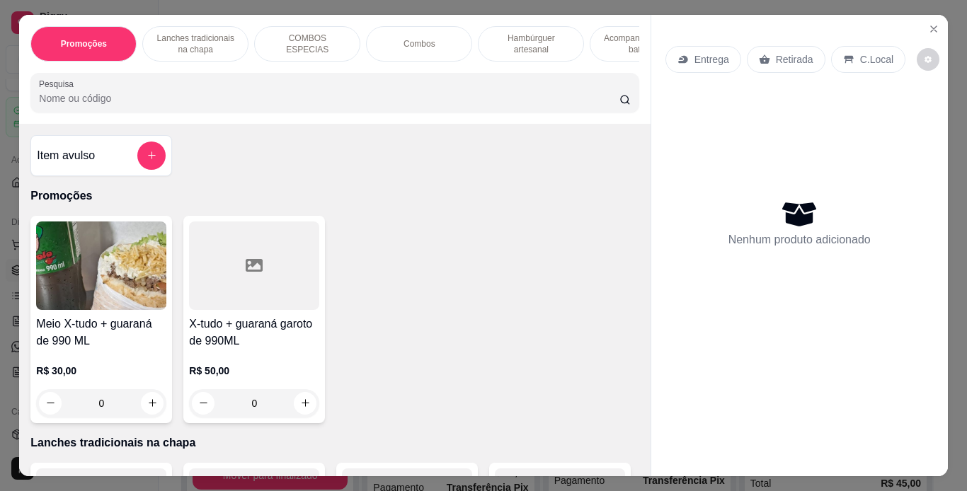
click at [212, 38] on p "Lanches tradicionais na chapa" at bounding box center [195, 44] width 82 height 23
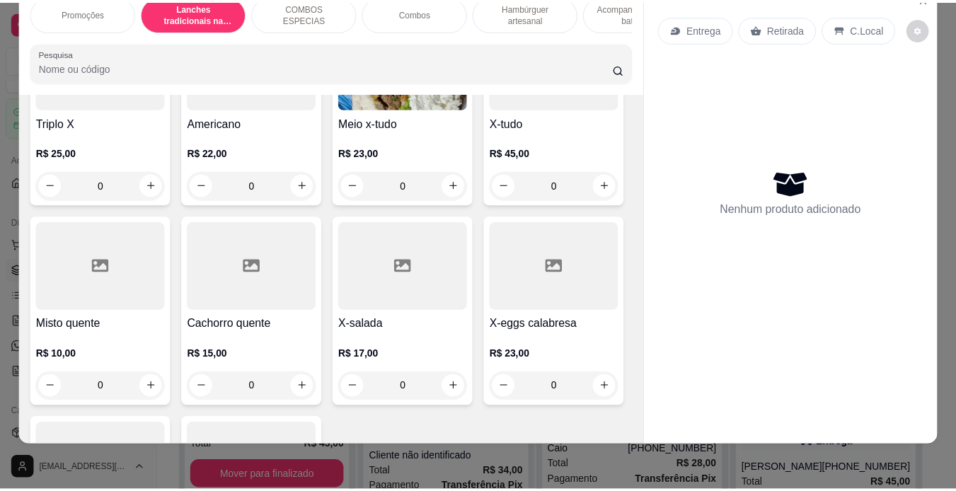
scroll to position [826, 0]
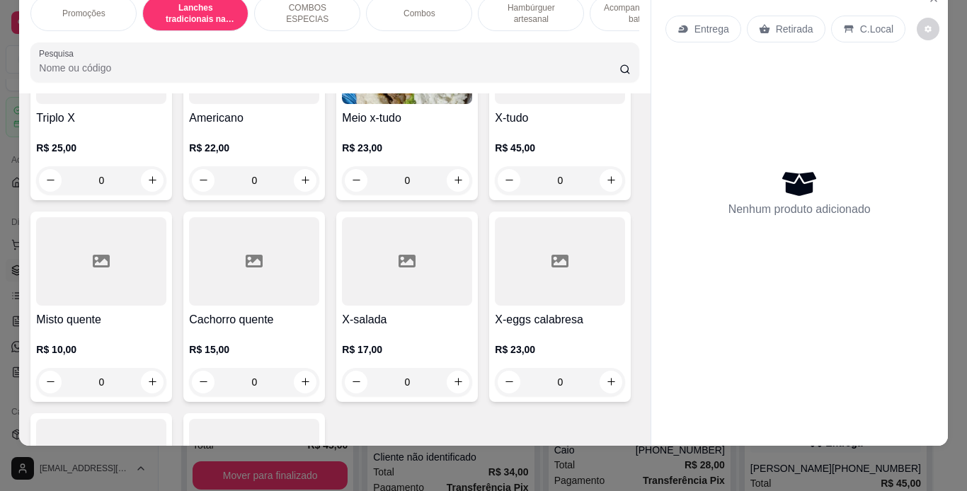
click at [495, 195] on div "0" at bounding box center [560, 180] width 130 height 28
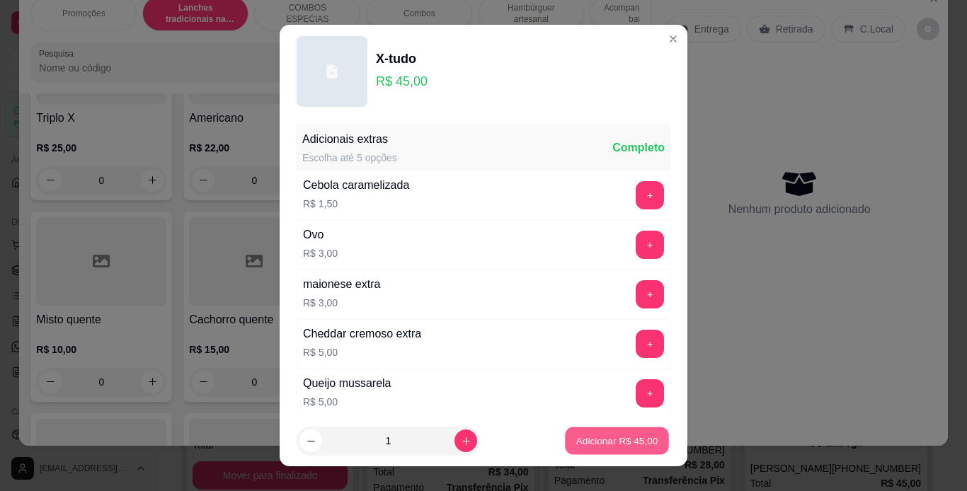
click at [609, 439] on p "Adicionar R$ 45,00" at bounding box center [617, 441] width 82 height 13
type input "1"
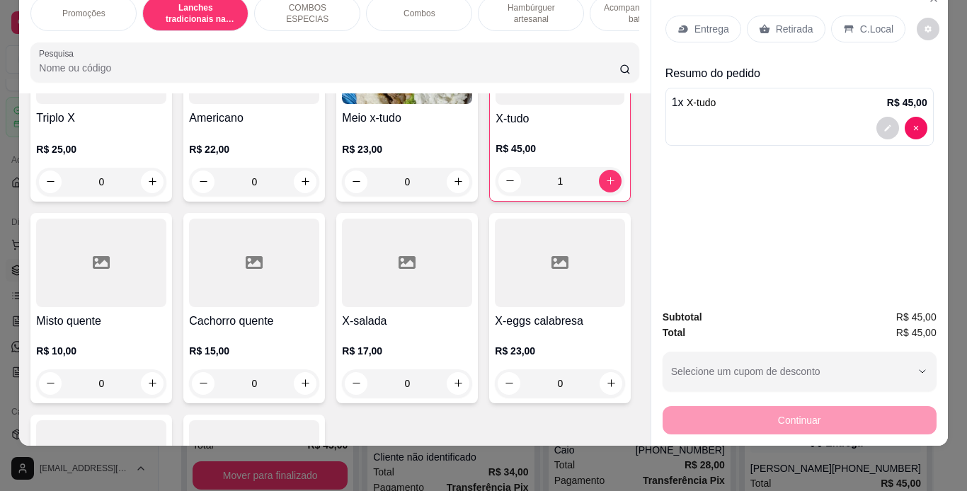
click at [791, 16] on div "Retirada" at bounding box center [786, 29] width 79 height 27
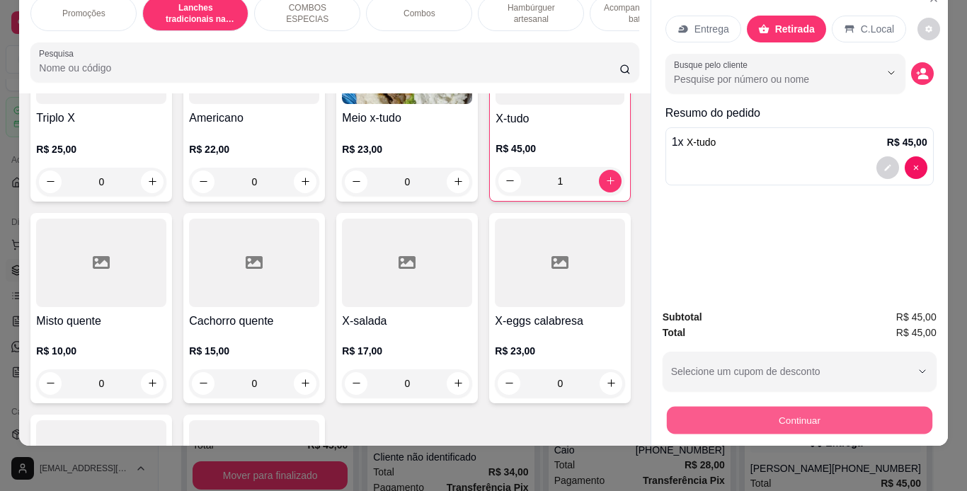
click at [757, 407] on button "Continuar" at bounding box center [798, 421] width 265 height 28
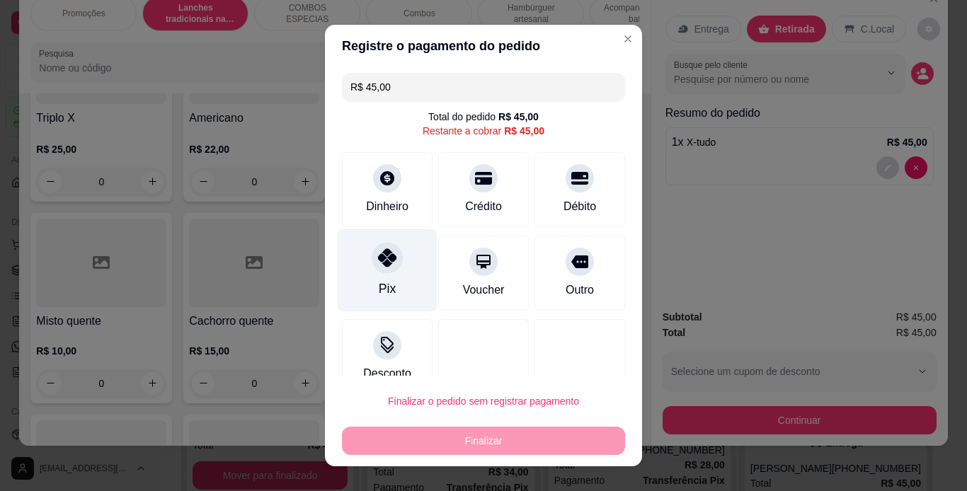
click at [378, 252] on icon at bounding box center [387, 257] width 18 height 18
type input "R$ 0,00"
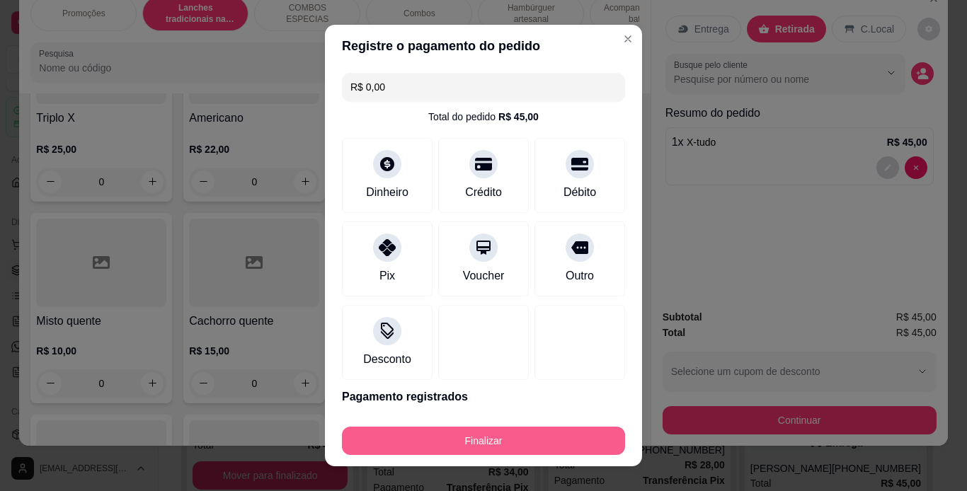
click at [541, 431] on div "Finalizar" at bounding box center [483, 438] width 283 height 34
click at [541, 431] on button "Finalizar" at bounding box center [483, 442] width 275 height 28
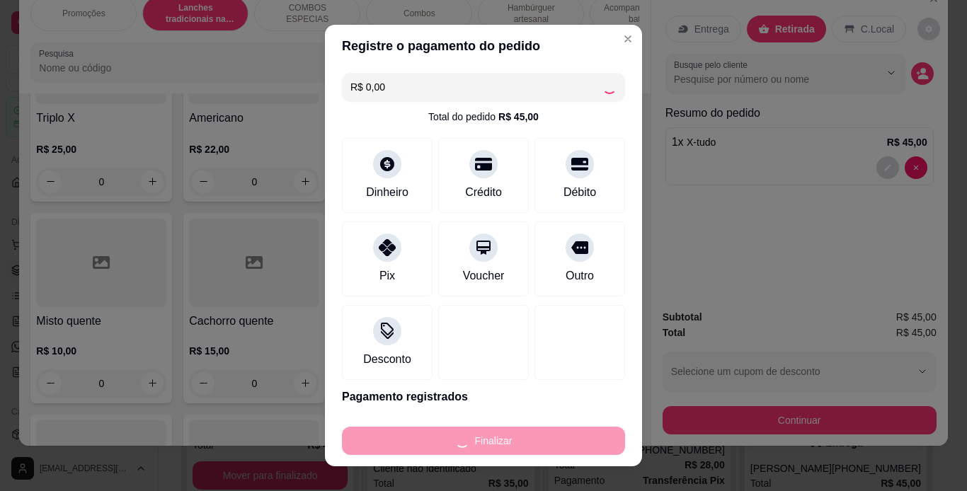
type input "0"
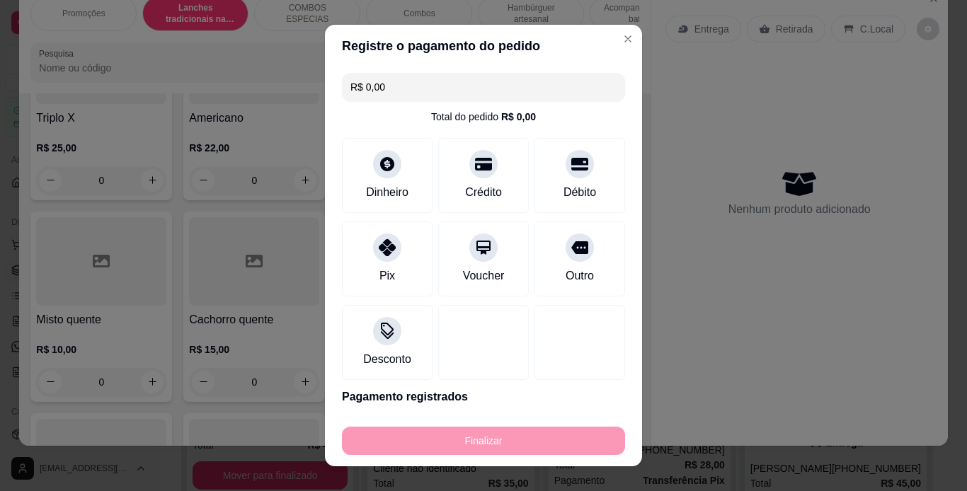
type input "-R$ 45,00"
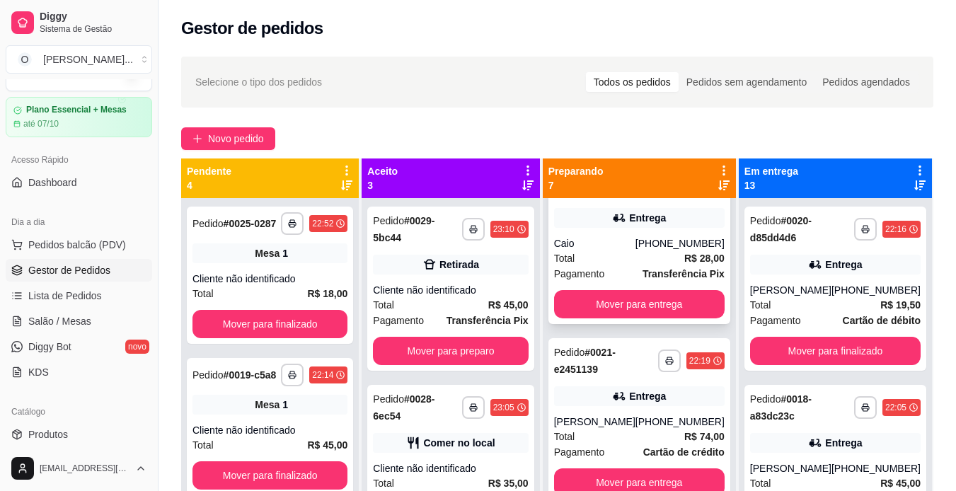
scroll to position [791, 0]
click at [665, 353] on button "button" at bounding box center [669, 361] width 22 height 22
click at [643, 406] on button "IMPRESSORA" at bounding box center [623, 411] width 99 height 22
click at [638, 474] on button "Mover para entrega" at bounding box center [639, 483] width 166 height 28
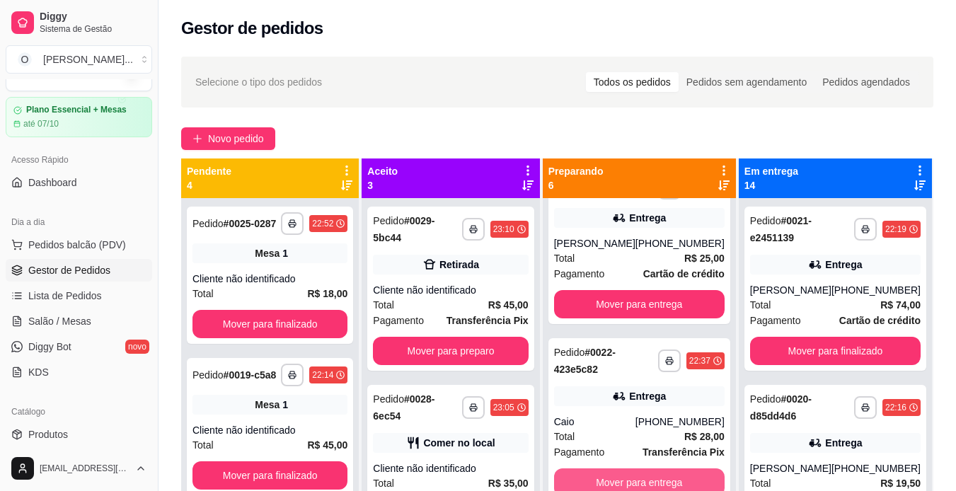
scroll to position [614, 0]
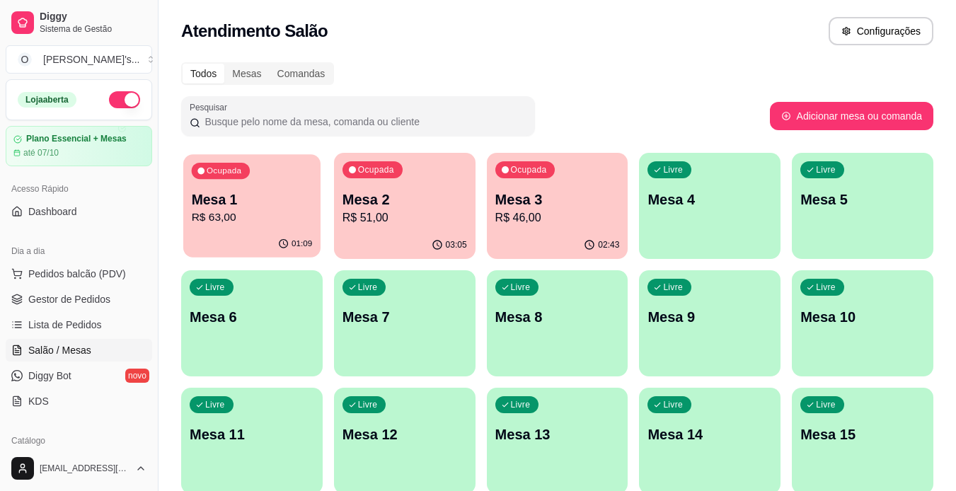
click at [205, 213] on p "R$ 63,00" at bounding box center [252, 218] width 121 height 16
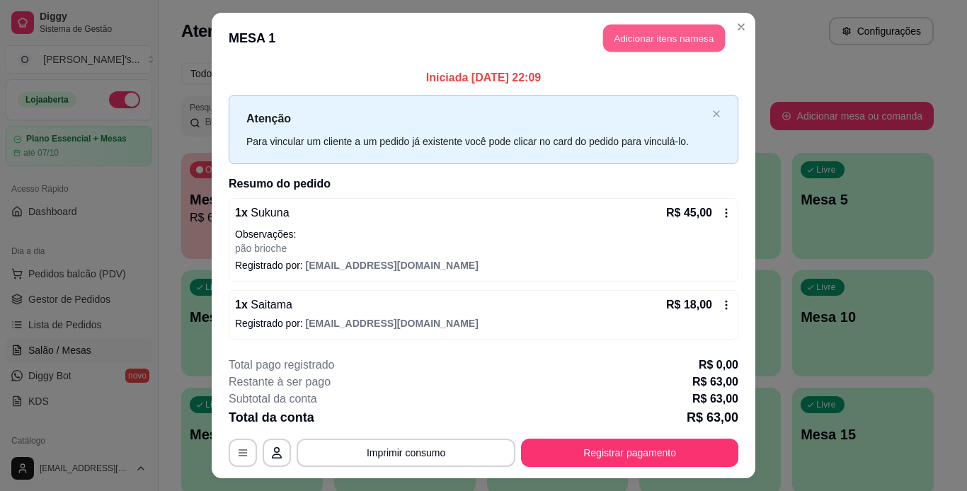
click at [684, 36] on button "Adicionar itens na mesa" at bounding box center [664, 39] width 122 height 28
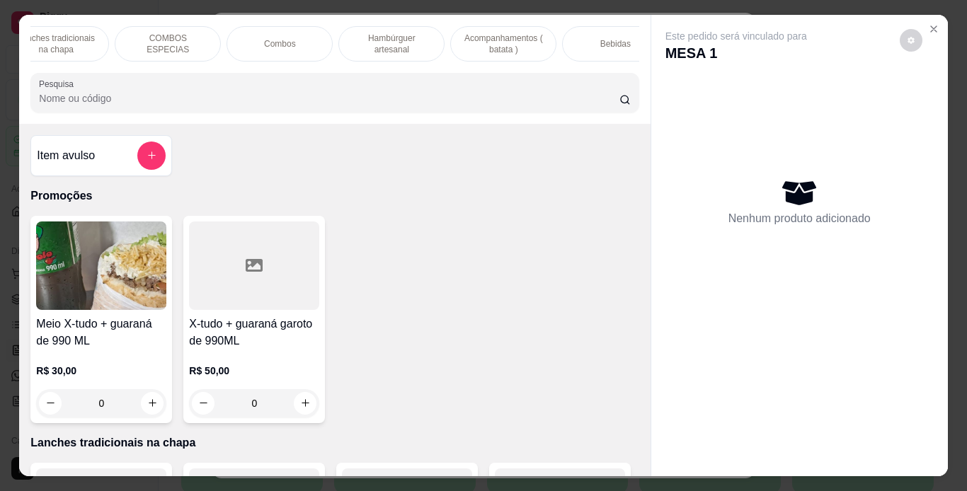
scroll to position [0, 191]
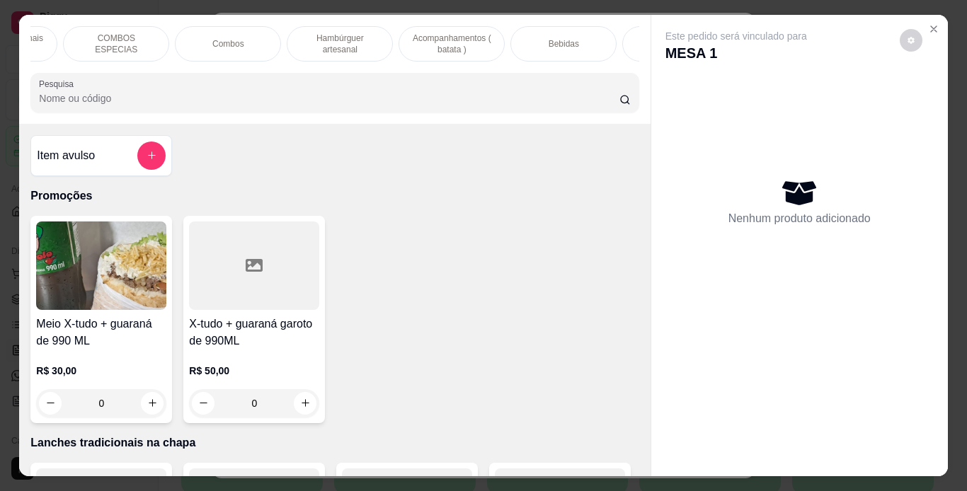
click at [579, 36] on div "Bebidas" at bounding box center [563, 43] width 106 height 35
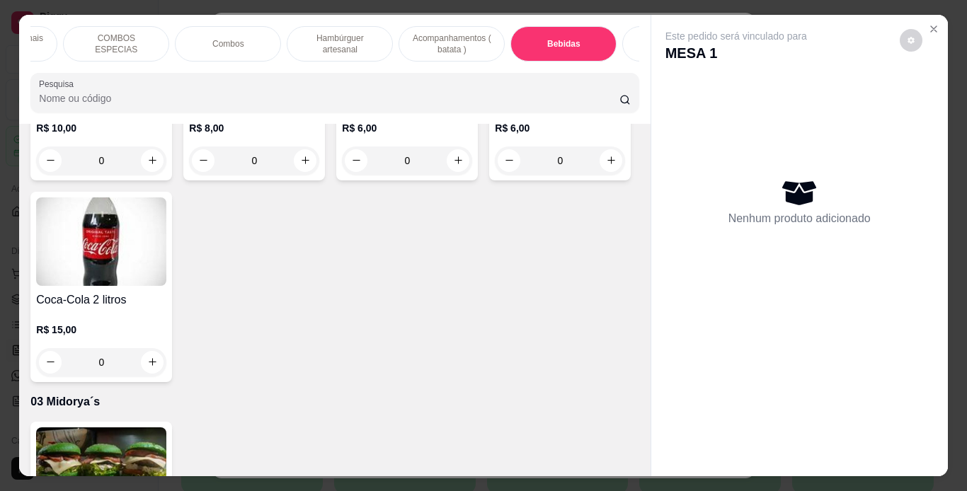
scroll to position [36, 0]
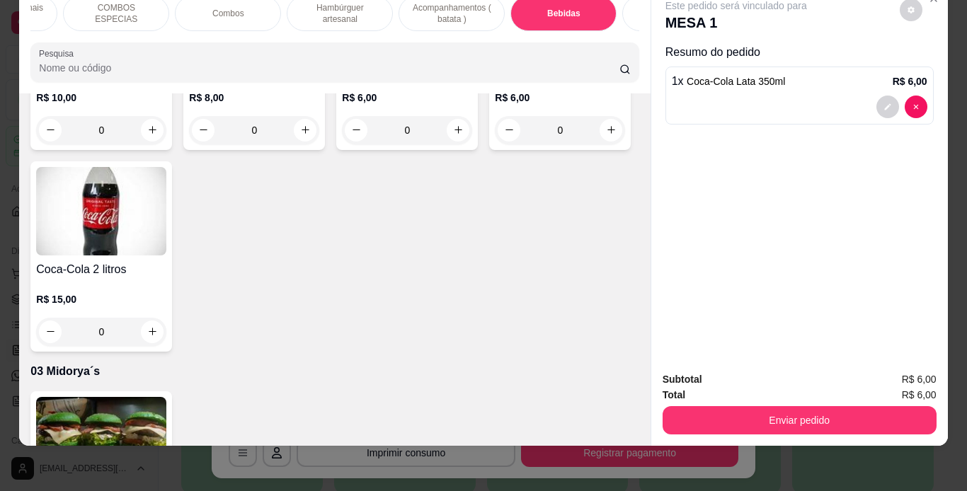
type input "2"
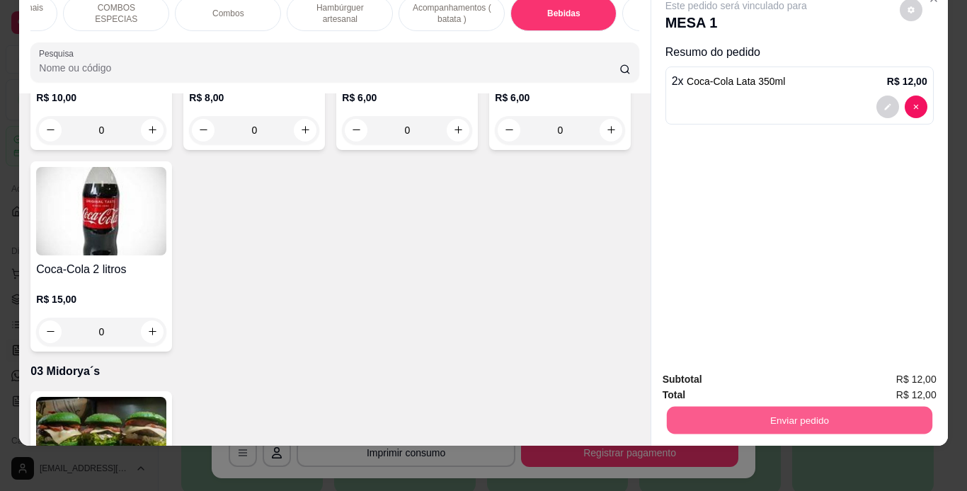
click at [684, 411] on button "Enviar pedido" at bounding box center [798, 421] width 265 height 28
click at [731, 375] on button "Não registrar e enviar pedido" at bounding box center [752, 375] width 143 height 26
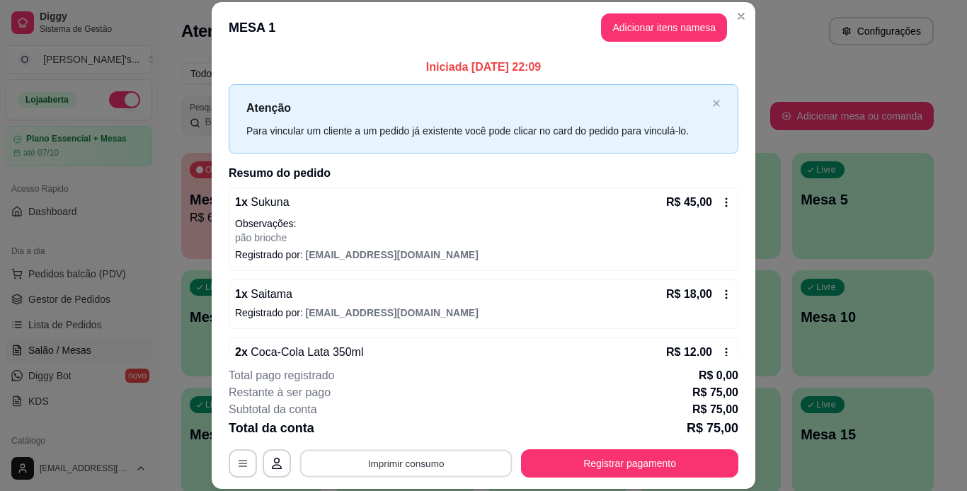
click at [460, 471] on button "Imprimir consumo" at bounding box center [406, 463] width 212 height 28
click at [433, 428] on button "IMPRESSORA" at bounding box center [405, 431] width 103 height 23
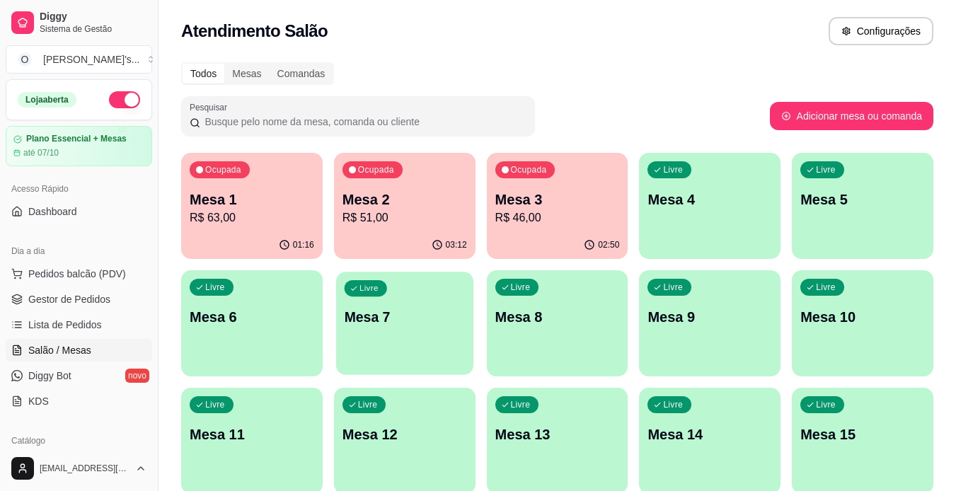
click at [435, 345] on div "Livre Mesa 7" at bounding box center [404, 315] width 137 height 86
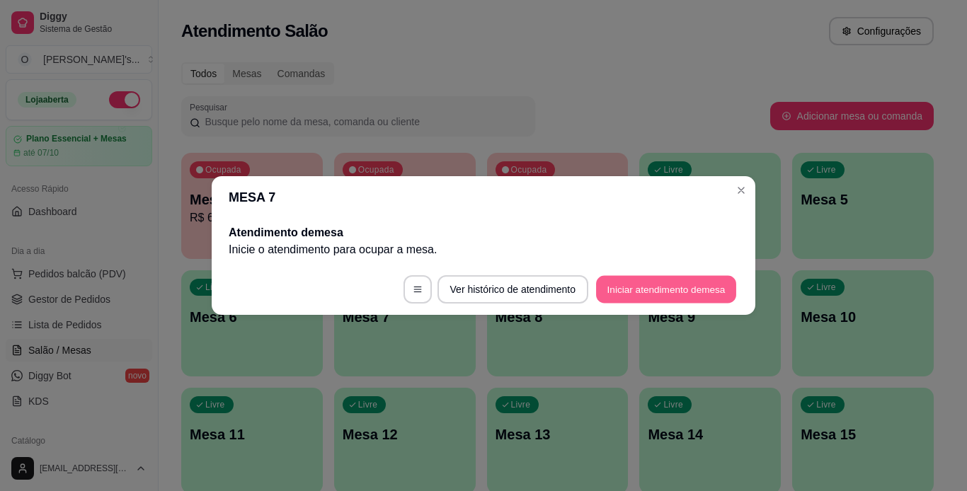
click at [654, 291] on button "Iniciar atendimento de mesa" at bounding box center [666, 290] width 140 height 28
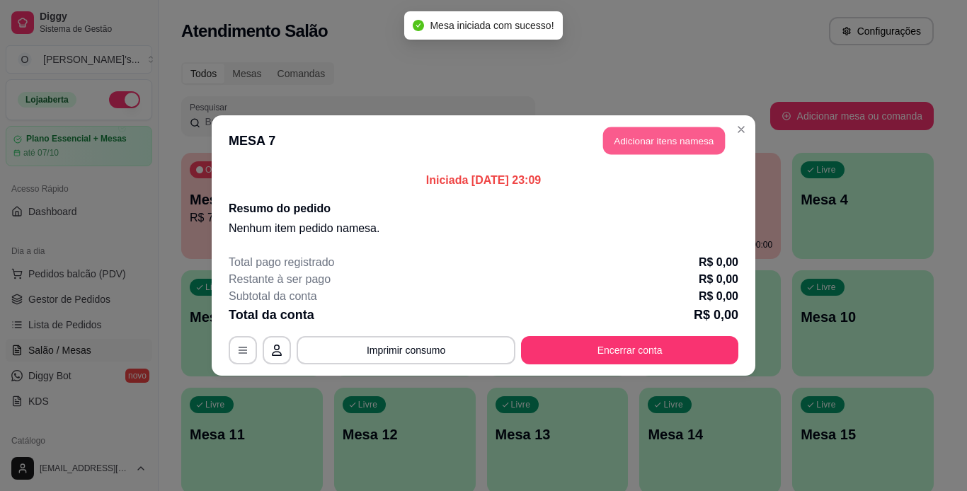
click at [675, 134] on button "Adicionar itens na mesa" at bounding box center [664, 141] width 122 height 28
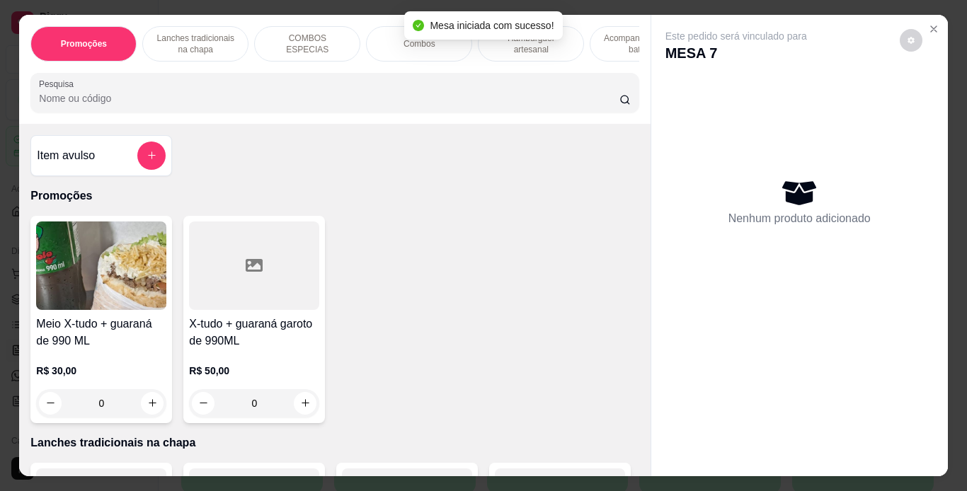
click at [191, 42] on p "Lanches tradicionais na chapa" at bounding box center [195, 44] width 82 height 23
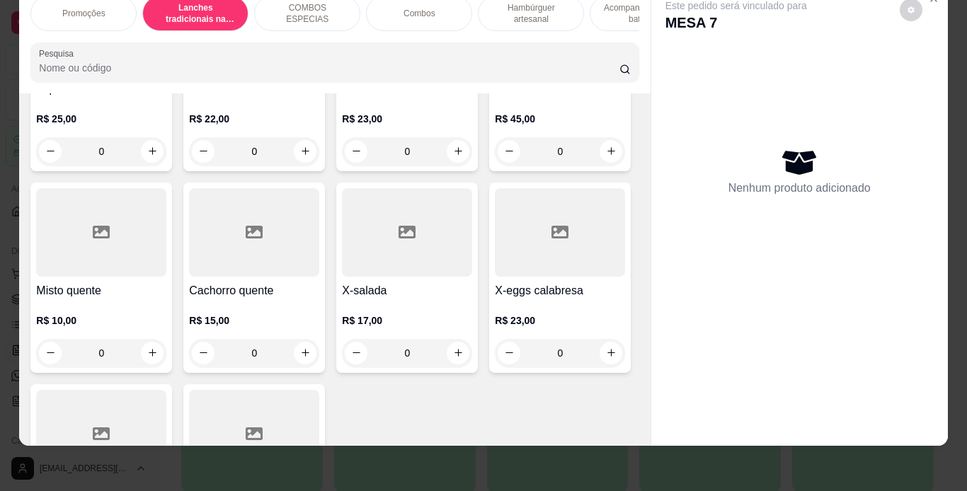
scroll to position [856, 0]
click at [189, 165] on div "0" at bounding box center [254, 151] width 130 height 28
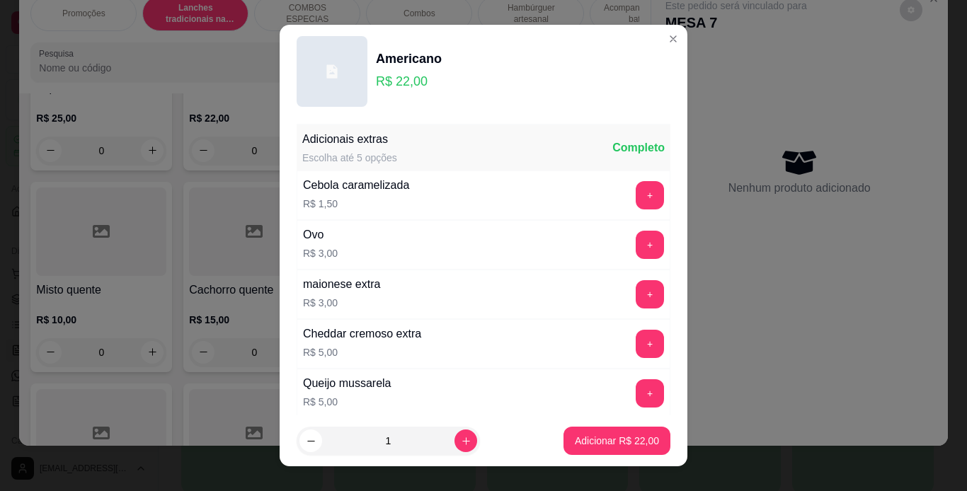
click at [408, 338] on div "Cheddar cremoso extra" at bounding box center [362, 334] width 118 height 17
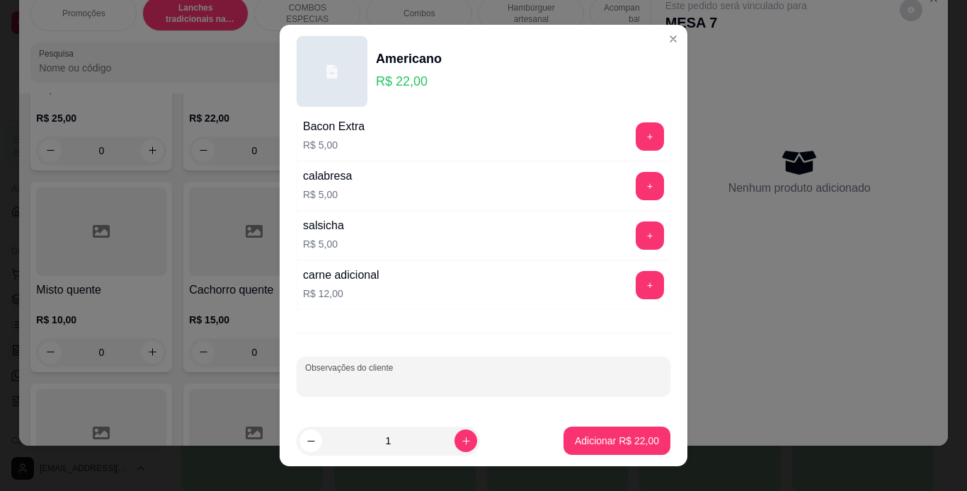
click at [418, 375] on input "Observações do cliente" at bounding box center [483, 382] width 357 height 14
type input "pão de hamburguer"
click at [462, 441] on icon "increase-product-quantity" at bounding box center [465, 440] width 7 height 7
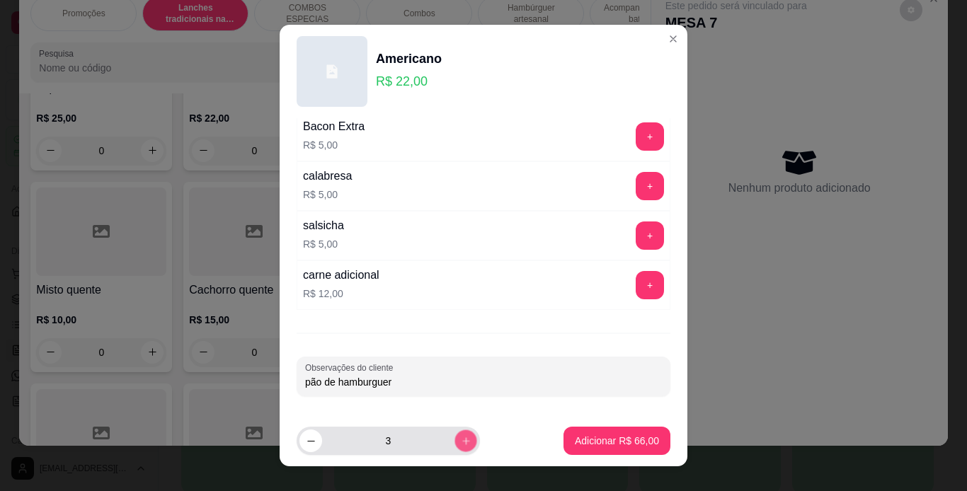
type input "4"
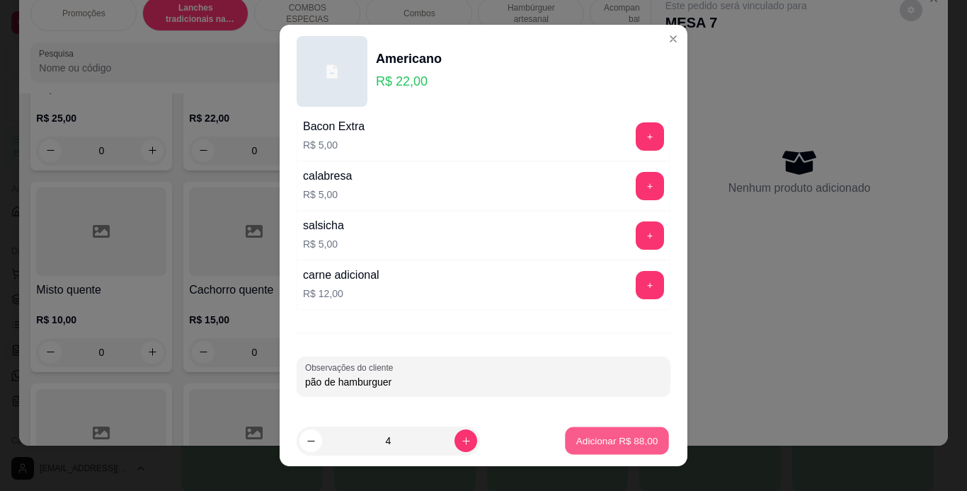
click at [617, 435] on p "Adicionar R$ 88,00" at bounding box center [617, 441] width 82 height 13
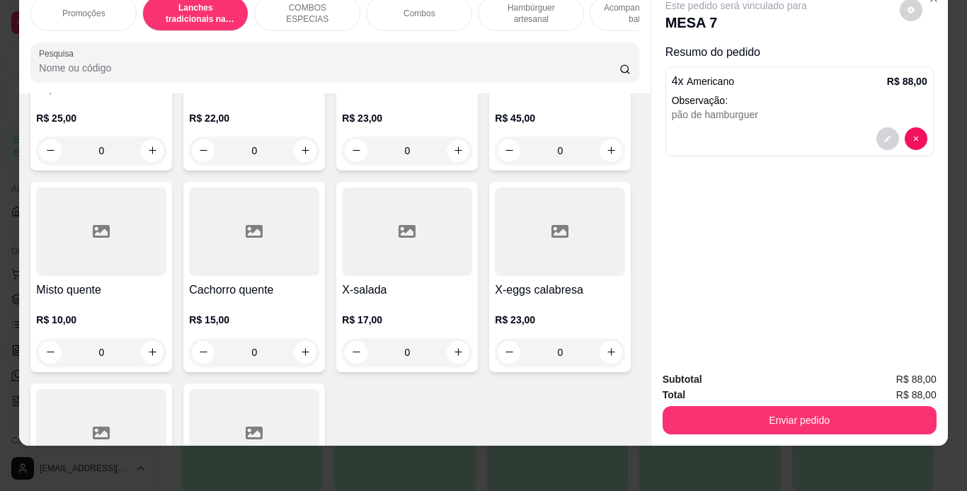
click at [530, 13] on p "Hambúrguer artesanal" at bounding box center [531, 13] width 82 height 23
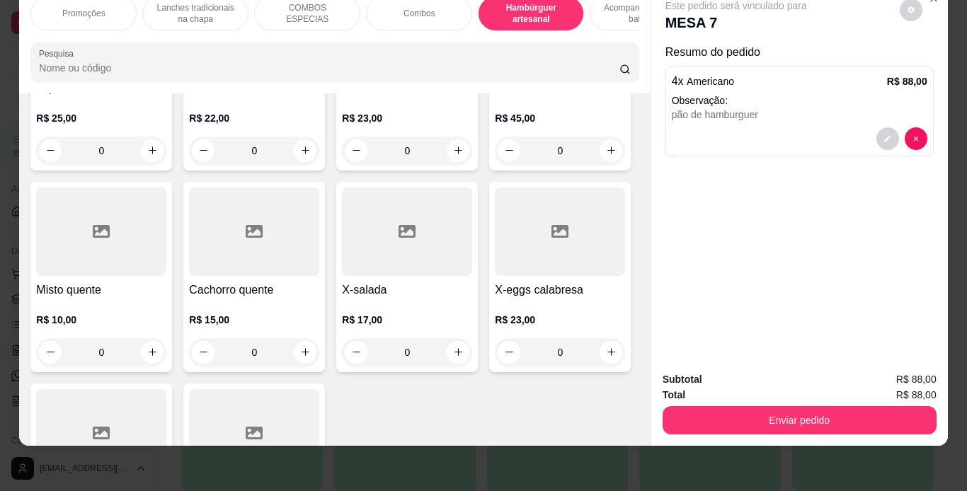
scroll to position [2626, 0]
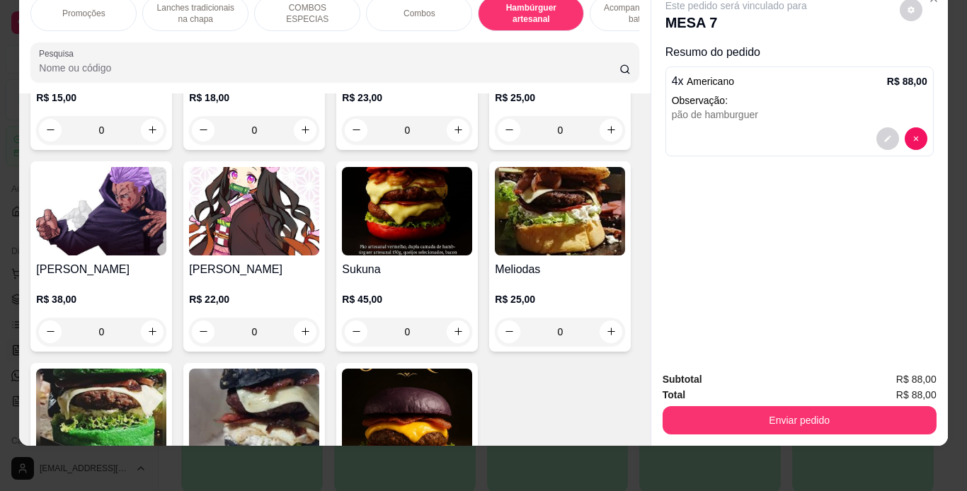
click at [449, 144] on div "0" at bounding box center [407, 130] width 130 height 28
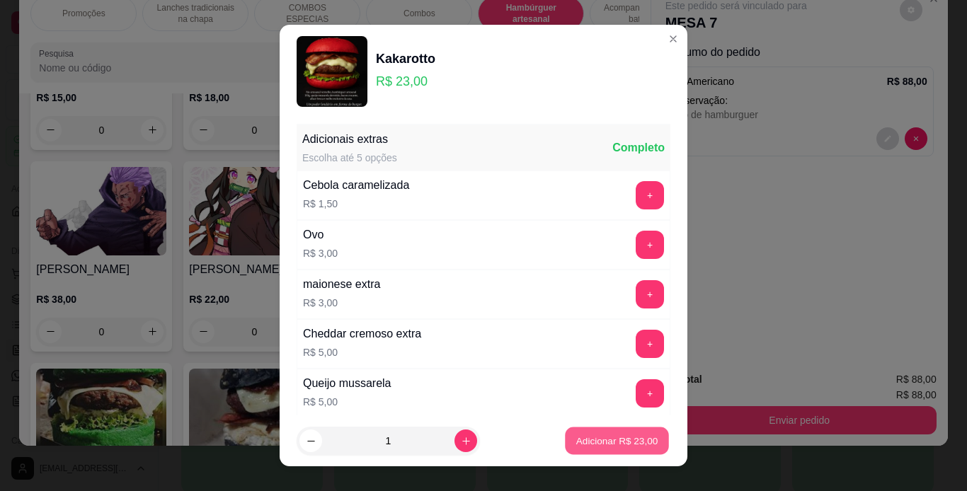
click at [584, 438] on p "Adicionar R$ 23,00" at bounding box center [617, 441] width 82 height 13
type input "1"
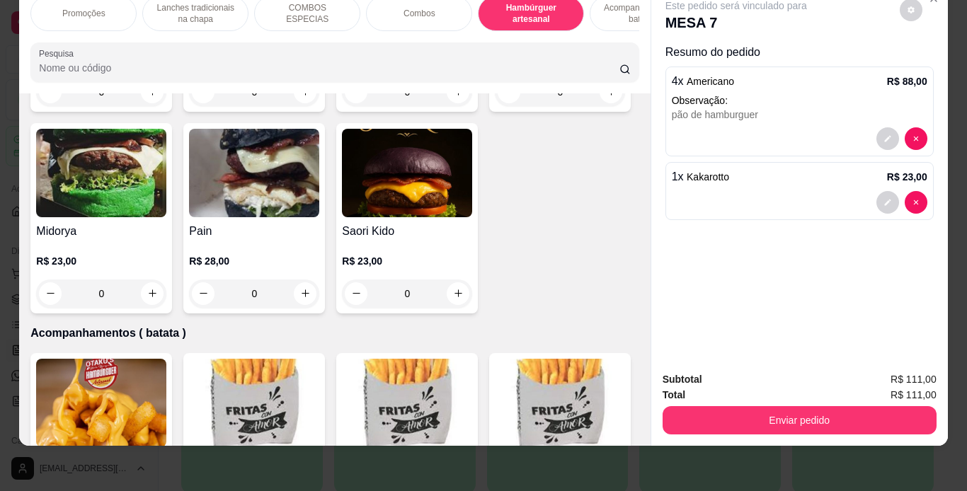
scroll to position [3055, 0]
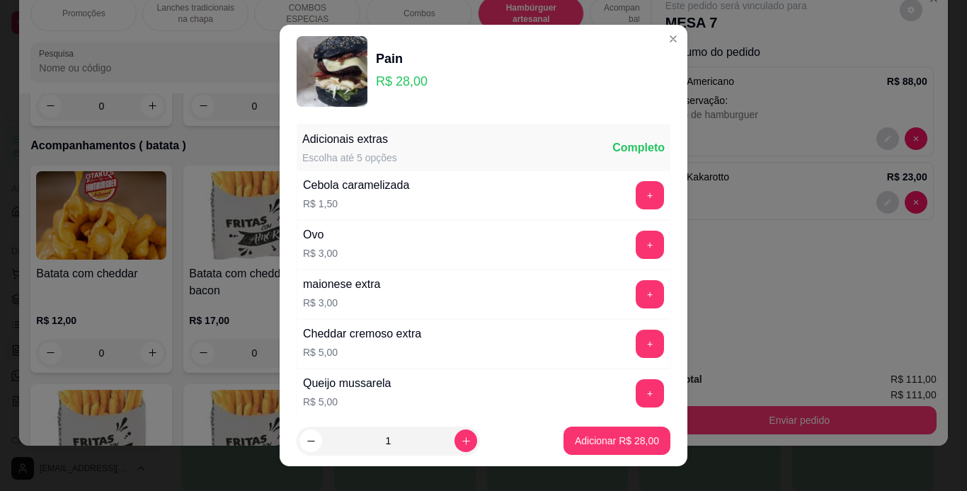
scroll to position [307, 0]
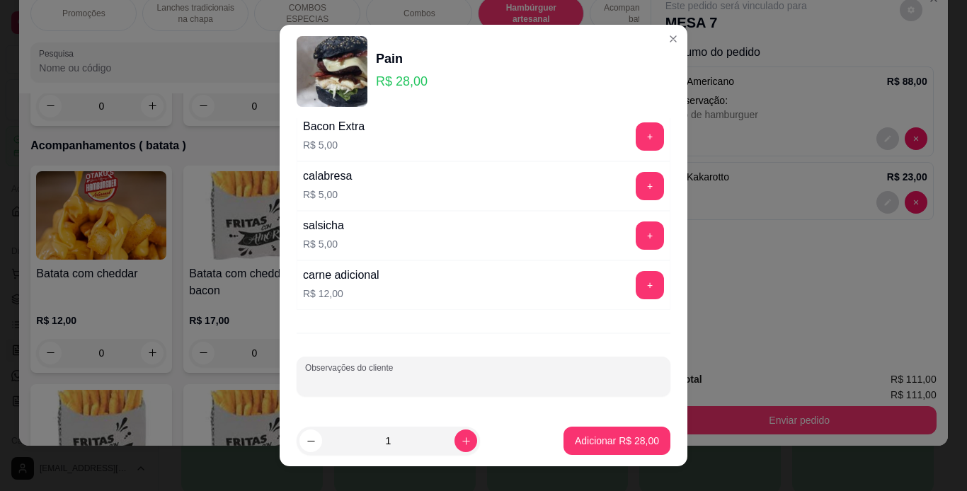
click at [435, 376] on input "Observações do cliente" at bounding box center [483, 382] width 357 height 14
type input "pra levar"
click at [600, 447] on p "Adicionar R$ 28,00" at bounding box center [617, 441] width 82 height 13
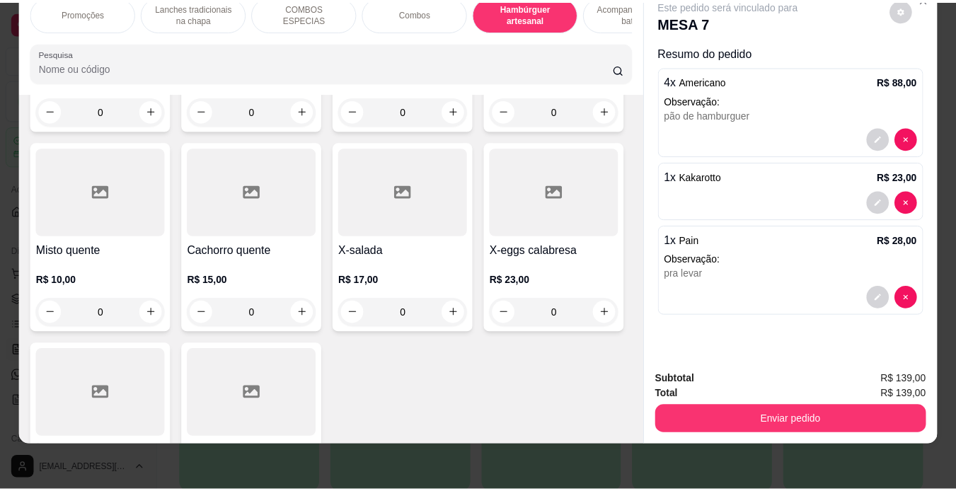
scroll to position [888, 0]
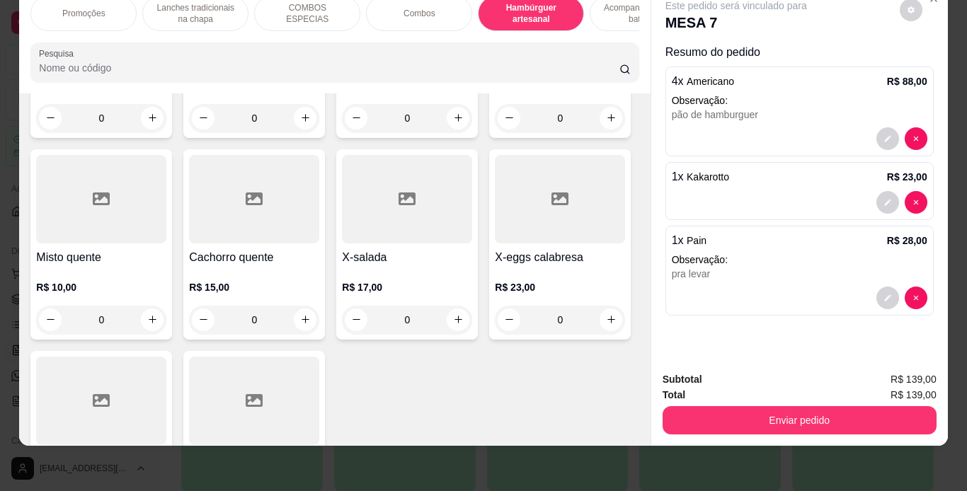
click at [495, 132] on div "0" at bounding box center [560, 118] width 130 height 28
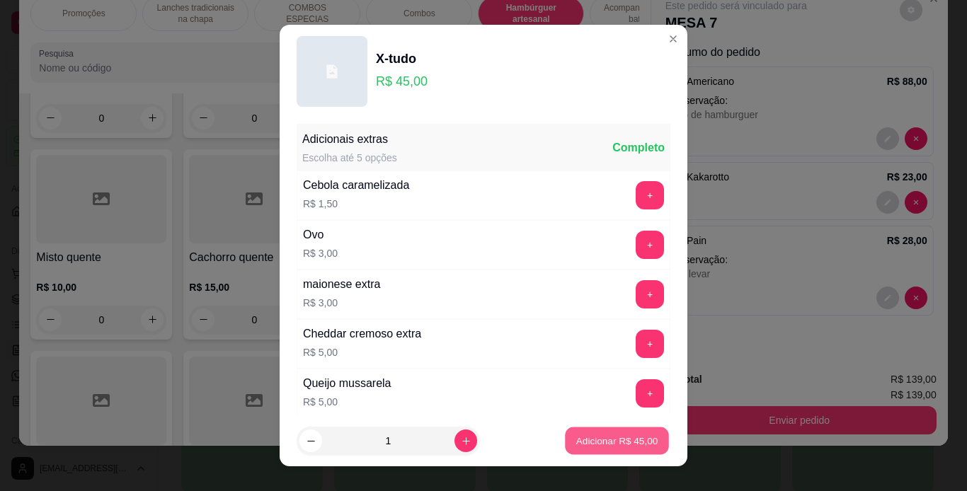
click at [623, 450] on button "Adicionar R$ 45,00" at bounding box center [617, 442] width 104 height 28
type input "1"
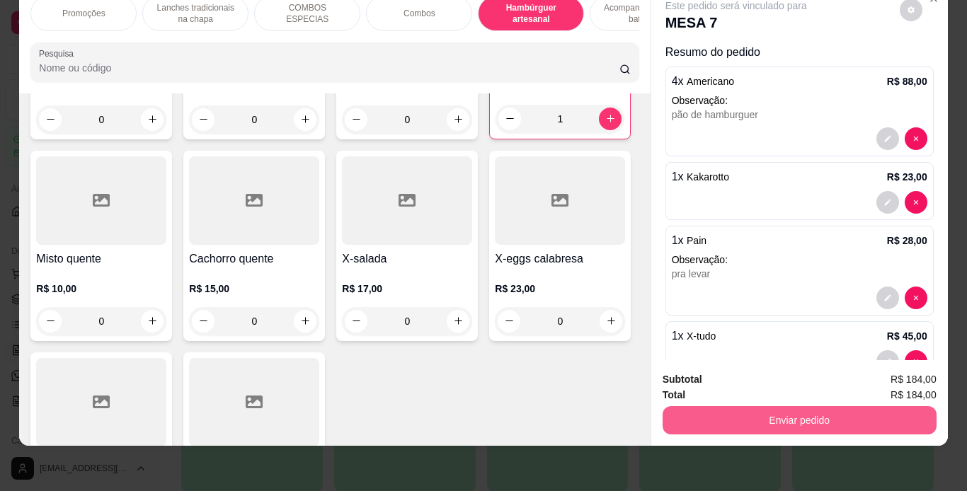
click at [708, 416] on button "Enviar pedido" at bounding box center [800, 420] width 274 height 28
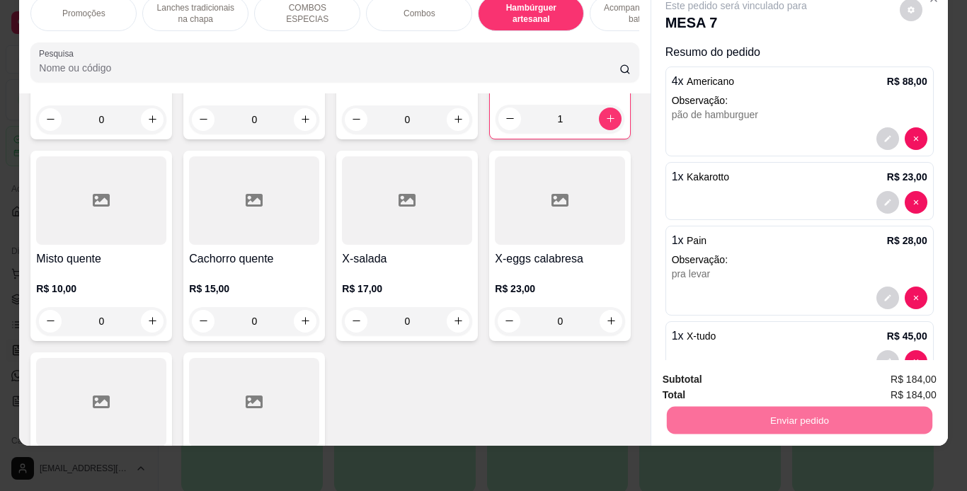
click at [717, 374] on button "Não registrar e enviar pedido" at bounding box center [752, 375] width 143 height 26
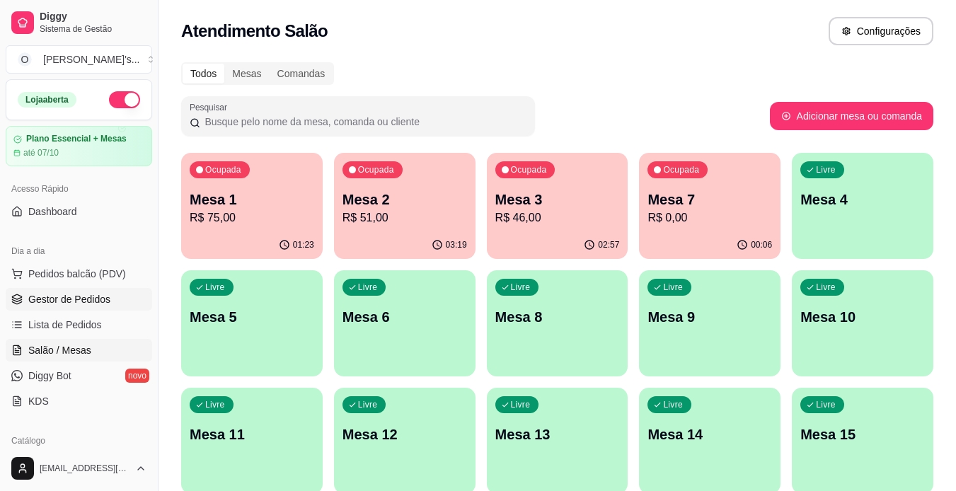
click at [52, 294] on span "Gestor de Pedidos" at bounding box center [69, 299] width 82 height 14
click at [101, 301] on span "Gestor de Pedidos" at bounding box center [69, 299] width 82 height 14
click at [126, 300] on link "Gestor de Pedidos" at bounding box center [79, 299] width 147 height 23
click at [116, 297] on link "Gestor de Pedidos" at bounding box center [79, 299] width 147 height 23
click at [91, 297] on span "Gestor de Pedidos" at bounding box center [69, 299] width 82 height 14
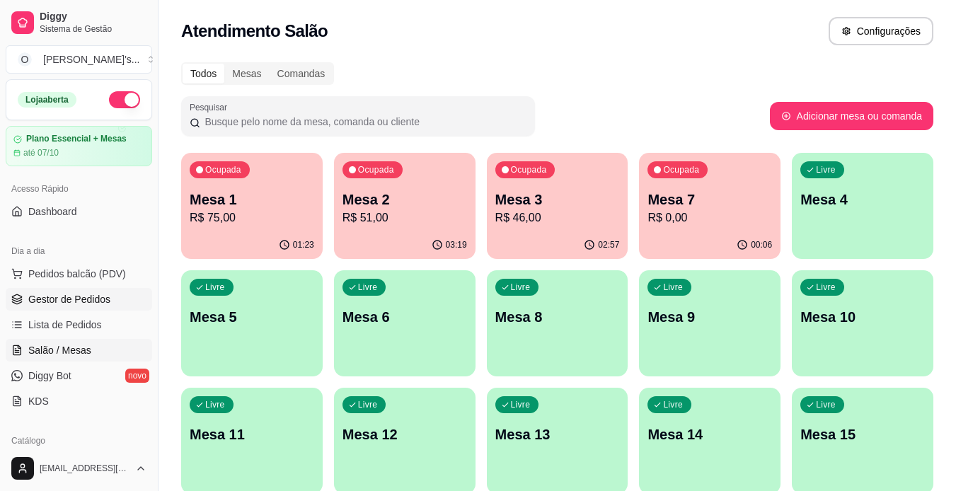
click at [88, 299] on span "Gestor de Pedidos" at bounding box center [69, 299] width 82 height 14
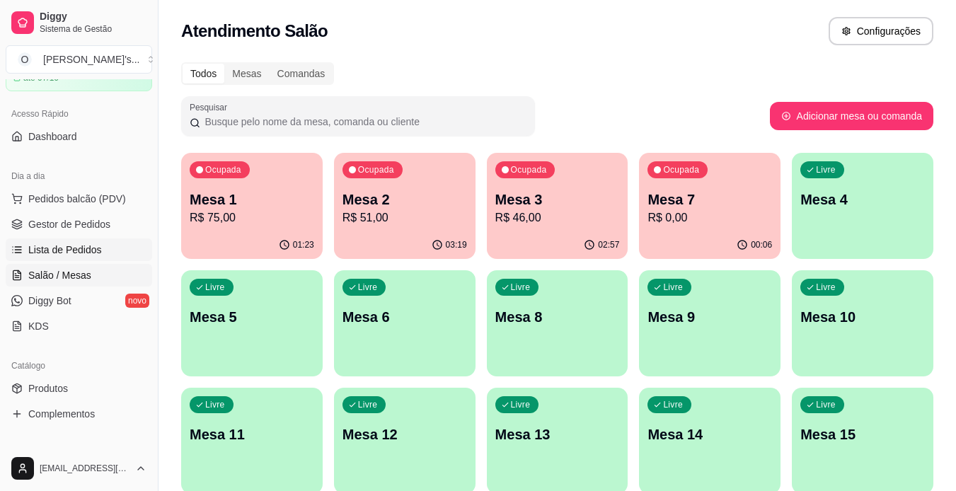
scroll to position [76, 0]
click at [91, 230] on span "Gestor de Pedidos" at bounding box center [69, 224] width 82 height 14
click at [63, 222] on span "Gestor de Pedidos" at bounding box center [69, 224] width 82 height 14
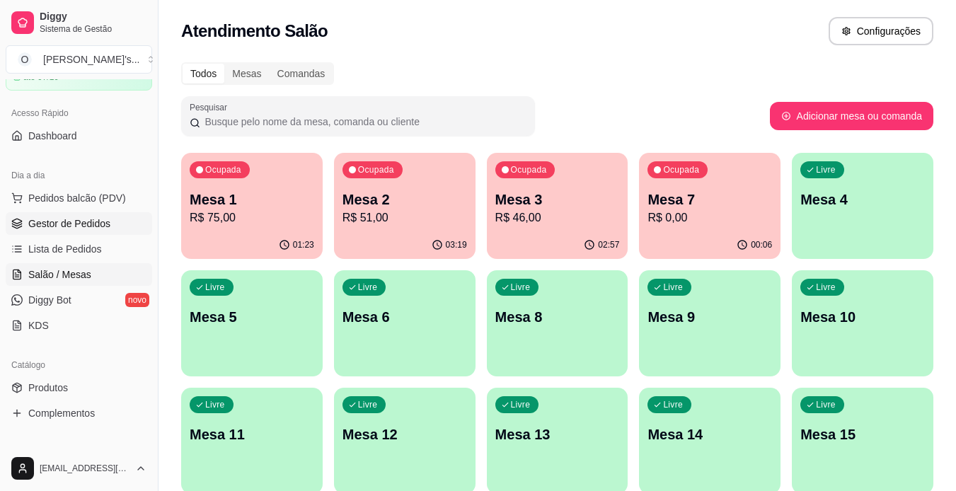
click at [63, 222] on span "Gestor de Pedidos" at bounding box center [69, 224] width 82 height 14
